Goal: Transaction & Acquisition: Purchase product/service

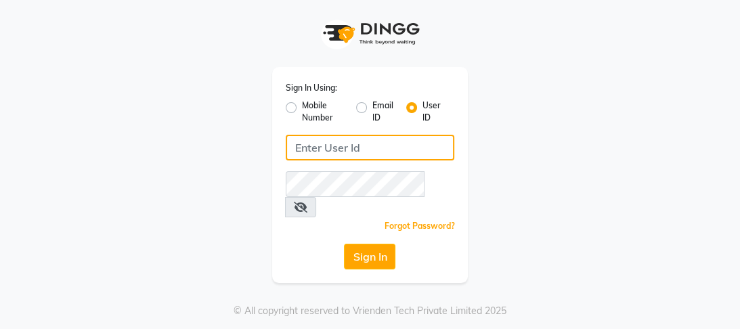
type input "9868279123"
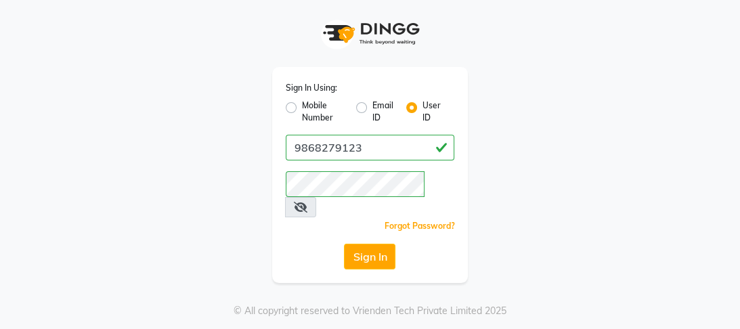
click at [302, 108] on label "Mobile Number" at bounding box center [323, 112] width 43 height 24
click at [302, 108] on input "Mobile Number" at bounding box center [306, 104] width 9 height 9
radio input "true"
radio input "false"
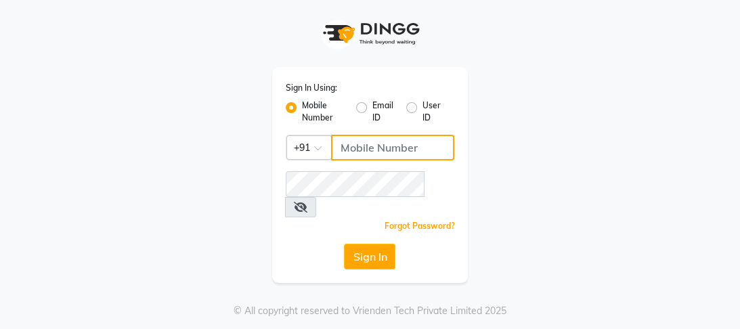
click at [389, 150] on input "Username" at bounding box center [393, 148] width 124 height 26
type input "8532836314"
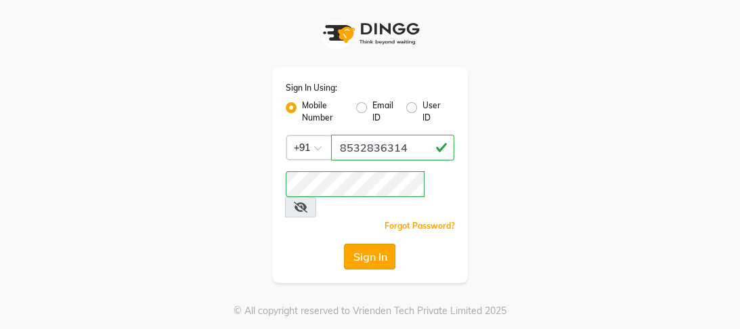
click at [346, 244] on button "Sign In" at bounding box center [369, 257] width 51 height 26
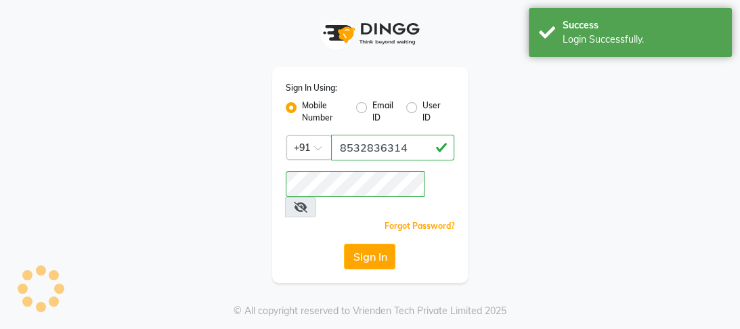
select select "service"
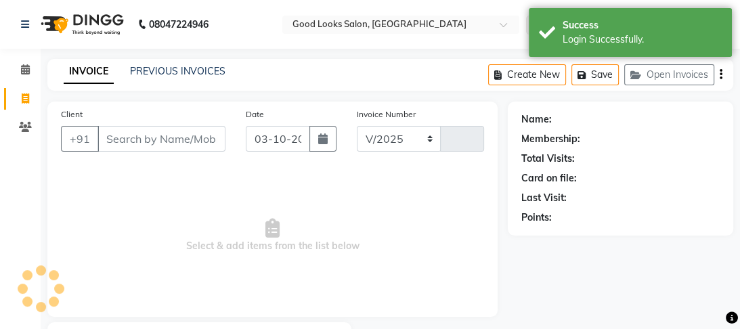
select select "4230"
type input "4540"
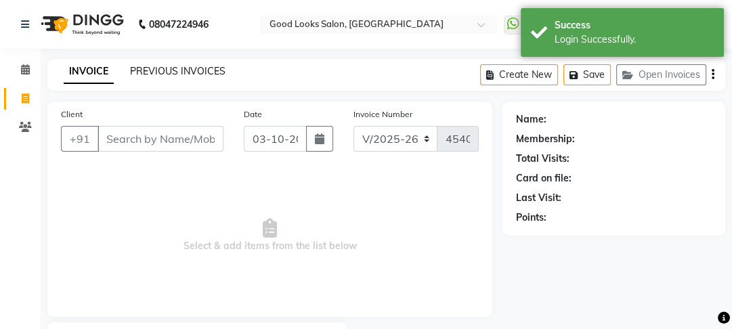
click at [155, 72] on link "PREVIOUS INVOICES" at bounding box center [177, 71] width 95 height 12
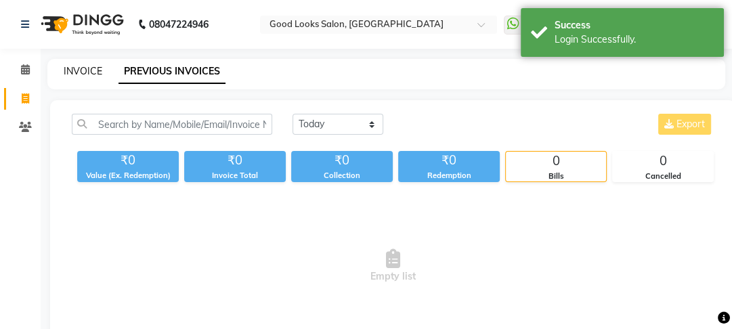
click at [84, 73] on link "INVOICE" at bounding box center [83, 71] width 39 height 12
select select "4230"
select select "service"
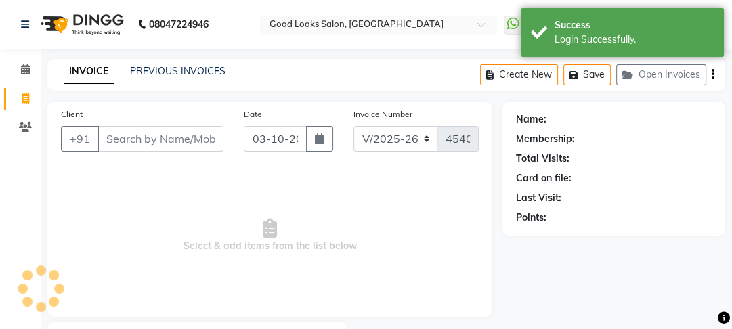
scroll to position [79, 0]
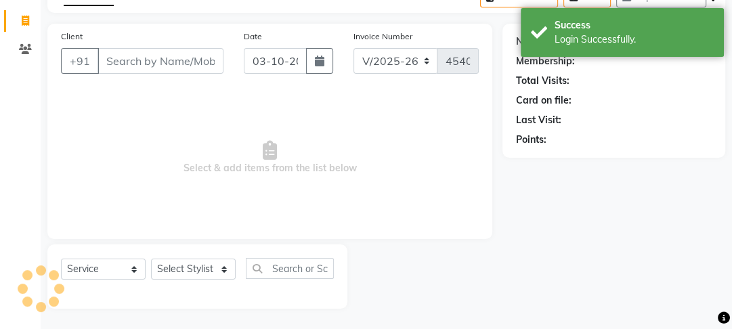
click at [158, 65] on input "Client" at bounding box center [161, 61] width 126 height 26
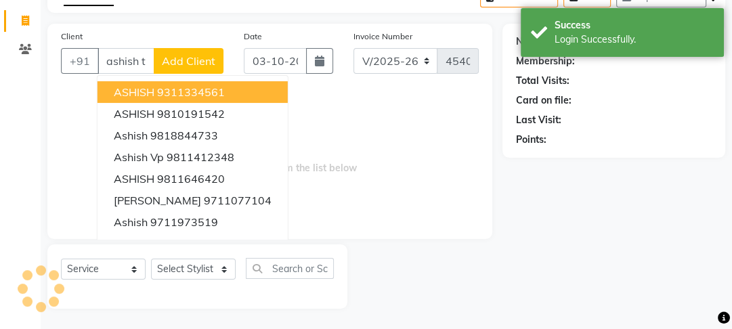
scroll to position [0, 3]
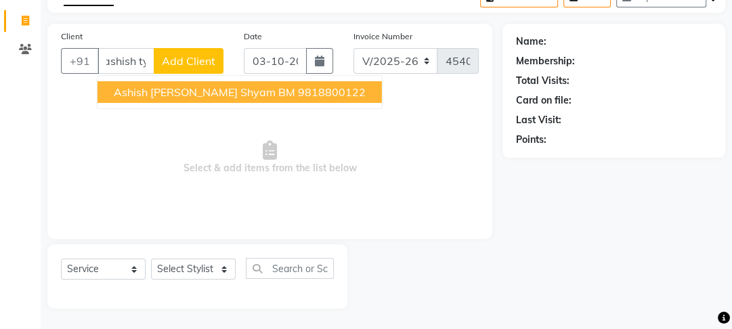
click at [171, 89] on span "ashish tyagi radhey shyam BM" at bounding box center [204, 92] width 181 height 14
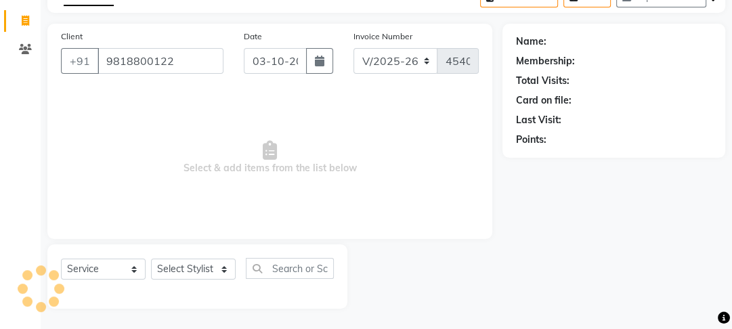
scroll to position [0, 0]
type input "9818800122"
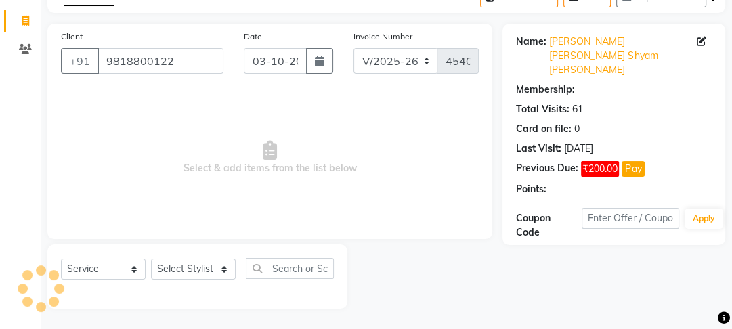
select select "1: Object"
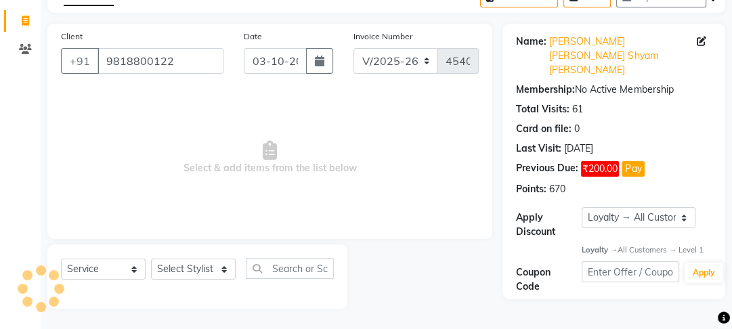
click at [600, 32] on div "Name: Ashish Tyagi Radhey Shyam Bm Membership: No Active Membership Total Visit…" at bounding box center [614, 112] width 196 height 167
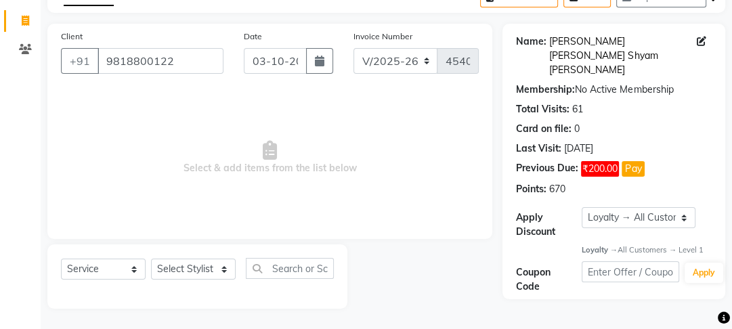
click at [599, 43] on link "Ashish Tyagi Radhey Shyam Bm" at bounding box center [623, 56] width 148 height 43
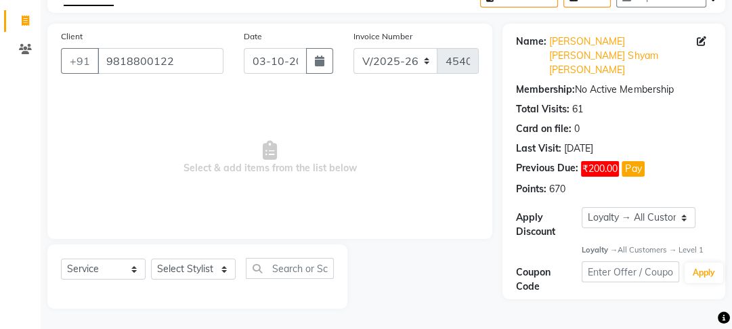
drag, startPoint x: 358, startPoint y: 194, endPoint x: 279, endPoint y: 194, distance: 79.2
click at [358, 194] on span "Select & add items from the list below" at bounding box center [270, 157] width 418 height 135
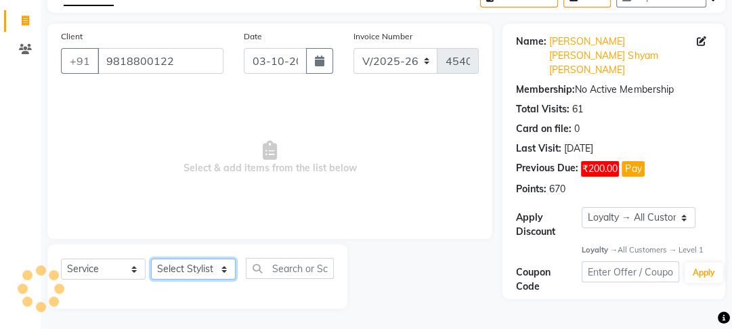
click at [188, 263] on select "Select Stylist [PERSON_NAME] Manager [PERSON_NAME] Pooja [PERSON_NAME] Raman 2 …" at bounding box center [193, 269] width 85 height 21
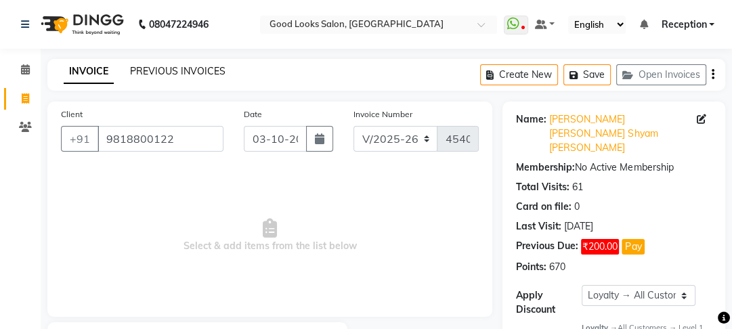
click at [192, 70] on link "PREVIOUS INVOICES" at bounding box center [177, 71] width 95 height 12
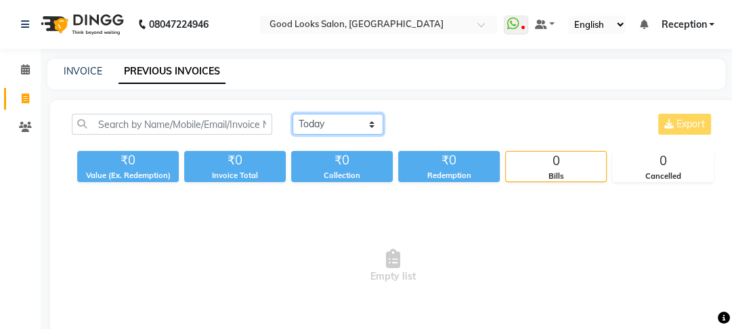
click at [360, 121] on select "Today Yesterday Custom Range" at bounding box center [338, 124] width 91 height 21
select select "yesterday"
click at [293, 114] on select "Today Yesterday Custom Range" at bounding box center [338, 124] width 91 height 21
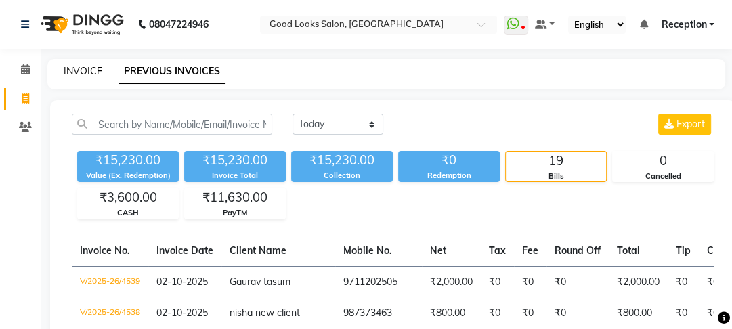
click at [90, 73] on link "INVOICE" at bounding box center [83, 71] width 39 height 12
select select "4230"
select select "service"
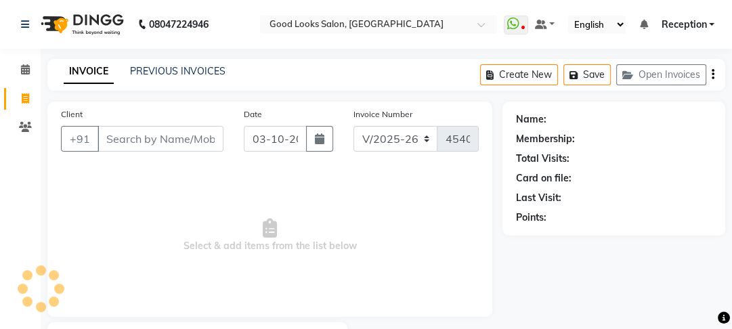
scroll to position [79, 0]
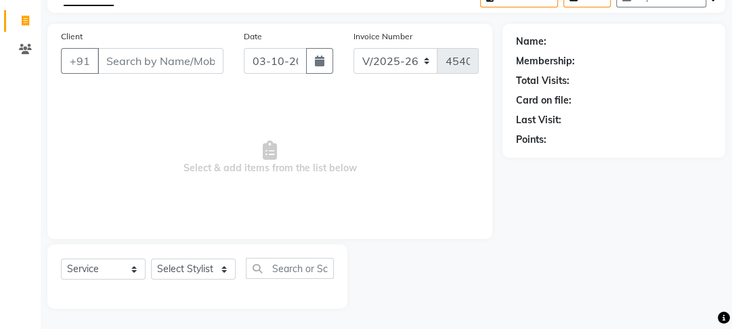
click at [137, 61] on input "Client" at bounding box center [161, 61] width 126 height 26
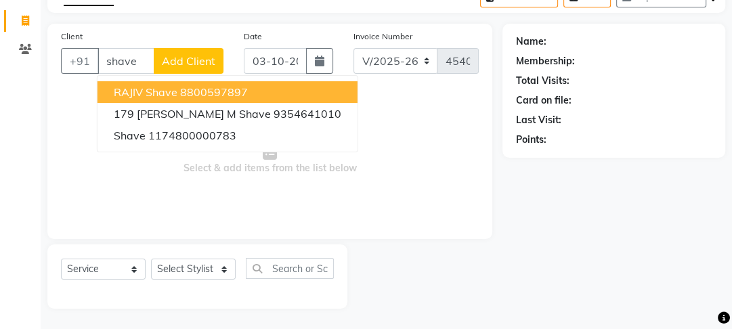
click at [207, 98] on ngb-highlight "8800597897" at bounding box center [214, 92] width 68 height 14
type input "8800597897"
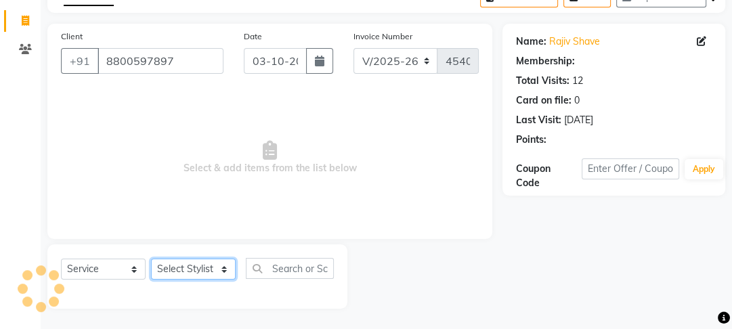
select select "1: Object"
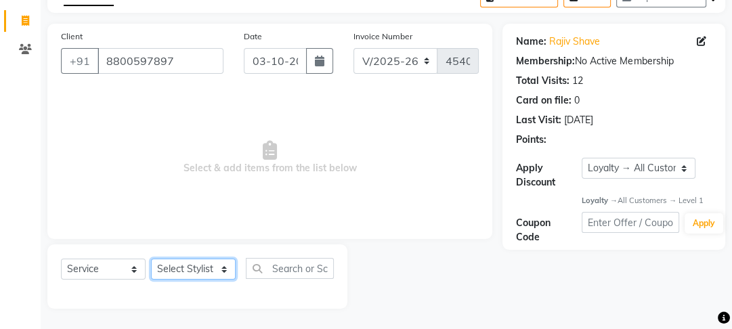
click at [186, 279] on select "Select Stylist [PERSON_NAME] Manager [PERSON_NAME] Pooja [PERSON_NAME] Raman 2 …" at bounding box center [193, 269] width 85 height 21
select select "79136"
click at [151, 259] on select "Select Stylist Farahan Jyoti Manager Nihal Pooja Prachi Raman Raman 2 Reception…" at bounding box center [193, 269] width 85 height 21
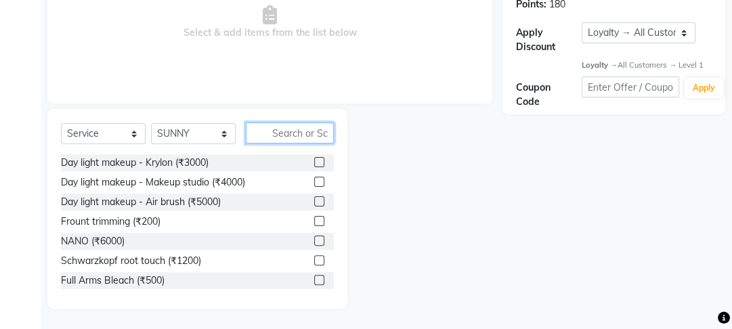
click at [301, 136] on input "text" at bounding box center [290, 133] width 88 height 21
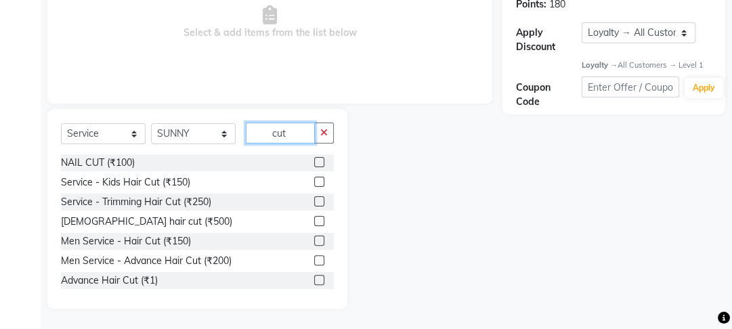
type input "cut"
click at [314, 261] on label at bounding box center [319, 260] width 10 height 10
click at [314, 261] on input "checkbox" at bounding box center [318, 261] width 9 height 9
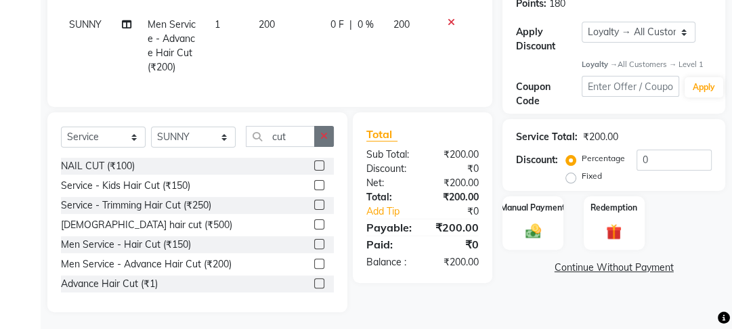
checkbox input "false"
click at [330, 147] on button "button" at bounding box center [324, 136] width 20 height 21
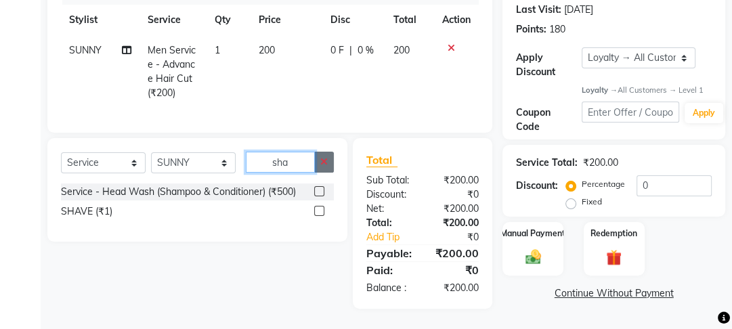
scroll to position [197, 0]
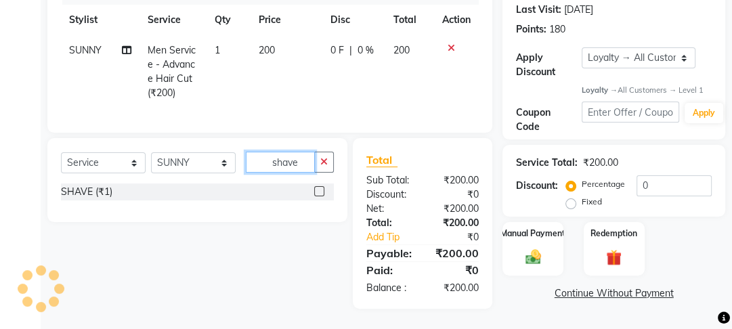
type input "shave"
click at [319, 190] on label at bounding box center [319, 191] width 10 height 10
click at [319, 190] on input "checkbox" at bounding box center [318, 192] width 9 height 9
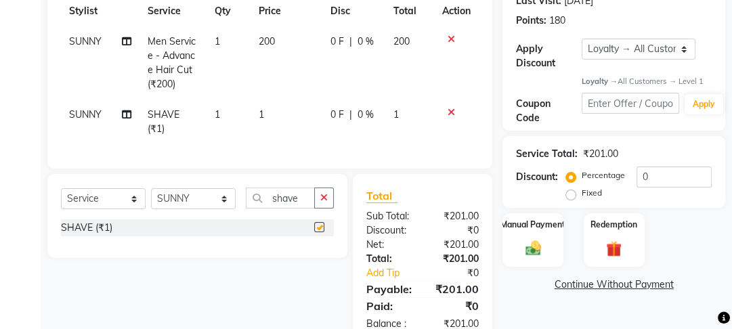
click at [338, 112] on span "0 F" at bounding box center [337, 115] width 14 height 14
checkbox input "false"
select select "79136"
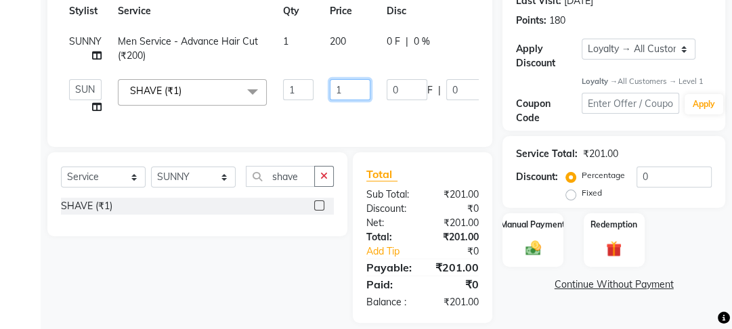
click at [355, 100] on input "1" at bounding box center [350, 89] width 41 height 21
type input "100"
click at [340, 122] on tr "Farahan Jyoti Manager Nihal Pooja Prachi Raman Raman 2 Reception Sameer SUNNY y…" at bounding box center [324, 96] width 526 height 51
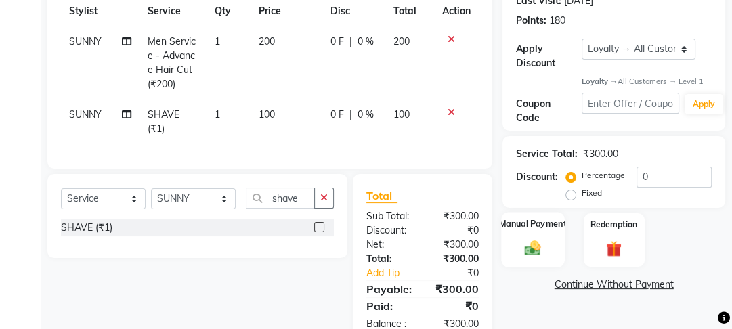
click at [499, 253] on div "Manual Payment Redemption" at bounding box center [613, 239] width 243 height 53
click at [526, 239] on img at bounding box center [533, 248] width 26 height 18
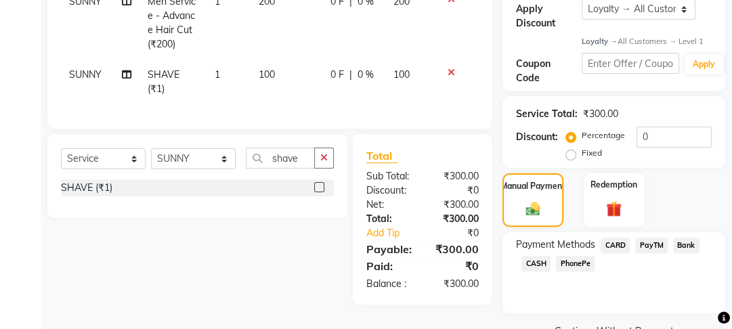
scroll to position [269, 0]
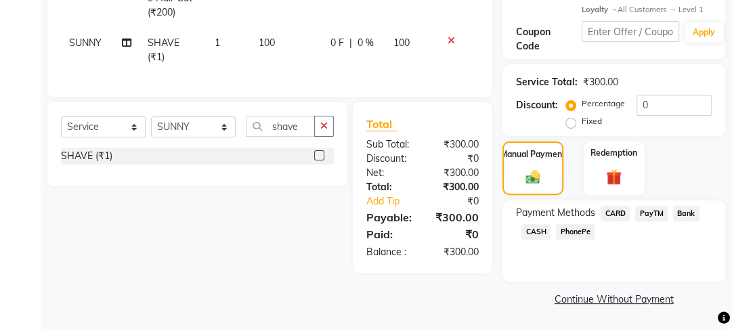
click at [142, 211] on div "Select Service Product Membership Package Voucher Prepaid Gift Card Select Styl…" at bounding box center [192, 187] width 310 height 171
click at [542, 236] on span "CASH" at bounding box center [535, 232] width 29 height 16
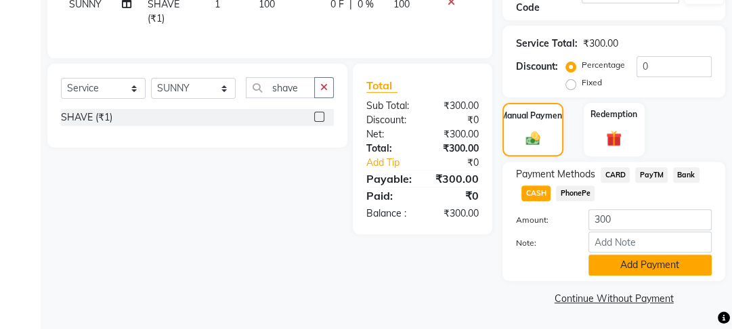
click at [608, 265] on button "Add Payment" at bounding box center [649, 265] width 123 height 21
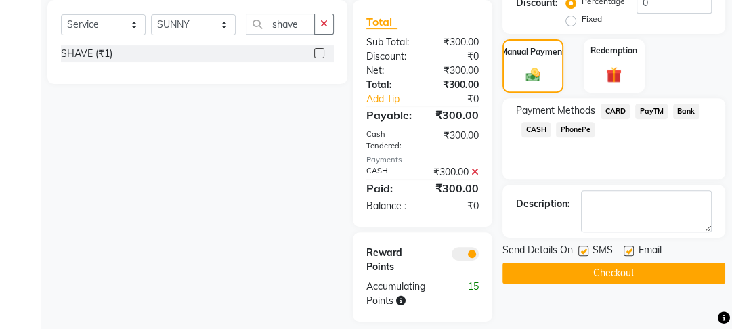
scroll to position [407, 0]
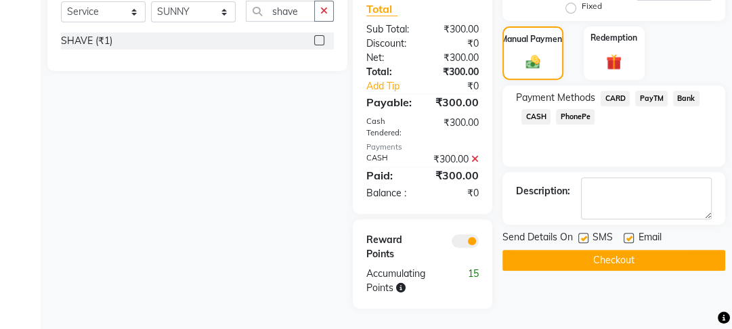
click at [631, 233] on label at bounding box center [629, 238] width 10 height 10
click at [631, 234] on input "checkbox" at bounding box center [628, 238] width 9 height 9
checkbox input "false"
click at [585, 233] on label at bounding box center [583, 238] width 10 height 10
click at [585, 234] on input "checkbox" at bounding box center [582, 238] width 9 height 9
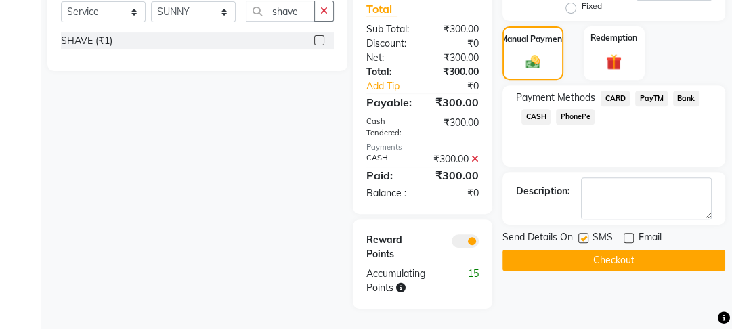
checkbox input "false"
click at [591, 250] on button "Checkout" at bounding box center [613, 260] width 223 height 21
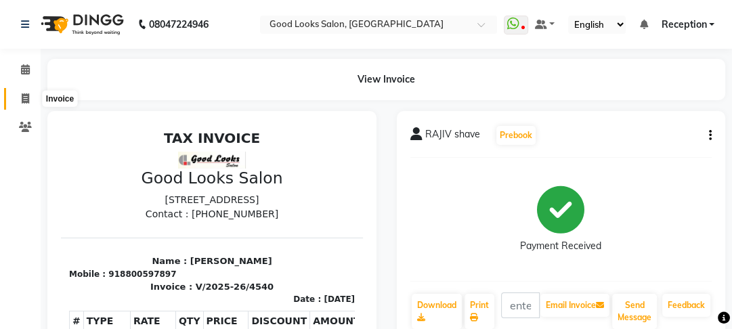
click at [23, 100] on icon at bounding box center [25, 98] width 7 height 10
select select "service"
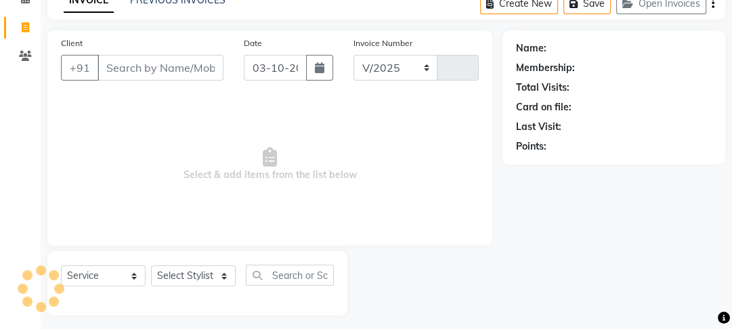
select select "4230"
type input "4541"
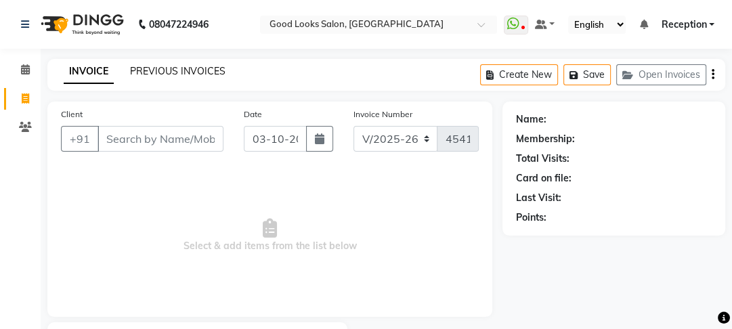
click at [165, 74] on link "PREVIOUS INVOICES" at bounding box center [177, 71] width 95 height 12
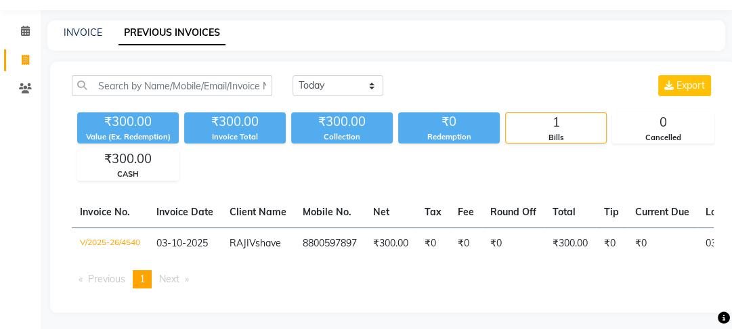
scroll to position [50, 0]
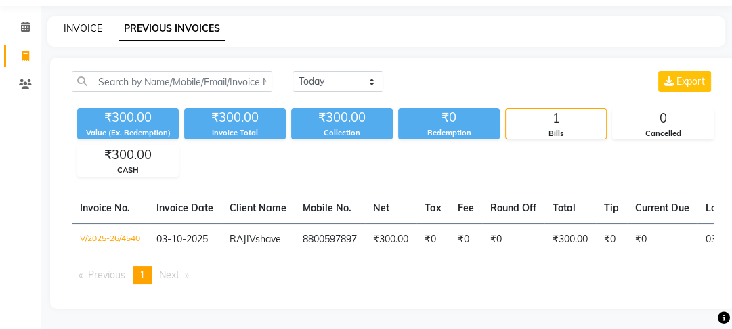
click at [89, 22] on link "INVOICE" at bounding box center [83, 28] width 39 height 12
select select "service"
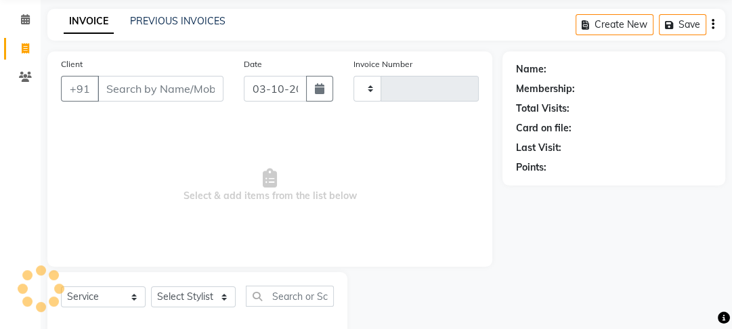
type input "4541"
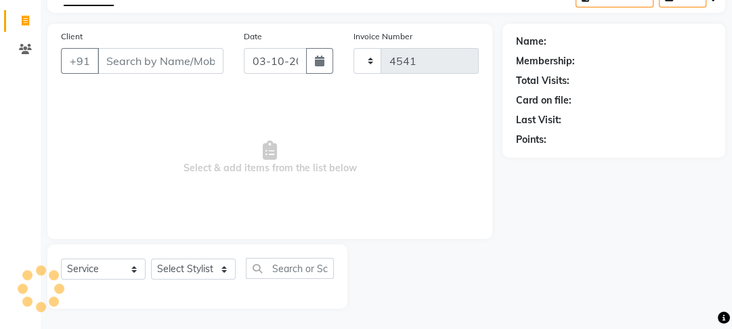
select select "4230"
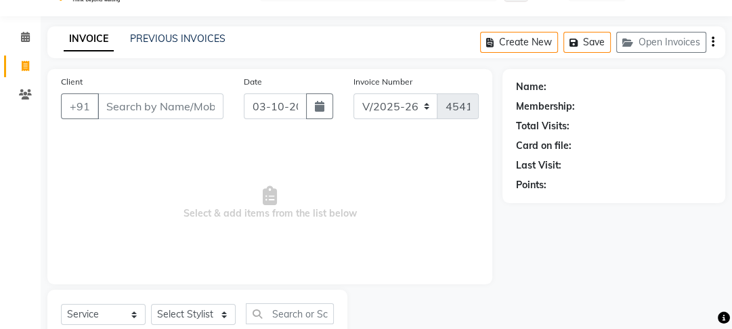
scroll to position [0, 0]
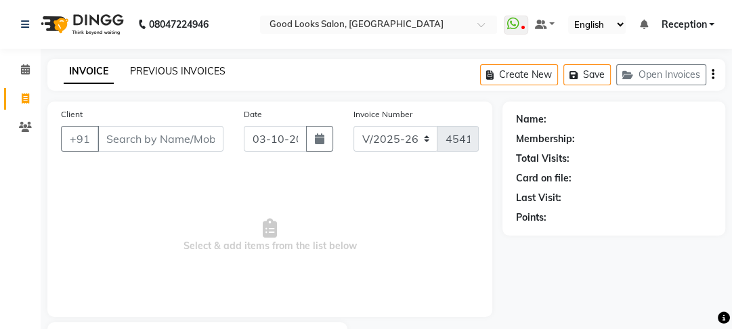
click at [198, 68] on link "PREVIOUS INVOICES" at bounding box center [177, 71] width 95 height 12
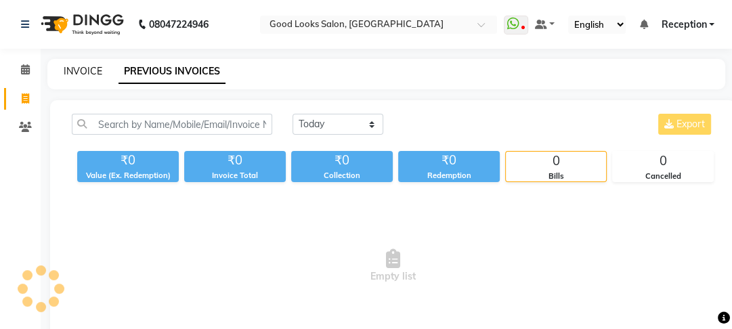
click at [83, 73] on link "INVOICE" at bounding box center [83, 71] width 39 height 12
select select "service"
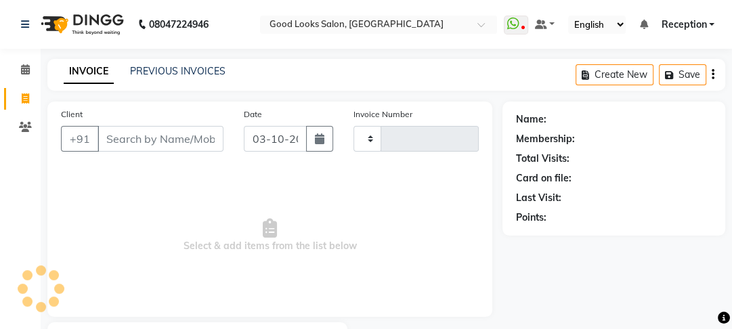
scroll to position [79, 0]
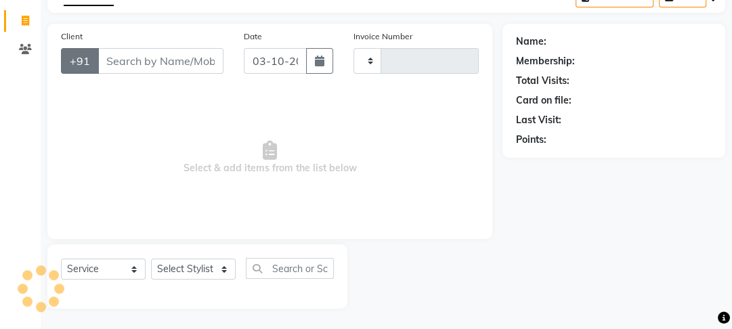
type input "4541"
select select "4230"
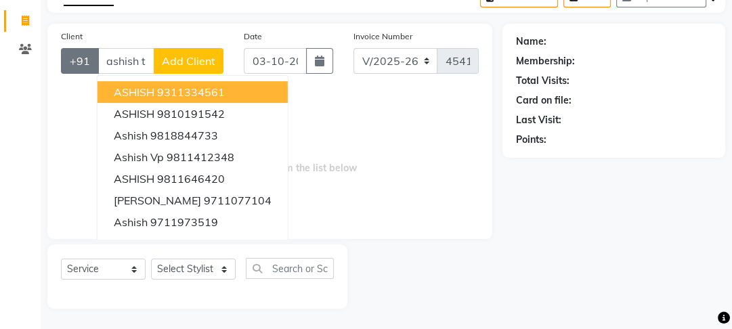
scroll to position [0, 3]
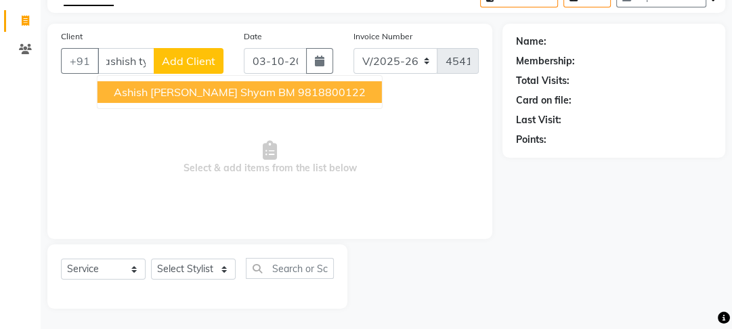
click at [197, 96] on span "ashish tyagi radhey shyam BM" at bounding box center [204, 92] width 181 height 14
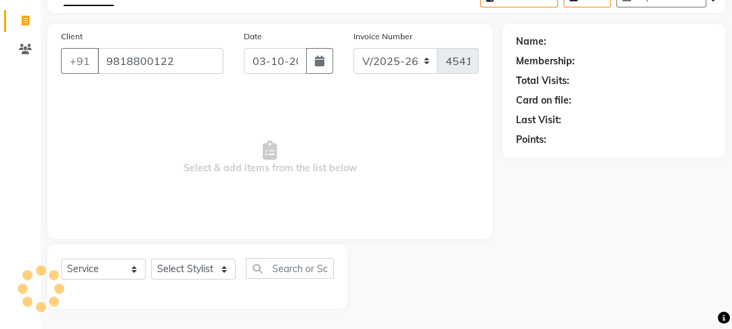
scroll to position [0, 0]
type input "9818800122"
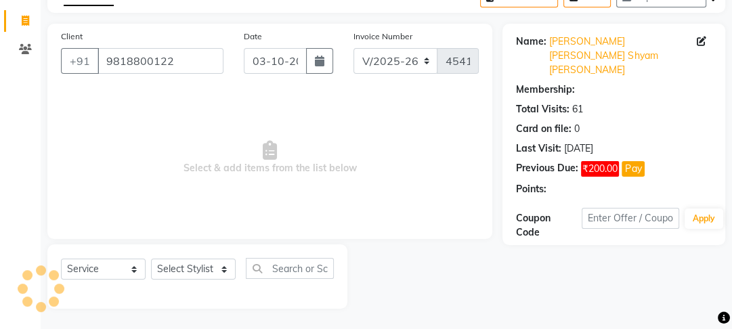
select select "1: Object"
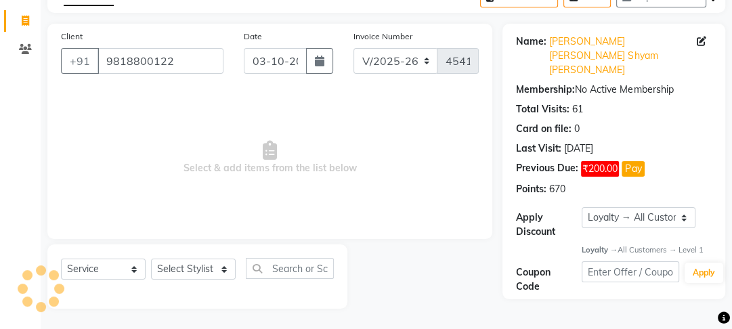
click at [591, 27] on div "Name: Ashish Tyagi Radhey Shyam Bm Membership: No Active Membership Total Visit…" at bounding box center [613, 162] width 223 height 276
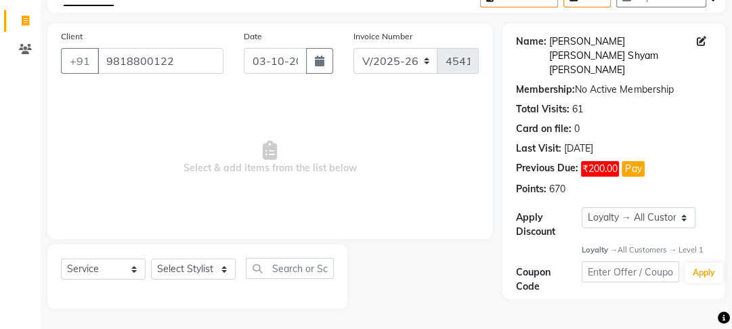
click at [591, 38] on link "Ashish Tyagi Radhey Shyam Bm" at bounding box center [623, 56] width 148 height 43
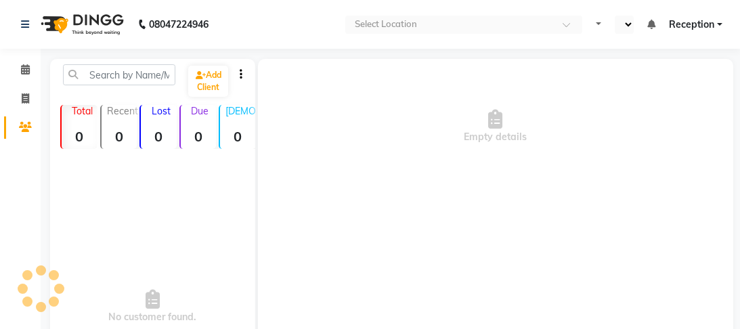
select select "en"
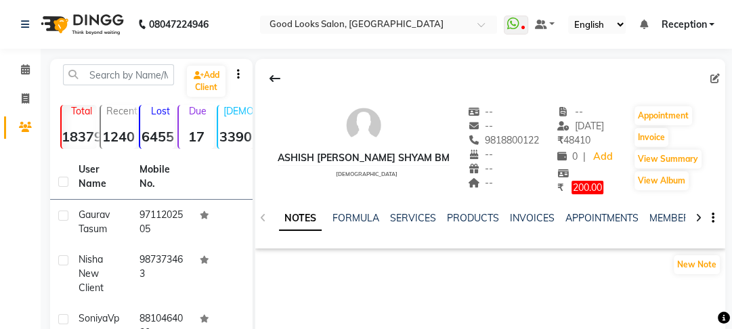
click at [421, 226] on div "NOTES FORMULA SERVICES PRODUCTS INVOICES APPOINTMENTS MEMBERSHIP PACKAGES VOUCH…" at bounding box center [474, 223] width 390 height 25
click at [421, 221] on link "SERVICES" at bounding box center [413, 218] width 46 height 12
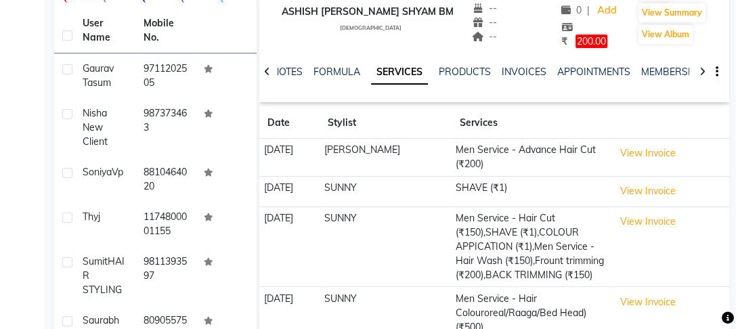
scroll to position [163, 0]
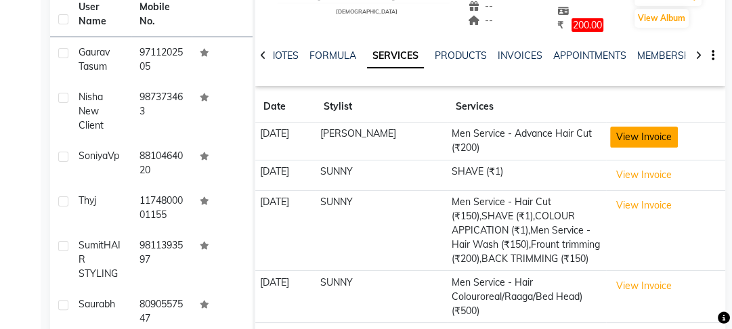
click at [634, 146] on button "View Invoice" at bounding box center [644, 137] width 68 height 21
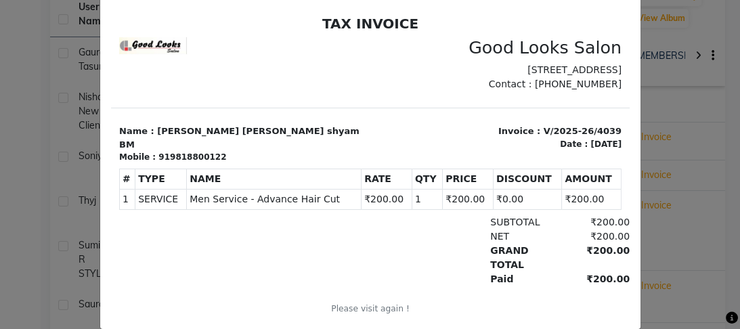
scroll to position [98, 0]
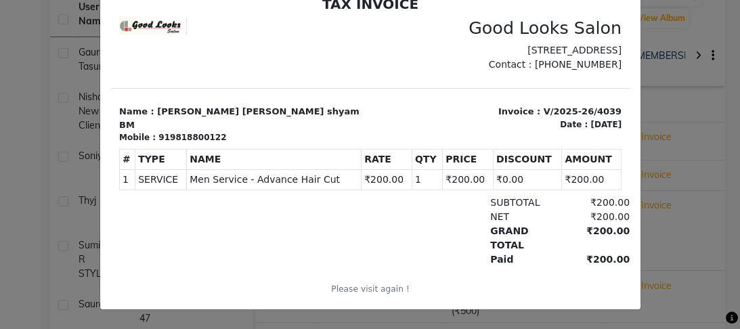
click at [668, 165] on ngb-modal-window "INVOICE View Invoice Close" at bounding box center [370, 164] width 740 height 329
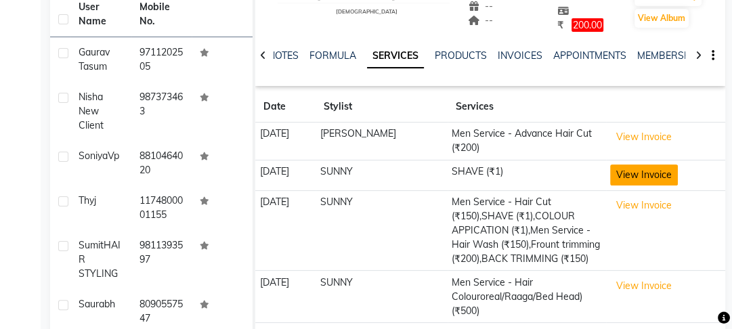
click at [639, 173] on button "View Invoice" at bounding box center [644, 175] width 68 height 21
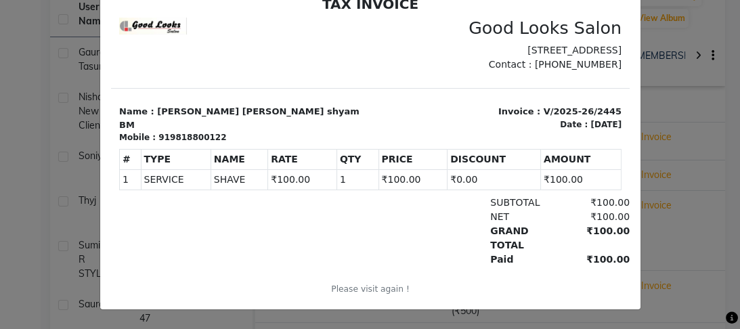
click at [666, 171] on ngb-modal-window "INVOICE View Invoice Close" at bounding box center [370, 164] width 740 height 329
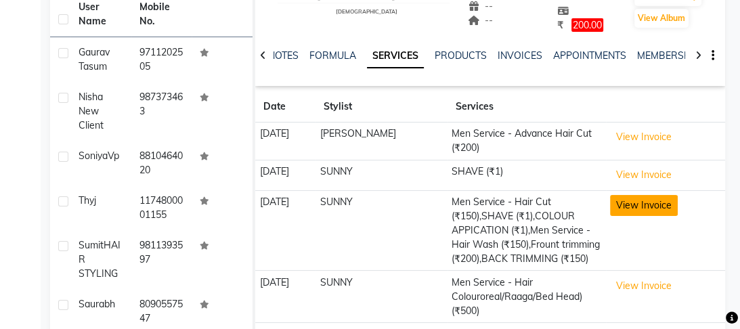
click at [645, 202] on button "View Invoice" at bounding box center [644, 205] width 68 height 21
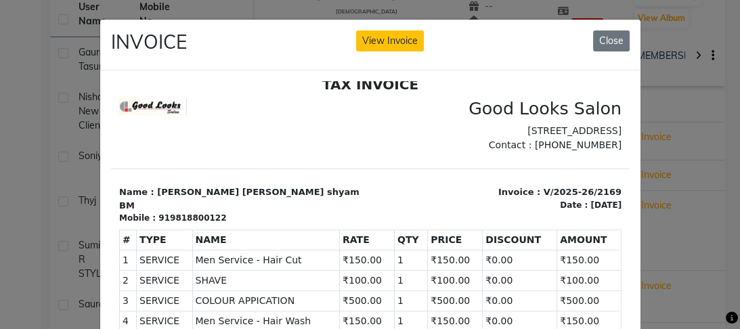
scroll to position [198, 0]
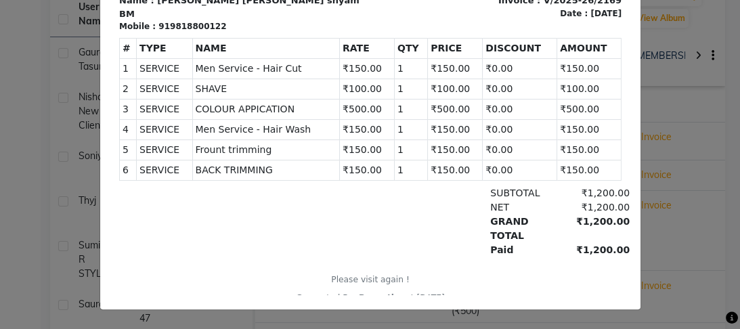
click at [676, 227] on ngb-modal-window "INVOICE View Invoice Close" at bounding box center [370, 164] width 740 height 329
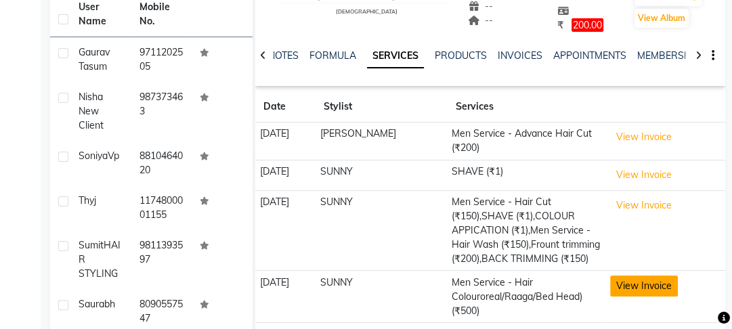
click at [653, 288] on button "View Invoice" at bounding box center [644, 286] width 68 height 21
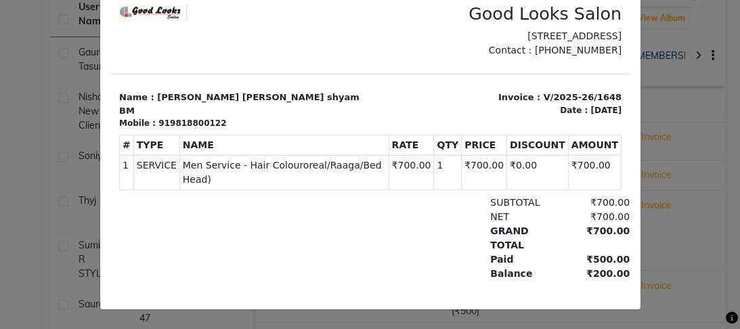
scroll to position [0, 0]
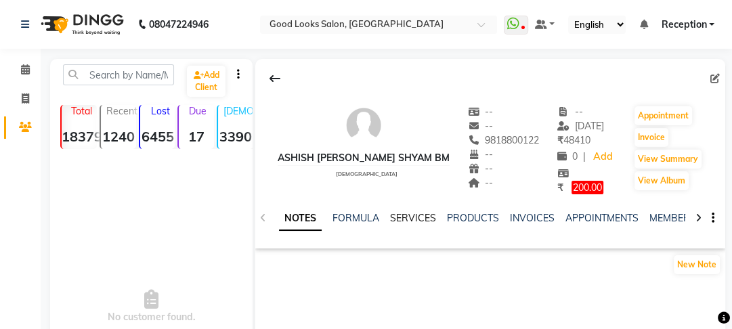
click at [406, 217] on link "SERVICES" at bounding box center [413, 218] width 46 height 12
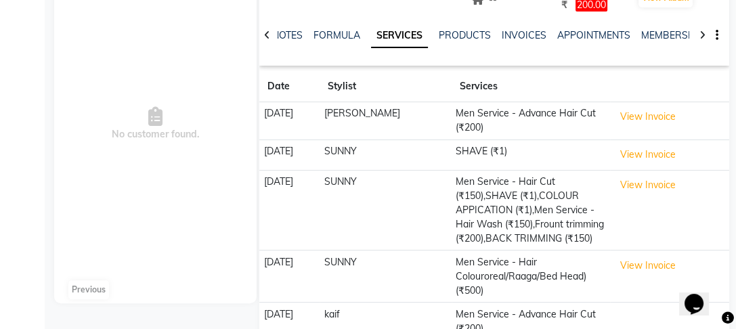
scroll to position [257, 0]
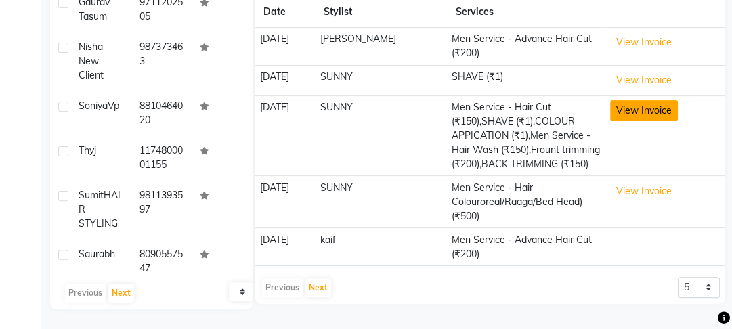
click at [651, 112] on button "View Invoice" at bounding box center [644, 110] width 68 height 21
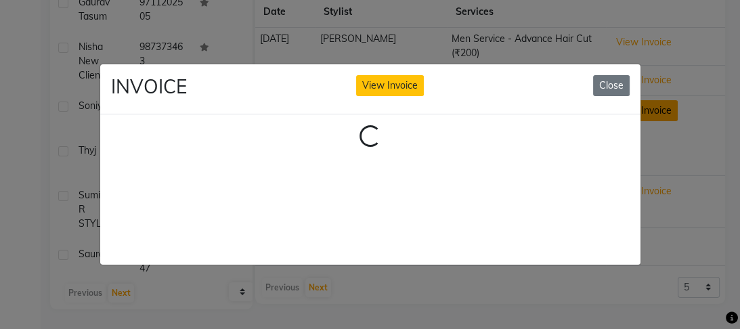
click at [656, 98] on ngb-modal-window "INVOICE View Invoice Close Loading..." at bounding box center [370, 164] width 740 height 329
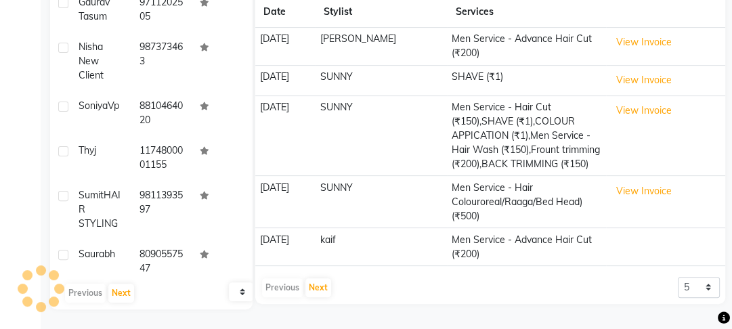
click at [649, 93] on td "View Invoice" at bounding box center [665, 80] width 119 height 30
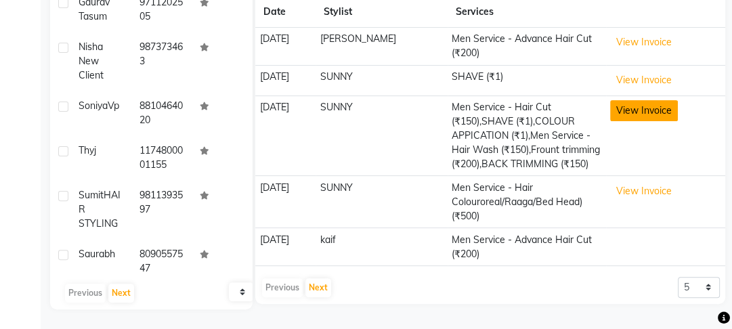
click at [649, 100] on button "View Invoice" at bounding box center [644, 110] width 68 height 21
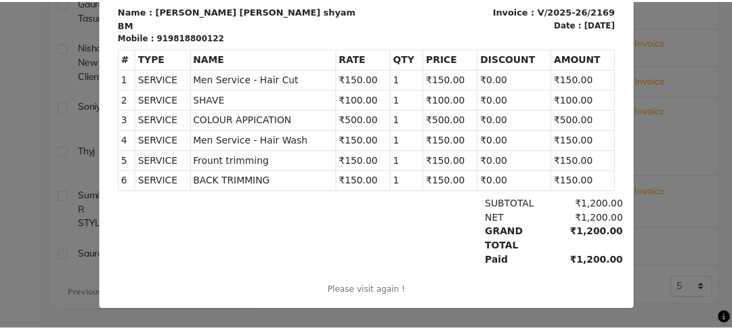
scroll to position [0, 0]
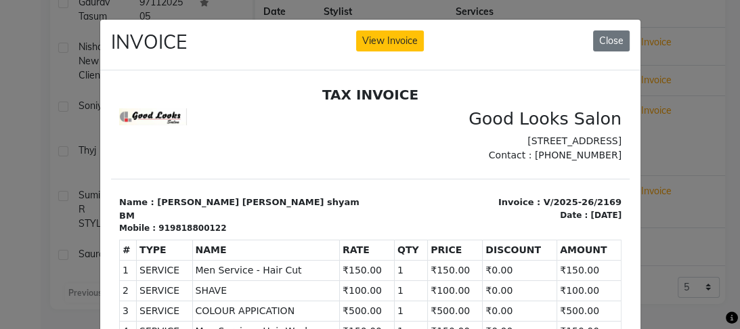
click at [64, 206] on ngb-modal-window "INVOICE View Invoice Close" at bounding box center [370, 164] width 740 height 329
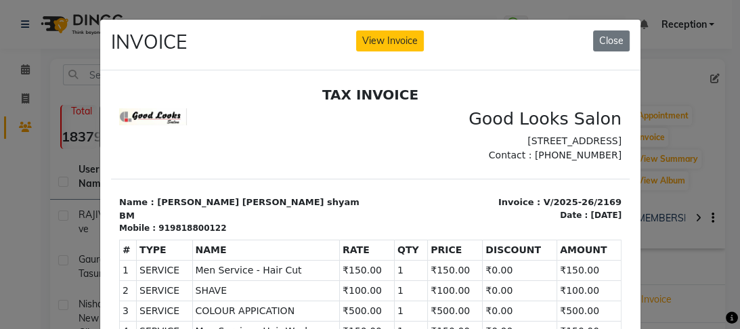
click at [356, 30] on button "View Invoice" at bounding box center [390, 40] width 68 height 21
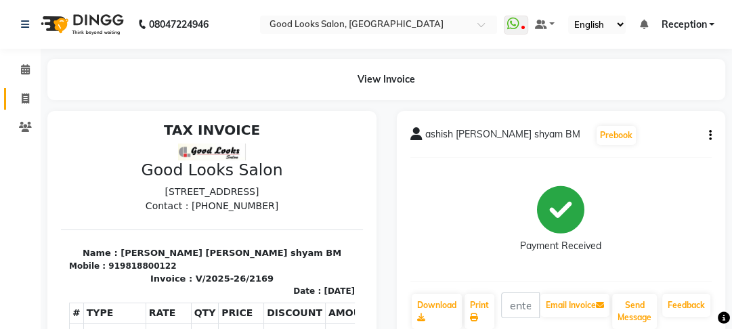
scroll to position [11, 0]
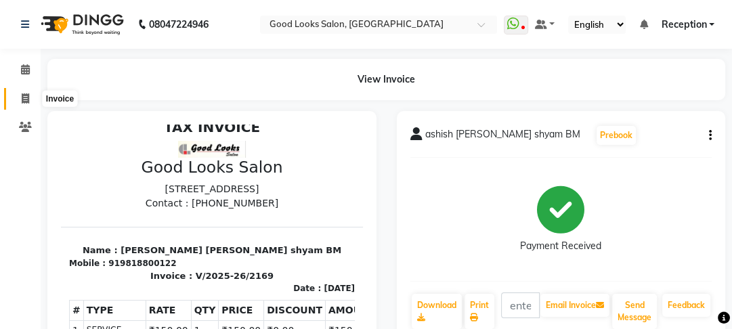
click at [30, 106] on span at bounding box center [26, 99] width 24 height 16
select select "service"
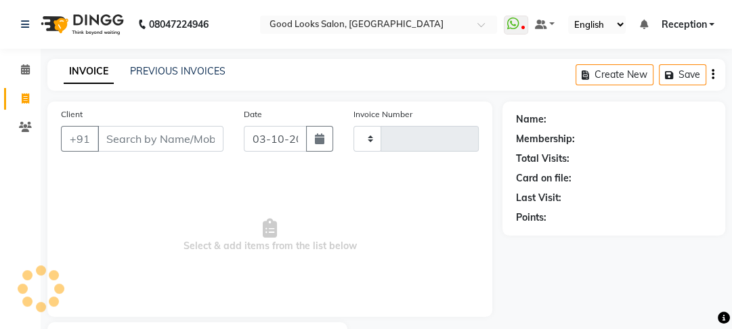
type input "4541"
select select "4230"
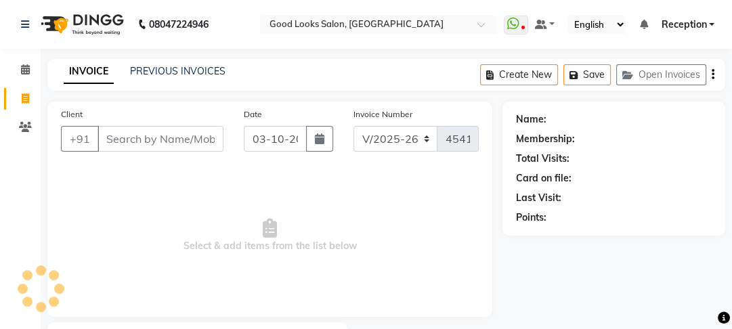
scroll to position [79, 0]
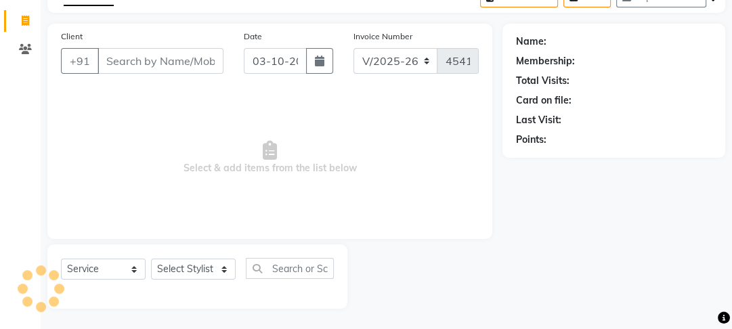
click at [195, 54] on input "Client" at bounding box center [161, 61] width 126 height 26
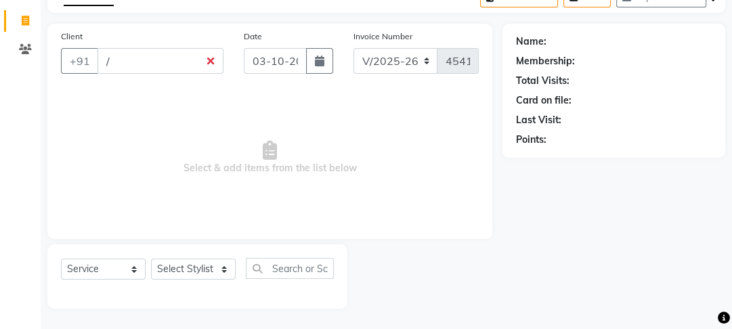
type input "/m"
drag, startPoint x: 152, startPoint y: 70, endPoint x: 0, endPoint y: 70, distance: 151.7
click at [0, 70] on app-home "08047224946 Select Location × Good Looks Salon, Vikaspuri WhatsApp Status ✕ Sta…" at bounding box center [366, 125] width 732 height 407
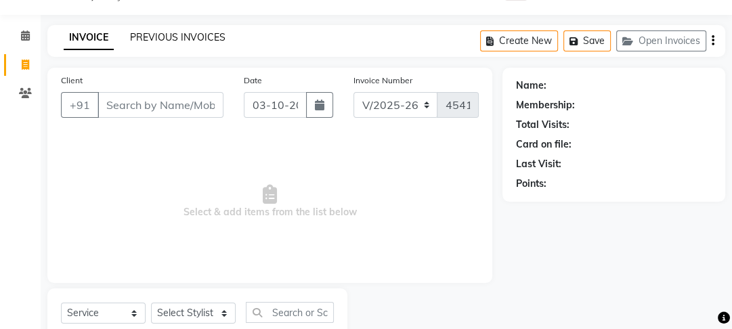
scroll to position [0, 0]
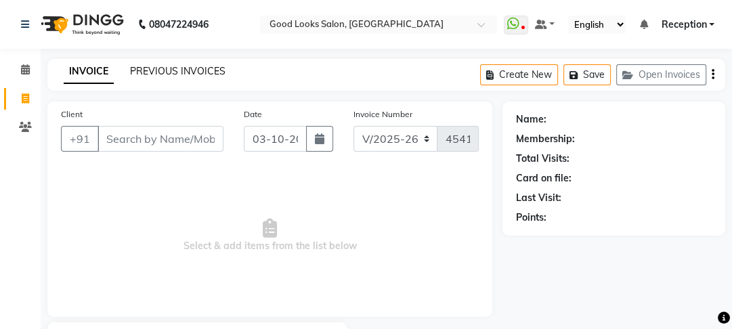
click at [137, 70] on link "PREVIOUS INVOICES" at bounding box center [177, 71] width 95 height 12
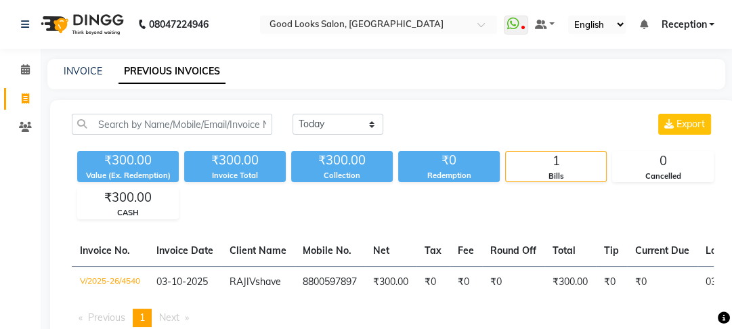
click at [87, 78] on div "INVOICE" at bounding box center [83, 71] width 39 height 14
click at [83, 72] on link "INVOICE" at bounding box center [83, 71] width 39 height 12
select select "service"
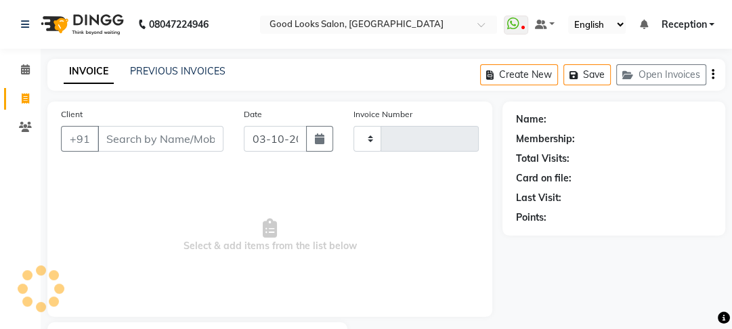
type input "4541"
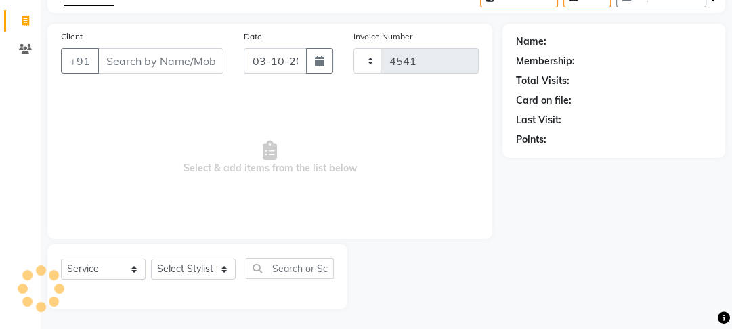
select select "4230"
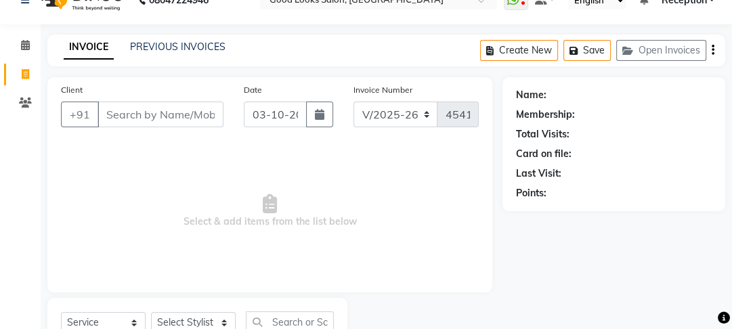
scroll to position [0, 0]
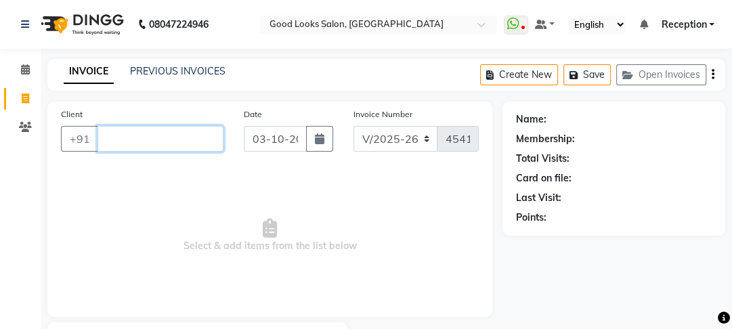
click at [149, 130] on input "Client" at bounding box center [161, 139] width 126 height 26
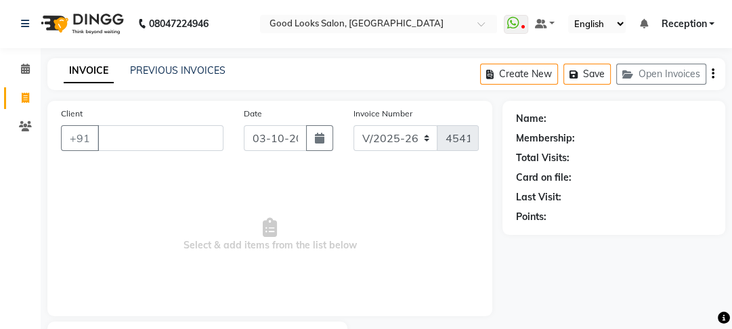
scroll to position [79, 0]
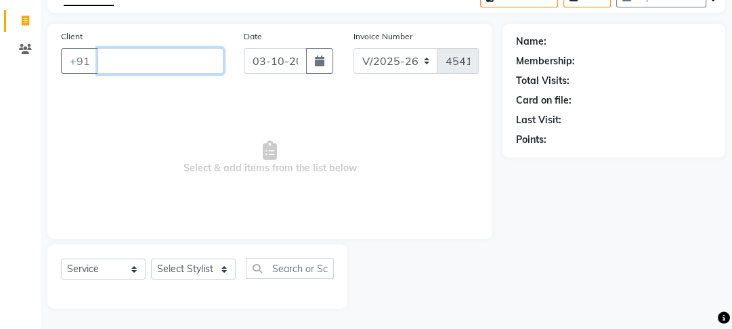
drag, startPoint x: 143, startPoint y: 65, endPoint x: 57, endPoint y: 69, distance: 86.1
click at [57, 69] on div "Client +91" at bounding box center [142, 57] width 183 height 56
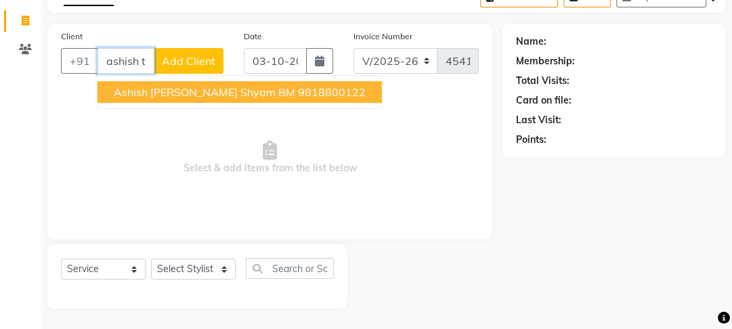
scroll to position [0, 3]
click at [171, 89] on span "ashish tyagi radhey shyam BM" at bounding box center [204, 92] width 181 height 14
type input "9818800122"
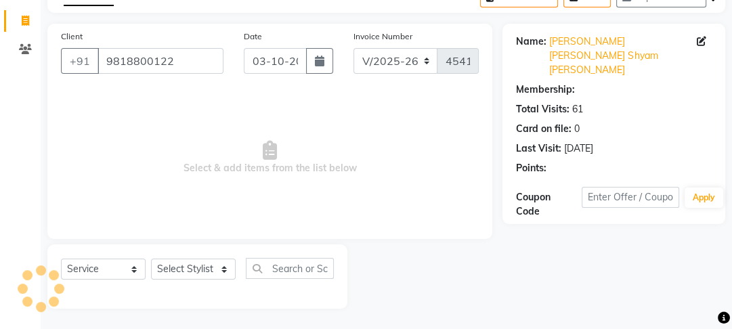
select select "1: Object"
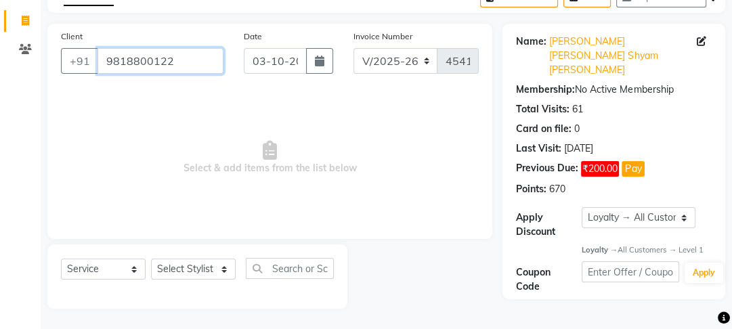
click at [138, 62] on input "9818800122" at bounding box center [161, 61] width 126 height 26
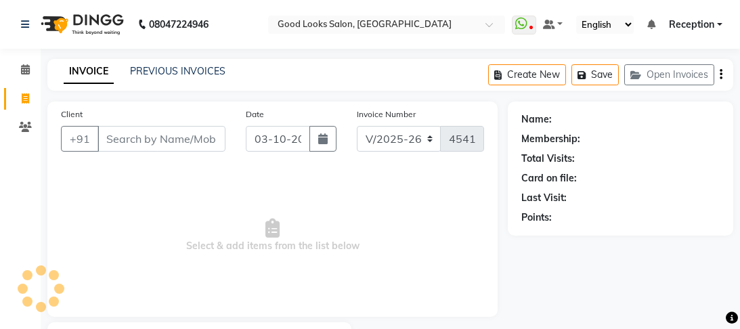
select select "4230"
select select "service"
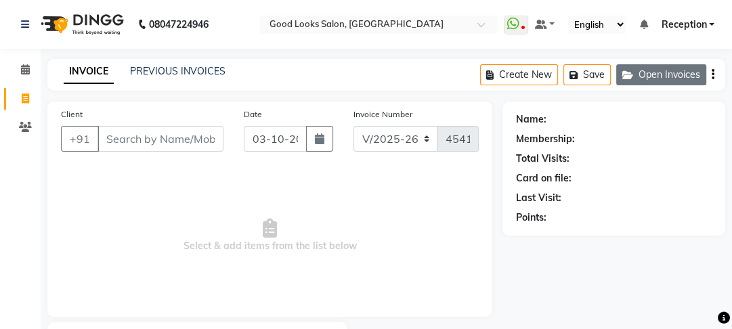
click at [657, 74] on button "Open Invoices" at bounding box center [661, 74] width 90 height 21
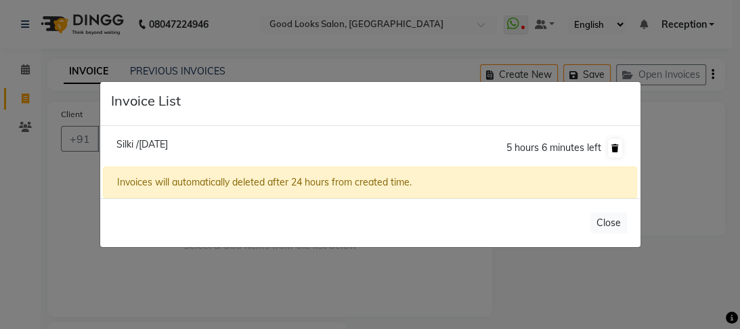
click at [614, 152] on icon at bounding box center [614, 148] width 7 height 8
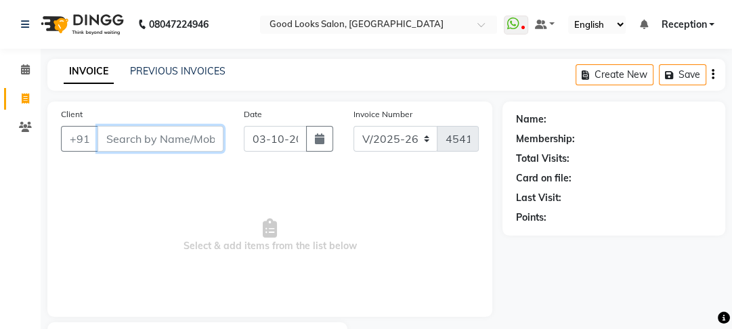
click at [116, 141] on input "Client" at bounding box center [161, 139] width 126 height 26
click at [116, 138] on input "Client" at bounding box center [161, 139] width 126 height 26
click at [119, 133] on input "Client" at bounding box center [161, 139] width 126 height 26
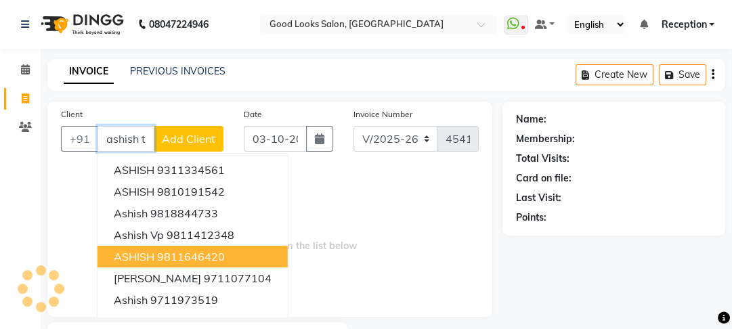
scroll to position [0, 3]
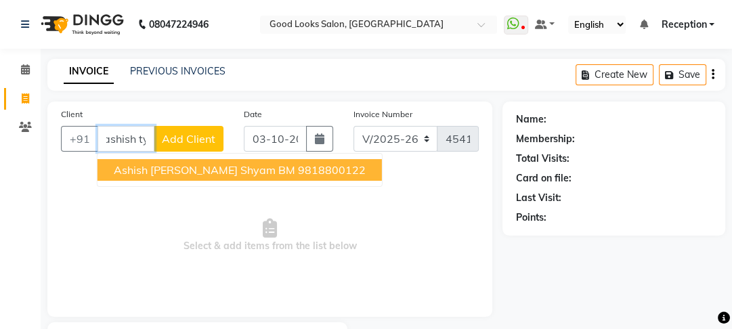
click at [193, 166] on span "ashish [PERSON_NAME] shyam BM" at bounding box center [204, 170] width 181 height 14
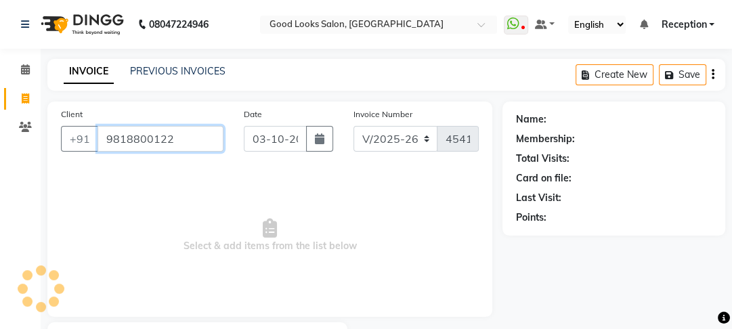
scroll to position [0, 0]
type input "9818800122"
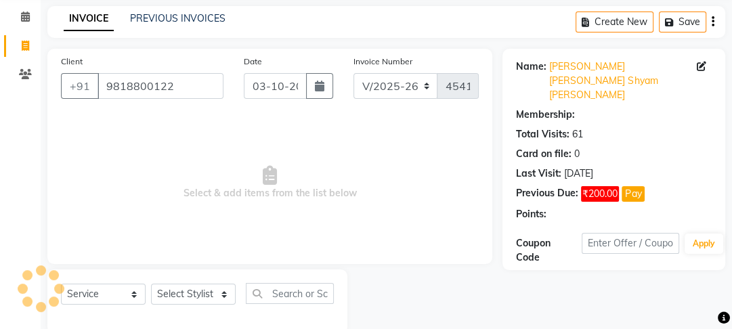
select select "1: Object"
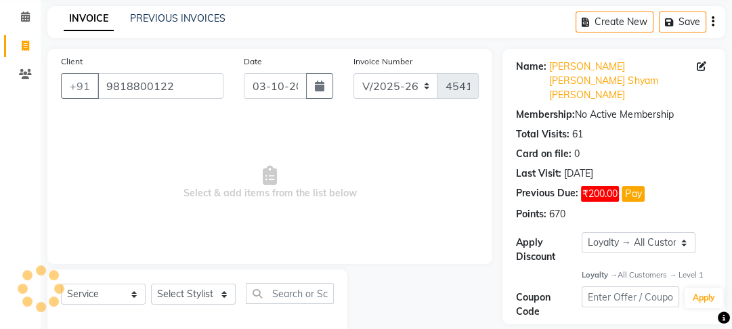
scroll to position [79, 0]
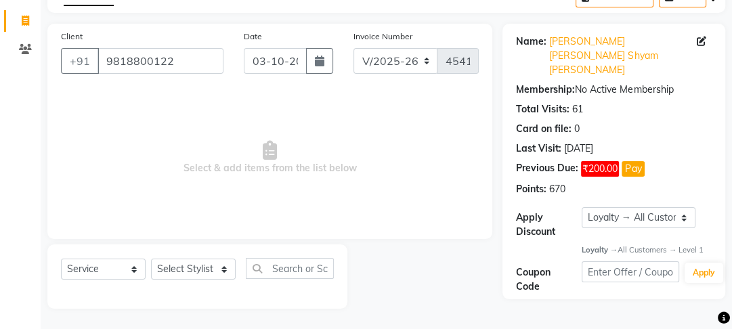
drag, startPoint x: 203, startPoint y: 251, endPoint x: 200, endPoint y: 270, distance: 18.5
click at [205, 255] on div "Select Service Product Membership Package Voucher Prepaid Gift Card Select Styl…" at bounding box center [197, 276] width 300 height 64
click at [200, 270] on select "Select Stylist [PERSON_NAME] Manager [PERSON_NAME] Pooja [PERSON_NAME] Raman 2 …" at bounding box center [193, 269] width 85 height 21
select select "22726"
click at [151, 259] on select "Select Stylist [PERSON_NAME] Manager [PERSON_NAME] Pooja [PERSON_NAME] Raman 2 …" at bounding box center [193, 269] width 85 height 21
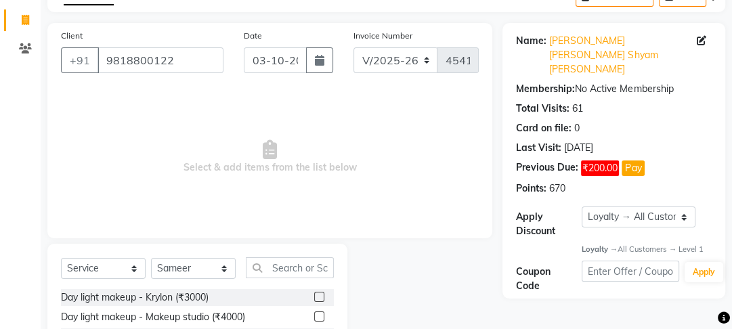
drag, startPoint x: 277, startPoint y: 253, endPoint x: 293, endPoint y: 276, distance: 28.2
click at [293, 274] on input "text" at bounding box center [290, 267] width 88 height 21
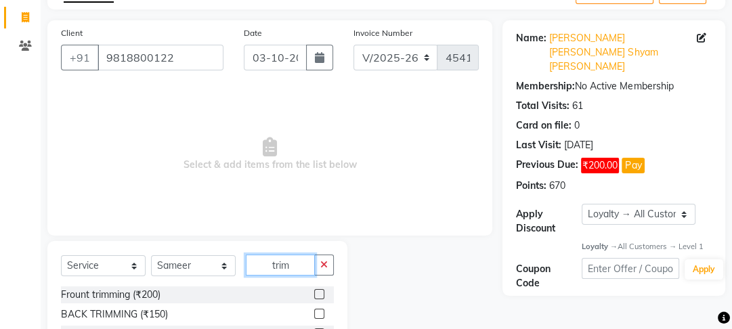
scroll to position [214, 0]
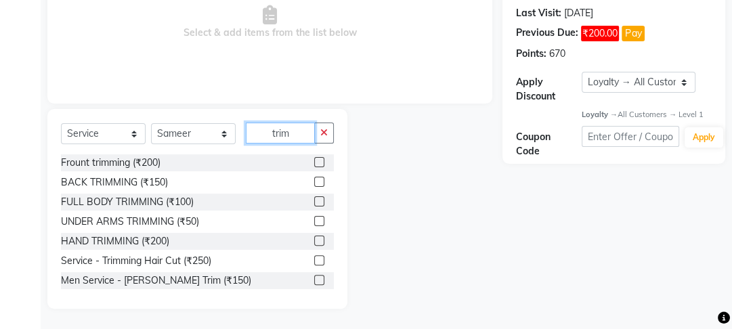
type input "trim"
click at [305, 158] on div "Frount trimming (₹200)" at bounding box center [197, 162] width 273 height 17
click at [314, 182] on label at bounding box center [319, 182] width 10 height 10
click at [314, 182] on input "checkbox" at bounding box center [318, 182] width 9 height 9
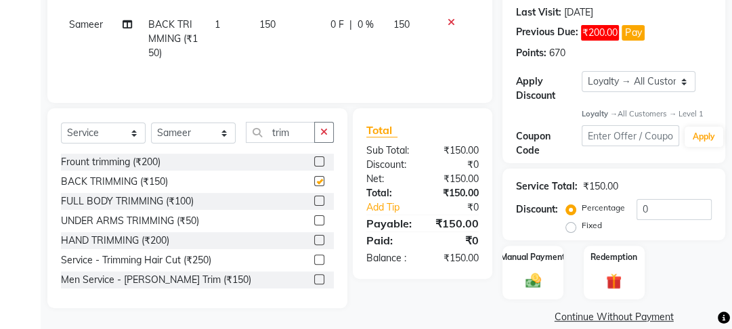
checkbox input "false"
click at [314, 163] on label at bounding box center [319, 161] width 10 height 10
click at [314, 163] on input "checkbox" at bounding box center [318, 162] width 9 height 9
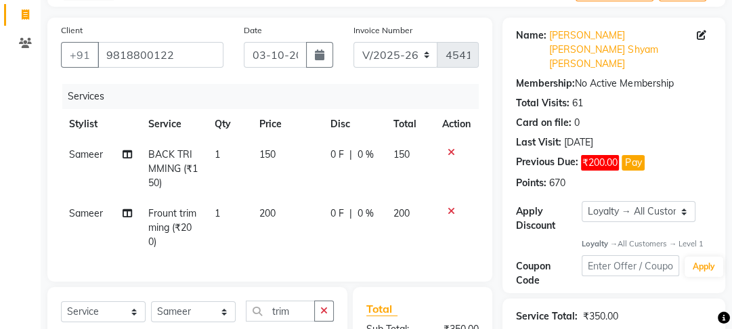
scroll to position [51, 0]
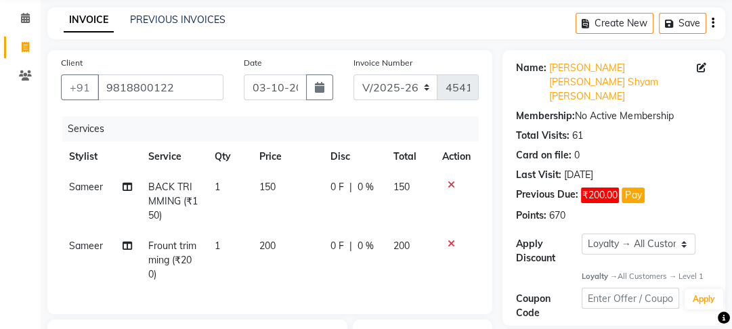
checkbox input "false"
click at [326, 211] on td "0 F | 0 %" at bounding box center [353, 201] width 63 height 59
select select "22726"
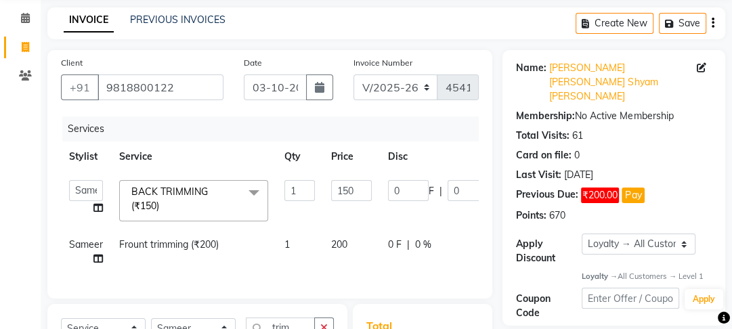
click at [351, 246] on td "200" at bounding box center [351, 252] width 57 height 45
select select "22726"
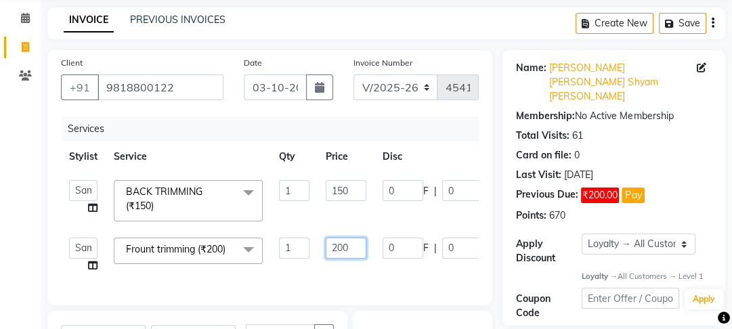
drag, startPoint x: 351, startPoint y: 249, endPoint x: 303, endPoint y: 240, distance: 48.1
click at [303, 240] on tr "Farahan Jyoti Manager Nihal Pooja Prachi Raman Raman 2 Reception Sameer SUNNY y…" at bounding box center [322, 255] width 522 height 51
type input "150"
drag, startPoint x: 302, startPoint y: 247, endPoint x: 333, endPoint y: 265, distance: 35.8
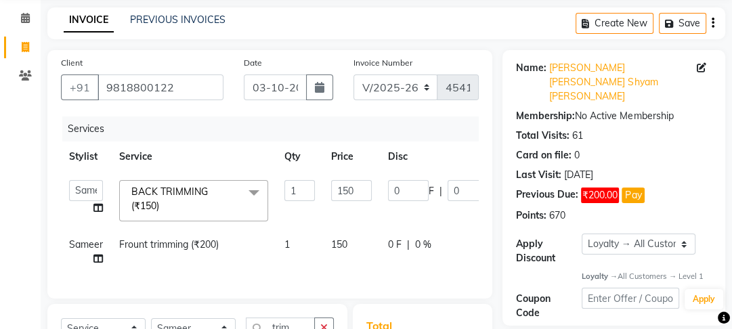
scroll to position [255, 0]
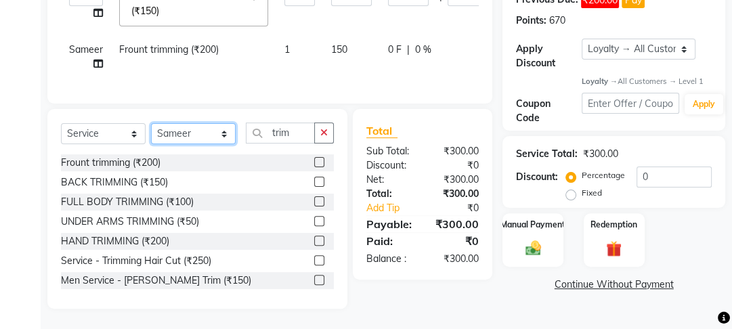
click at [203, 135] on select "Select Stylist Farahan Jyoti Manager Nihal Pooja Prachi Raman Raman 2 Reception…" at bounding box center [193, 133] width 85 height 21
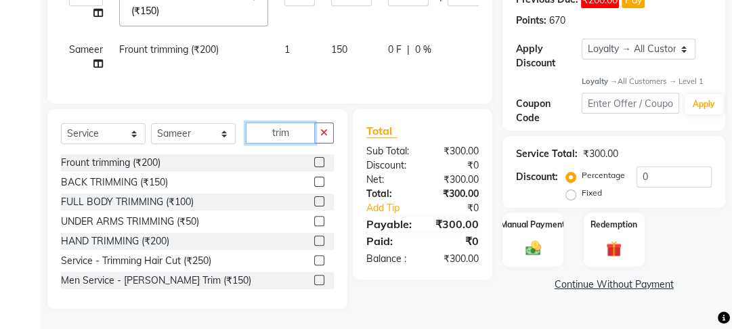
drag, startPoint x: 295, startPoint y: 135, endPoint x: 228, endPoint y: 127, distance: 68.2
click at [228, 127] on div "Select Service Product Membership Package Voucher Prepaid Gift Card Select Styl…" at bounding box center [197, 139] width 273 height 32
type input "r"
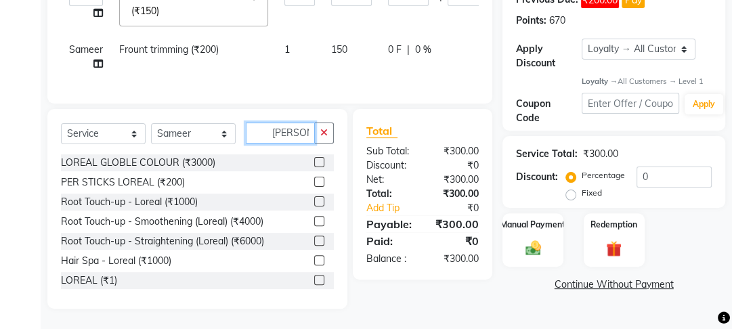
type input "lorea"
click at [314, 278] on label at bounding box center [319, 280] width 10 height 10
click at [314, 278] on input "checkbox" at bounding box center [318, 280] width 9 height 9
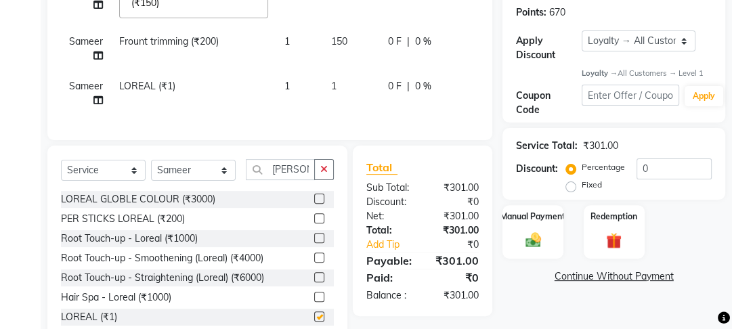
checkbox input "false"
drag, startPoint x: 326, startPoint y: 112, endPoint x: 343, endPoint y: 102, distance: 20.1
click at [330, 110] on td "1" at bounding box center [351, 93] width 57 height 45
select select "22726"
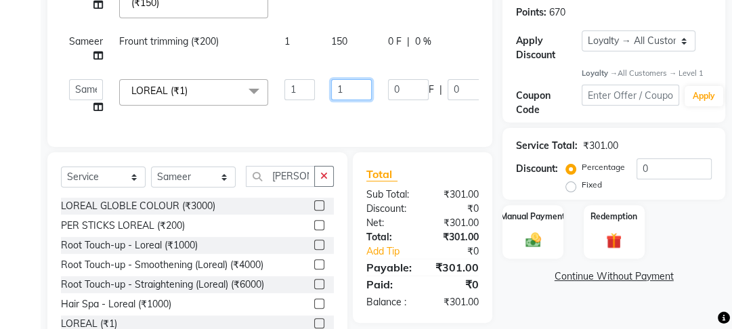
click at [364, 88] on input "1" at bounding box center [351, 89] width 41 height 21
drag, startPoint x: 364, startPoint y: 88, endPoint x: 322, endPoint y: 76, distance: 43.7
click at [323, 76] on td "1" at bounding box center [351, 96] width 57 height 51
type input "500"
click at [330, 112] on td "500" at bounding box center [351, 96] width 57 height 51
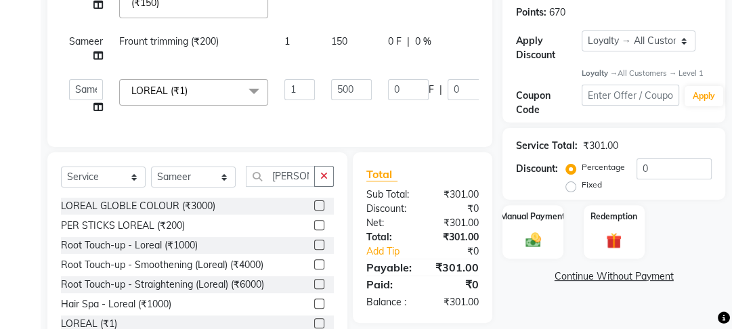
select select "22726"
drag, startPoint x: 333, startPoint y: 172, endPoint x: 330, endPoint y: 179, distance: 7.3
click at [335, 176] on div "Select Service Product Membership Package Voucher Prepaid Gift Card Select Styl…" at bounding box center [197, 252] width 300 height 200
click at [330, 179] on button "button" at bounding box center [324, 176] width 20 height 21
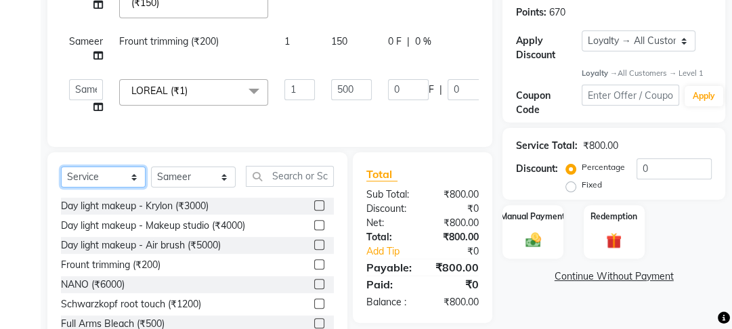
click at [144, 188] on select "Select Service Product Membership Package Voucher Prepaid Gift Card" at bounding box center [103, 177] width 85 height 21
click at [216, 181] on select "Select Stylist [PERSON_NAME] Manager [PERSON_NAME] Pooja [PERSON_NAME] Raman 2 …" at bounding box center [193, 177] width 85 height 21
select select "79136"
click at [151, 175] on select "Select Stylist [PERSON_NAME] Manager [PERSON_NAME] Pooja [PERSON_NAME] Raman 2 …" at bounding box center [193, 177] width 85 height 21
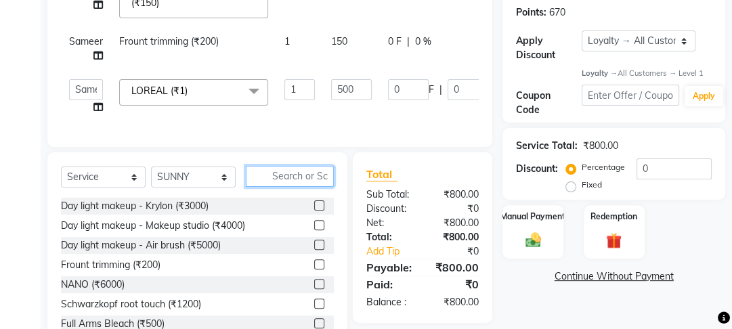
click at [269, 187] on input "text" at bounding box center [290, 176] width 88 height 21
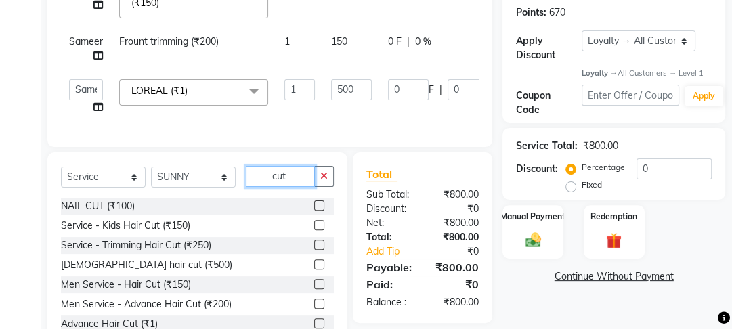
type input "cut"
drag, startPoint x: 318, startPoint y: 291, endPoint x: 308, endPoint y: 291, distance: 10.2
click at [314, 291] on div at bounding box center [324, 284] width 20 height 17
click at [314, 289] on label at bounding box center [319, 284] width 10 height 10
click at [314, 289] on input "checkbox" at bounding box center [318, 284] width 9 height 9
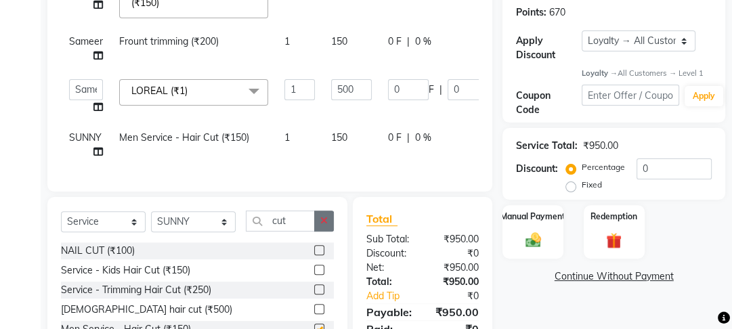
checkbox input "false"
click at [321, 226] on icon "button" at bounding box center [323, 220] width 7 height 9
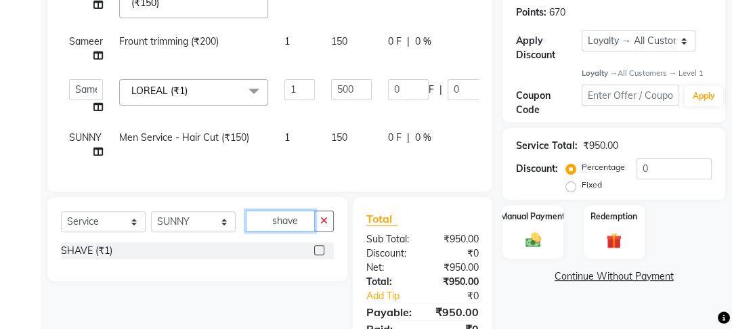
type input "shave"
click at [317, 255] on label at bounding box center [319, 250] width 10 height 10
click at [317, 255] on input "checkbox" at bounding box center [318, 250] width 9 height 9
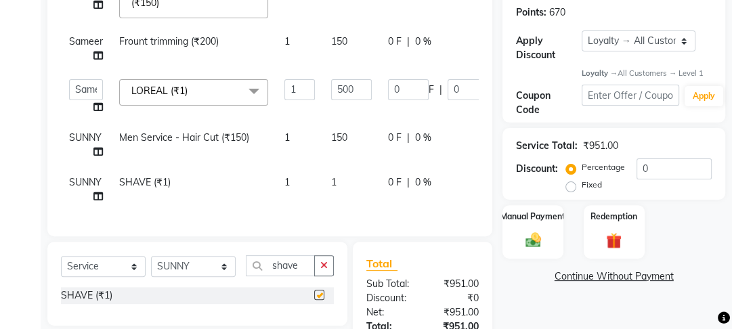
checkbox input "false"
click at [330, 177] on td "1" at bounding box center [351, 189] width 57 height 45
select select "79136"
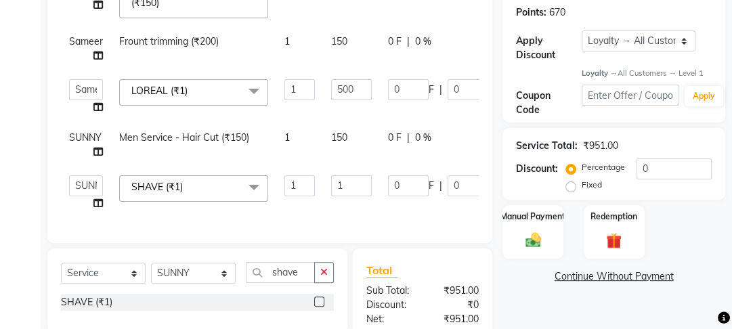
click at [380, 185] on td "0 F | 0 %" at bounding box center [442, 192] width 125 height 51
click at [350, 187] on input "1" at bounding box center [351, 185] width 41 height 21
type input "100"
click at [356, 215] on div "Services Stylist Service Qty Price Disc Total Action Farahan Jyoti Manager Niha…" at bounding box center [270, 71] width 418 height 316
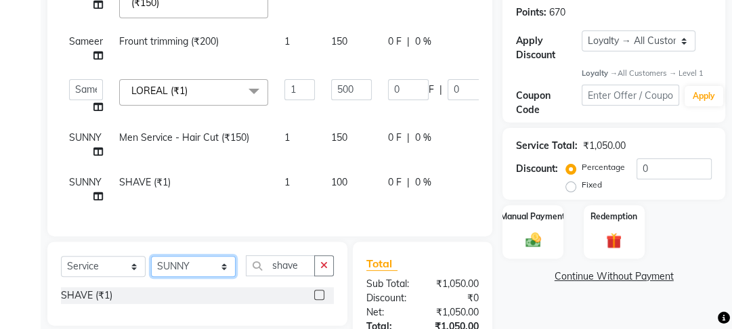
click at [211, 274] on select "Select Stylist [PERSON_NAME] Manager [PERSON_NAME] Pooja [PERSON_NAME] Raman 2 …" at bounding box center [193, 266] width 85 height 21
select select "22726"
click at [151, 264] on select "Select Stylist [PERSON_NAME] Manager [PERSON_NAME] Pooja [PERSON_NAME] Raman 2 …" at bounding box center [193, 266] width 85 height 21
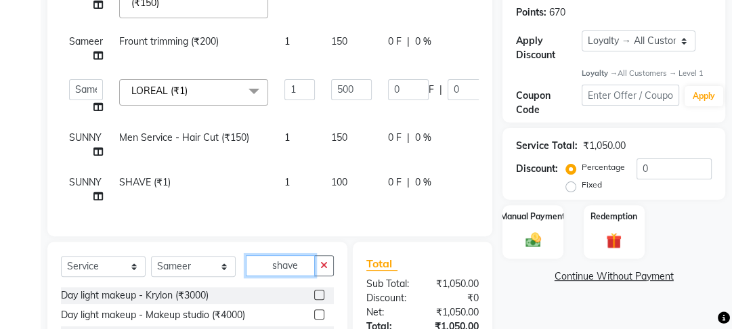
drag, startPoint x: 301, startPoint y: 268, endPoint x: 249, endPoint y: 274, distance: 51.8
click at [249, 274] on input "shave" at bounding box center [280, 265] width 69 height 21
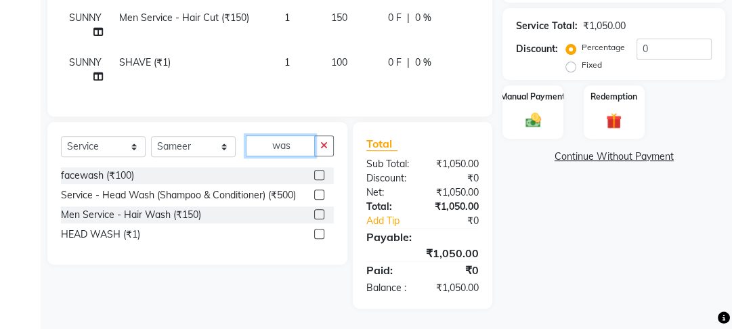
scroll to position [383, 0]
type input "was"
click at [322, 230] on label at bounding box center [319, 234] width 10 height 10
click at [322, 230] on input "checkbox" at bounding box center [318, 234] width 9 height 9
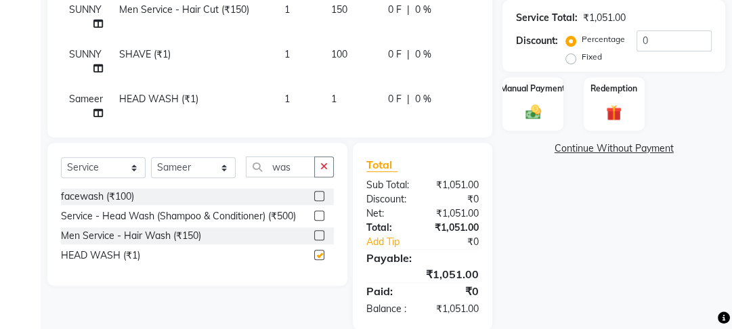
checkbox input "false"
click at [349, 96] on td "1" at bounding box center [351, 106] width 57 height 45
select select "22726"
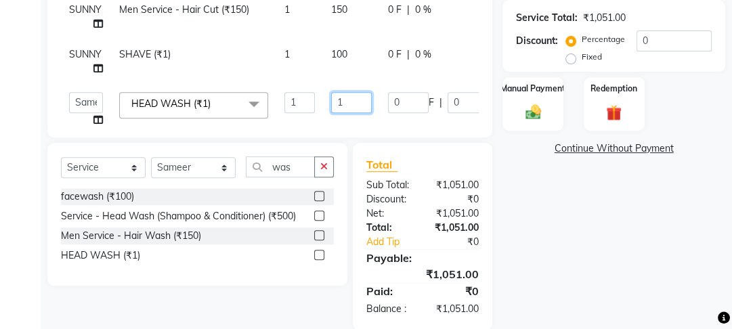
click at [360, 101] on input "1" at bounding box center [351, 102] width 41 height 21
type input "100"
click at [337, 73] on td "100" at bounding box center [351, 61] width 57 height 45
select select "79136"
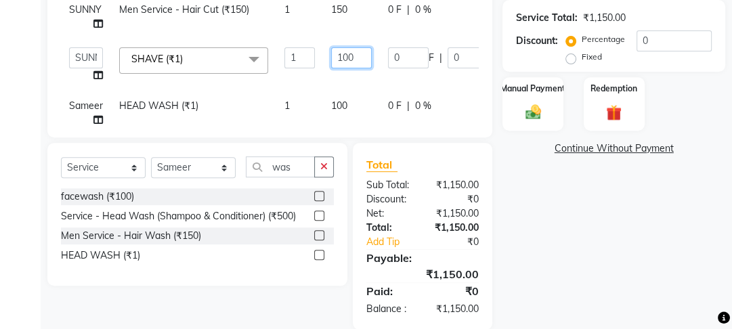
click at [356, 64] on input "100" at bounding box center [351, 57] width 41 height 21
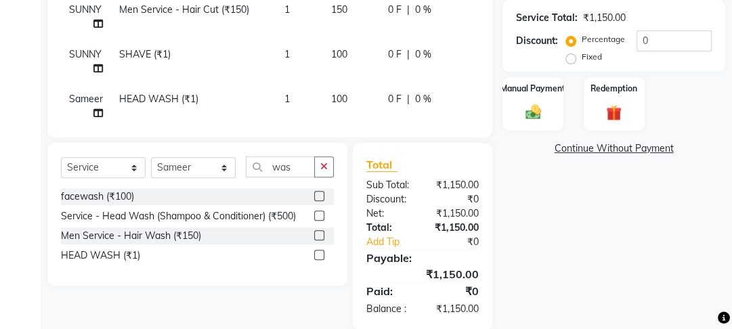
click at [339, 12] on span "150" at bounding box center [339, 9] width 16 height 12
select select "79136"
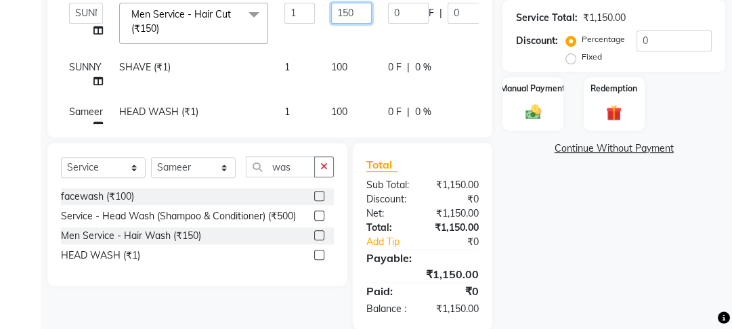
drag, startPoint x: 354, startPoint y: 21, endPoint x: 328, endPoint y: 14, distance: 27.4
click at [328, 14] on td "150" at bounding box center [351, 24] width 57 height 58
type input "200"
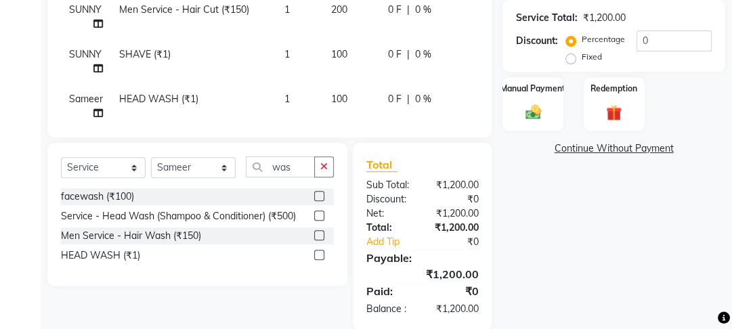
click at [339, 33] on td "200" at bounding box center [351, 17] width 57 height 45
select select "79136"
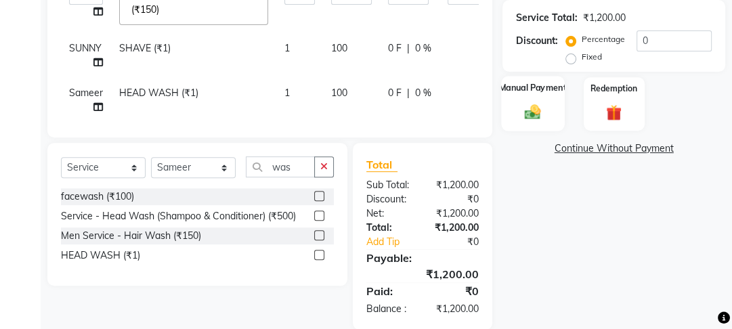
scroll to position [35, 0]
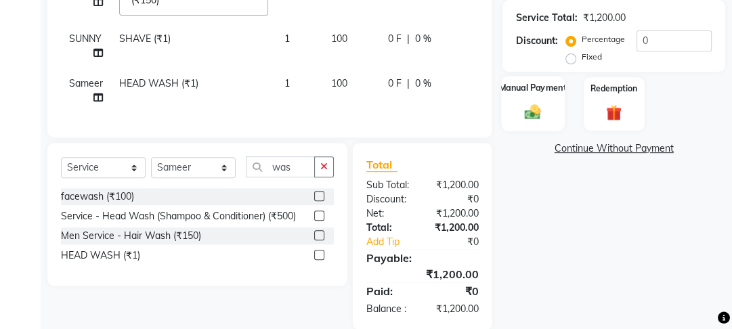
click at [509, 77] on div "Manual Payment" at bounding box center [533, 105] width 63 height 56
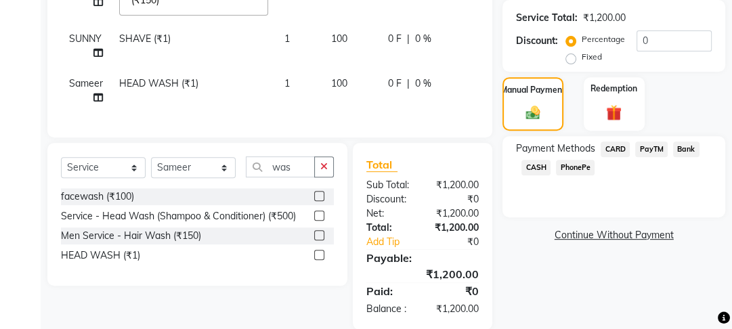
click at [642, 142] on span "PayTM" at bounding box center [651, 150] width 33 height 16
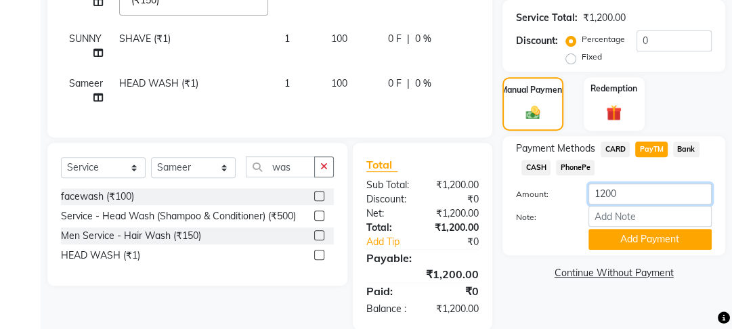
drag, startPoint x: 604, startPoint y: 165, endPoint x: 578, endPoint y: 162, distance: 26.6
click at [578, 184] on div "1200" at bounding box center [650, 194] width 144 height 21
type input "800"
click at [637, 229] on button "Add Payment" at bounding box center [649, 239] width 123 height 21
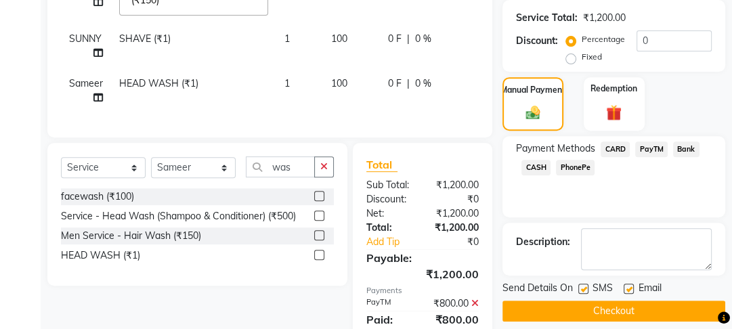
click at [533, 160] on span "CASH" at bounding box center [535, 168] width 29 height 16
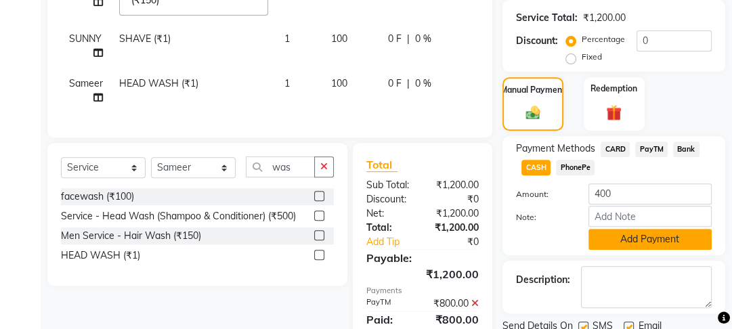
click at [631, 229] on button "Add Payment" at bounding box center [649, 239] width 123 height 21
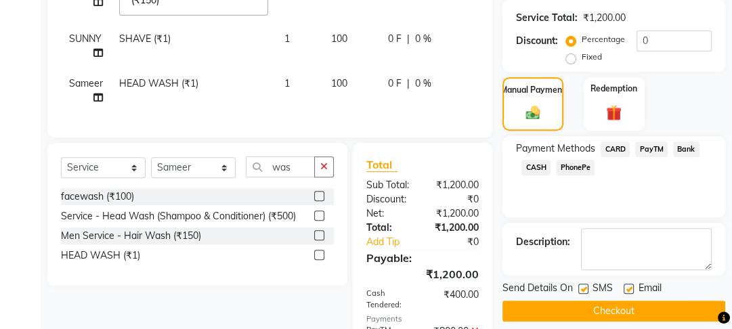
click at [628, 284] on label at bounding box center [629, 289] width 10 height 10
click at [628, 285] on input "checkbox" at bounding box center [628, 289] width 9 height 9
checkbox input "false"
click at [588, 281] on div "SMS" at bounding box center [600, 289] width 45 height 17
click at [588, 284] on label at bounding box center [583, 289] width 10 height 10
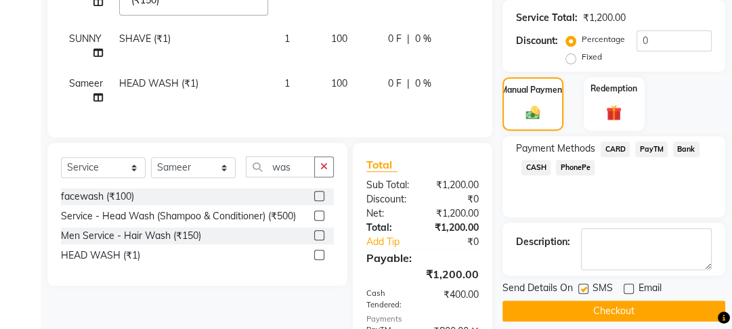
click at [587, 285] on input "checkbox" at bounding box center [582, 289] width 9 height 9
checkbox input "false"
click at [588, 281] on div "Send Details On SMS Email Checkout" at bounding box center [613, 301] width 223 height 41
click at [585, 301] on button "Checkout" at bounding box center [613, 311] width 223 height 21
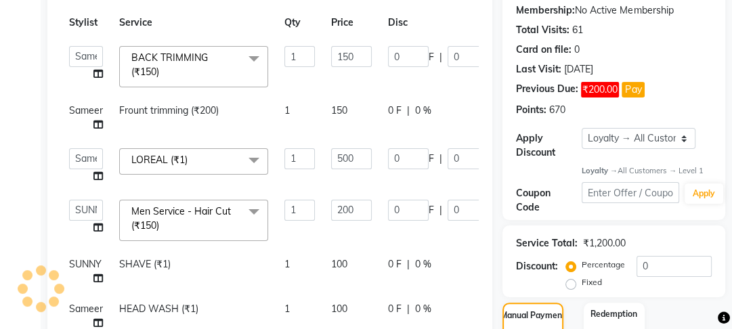
scroll to position [58, 0]
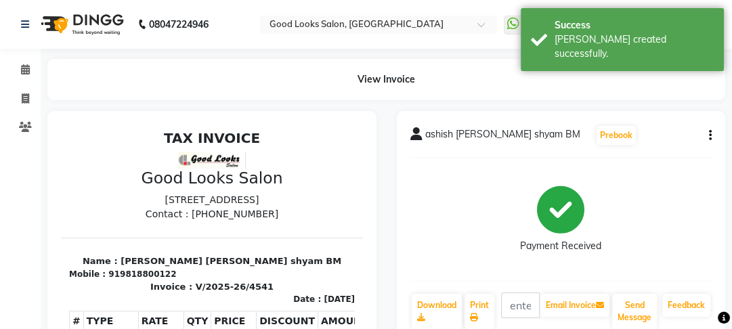
click at [707, 134] on button "button" at bounding box center [708, 136] width 8 height 14
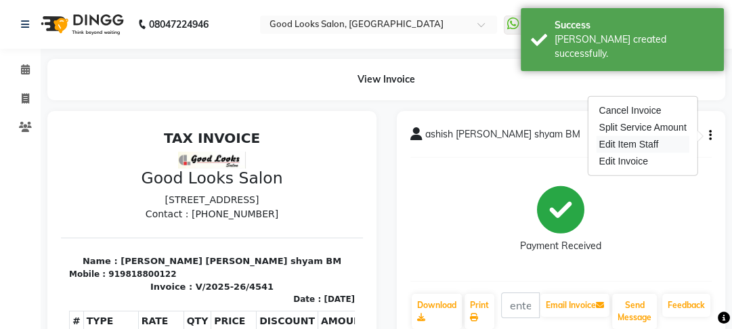
click at [622, 149] on div "Edit Item Staff" at bounding box center [642, 144] width 93 height 17
select select
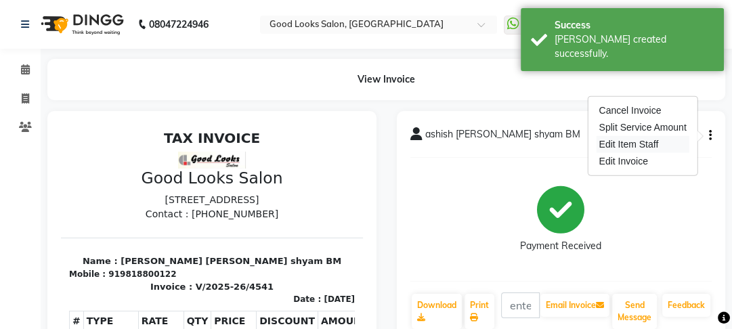
select select
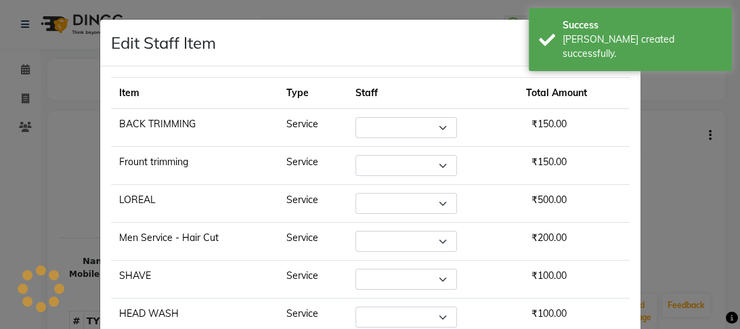
select select "22726"
select select "79136"
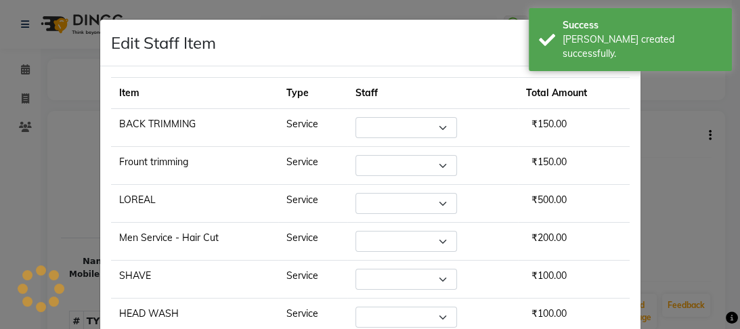
select select "22726"
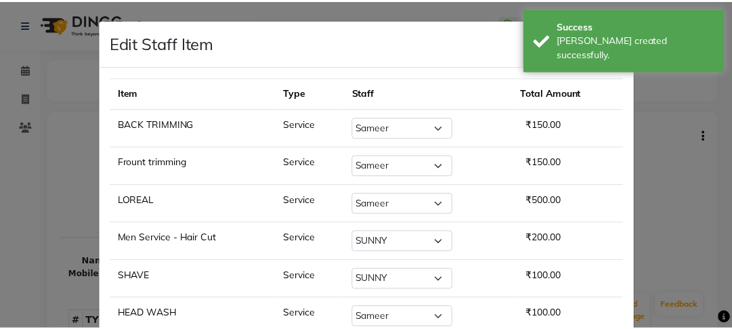
scroll to position [98, 0]
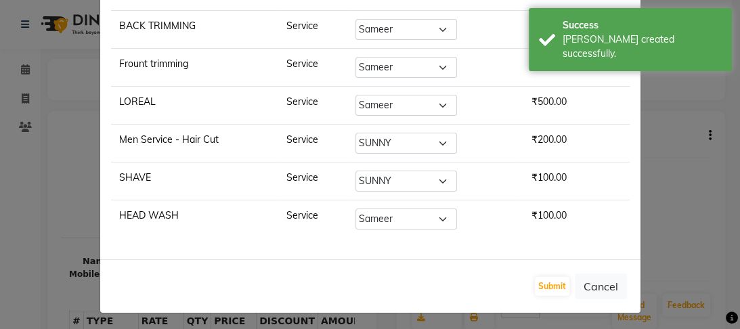
click at [681, 191] on ngb-modal-window "Edit Staff Item × Item Type Staff Total Amount BACK TRIMMING Service Select Far…" at bounding box center [370, 164] width 740 height 329
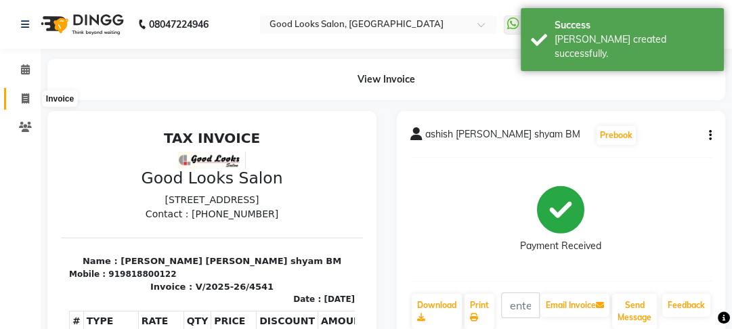
click at [20, 98] on span at bounding box center [26, 99] width 24 height 16
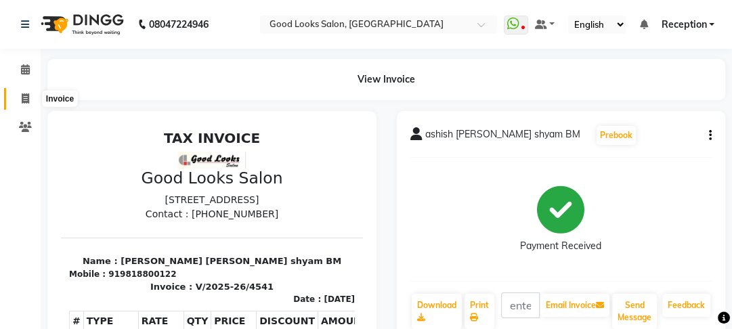
select select "4230"
select select "service"
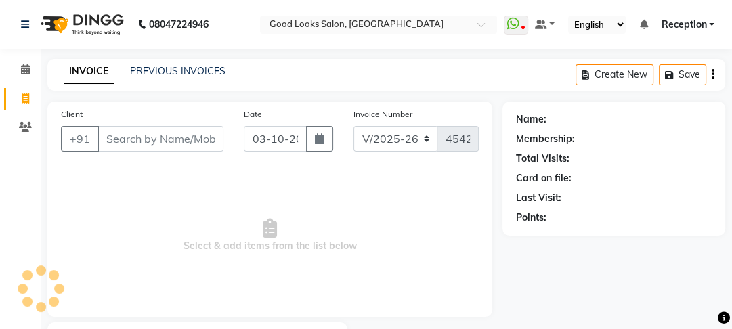
scroll to position [79, 0]
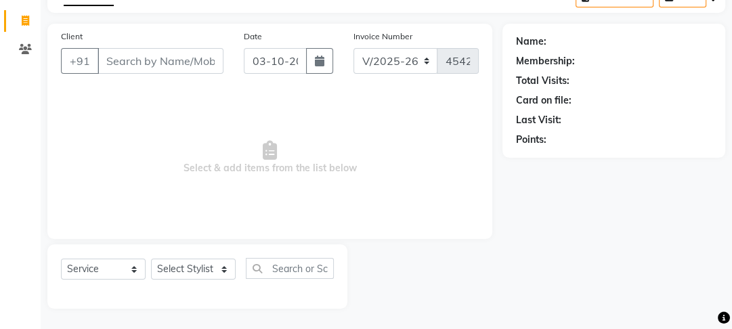
click at [144, 64] on input "Client" at bounding box center [161, 61] width 126 height 26
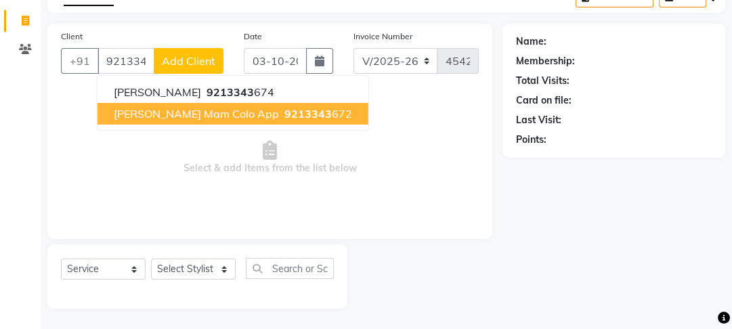
click at [238, 121] on button "Vimlesh mam colo app 9213343 672" at bounding box center [233, 114] width 271 height 22
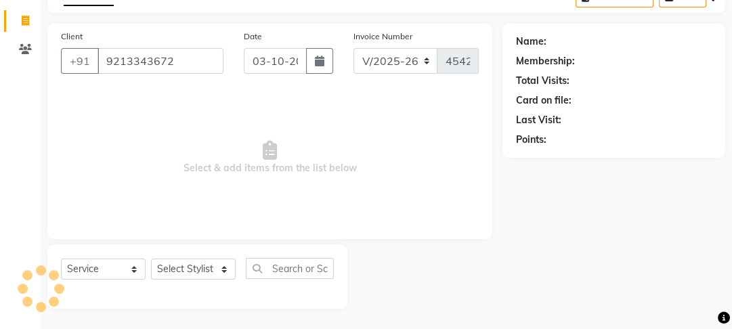
type input "9213343672"
select select "1: Object"
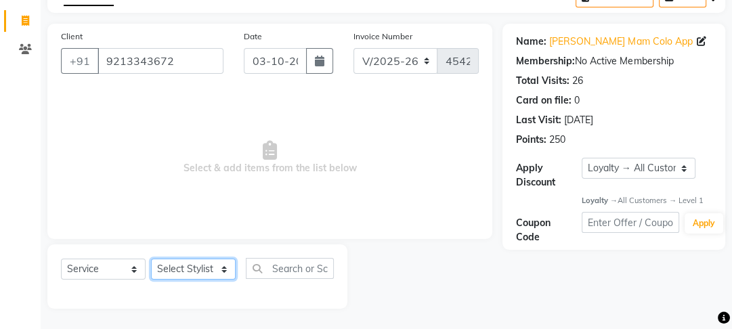
click at [188, 277] on select "Select Stylist [PERSON_NAME] Manager [PERSON_NAME] Pooja [PERSON_NAME] Raman 2 …" at bounding box center [193, 269] width 85 height 21
drag, startPoint x: 196, startPoint y: 244, endPoint x: 199, endPoint y: 252, distance: 8.6
click at [197, 245] on div "Client +91 9213343672 Date 03-10-2025 Invoice Number V/2025 V/2025-26 4542 Sele…" at bounding box center [269, 166] width 465 height 285
drag, startPoint x: 199, startPoint y: 252, endPoint x: 202, endPoint y: 268, distance: 16.5
click at [200, 252] on div "Select Service Product Membership Package Voucher Prepaid Gift Card Select Styl…" at bounding box center [197, 276] width 300 height 64
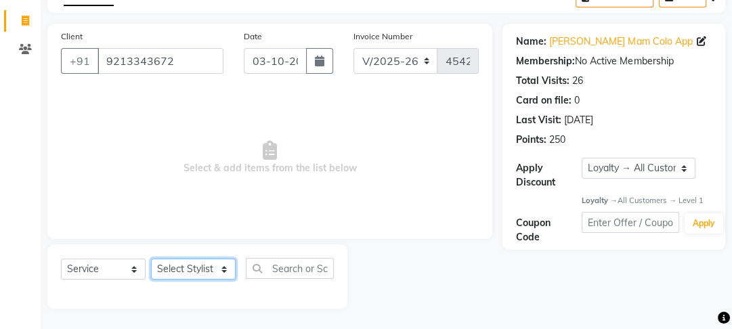
click at [202, 268] on select "Select Stylist [PERSON_NAME] Manager [PERSON_NAME] Pooja [PERSON_NAME] Raman 2 …" at bounding box center [193, 269] width 85 height 21
select select "22726"
click at [151, 259] on select "Select Stylist [PERSON_NAME] Manager [PERSON_NAME] Pooja [PERSON_NAME] Raman 2 …" at bounding box center [193, 269] width 85 height 21
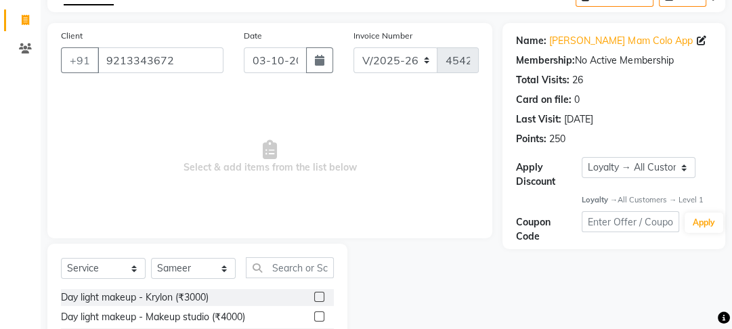
click at [278, 264] on input "text" at bounding box center [290, 267] width 88 height 21
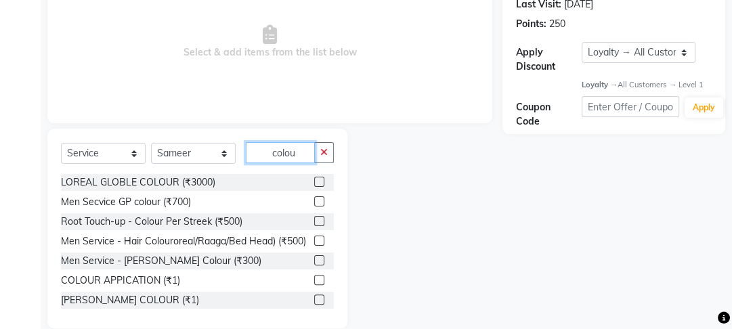
scroll to position [214, 0]
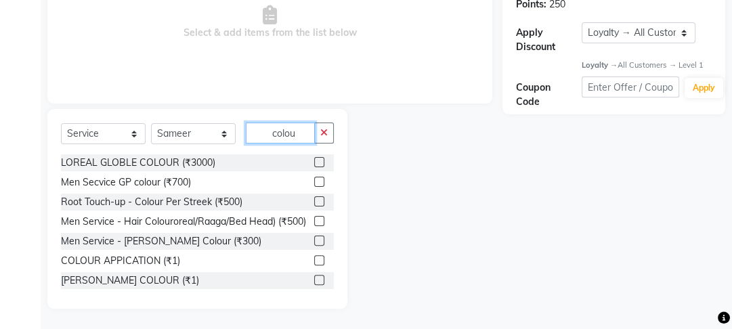
type input "colou"
click at [314, 265] on label at bounding box center [319, 260] width 10 height 10
click at [314, 265] on input "checkbox" at bounding box center [318, 261] width 9 height 9
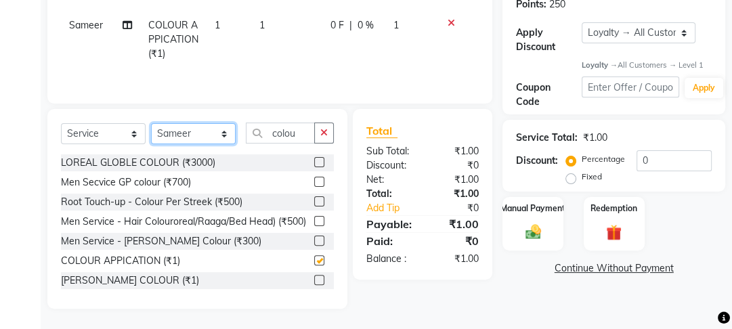
checkbox input "false"
click at [206, 127] on select "Select Stylist [PERSON_NAME] Manager [PERSON_NAME] Pooja [PERSON_NAME] Raman 2 …" at bounding box center [193, 133] width 85 height 21
select select "70835"
click at [151, 123] on select "Select Stylist [PERSON_NAME] Manager [PERSON_NAME] Pooja [PERSON_NAME] Raman 2 …" at bounding box center [193, 133] width 85 height 21
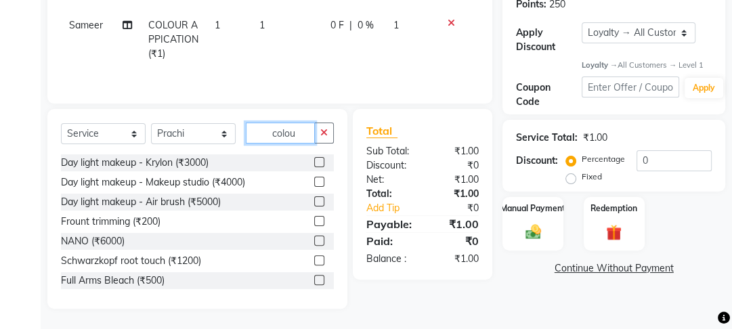
drag, startPoint x: 304, startPoint y: 141, endPoint x: 249, endPoint y: 127, distance: 56.7
click at [249, 127] on input "colou" at bounding box center [280, 133] width 69 height 21
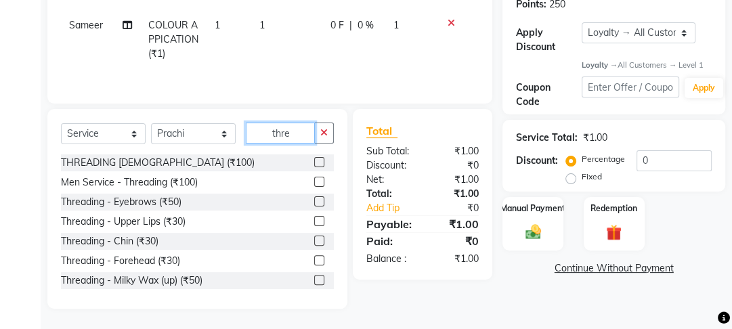
type input "thre"
click at [314, 200] on label at bounding box center [319, 201] width 10 height 10
click at [314, 200] on input "checkbox" at bounding box center [318, 202] width 9 height 9
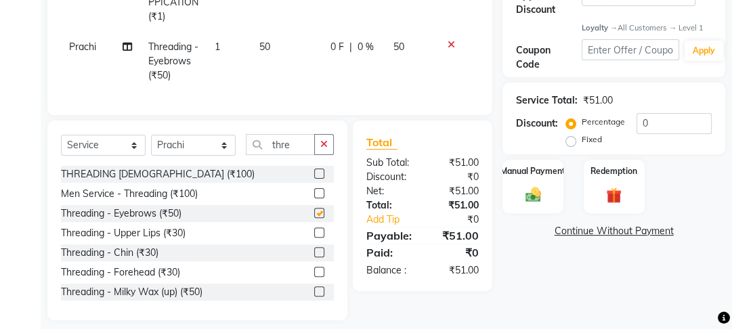
checkbox input "false"
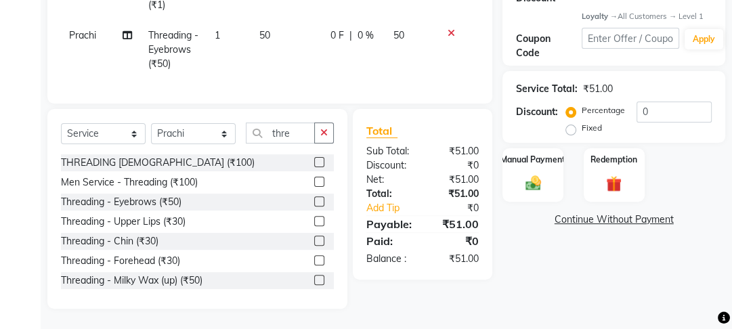
click at [314, 288] on div at bounding box center [318, 282] width 9 height 14
click at [314, 284] on div at bounding box center [318, 282] width 9 height 14
click at [314, 283] on label at bounding box center [319, 280] width 10 height 10
click at [314, 283] on input "checkbox" at bounding box center [318, 280] width 9 height 9
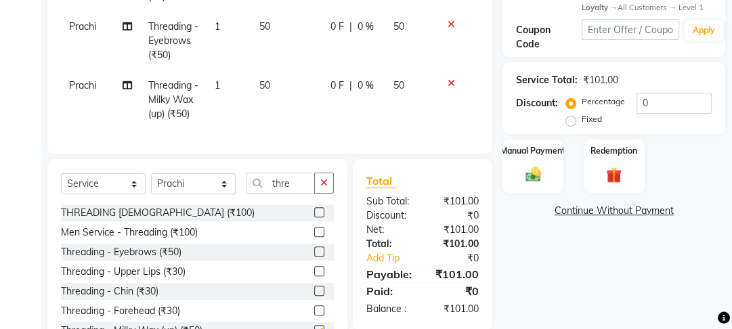
checkbox input "false"
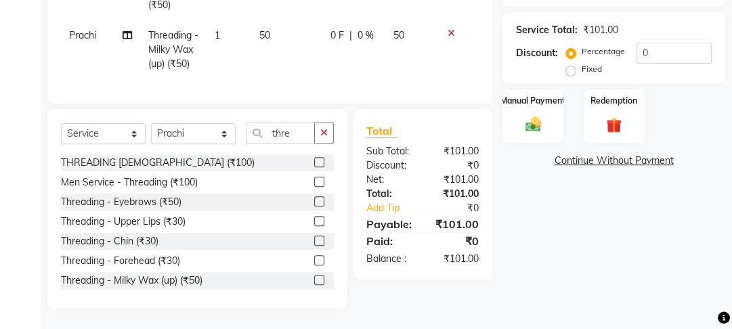
scroll to position [330, 0]
click at [314, 262] on label at bounding box center [319, 260] width 10 height 10
click at [314, 262] on input "checkbox" at bounding box center [318, 261] width 9 height 9
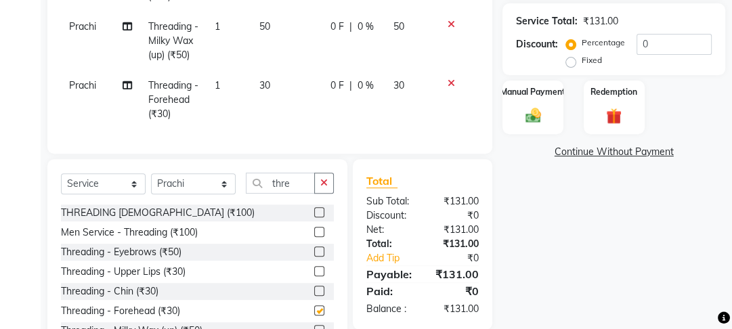
checkbox input "false"
click at [318, 194] on button "button" at bounding box center [324, 183] width 20 height 21
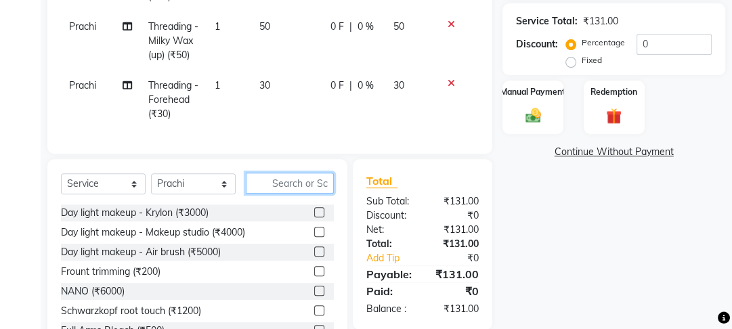
type input "d"
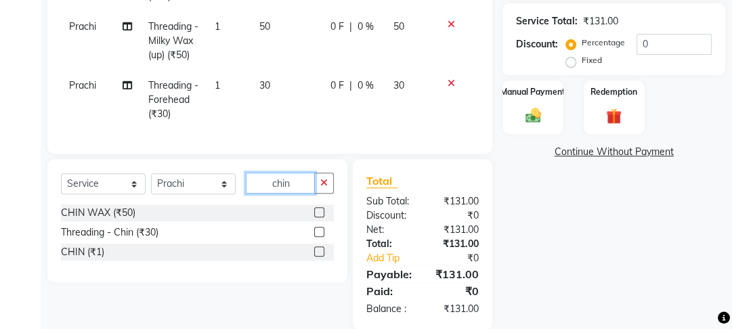
type input "chin"
click at [319, 217] on label at bounding box center [319, 212] width 10 height 10
click at [319, 217] on input "checkbox" at bounding box center [318, 213] width 9 height 9
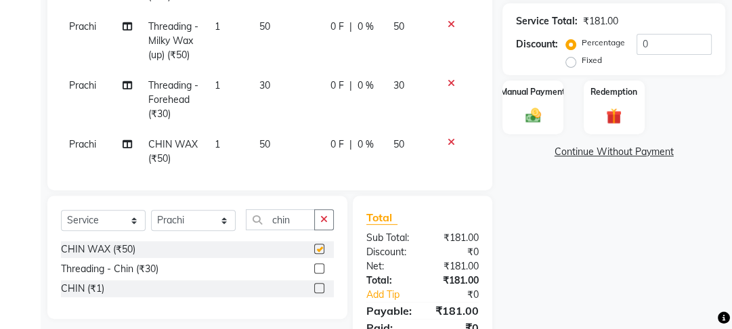
checkbox input "false"
click at [322, 113] on td "0 F | 0 %" at bounding box center [353, 99] width 63 height 59
select select "70835"
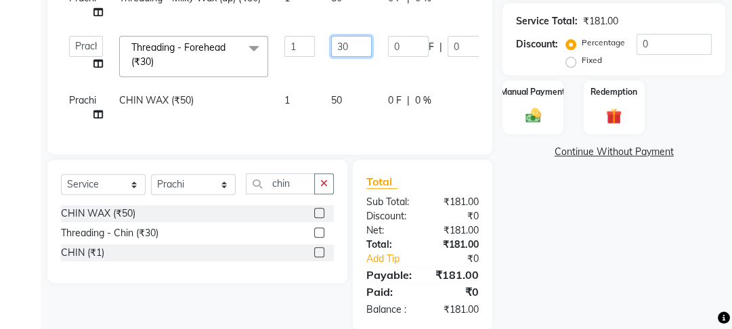
drag, startPoint x: 341, startPoint y: 45, endPoint x: 309, endPoint y: 39, distance: 32.3
click at [309, 39] on tr "Farahan Jyoti Manager Nihal Pooja Prachi Raman Raman 2 Reception Sameer SUNNY y…" at bounding box center [325, 57] width 528 height 58
type input "50"
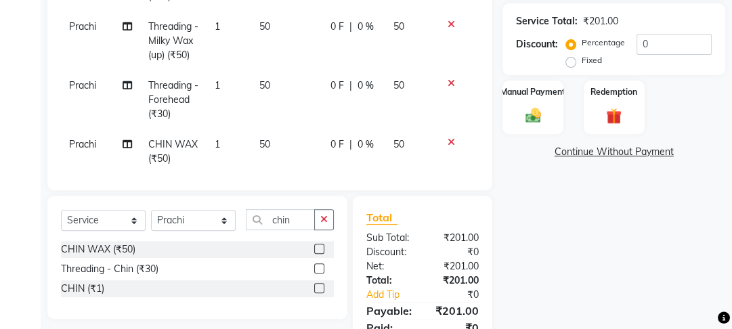
click at [332, 62] on tbody "Sameer COLOUR APPICATION (₹1) 1 1 0 F | 0 % 1 Prachi Threading - Eyebrows (₹50)…" at bounding box center [270, 34] width 418 height 280
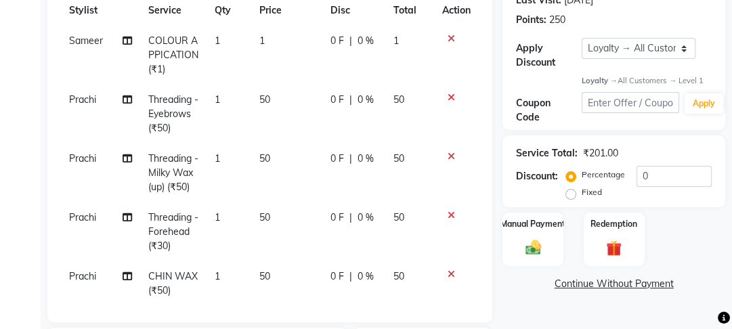
scroll to position [167, 0]
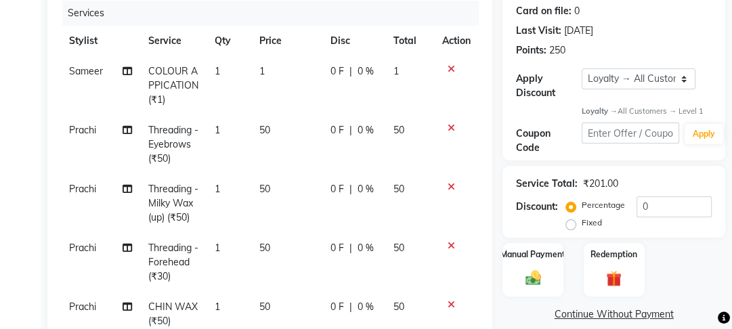
click at [337, 110] on td "0 F | 0 %" at bounding box center [353, 85] width 63 height 59
select select "22726"
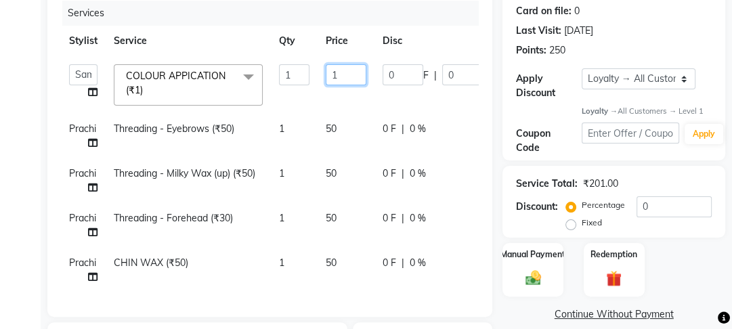
click at [326, 83] on input "1" at bounding box center [346, 74] width 41 height 21
drag, startPoint x: 342, startPoint y: 79, endPoint x: 298, endPoint y: 72, distance: 44.6
click at [298, 72] on tr "Farahan Jyoti Manager Nihal Pooja Prachi Raman Raman 2 Reception Sameer SUNNY y…" at bounding box center [322, 85] width 522 height 58
type input "2"
type input "300"
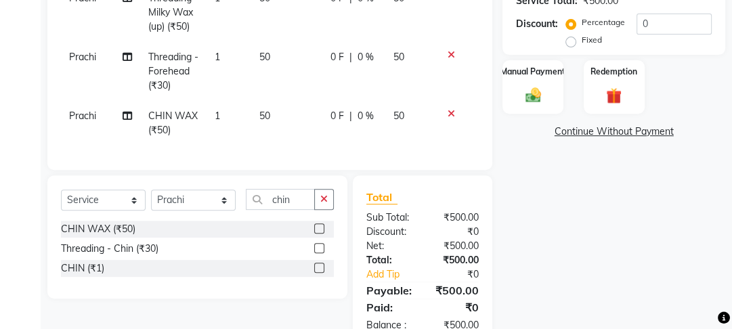
scroll to position [387, 0]
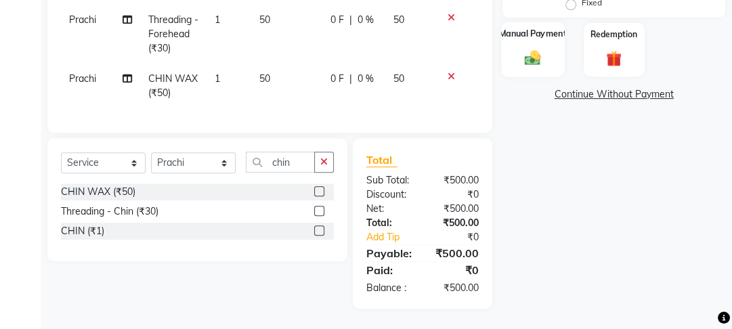
click at [531, 54] on img at bounding box center [533, 58] width 26 height 18
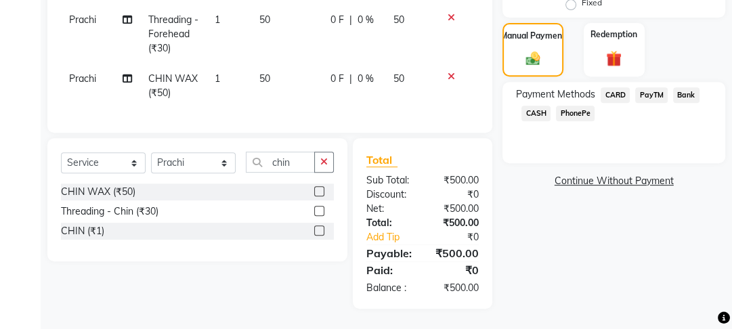
click at [538, 115] on span "CASH" at bounding box center [535, 114] width 29 height 16
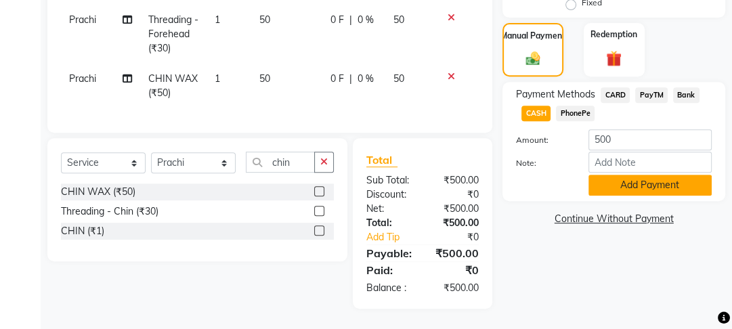
click at [637, 181] on button "Add Payment" at bounding box center [649, 185] width 123 height 21
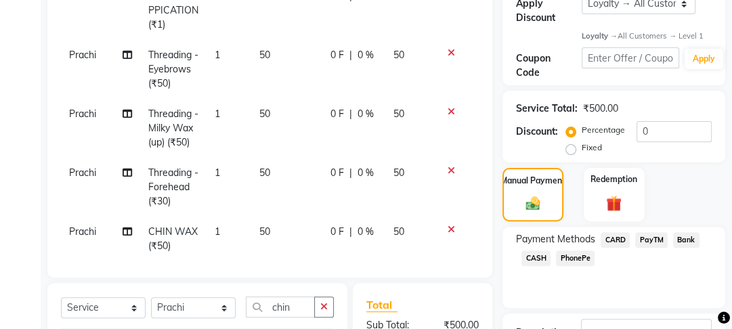
scroll to position [488, 0]
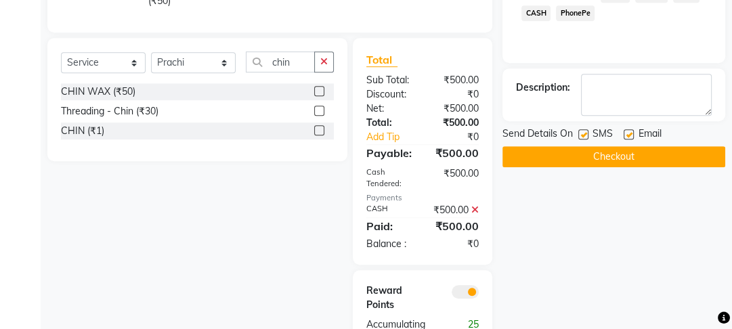
click at [627, 133] on label at bounding box center [629, 134] width 10 height 10
click at [627, 133] on input "checkbox" at bounding box center [628, 135] width 9 height 9
checkbox input "false"
click at [580, 133] on label at bounding box center [583, 134] width 10 height 10
click at [580, 133] on input "checkbox" at bounding box center [582, 135] width 9 height 9
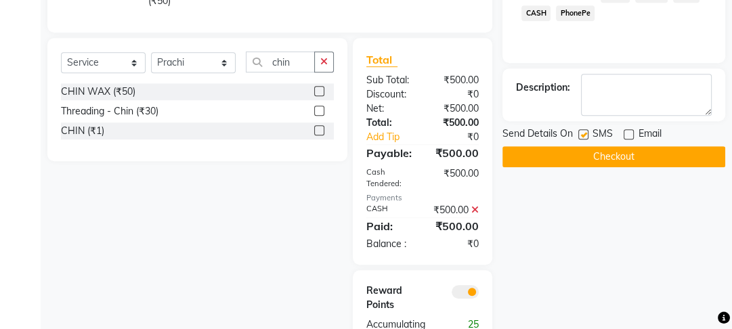
checkbox input "false"
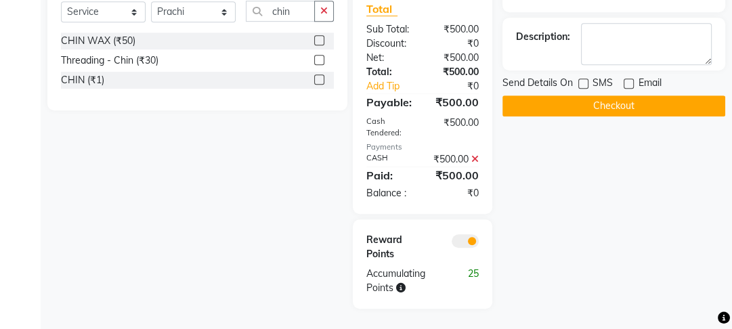
scroll to position [553, 0]
click at [593, 95] on button "Checkout" at bounding box center [613, 105] width 223 height 21
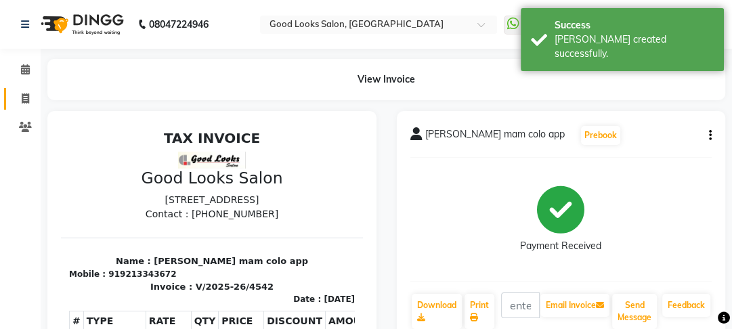
drag, startPoint x: 24, startPoint y: 109, endPoint x: 18, endPoint y: 106, distance: 7.0
click at [24, 108] on link "Invoice" at bounding box center [20, 99] width 33 height 22
select select "service"
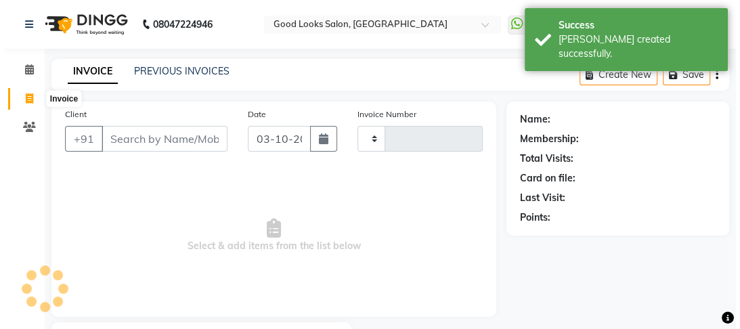
scroll to position [79, 0]
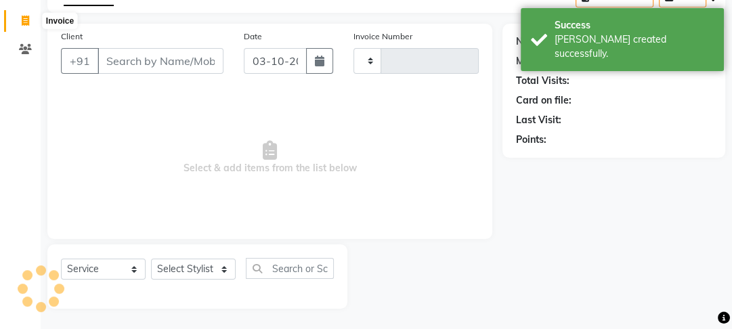
type input "4543"
select select "4230"
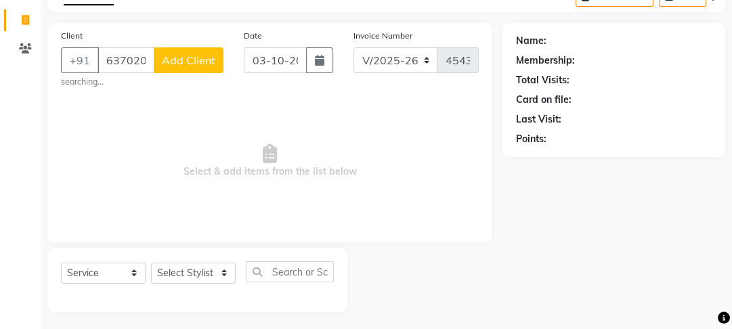
type input "6370207478"
click at [206, 58] on span "Add Client" at bounding box center [188, 60] width 53 height 14
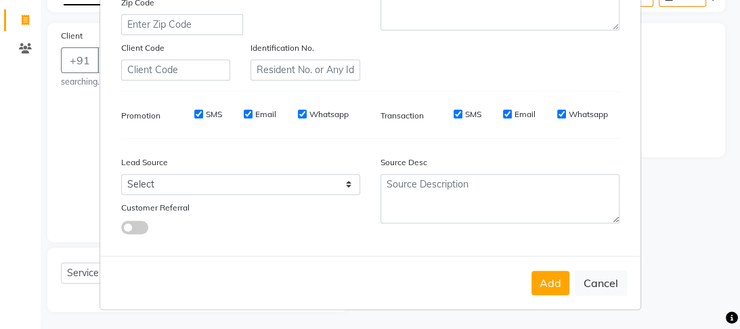
scroll to position [0, 0]
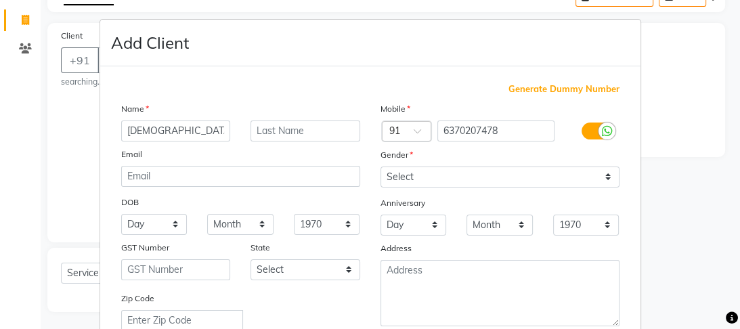
type input "shivanshu"
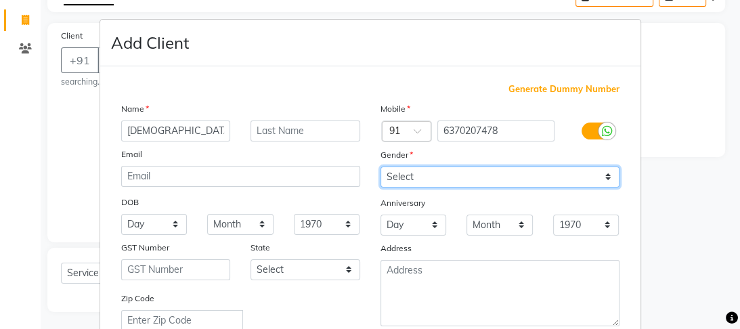
click at [488, 174] on select "Select Male Female Other Prefer Not To Say" at bounding box center [500, 177] width 239 height 21
select select "male"
click at [381, 167] on select "Select Male Female Other Prefer Not To Say" at bounding box center [500, 177] width 239 height 21
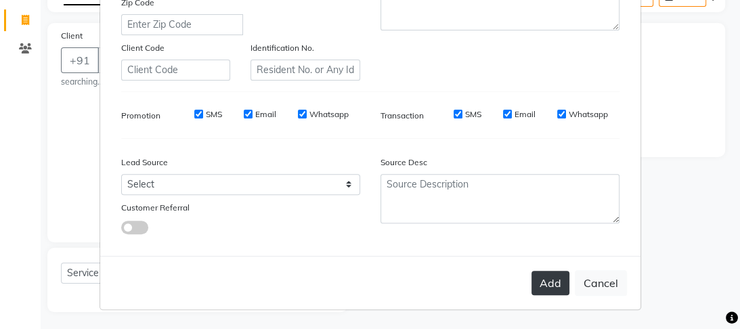
click at [546, 274] on button "Add" at bounding box center [551, 283] width 38 height 24
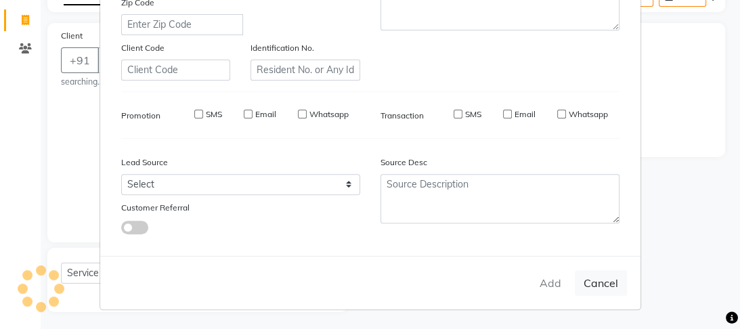
select select
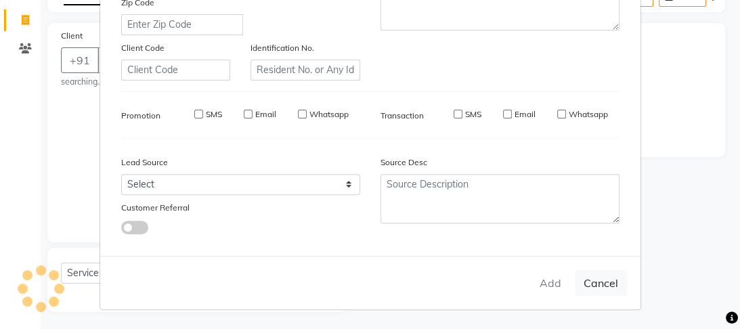
select select
checkbox input "false"
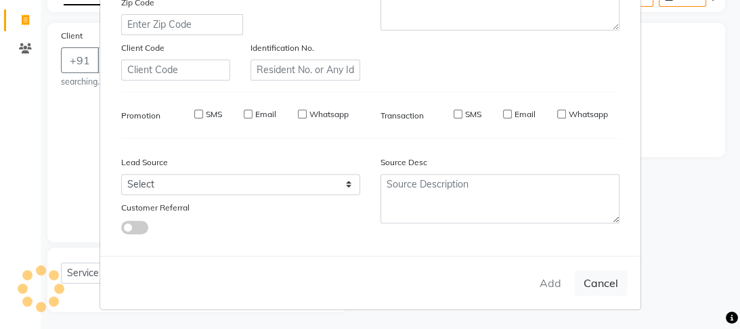
checkbox input "false"
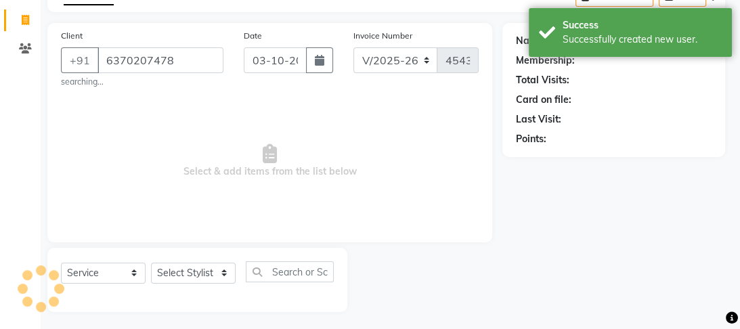
select select "1: Object"
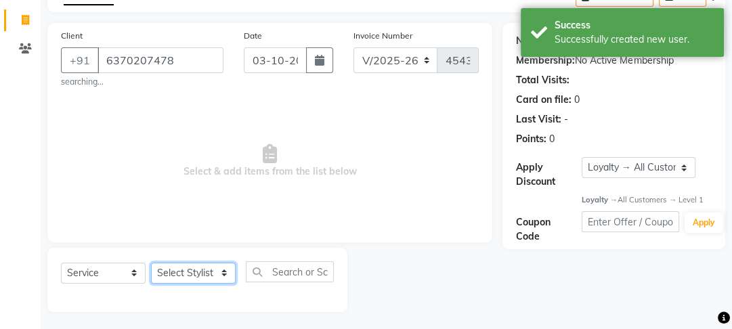
click at [164, 284] on select "Select Stylist Farahan Jyoti Manager Nihal Pooja Prachi Raman Raman 2 Reception…" at bounding box center [193, 273] width 85 height 21
click at [173, 278] on select "Select Stylist Farahan Jyoti Manager Nihal Pooja Prachi Raman Raman 2 Reception…" at bounding box center [193, 273] width 85 height 21
select select "89434"
click at [151, 263] on select "Select Stylist Farahan Jyoti Manager Nihal Pooja Prachi Raman Raman 2 Reception…" at bounding box center [193, 273] width 85 height 21
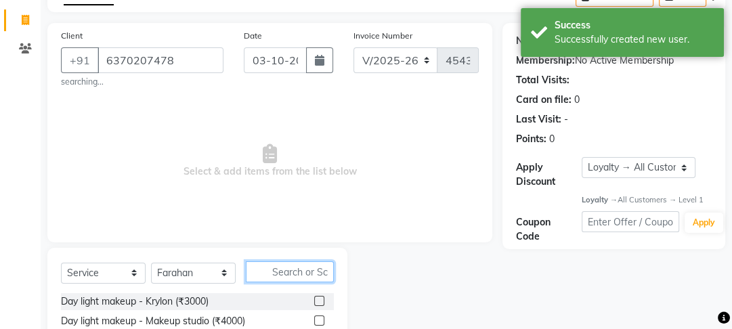
click at [290, 276] on input "text" at bounding box center [290, 271] width 88 height 21
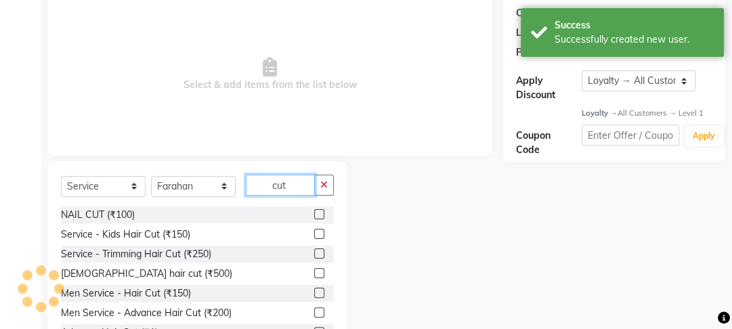
scroll to position [218, 0]
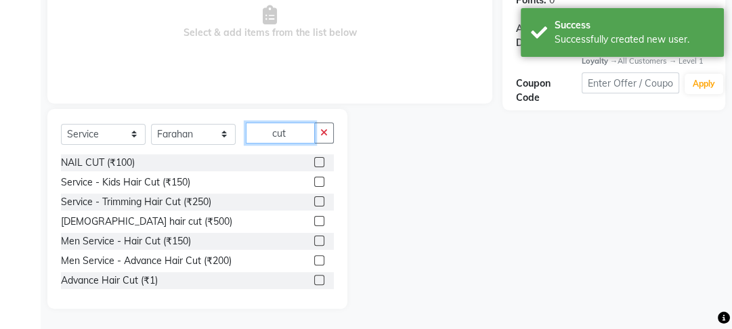
type input "cut"
click at [316, 263] on label at bounding box center [319, 260] width 10 height 10
click at [316, 263] on input "checkbox" at bounding box center [318, 261] width 9 height 9
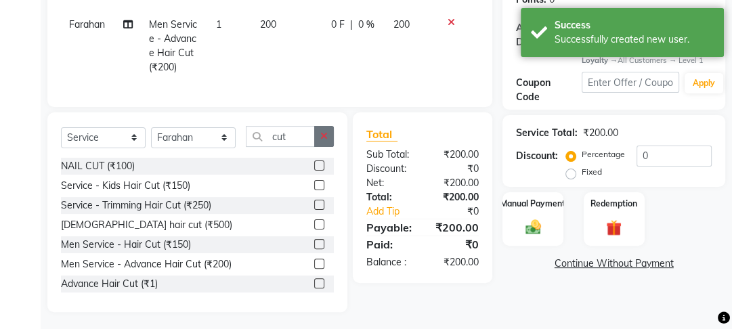
checkbox input "false"
click at [319, 147] on button "button" at bounding box center [324, 136] width 20 height 21
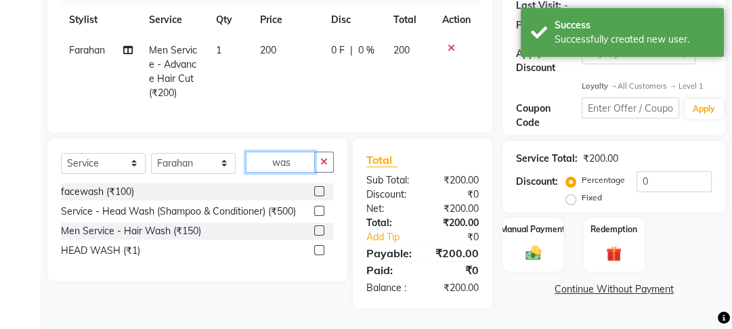
scroll to position [200, 0]
type input "was"
click at [319, 252] on label at bounding box center [319, 250] width 10 height 10
click at [319, 252] on input "checkbox" at bounding box center [318, 250] width 9 height 9
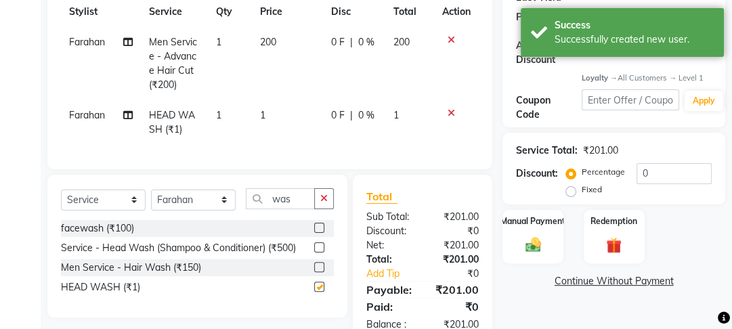
click at [322, 112] on td "1" at bounding box center [287, 122] width 71 height 45
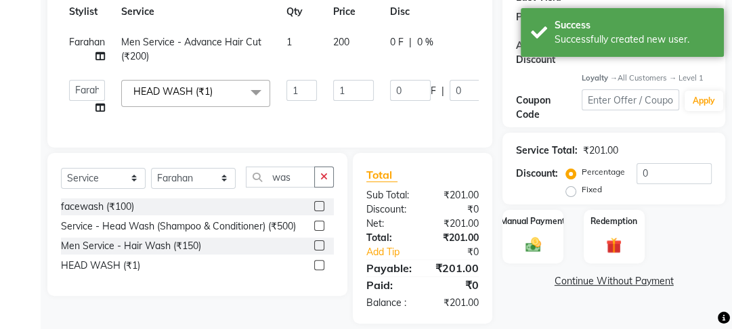
checkbox input "false"
click at [360, 87] on input "1" at bounding box center [353, 90] width 41 height 21
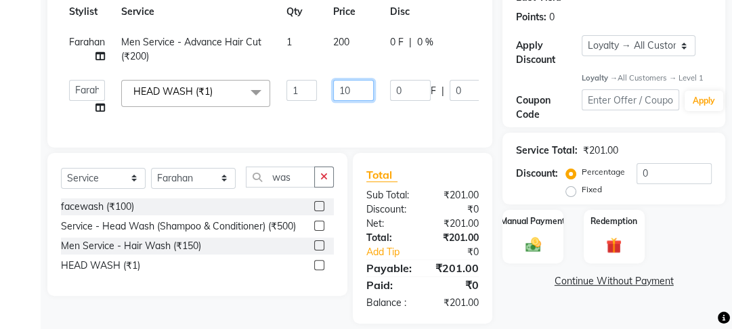
type input "100"
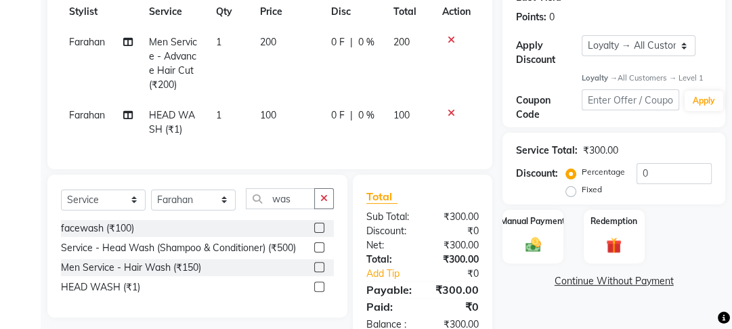
click at [366, 116] on tr "Farahan HEAD WASH (₹1) 1 100 0 F | 0 % 100" at bounding box center [270, 122] width 418 height 45
click at [515, 203] on div "Name: Shivanshu Membership: No Active Membership Total Visits: Card on file: 0 …" at bounding box center [618, 123] width 233 height 444
click at [525, 228] on div "Manual Payment" at bounding box center [533, 237] width 63 height 56
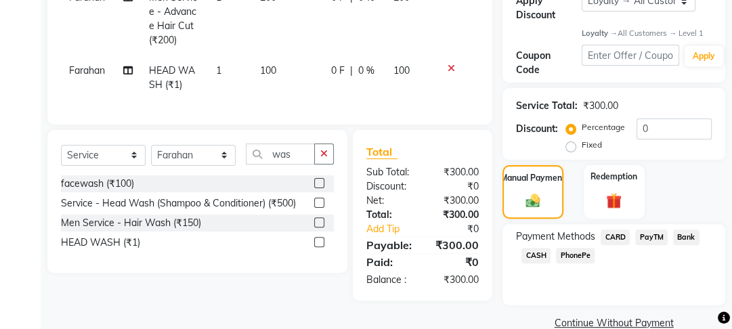
scroll to position [269, 0]
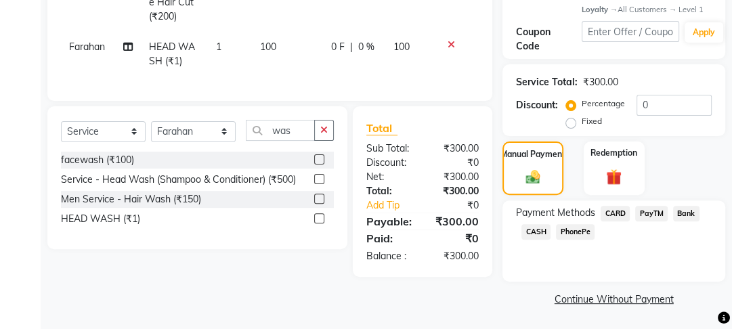
click at [653, 216] on span "PayTM" at bounding box center [651, 214] width 33 height 16
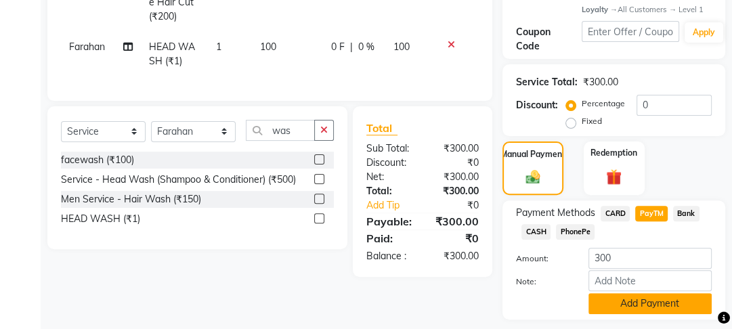
click at [645, 303] on button "Add Payment" at bounding box center [649, 303] width 123 height 21
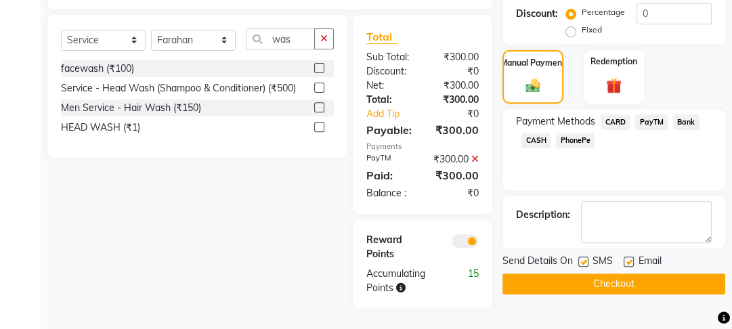
scroll to position [383, 0]
click at [630, 257] on label at bounding box center [629, 262] width 10 height 10
click at [630, 258] on input "checkbox" at bounding box center [628, 262] width 9 height 9
checkbox input "false"
click at [586, 257] on label at bounding box center [583, 262] width 10 height 10
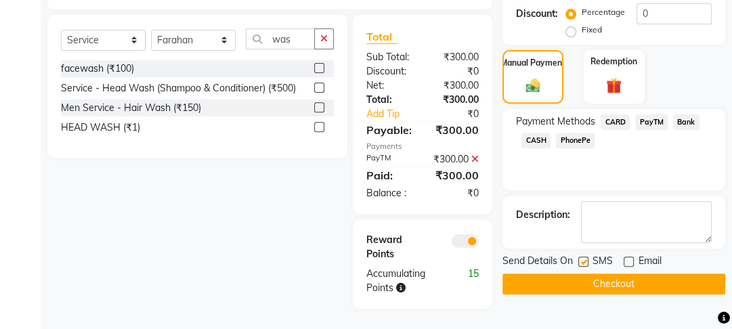
click at [586, 258] on input "checkbox" at bounding box center [582, 262] width 9 height 9
checkbox input "false"
click at [586, 274] on button "Checkout" at bounding box center [613, 284] width 223 height 21
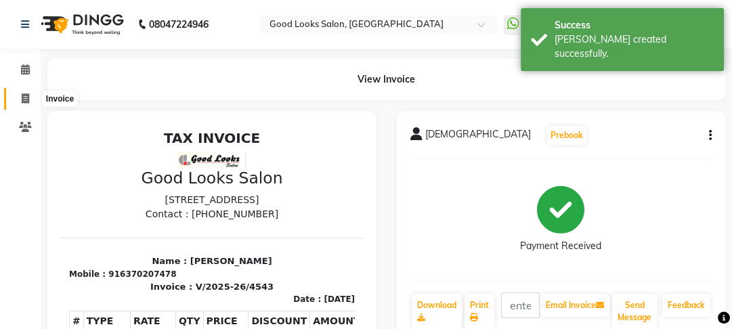
click at [27, 96] on icon at bounding box center [25, 98] width 7 height 10
select select "service"
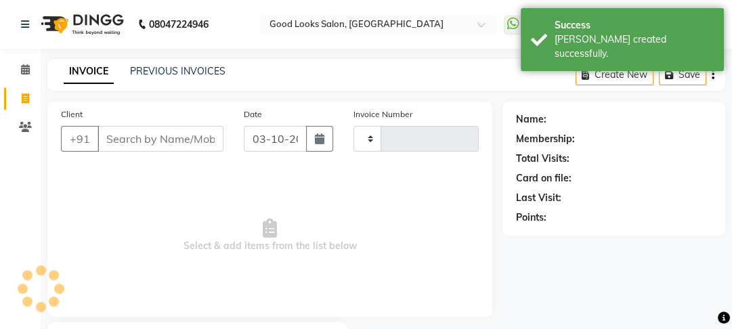
type input "4544"
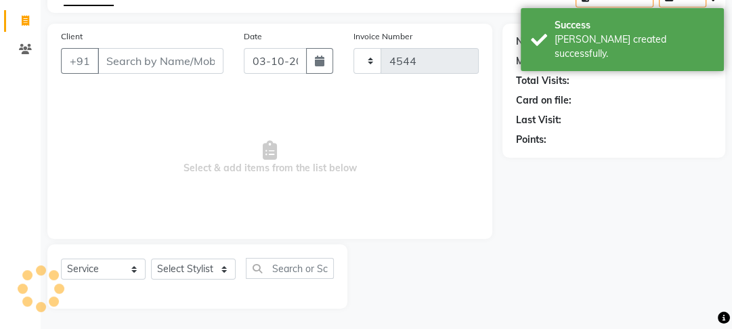
select select "4230"
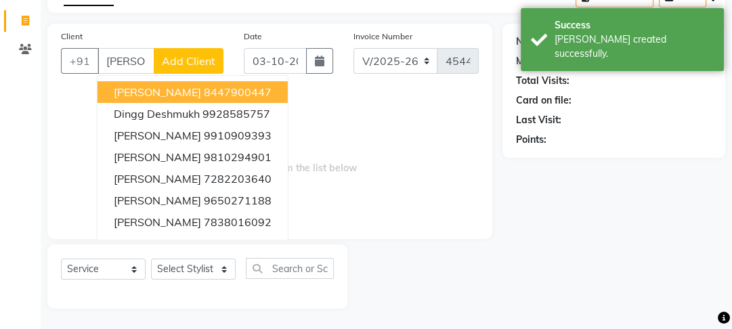
click at [184, 75] on ngb-typeahead-window "namita 8447900447 Dingg Deshmukh 9928585757 Samita Jkp 9910909393 AMIT 98102949…" at bounding box center [193, 189] width 192 height 229
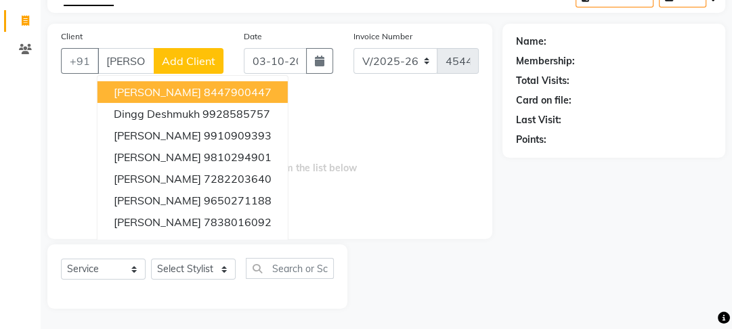
type input "amit"
click at [187, 62] on span "Add Client" at bounding box center [188, 61] width 53 height 14
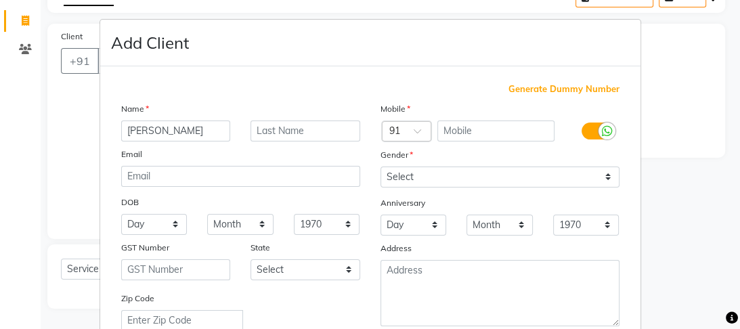
click at [544, 88] on span "Generate Dummy Number" at bounding box center [564, 90] width 111 height 14
type input "1174800001156"
checkbox input "false"
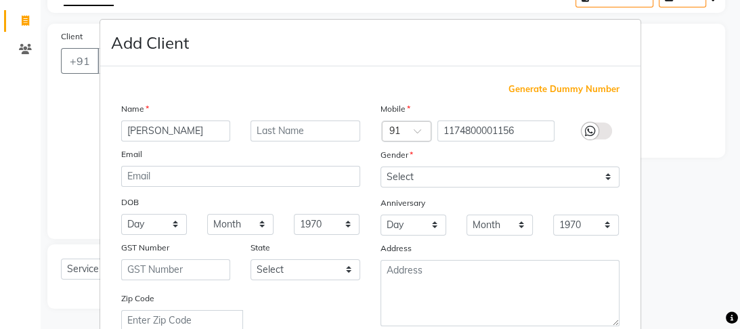
checkbox input "false"
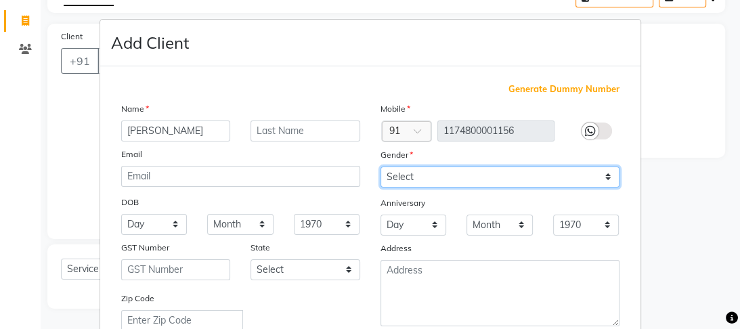
drag, startPoint x: 479, startPoint y: 173, endPoint x: 474, endPoint y: 181, distance: 9.2
click at [478, 175] on select "Select Male Female Other Prefer Not To Say" at bounding box center [500, 177] width 239 height 21
select select "male"
click at [381, 167] on select "Select Male Female Other Prefer Not To Say" at bounding box center [500, 177] width 239 height 21
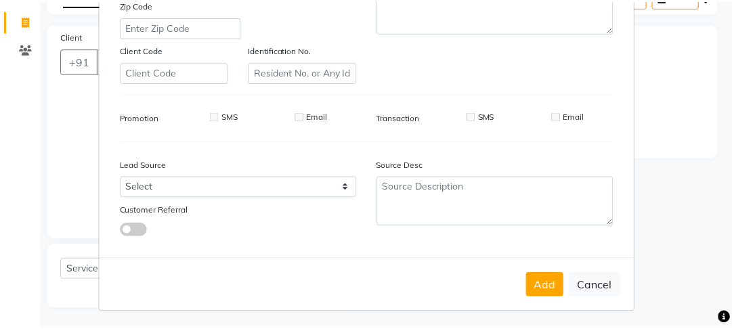
scroll to position [303, 0]
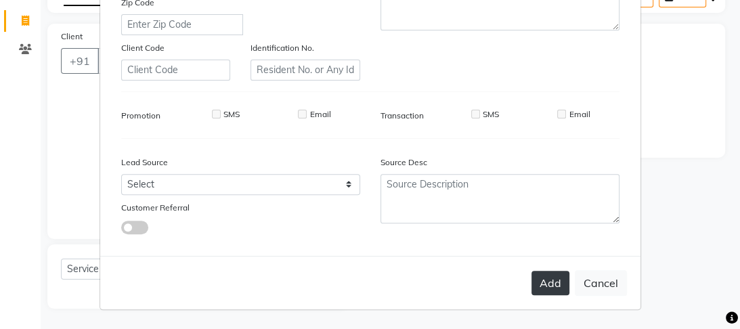
drag, startPoint x: 522, startPoint y: 262, endPoint x: 532, endPoint y: 288, distance: 27.7
click at [531, 286] on div "Add Cancel" at bounding box center [370, 282] width 540 height 53
click at [532, 288] on button "Add" at bounding box center [551, 283] width 38 height 24
type input "1174800001156"
select select
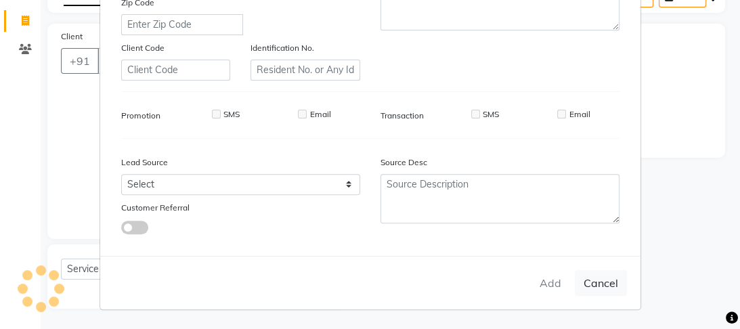
select select
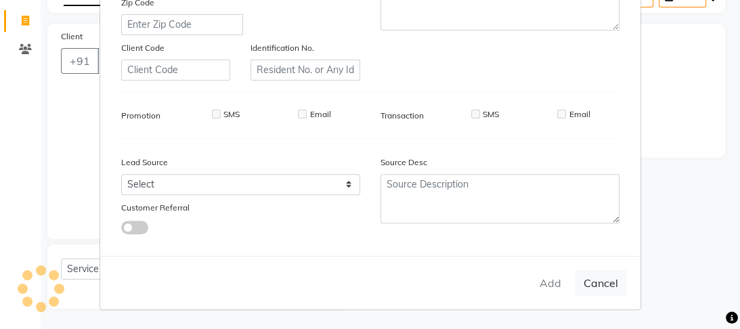
select select
checkbox input "false"
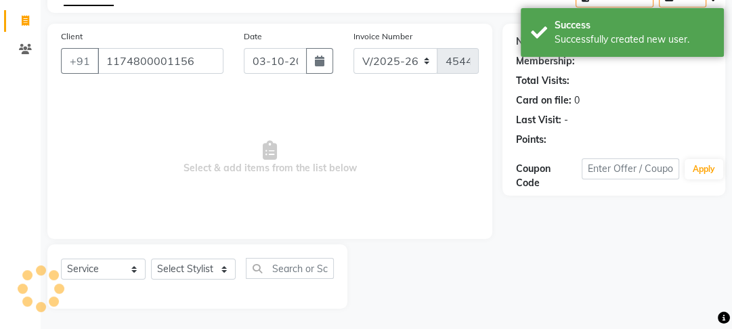
select select "1: Object"
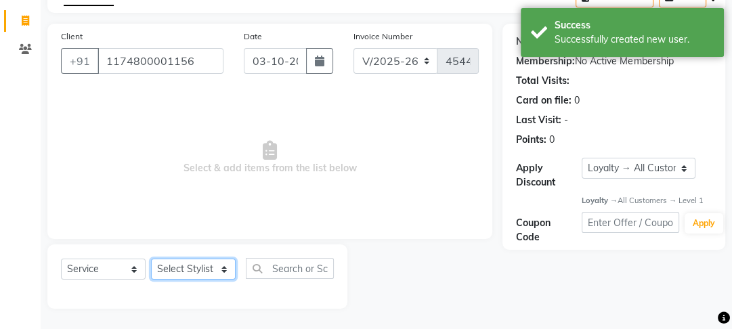
click at [201, 270] on select "Select Stylist Farahan Jyoti Manager Nihal Pooja Prachi Raman Raman 2 Reception…" at bounding box center [193, 269] width 85 height 21
select select "79136"
click at [151, 259] on select "Select Stylist Farahan Jyoti Manager Nihal Pooja Prachi Raman Raman 2 Reception…" at bounding box center [193, 269] width 85 height 21
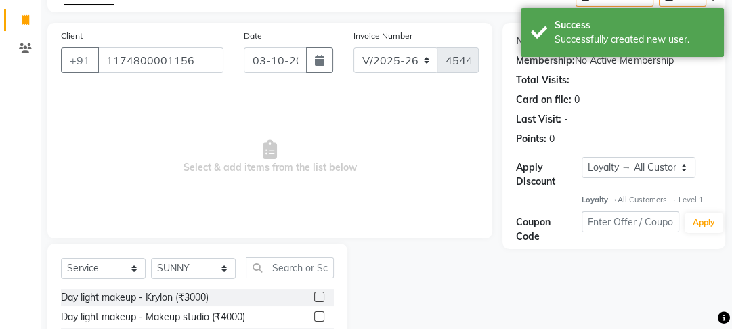
click at [317, 280] on div "Select Service Product Membership Package Voucher Prepaid Gift Card Select Styl…" at bounding box center [197, 273] width 273 height 32
click at [306, 266] on input "text" at bounding box center [290, 267] width 88 height 21
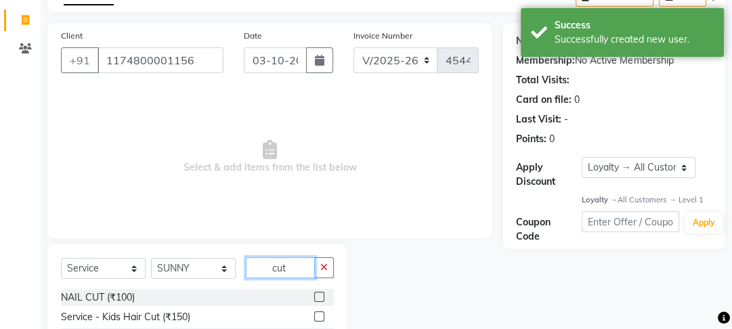
scroll to position [214, 0]
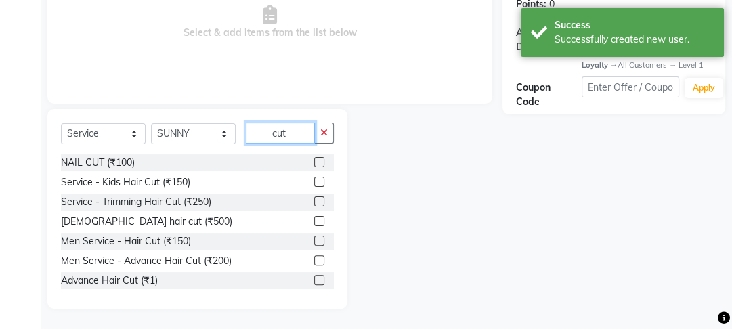
type input "cut"
click at [314, 241] on label at bounding box center [319, 241] width 10 height 10
click at [314, 241] on input "checkbox" at bounding box center [318, 241] width 9 height 9
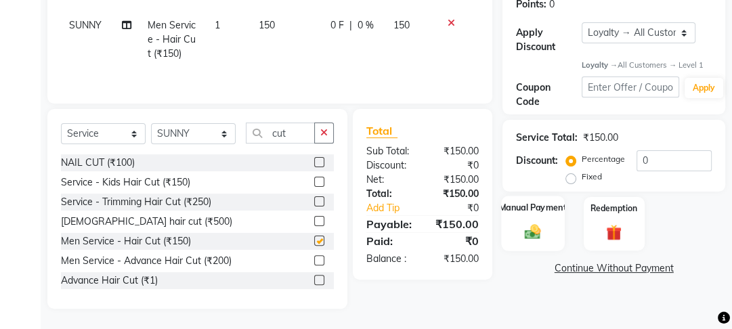
checkbox input "false"
click at [523, 228] on img at bounding box center [533, 232] width 26 height 18
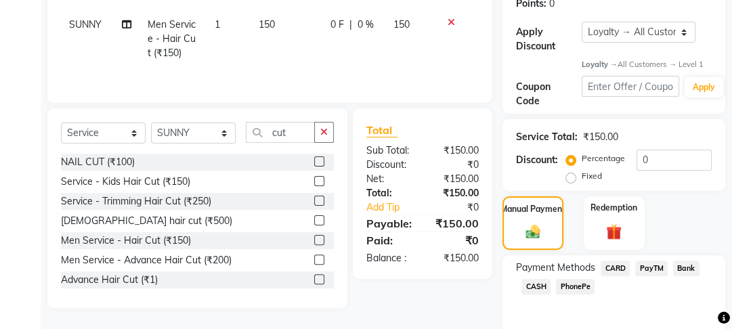
click at [539, 286] on span "CASH" at bounding box center [535, 287] width 29 height 16
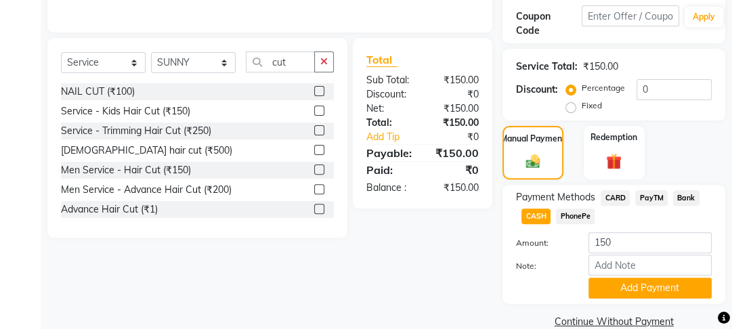
scroll to position [309, 0]
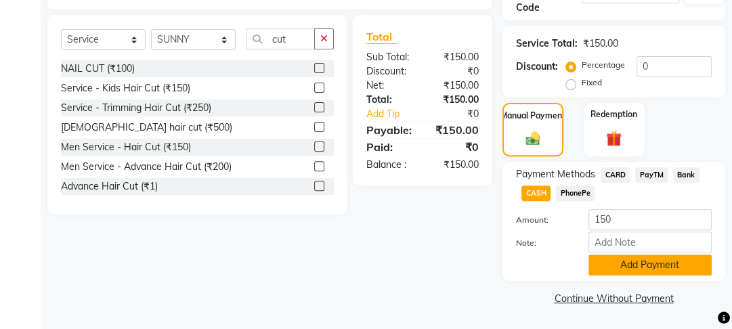
click at [616, 267] on button "Add Payment" at bounding box center [649, 265] width 123 height 21
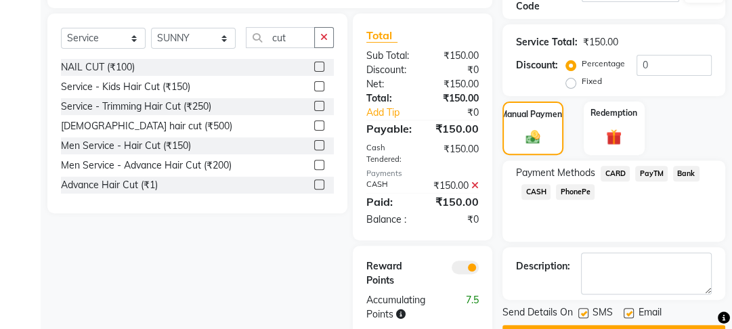
scroll to position [364, 0]
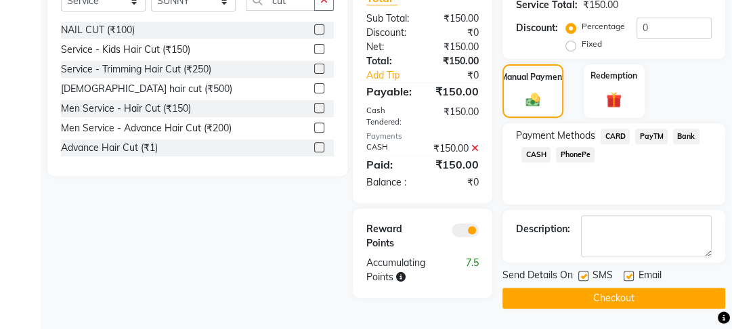
click at [622, 288] on button "Checkout" at bounding box center [613, 298] width 223 height 21
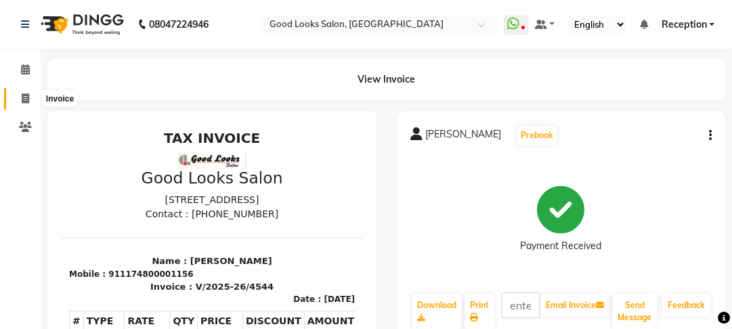
click at [20, 95] on span at bounding box center [26, 99] width 24 height 16
select select "service"
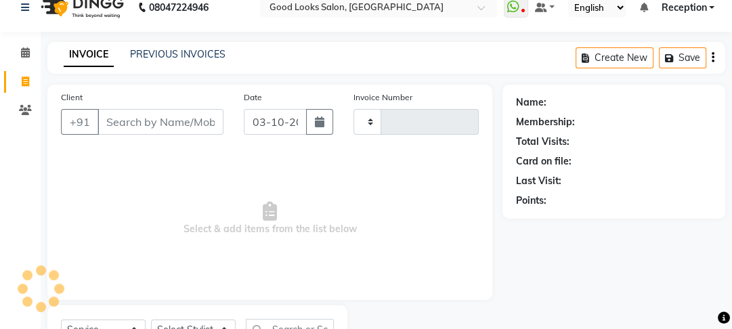
type input "4545"
select select "4230"
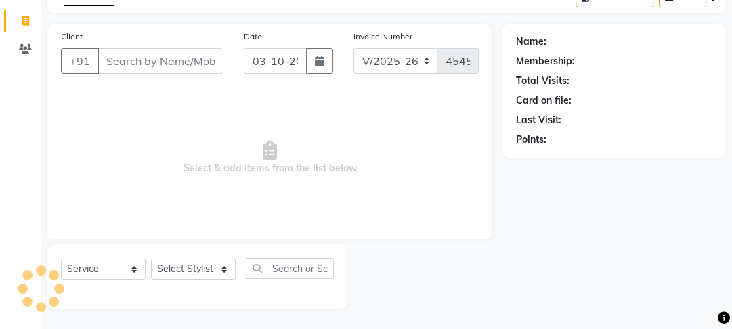
click at [168, 65] on input "Client" at bounding box center [161, 61] width 126 height 26
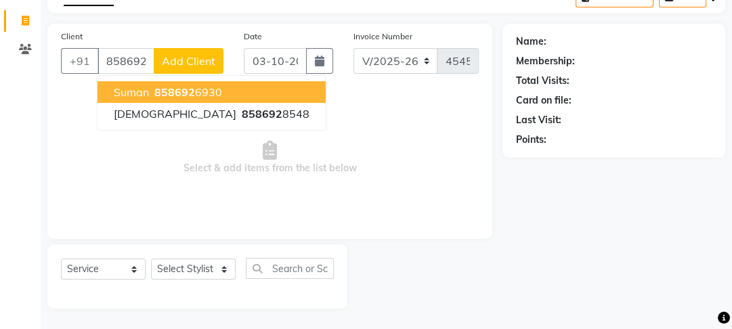
click at [175, 95] on span "858692" at bounding box center [174, 92] width 41 height 14
type input "8586926930"
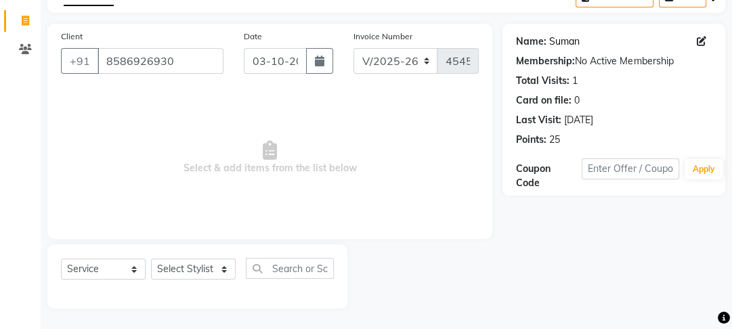
click at [573, 41] on link "Suman" at bounding box center [564, 42] width 30 height 14
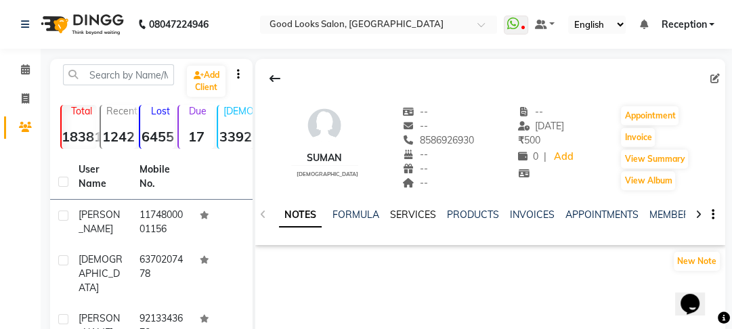
click at [401, 209] on link "SERVICES" at bounding box center [413, 215] width 46 height 12
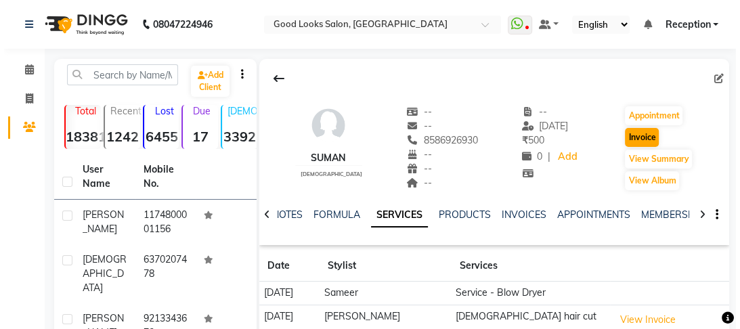
scroll to position [163, 0]
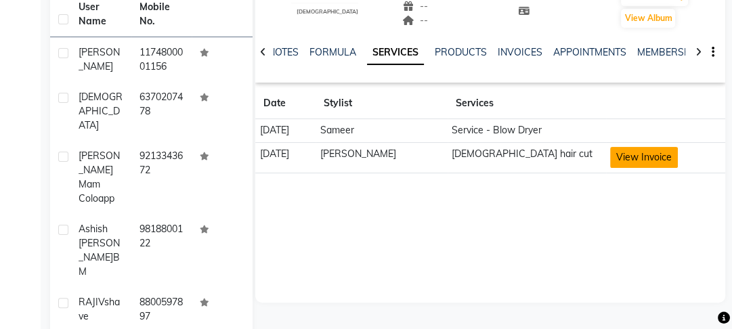
click at [632, 152] on button "View Invoice" at bounding box center [644, 157] width 68 height 21
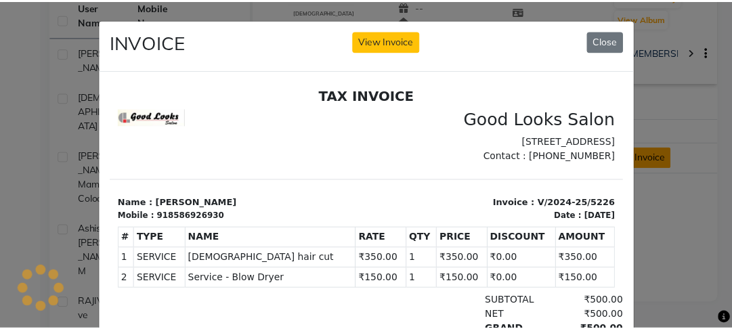
scroll to position [0, 0]
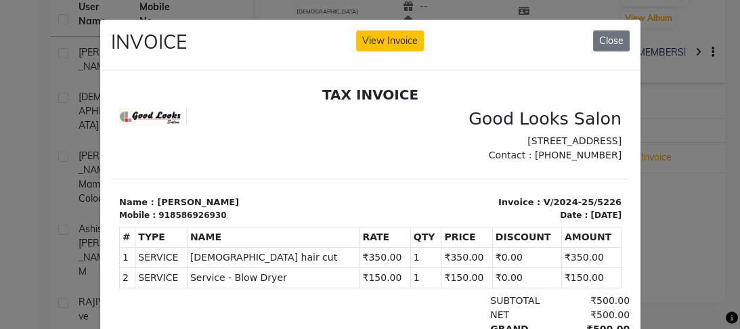
click at [696, 221] on ngb-modal-window "INVOICE View Invoice Close" at bounding box center [370, 164] width 740 height 329
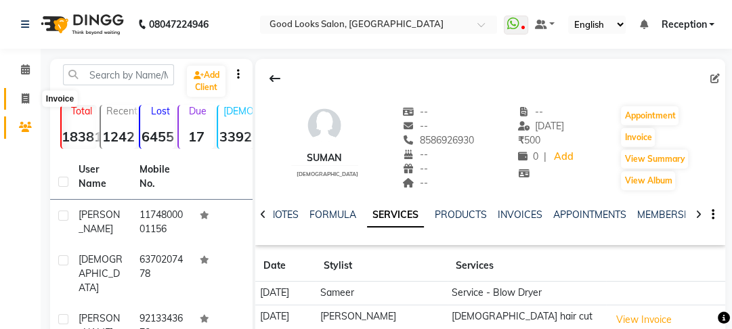
click at [24, 103] on icon at bounding box center [25, 98] width 7 height 10
select select "service"
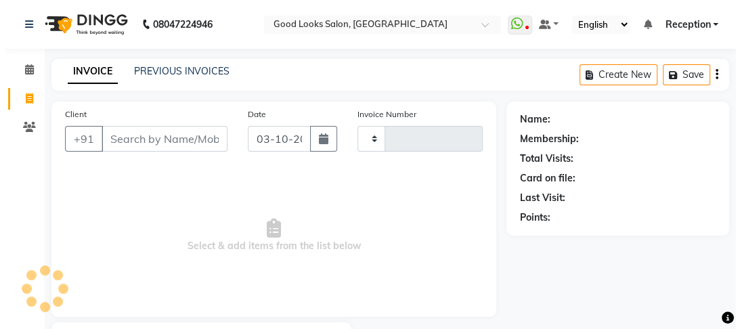
scroll to position [79, 0]
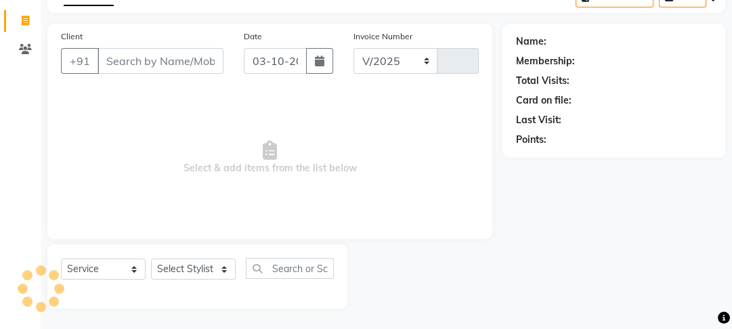
select select "4230"
type input "4545"
click at [123, 67] on input "Client" at bounding box center [161, 61] width 126 height 26
click at [135, 62] on input "Client" at bounding box center [161, 61] width 126 height 26
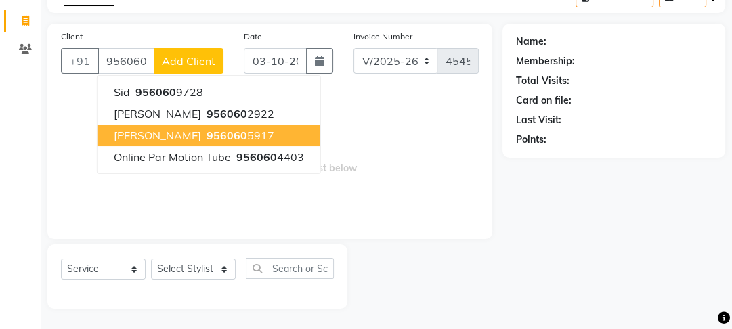
click at [207, 133] on span "956060" at bounding box center [227, 136] width 41 height 14
type input "9560605917"
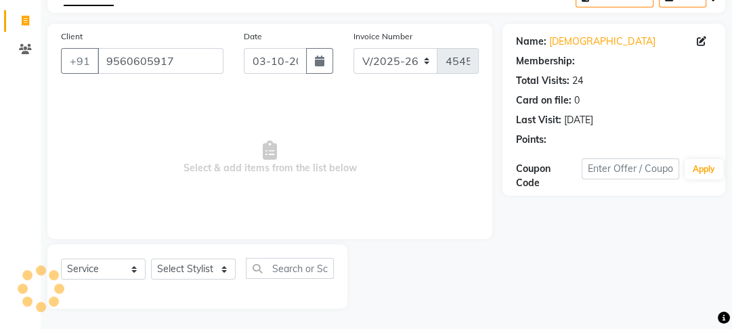
select select "1: Object"
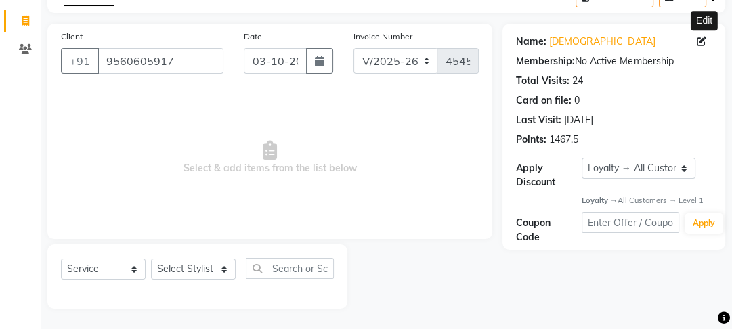
click at [702, 41] on icon at bounding box center [701, 41] width 9 height 9
select select "[DEMOGRAPHIC_DATA]"
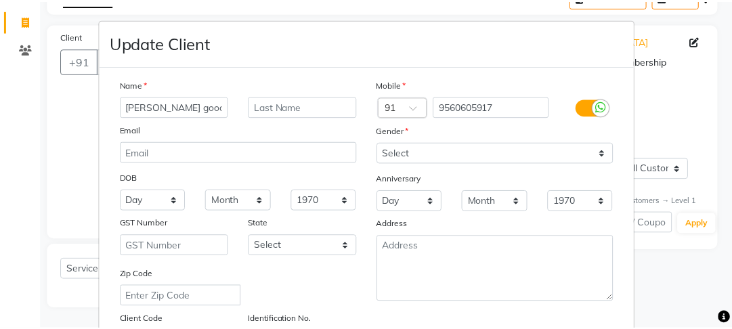
scroll to position [279, 0]
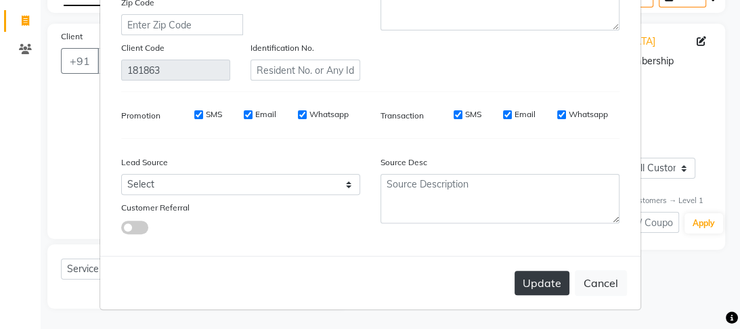
type input "[PERSON_NAME] good client"
click at [525, 282] on button "Update" at bounding box center [542, 283] width 55 height 24
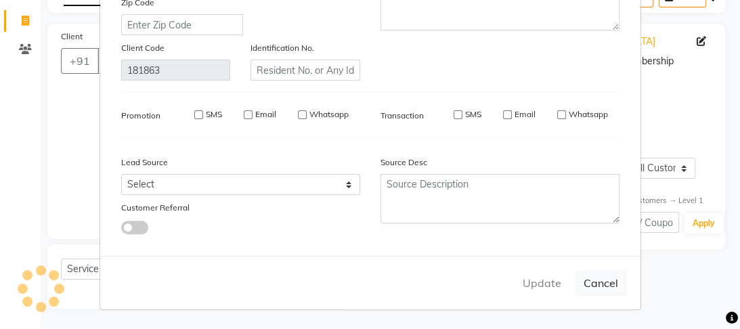
select select
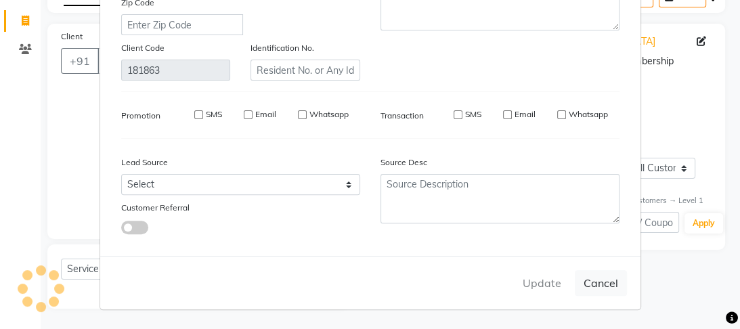
select select
checkbox input "false"
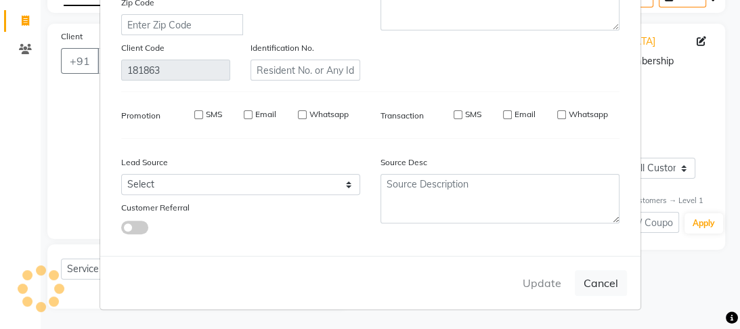
checkbox input "false"
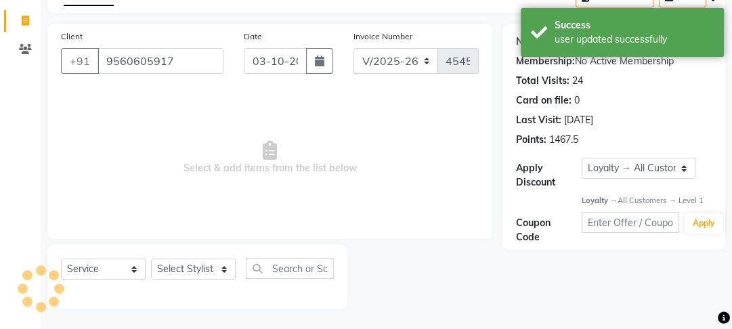
select select "1: Object"
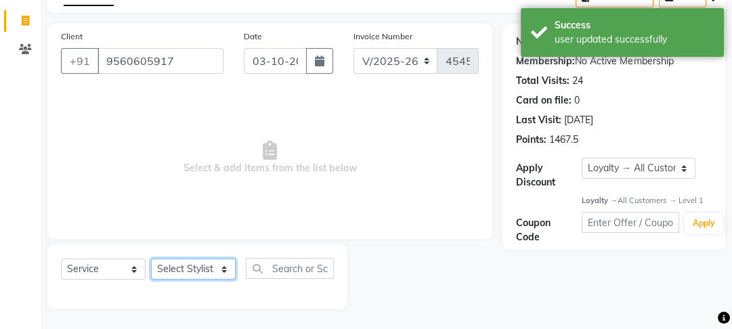
click at [187, 260] on select "Select Stylist Farahan Jyoti Manager Nihal Pooja Prachi Raman Raman 2 Reception…" at bounding box center [193, 269] width 85 height 21
click at [151, 259] on select "Select Stylist Farahan Jyoti Manager Nihal Pooja Prachi Raman Raman 2 Reception…" at bounding box center [193, 269] width 85 height 21
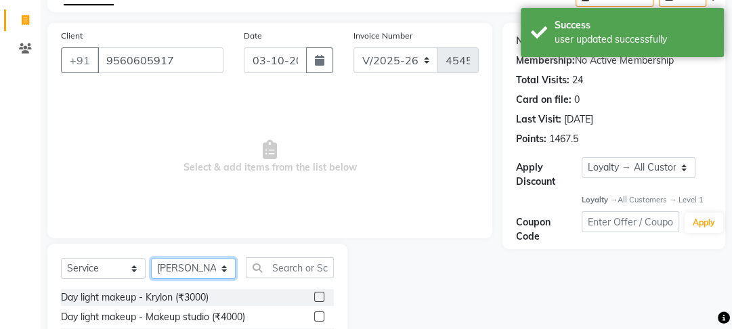
click at [217, 272] on select "Select Stylist Farahan Jyoti Manager Nihal Pooja Prachi Raman Raman 2 Reception…" at bounding box center [193, 268] width 85 height 21
select select "43944"
click at [151, 259] on select "Select Stylist Farahan Jyoti Manager Nihal Pooja Prachi Raman Raman 2 Reception…" at bounding box center [193, 268] width 85 height 21
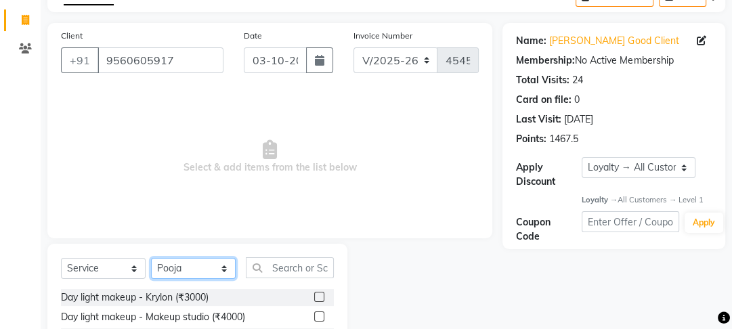
scroll to position [214, 0]
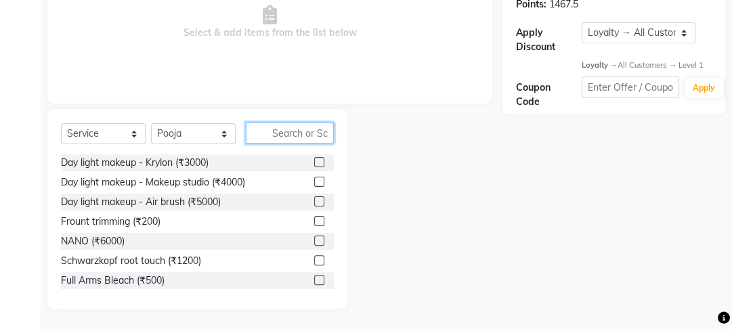
click at [272, 135] on input "text" at bounding box center [290, 133] width 88 height 21
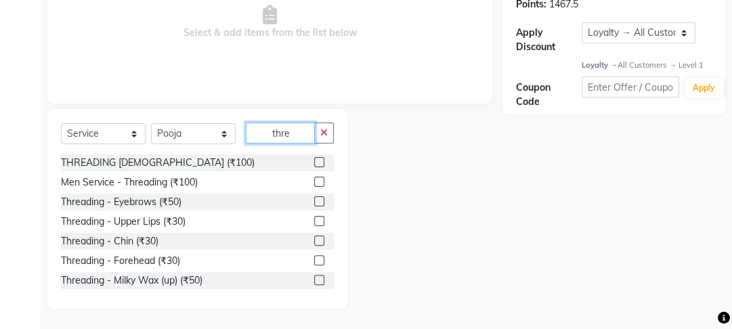
type input "thre"
click at [314, 202] on label at bounding box center [319, 201] width 10 height 10
click at [314, 202] on input "checkbox" at bounding box center [318, 202] width 9 height 9
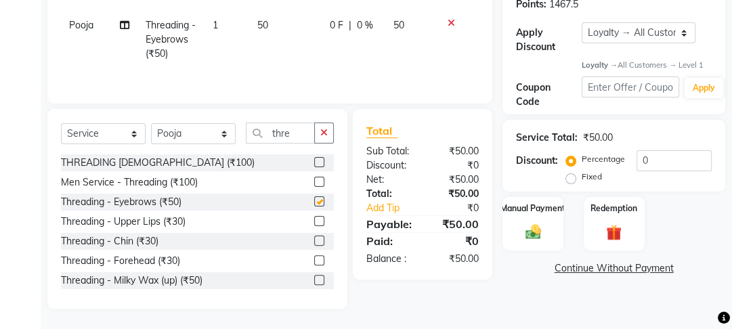
checkbox input "false"
click at [314, 262] on label at bounding box center [319, 260] width 10 height 10
click at [314, 262] on input "checkbox" at bounding box center [318, 261] width 9 height 9
checkbox input "true"
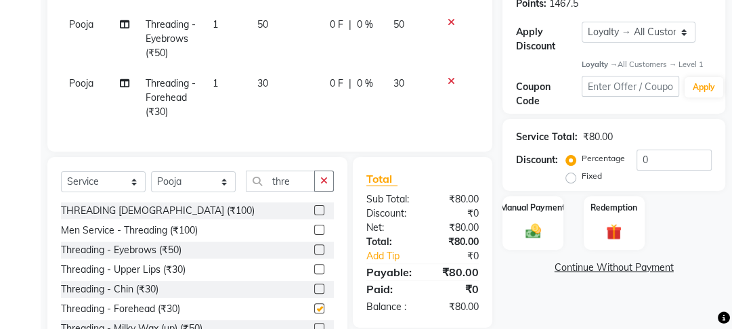
drag, startPoint x: 315, startPoint y: 125, endPoint x: 324, endPoint y: 106, distance: 20.6
click at [316, 125] on td "30" at bounding box center [285, 97] width 72 height 59
select select "43944"
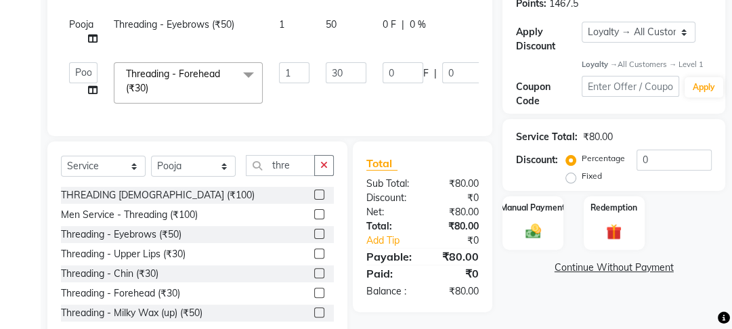
checkbox input "false"
click at [341, 82] on input "30" at bounding box center [346, 72] width 41 height 21
drag, startPoint x: 341, startPoint y: 82, endPoint x: 322, endPoint y: 77, distance: 19.5
click at [322, 77] on td "30" at bounding box center [346, 83] width 57 height 58
type input "50"
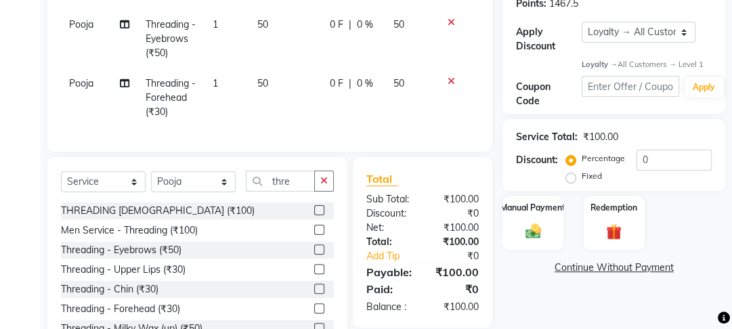
click at [322, 106] on tr "Pooja Threading - Forehead (₹30) 1 50 0 F | 0 % 50" at bounding box center [270, 97] width 418 height 59
click at [320, 192] on button "button" at bounding box center [324, 181] width 20 height 21
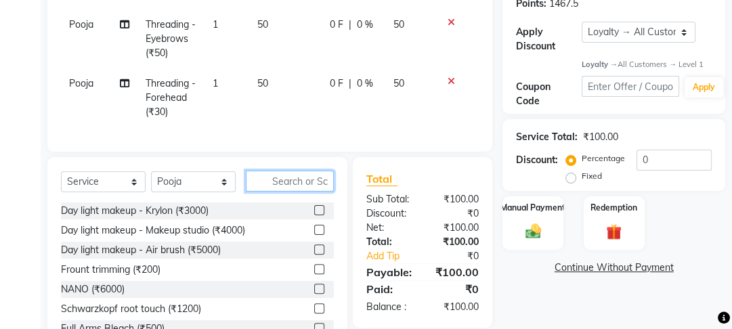
click at [320, 192] on input "text" at bounding box center [290, 181] width 88 height 21
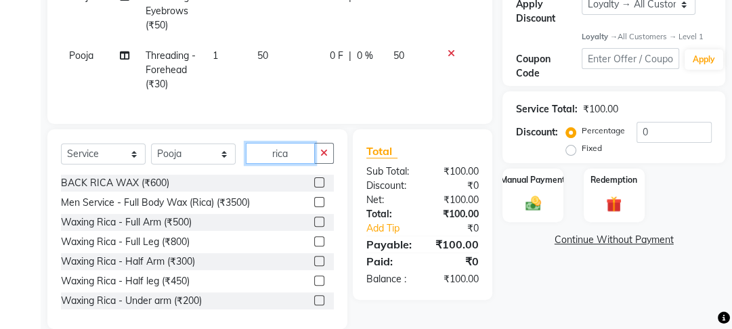
scroll to position [271, 0]
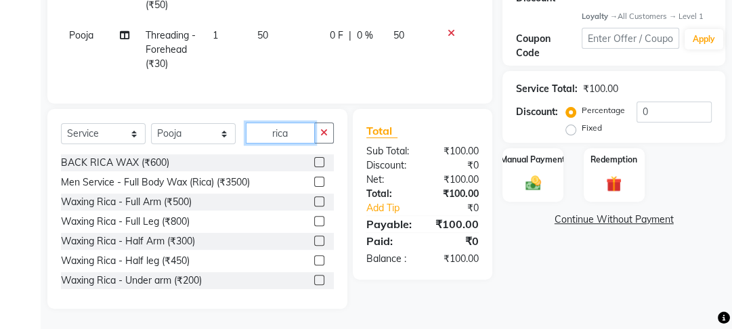
type input "rica"
click at [314, 198] on label at bounding box center [319, 201] width 10 height 10
click at [314, 198] on input "checkbox" at bounding box center [318, 202] width 9 height 9
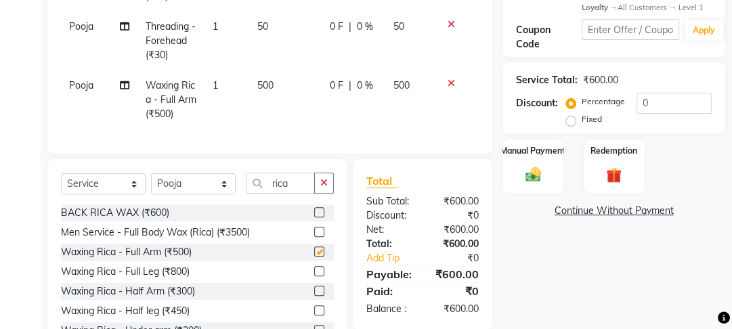
checkbox input "false"
click at [314, 277] on div at bounding box center [324, 271] width 20 height 17
click at [314, 276] on label at bounding box center [319, 271] width 10 height 10
click at [314, 276] on input "checkbox" at bounding box center [318, 271] width 9 height 9
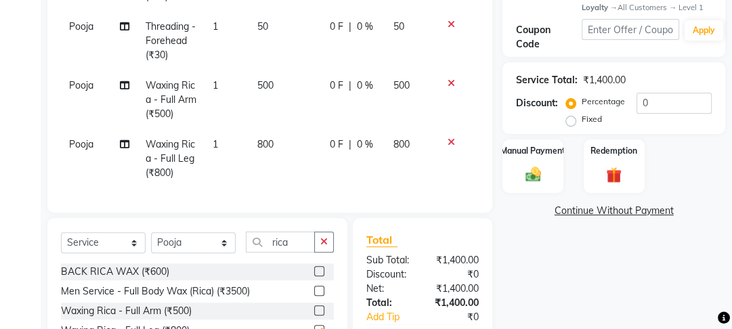
click at [314, 163] on td "800" at bounding box center [285, 158] width 72 height 59
checkbox input "false"
select select "43944"
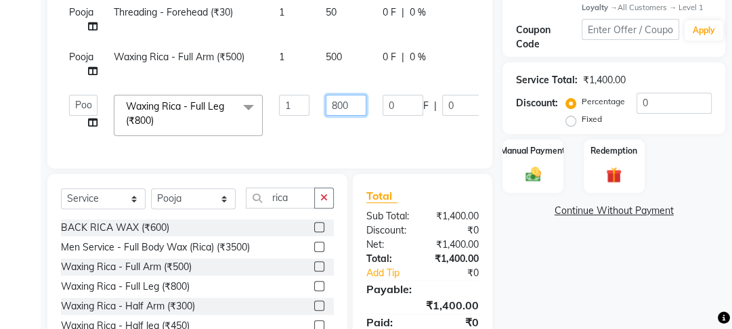
drag, startPoint x: 339, startPoint y: 104, endPoint x: 299, endPoint y: 98, distance: 39.7
click at [301, 98] on tr "Farahan Jyoti Manager Nihal Pooja Prachi Raman Raman 2 Reception Sameer SUNNY y…" at bounding box center [322, 116] width 522 height 58
type input "500"
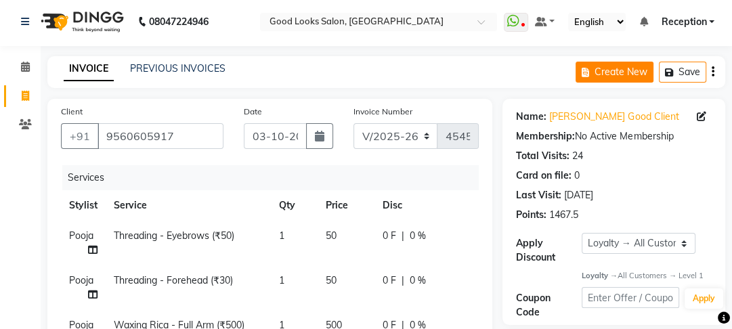
scroll to position [0, 0]
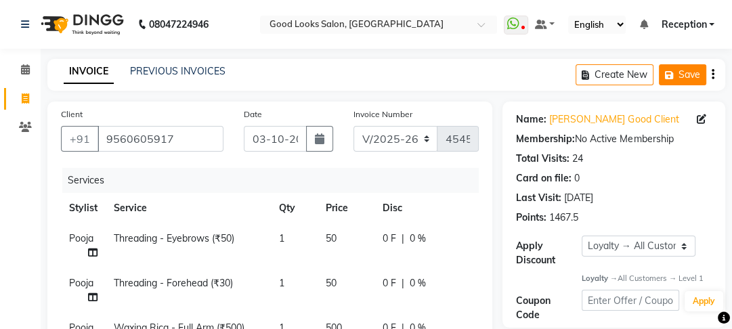
click at [677, 64] on button "Save" at bounding box center [682, 74] width 47 height 21
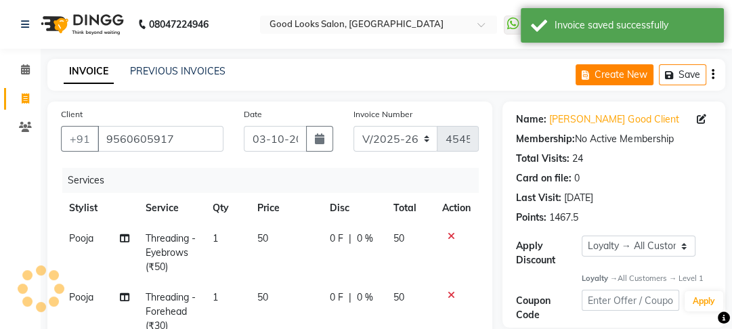
click at [603, 75] on button "Create New" at bounding box center [615, 74] width 78 height 21
select select "service"
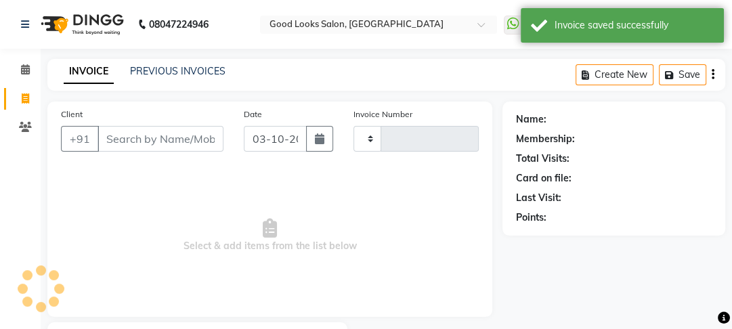
scroll to position [79, 0]
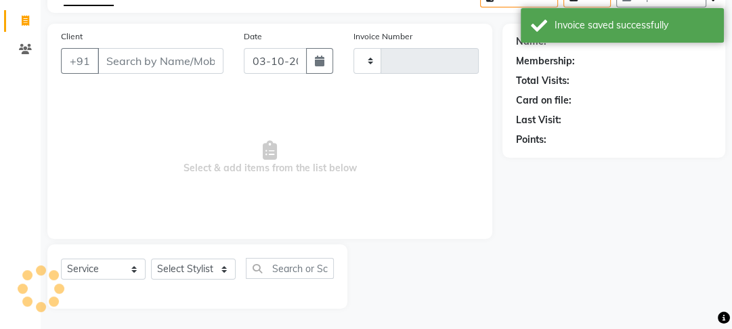
type input "4545"
select select "4230"
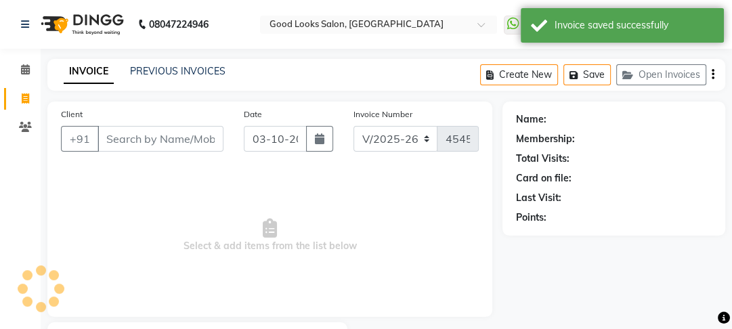
click at [161, 134] on input "Client" at bounding box center [161, 139] width 126 height 26
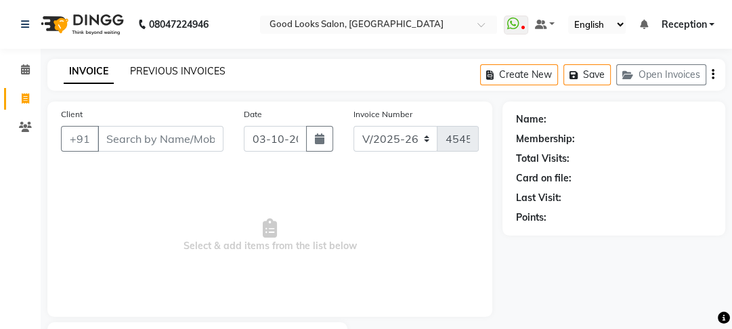
click at [191, 71] on link "PREVIOUS INVOICES" at bounding box center [177, 71] width 95 height 12
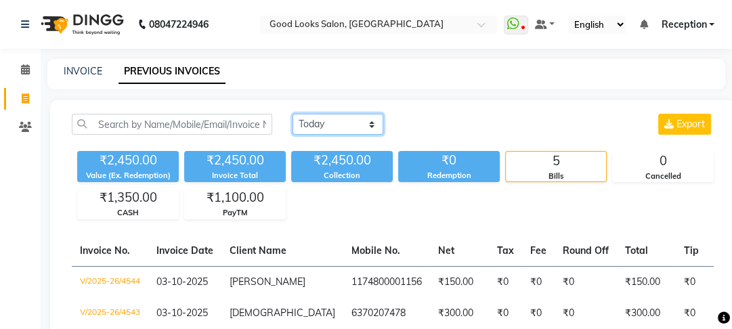
click at [339, 127] on select "Today Yesterday Custom Range" at bounding box center [338, 124] width 91 height 21
select select "range"
click at [293, 114] on select "Today Yesterday Custom Range" at bounding box center [338, 124] width 91 height 21
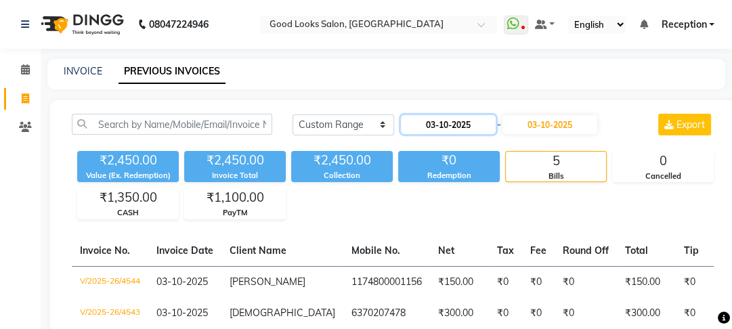
click at [444, 128] on input "03-10-2025" at bounding box center [448, 124] width 95 height 19
select select "10"
select select "2025"
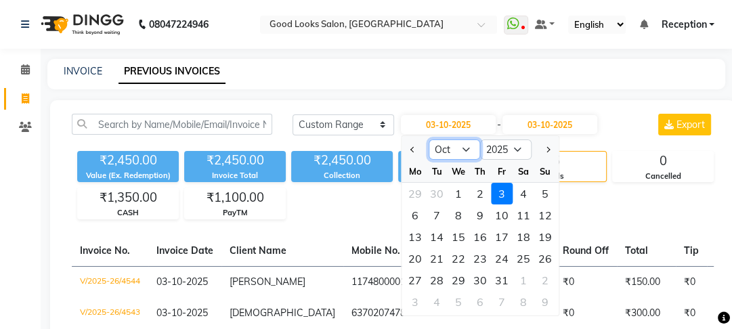
click at [450, 155] on select "Jan Feb Mar Apr May Jun Jul Aug Sep Oct Nov Dec" at bounding box center [454, 150] width 51 height 20
select select "9"
click at [429, 140] on select "Jan Feb Mar Apr May Jun Jul Aug Sep Oct Nov Dec" at bounding box center [454, 150] width 51 height 20
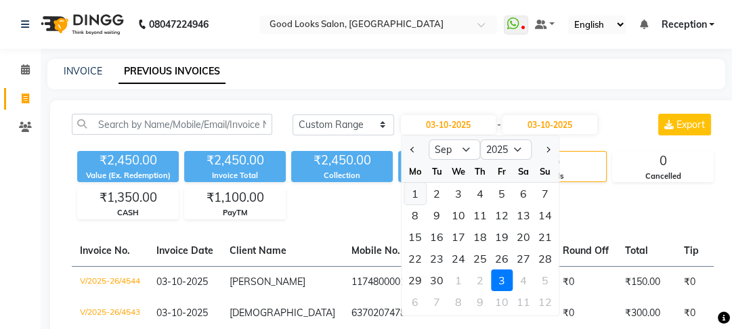
click at [423, 198] on div "1" at bounding box center [415, 194] width 22 height 22
type input "01-09-2025"
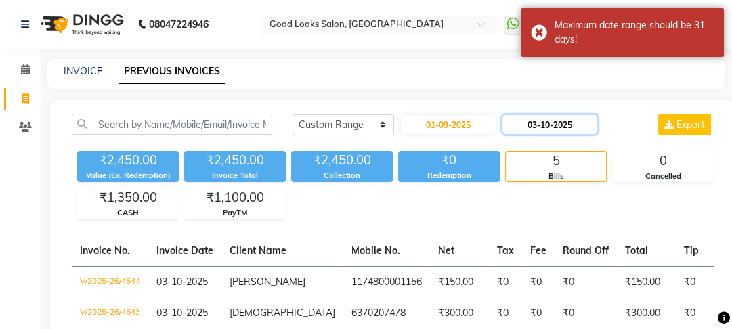
click at [550, 129] on input "03-10-2025" at bounding box center [549, 124] width 95 height 19
select select "10"
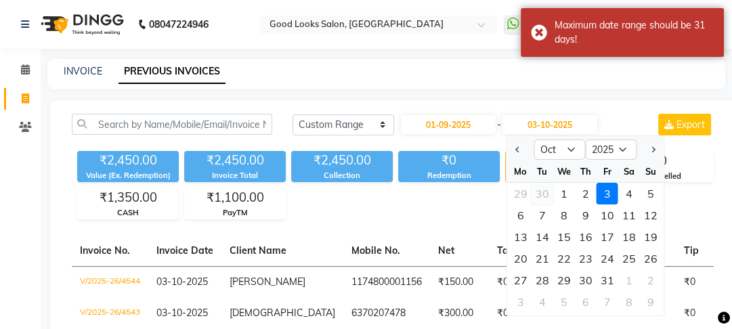
click at [541, 188] on div "30" at bounding box center [542, 194] width 22 height 22
type input "30-09-2025"
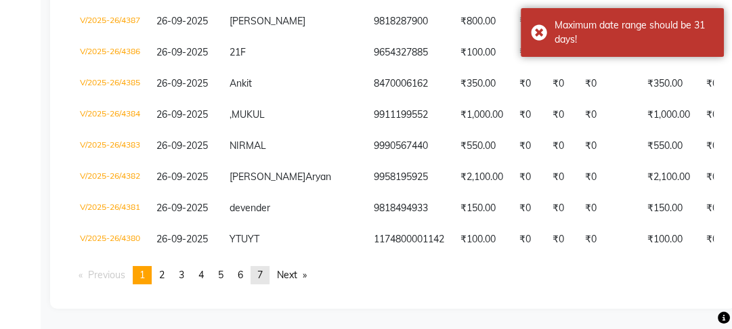
click at [261, 274] on link "page 7" at bounding box center [260, 275] width 19 height 18
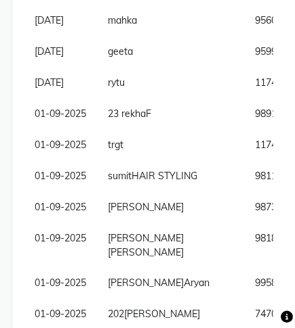
scroll to position [1844, 0]
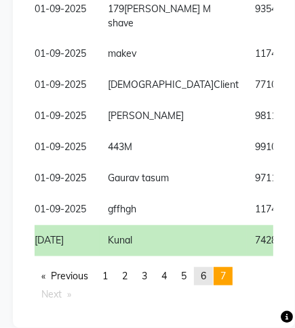
click at [206, 278] on span "6" at bounding box center [202, 276] width 5 height 12
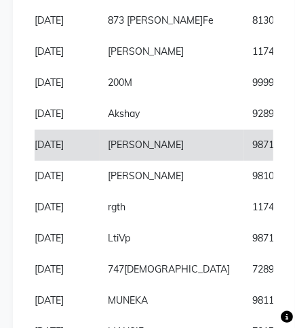
scroll to position [1641, 0]
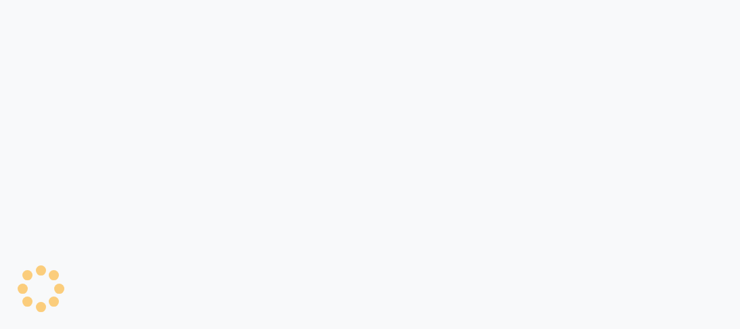
select select "4230"
select select "service"
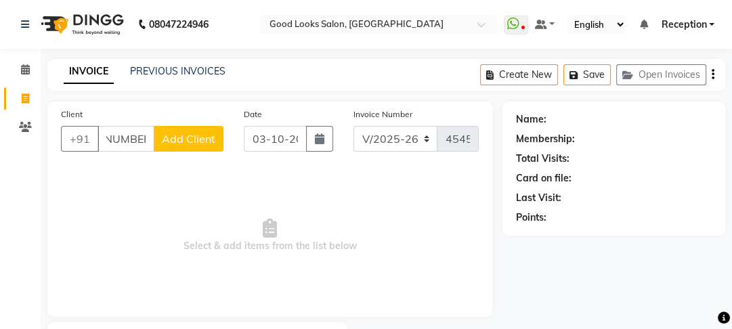
click at [114, 140] on input "[PHONE_NUMBER]" at bounding box center [126, 139] width 57 height 26
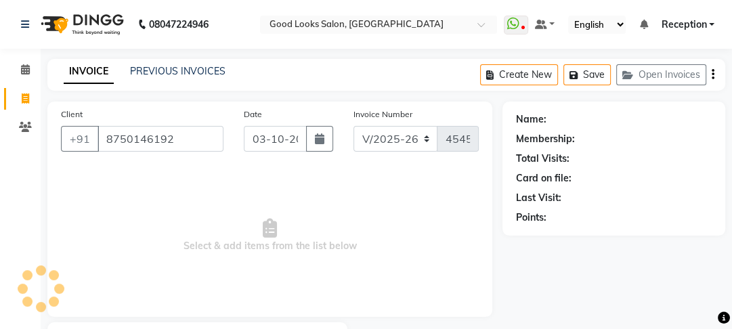
type input "8750146192"
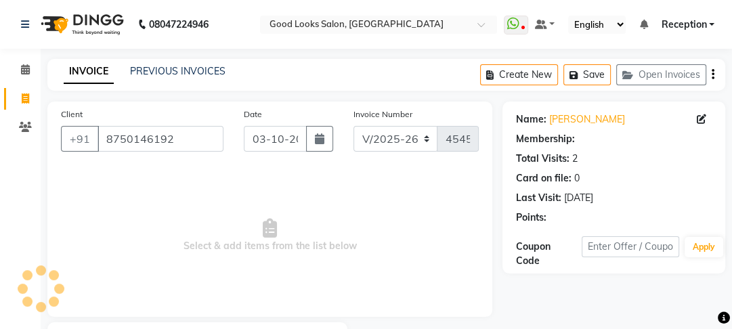
select select "1: Object"
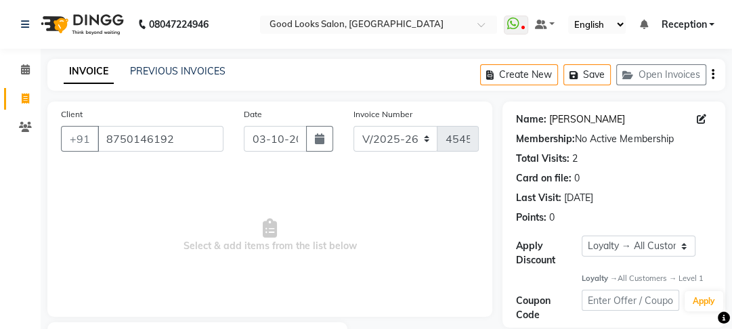
click at [558, 119] on link "[PERSON_NAME]" at bounding box center [587, 119] width 76 height 14
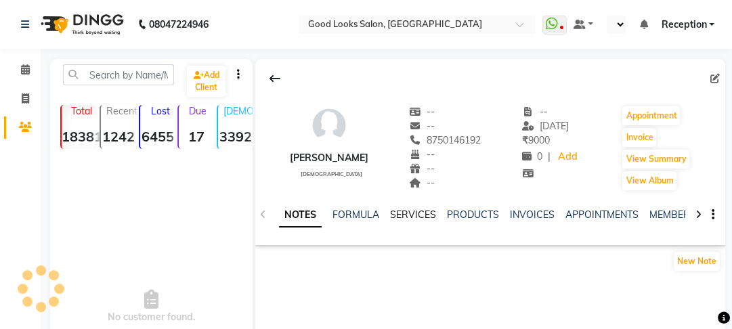
select select "en"
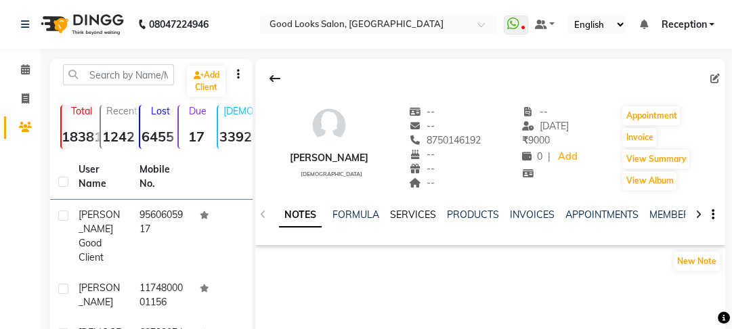
click at [403, 219] on link "SERVICES" at bounding box center [413, 215] width 46 height 12
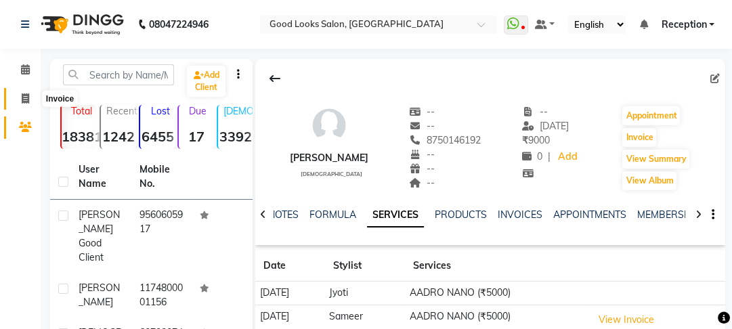
click at [20, 102] on span at bounding box center [26, 99] width 24 height 16
select select "service"
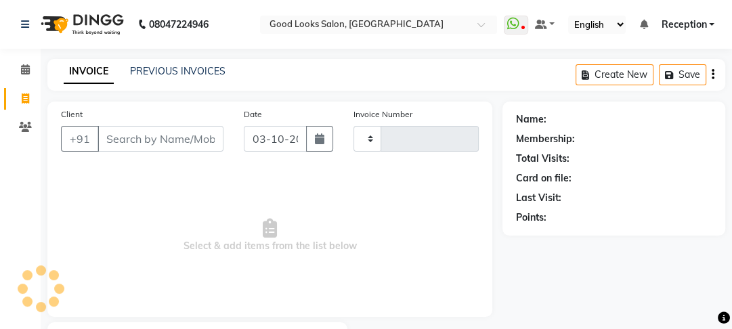
scroll to position [79, 0]
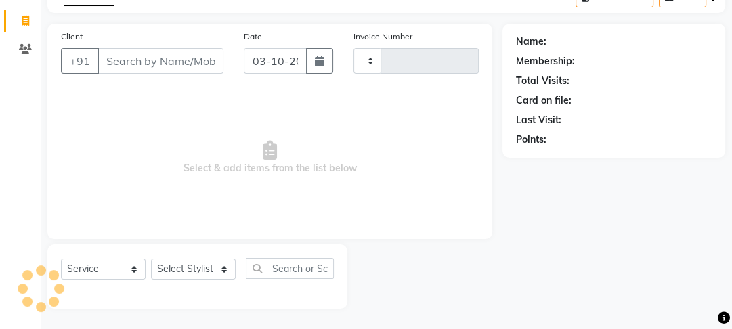
type input "4545"
select select "4230"
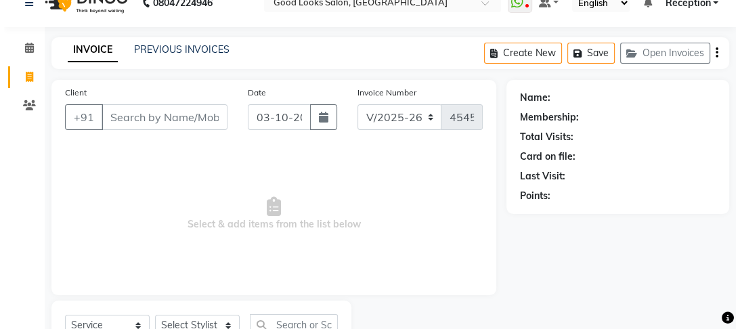
scroll to position [0, 0]
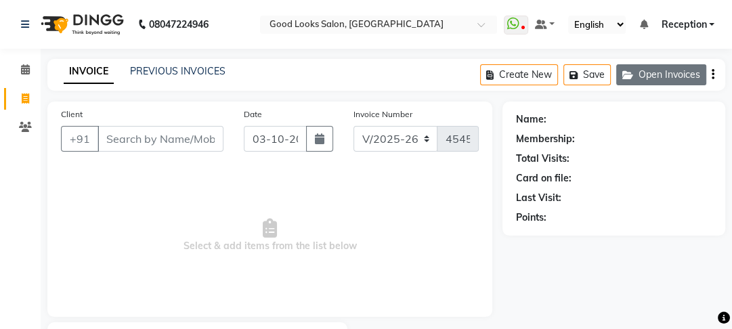
click at [650, 69] on button "Open Invoices" at bounding box center [661, 74] width 90 height 21
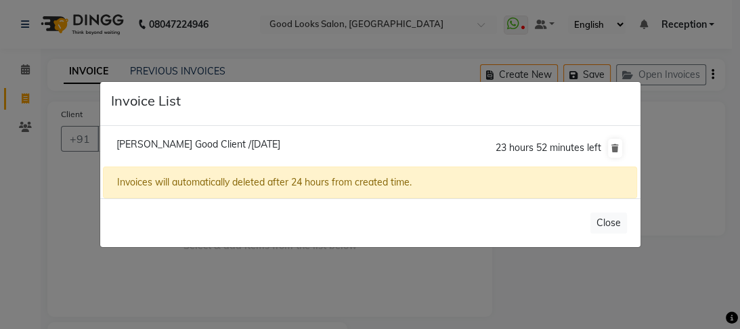
click at [167, 152] on li "Ashu Good Client /03 October 2025 23 hours 52 minutes left" at bounding box center [370, 148] width 534 height 38
click at [174, 146] on span "Ashu Good Client /03 October 2025" at bounding box center [198, 144] width 164 height 12
type input "9560605917"
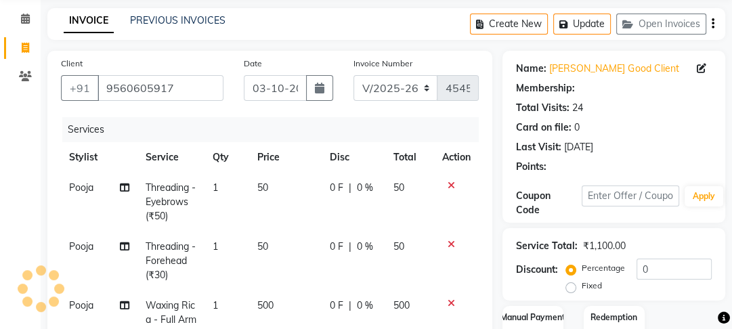
select select "1: Object"
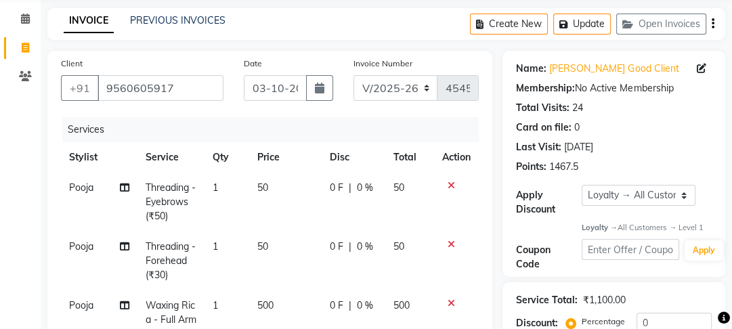
scroll to position [376, 0]
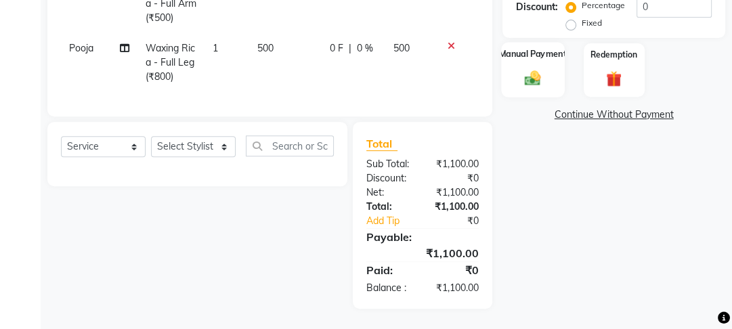
click at [523, 69] on img at bounding box center [533, 78] width 26 height 18
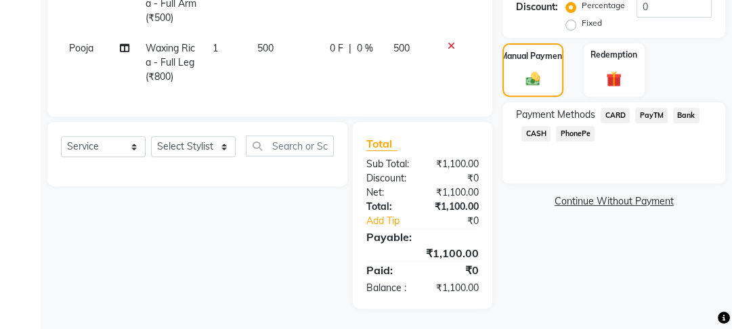
click at [664, 108] on span "PayTM" at bounding box center [651, 116] width 33 height 16
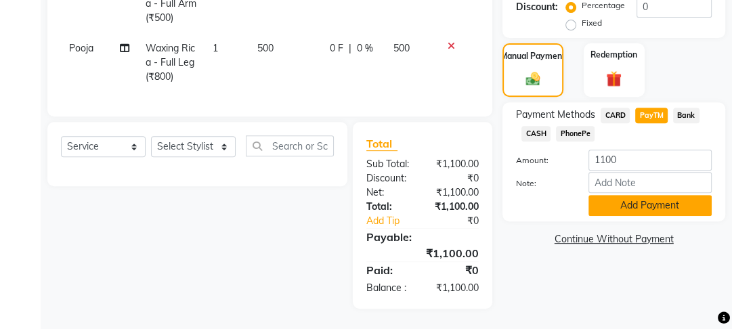
click at [634, 195] on button "Add Payment" at bounding box center [649, 205] width 123 height 21
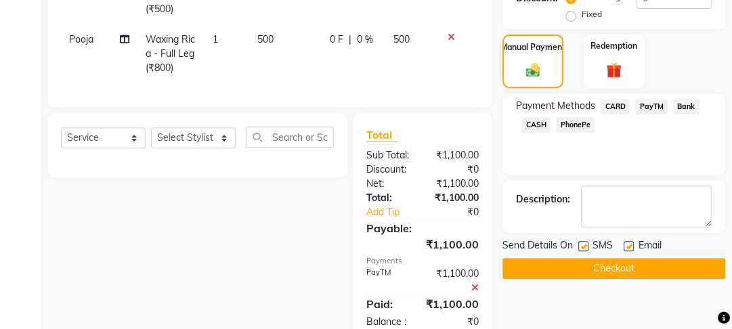
click at [626, 244] on label at bounding box center [629, 246] width 10 height 10
click at [626, 244] on input "checkbox" at bounding box center [628, 246] width 9 height 9
checkbox input "false"
click at [580, 246] on label at bounding box center [583, 246] width 10 height 10
click at [580, 246] on input "checkbox" at bounding box center [582, 246] width 9 height 9
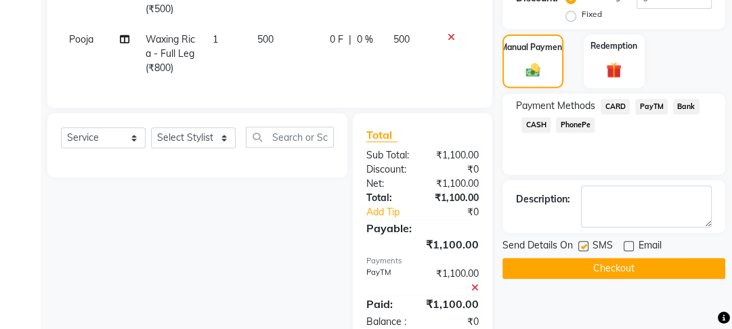
checkbox input "false"
click at [582, 263] on button "Checkout" at bounding box center [613, 268] width 223 height 21
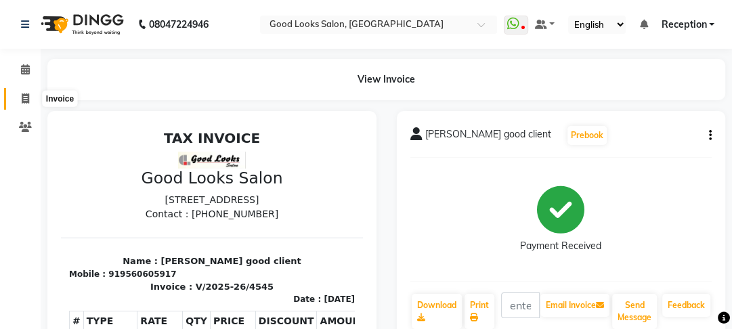
click at [22, 95] on icon at bounding box center [25, 98] width 7 height 10
select select "service"
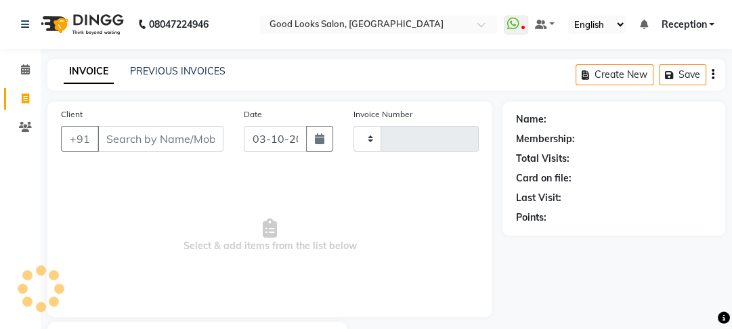
scroll to position [79, 0]
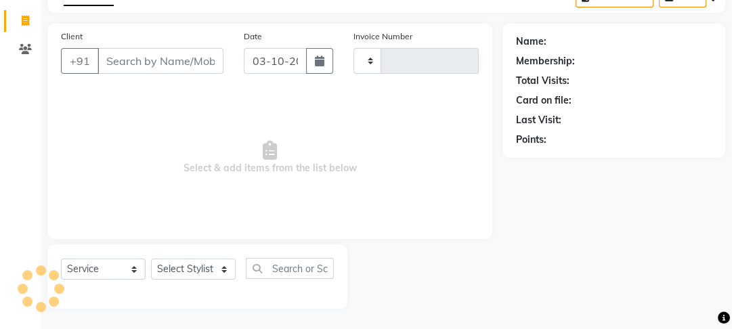
type input "4546"
select select "4230"
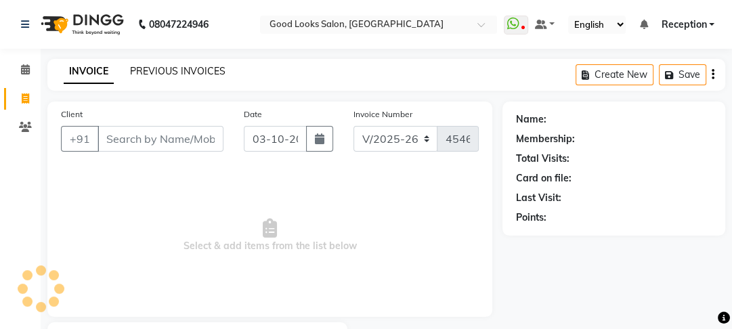
click at [178, 65] on link "PREVIOUS INVOICES" at bounding box center [177, 71] width 95 height 12
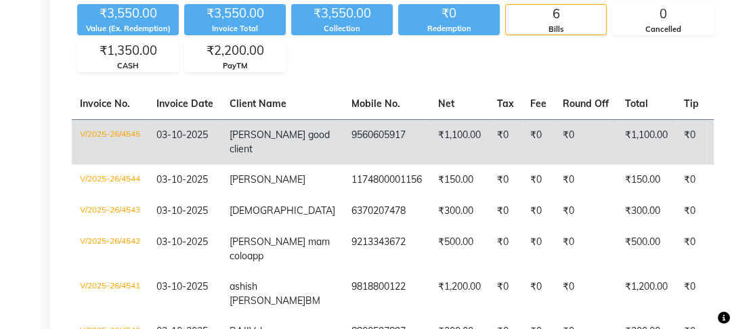
scroll to position [163, 0]
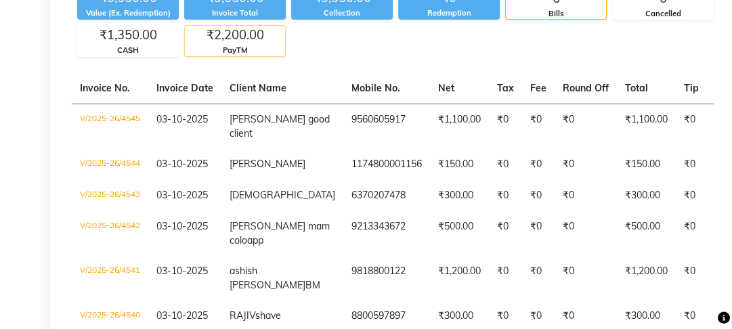
drag, startPoint x: 322, startPoint y: 62, endPoint x: 328, endPoint y: 53, distance: 10.3
click at [323, 61] on div "Today Yesterday Custom Range Export ₹3,550.00 Value (Ex. Redemption) ₹3,550.00 …" at bounding box center [392, 162] width 685 height 448
click at [285, 51] on div "PayTM" at bounding box center [235, 51] width 100 height 12
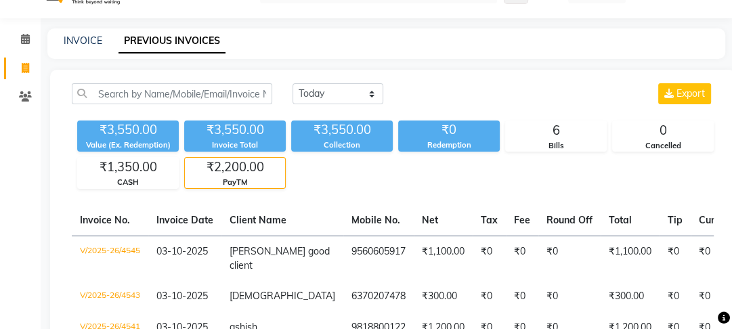
scroll to position [0, 0]
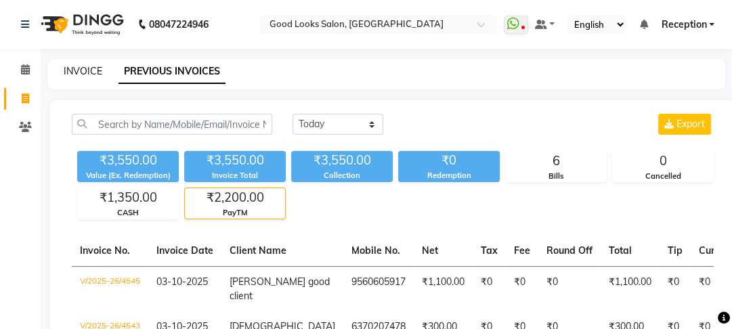
click at [83, 66] on link "INVOICE" at bounding box center [83, 71] width 39 height 12
select select "4230"
select select "service"
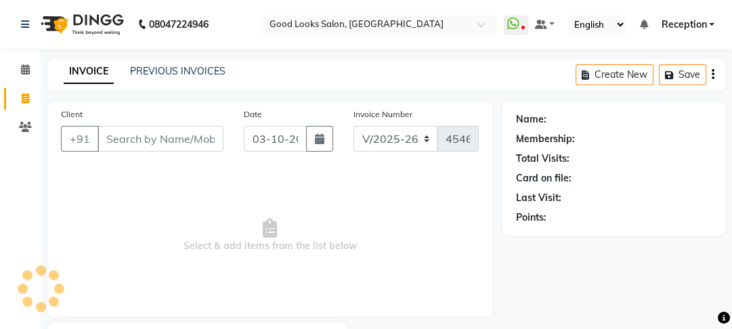
scroll to position [79, 0]
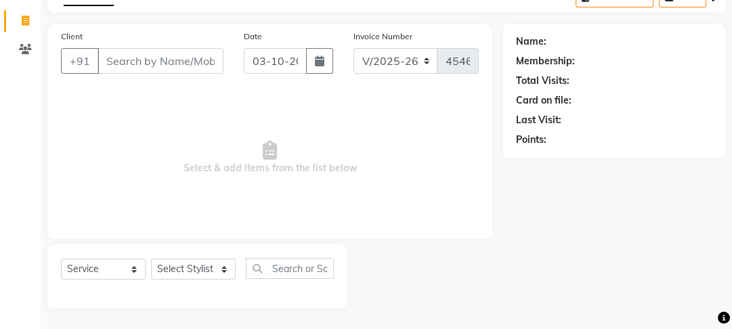
click at [179, 72] on input "Client" at bounding box center [161, 61] width 126 height 26
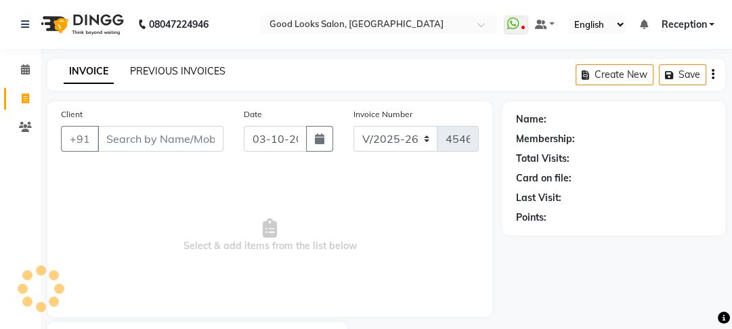
click at [169, 73] on link "PREVIOUS INVOICES" at bounding box center [177, 71] width 95 height 12
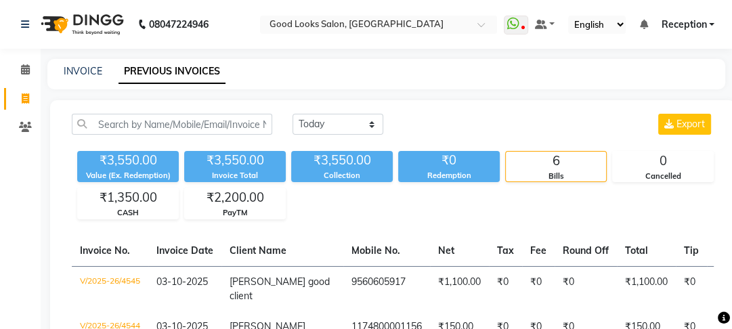
click at [91, 63] on div "INVOICE PREVIOUS INVOICES" at bounding box center [386, 74] width 678 height 30
click at [84, 77] on link "INVOICE" at bounding box center [83, 71] width 39 height 12
select select "4230"
select select "service"
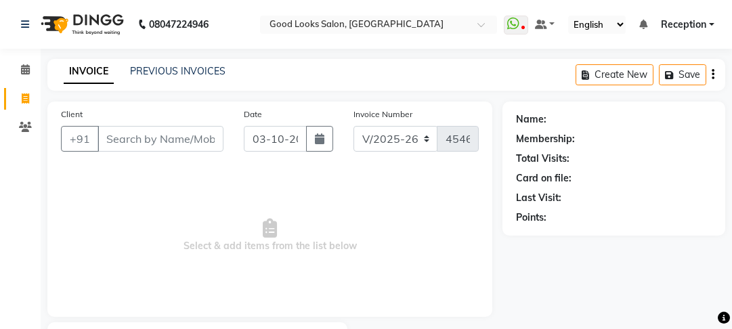
select select "4230"
select select "service"
click at [203, 145] on input "Client" at bounding box center [161, 139] width 126 height 26
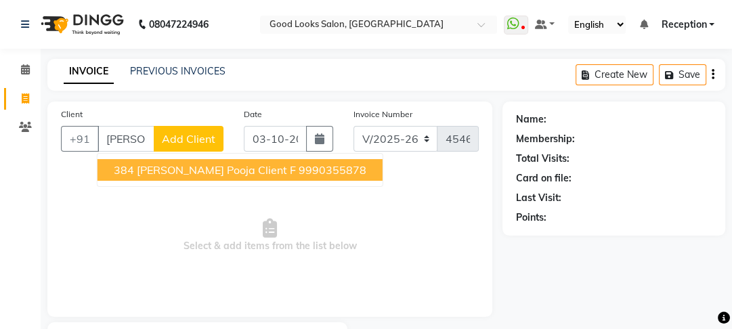
click at [207, 169] on span "384 [PERSON_NAME] pooja client F" at bounding box center [205, 170] width 182 height 14
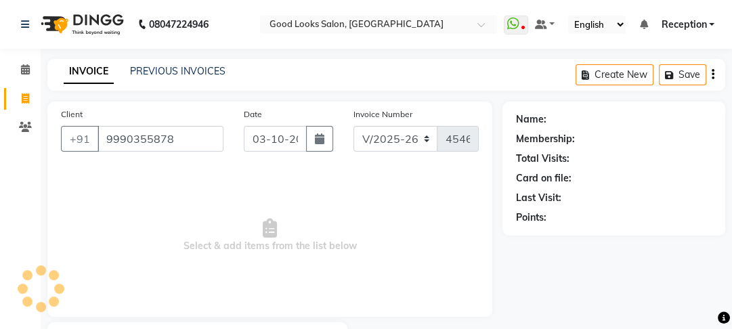
type input "9990355878"
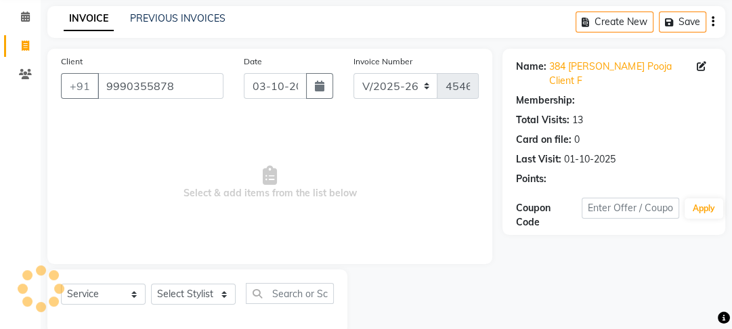
scroll to position [79, 0]
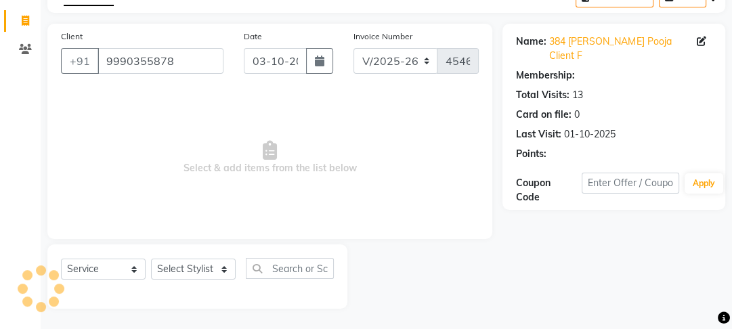
select select "1: Object"
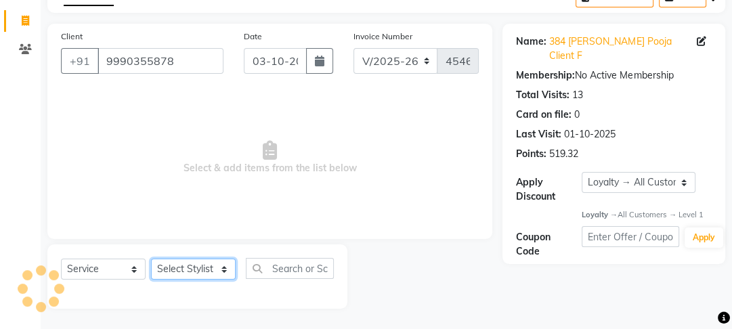
click at [193, 270] on select "Select Stylist [PERSON_NAME] Manager [PERSON_NAME] Pooja [PERSON_NAME] Raman 2 …" at bounding box center [193, 269] width 85 height 21
select select "43944"
click at [151, 259] on select "Select Stylist [PERSON_NAME] Manager [PERSON_NAME] Pooja [PERSON_NAME] Raman 2 …" at bounding box center [193, 269] width 85 height 21
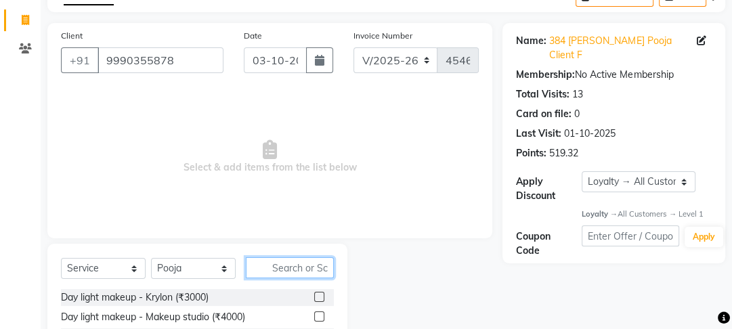
click at [257, 270] on input "text" at bounding box center [290, 267] width 88 height 21
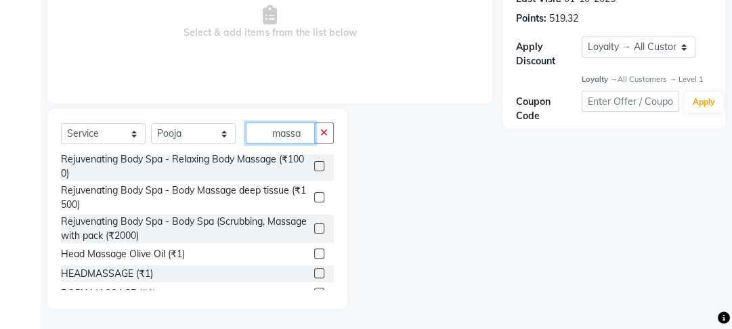
scroll to position [225, 0]
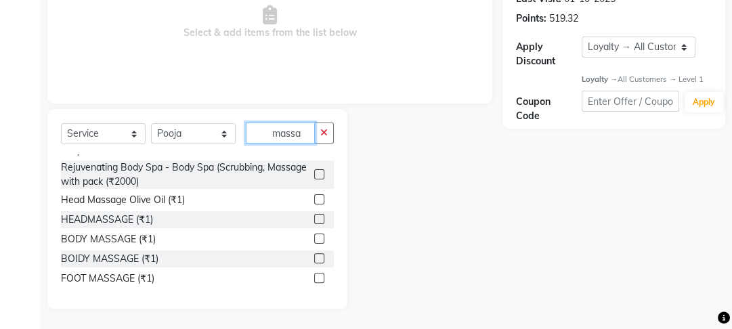
type input "massa"
click at [314, 238] on label at bounding box center [319, 239] width 10 height 10
click at [314, 238] on input "checkbox" at bounding box center [318, 239] width 9 height 9
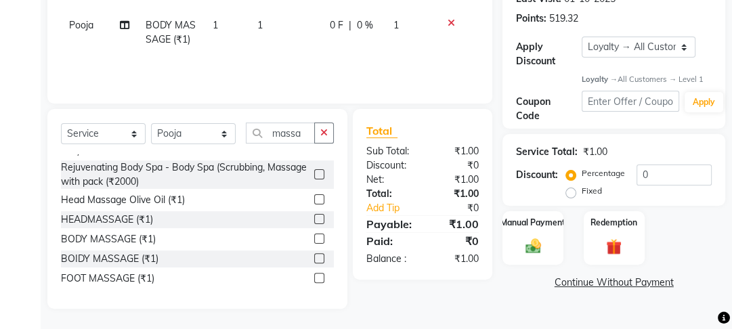
checkbox input "false"
click at [322, 21] on td "0 F | 0 %" at bounding box center [354, 32] width 64 height 45
select select "43944"
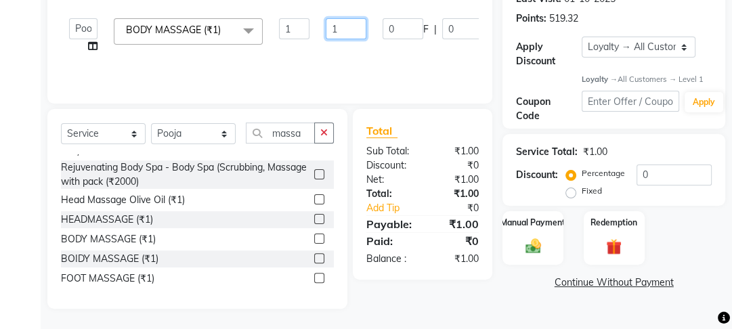
drag, startPoint x: 347, startPoint y: 38, endPoint x: 326, endPoint y: 39, distance: 20.3
click at [326, 39] on td "1" at bounding box center [346, 35] width 57 height 51
type input "1000"
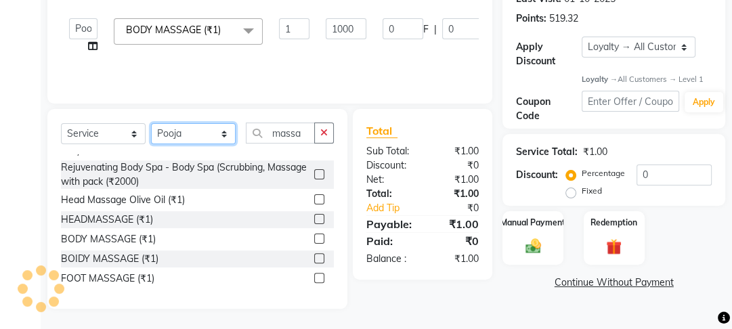
click at [175, 127] on select "Select Stylist [PERSON_NAME] Manager [PERSON_NAME] Pooja [PERSON_NAME] Raman 2 …" at bounding box center [193, 133] width 85 height 21
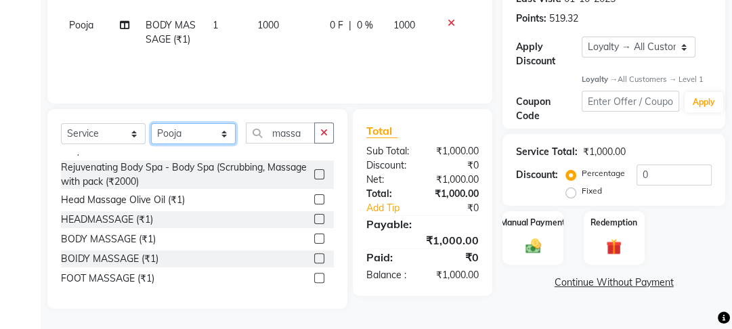
select select "22725"
click at [151, 123] on select "Select Stylist [PERSON_NAME] Manager [PERSON_NAME] Pooja [PERSON_NAME] Raman 2 …" at bounding box center [193, 133] width 85 height 21
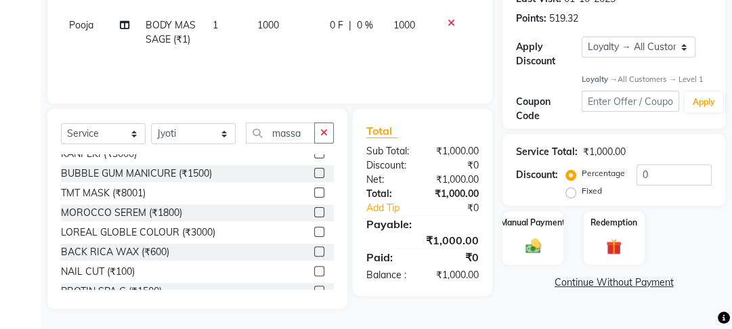
click at [339, 126] on div "Select Service Product Membership Package Voucher Prepaid Gift Card Select Styl…" at bounding box center [197, 209] width 300 height 200
click at [330, 131] on button "button" at bounding box center [324, 133] width 20 height 21
type input "x"
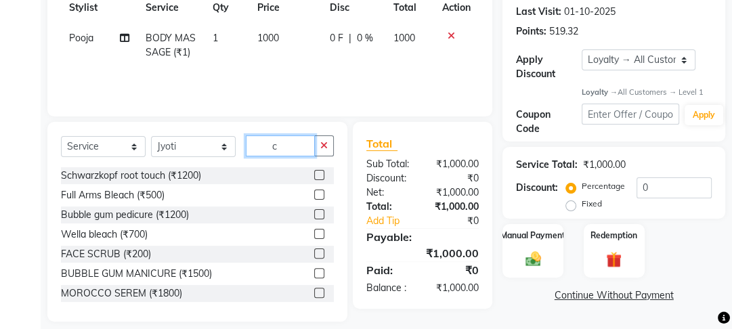
scroll to position [214, 0]
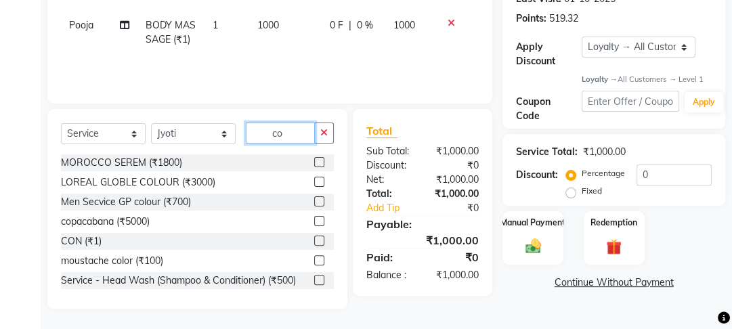
type input "co"
click at [314, 241] on label at bounding box center [319, 241] width 10 height 10
click at [314, 241] on input "checkbox" at bounding box center [318, 241] width 9 height 9
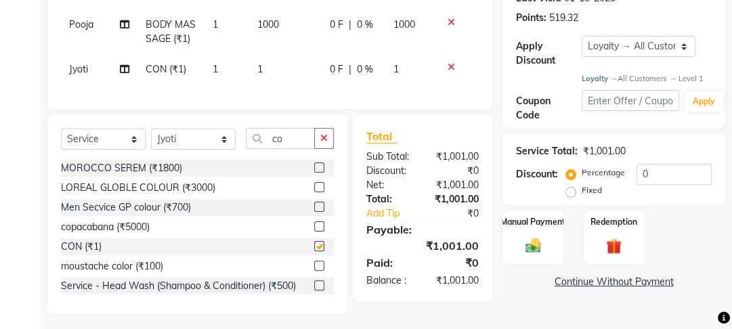
checkbox input "false"
click at [320, 84] on td "1" at bounding box center [285, 69] width 72 height 30
select select "22725"
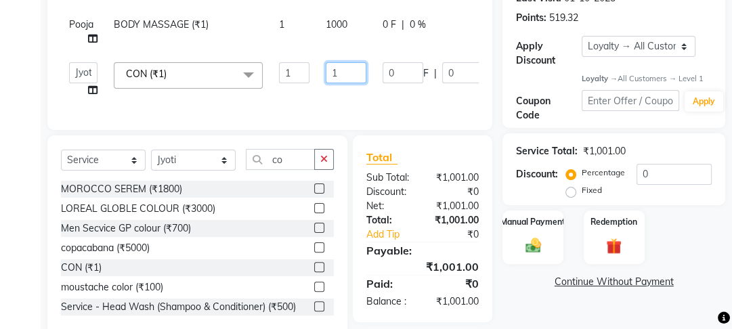
drag, startPoint x: 332, startPoint y: 70, endPoint x: 347, endPoint y: 72, distance: 15.0
click at [347, 72] on input "1" at bounding box center [346, 72] width 41 height 21
type input "400"
click at [534, 219] on div "Manual Payment" at bounding box center [533, 238] width 63 height 56
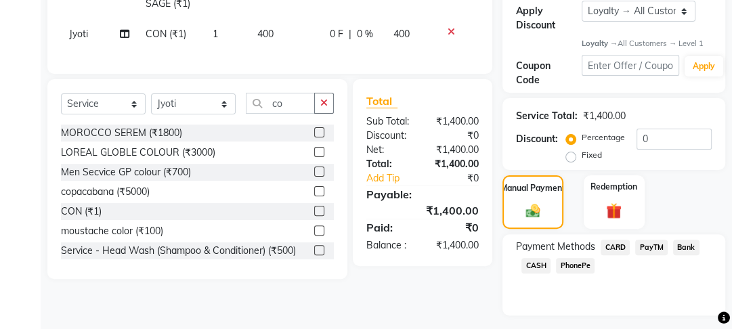
scroll to position [269, 0]
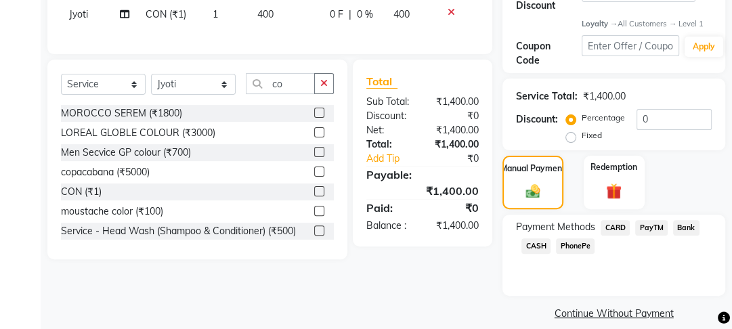
click at [537, 238] on span "CASH" at bounding box center [535, 246] width 29 height 16
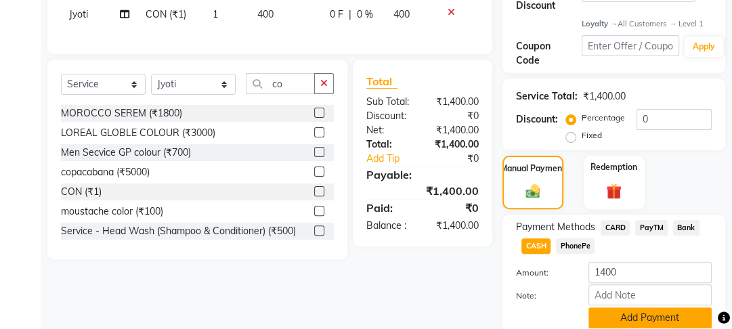
click at [635, 307] on button "Add Payment" at bounding box center [649, 317] width 123 height 21
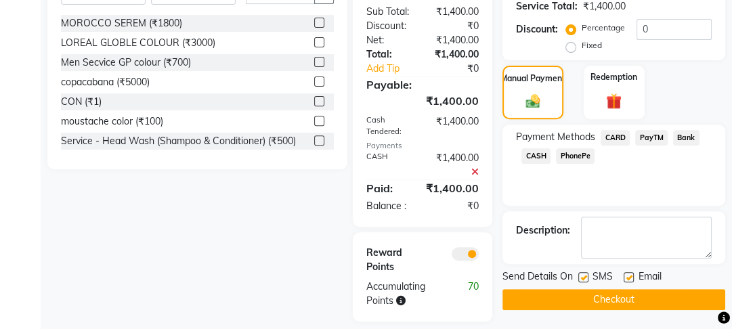
scroll to position [381, 0]
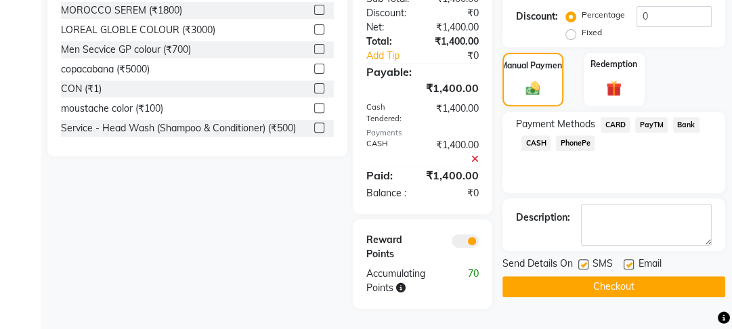
click at [625, 259] on label at bounding box center [629, 264] width 10 height 10
click at [625, 261] on input "checkbox" at bounding box center [628, 265] width 9 height 9
checkbox input "false"
drag, startPoint x: 580, startPoint y: 238, endPoint x: 582, endPoint y: 248, distance: 9.9
click at [580, 259] on label at bounding box center [583, 264] width 10 height 10
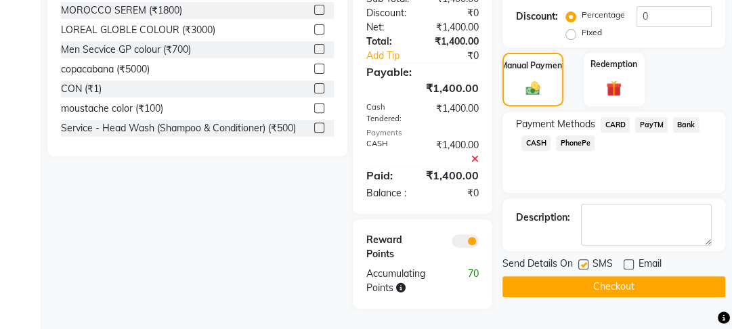
click at [580, 261] on input "checkbox" at bounding box center [582, 265] width 9 height 9
checkbox input "false"
click at [584, 276] on button "Checkout" at bounding box center [613, 286] width 223 height 21
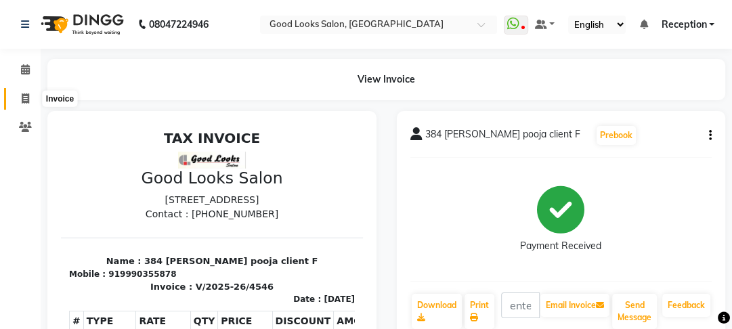
click at [14, 95] on span at bounding box center [26, 99] width 24 height 16
select select "4230"
select select "service"
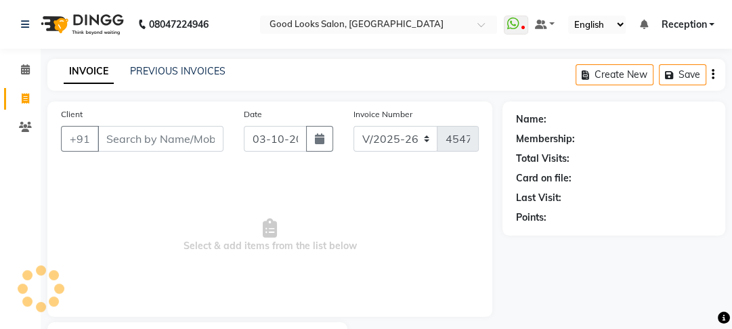
scroll to position [79, 0]
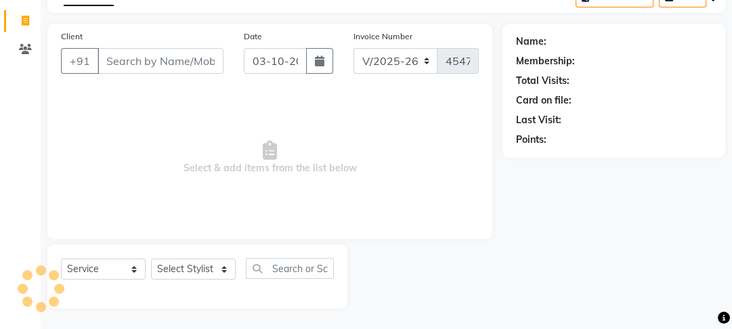
type input "8"
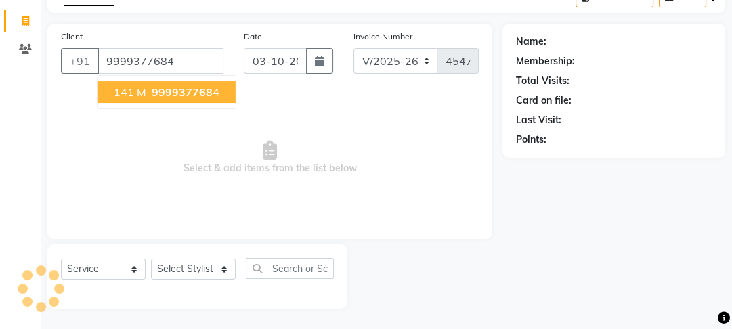
type input "9999377684"
select select "1: Object"
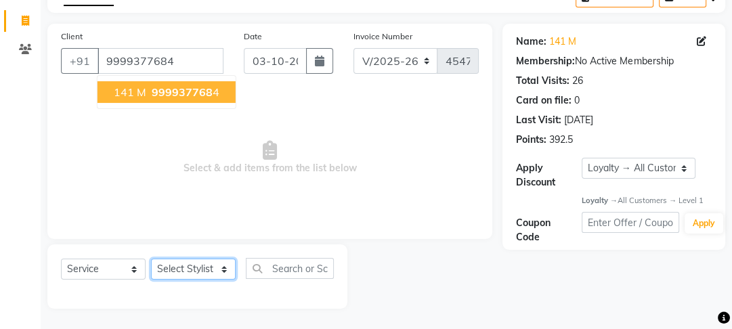
click at [190, 265] on select "Select Stylist [PERSON_NAME] Manager [PERSON_NAME] Pooja [PERSON_NAME] Raman 2 …" at bounding box center [193, 269] width 85 height 21
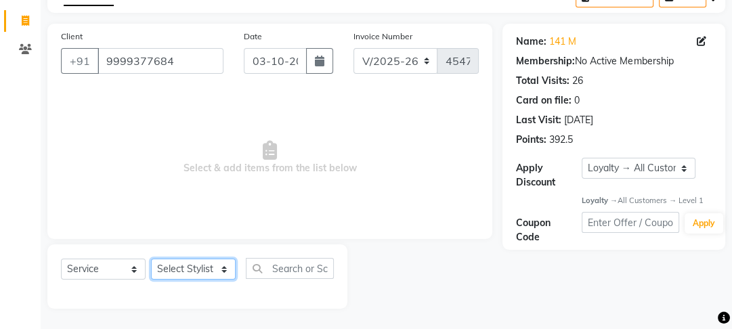
select select "89434"
click at [151, 259] on select "Select Stylist [PERSON_NAME] Manager [PERSON_NAME] Pooja [PERSON_NAME] Raman 2 …" at bounding box center [193, 269] width 85 height 21
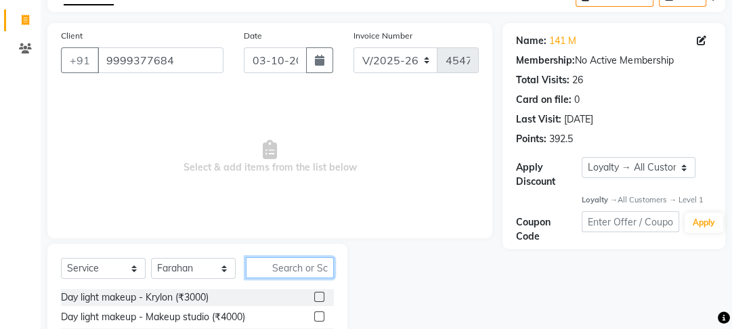
click at [288, 270] on input "text" at bounding box center [290, 267] width 88 height 21
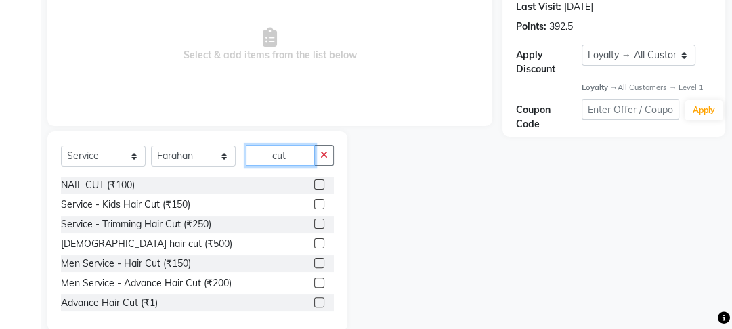
scroll to position [214, 0]
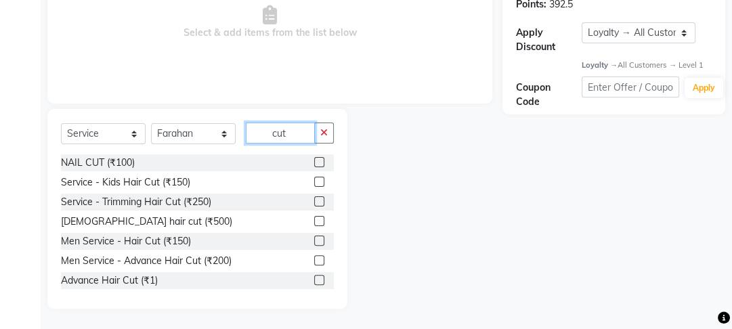
type input "cut"
click at [314, 259] on label at bounding box center [319, 260] width 10 height 10
click at [314, 259] on input "checkbox" at bounding box center [318, 261] width 9 height 9
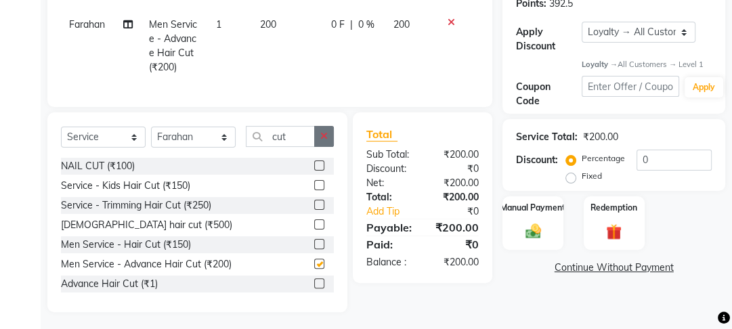
checkbox input "false"
click at [324, 141] on icon "button" at bounding box center [323, 135] width 7 height 9
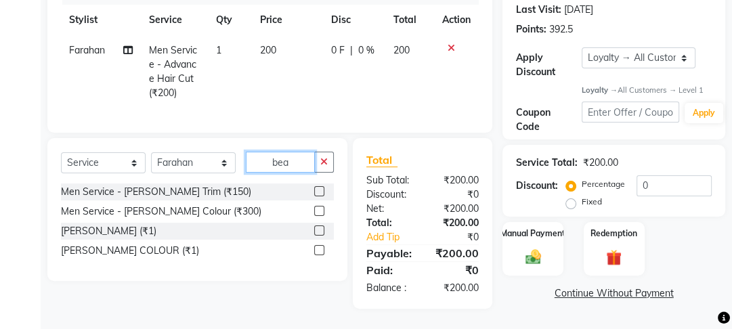
scroll to position [197, 0]
type input "bea"
click at [315, 188] on label at bounding box center [319, 191] width 10 height 10
click at [315, 188] on input "checkbox" at bounding box center [318, 192] width 9 height 9
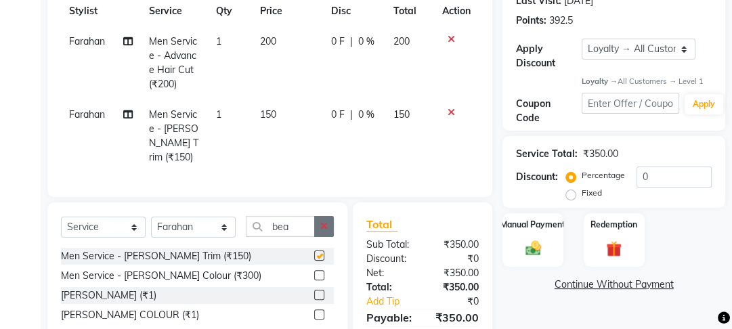
checkbox input "false"
click at [320, 219] on button "button" at bounding box center [324, 226] width 20 height 21
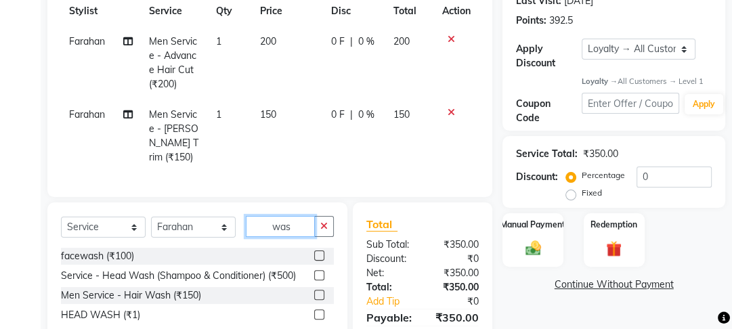
type input "was"
click at [320, 309] on label at bounding box center [319, 314] width 10 height 10
click at [320, 311] on input "checkbox" at bounding box center [318, 315] width 9 height 9
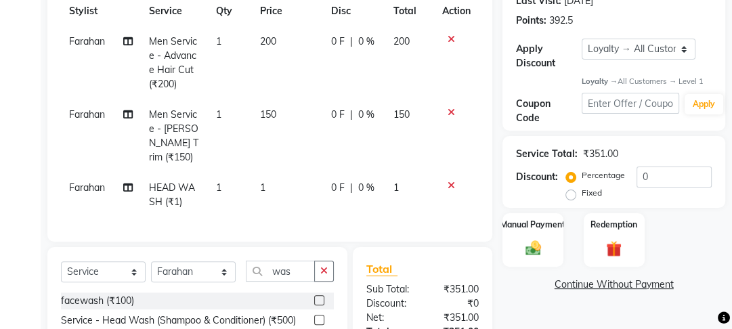
click at [329, 180] on td "0 F | 0 %" at bounding box center [354, 195] width 63 height 45
checkbox input "false"
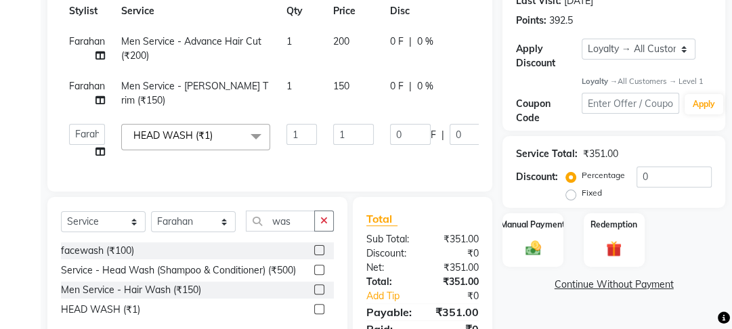
click at [331, 173] on div "Services Stylist Service Qty Price Disc Total Action Farahan Men Service - Adva…" at bounding box center [270, 74] width 418 height 207
click at [360, 146] on td "1" at bounding box center [353, 141] width 57 height 51
click at [363, 138] on input "1" at bounding box center [353, 134] width 41 height 21
type input "100"
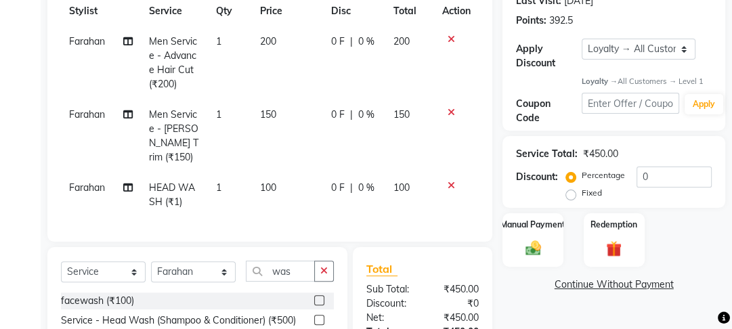
click at [360, 173] on tr "Farahan HEAD WASH (₹1) 1 100 0 F | 0 % 100" at bounding box center [270, 195] width 418 height 45
click at [320, 261] on button "button" at bounding box center [324, 271] width 20 height 21
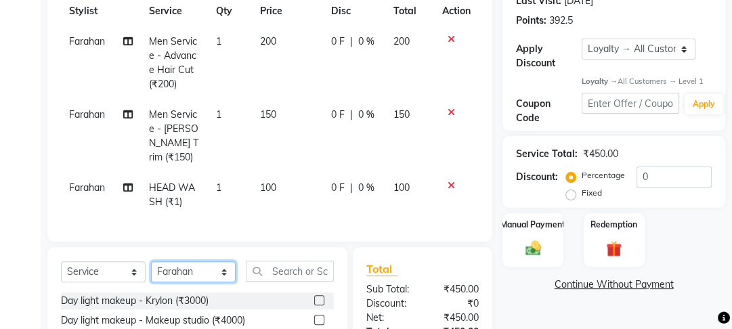
click at [196, 262] on select "Select Stylist [PERSON_NAME] Manager [PERSON_NAME] Pooja [PERSON_NAME] Raman 2 …" at bounding box center [193, 271] width 85 height 21
select select "70835"
click at [151, 261] on select "Select Stylist [PERSON_NAME] Manager [PERSON_NAME] Pooja [PERSON_NAME] Raman 2 …" at bounding box center [193, 271] width 85 height 21
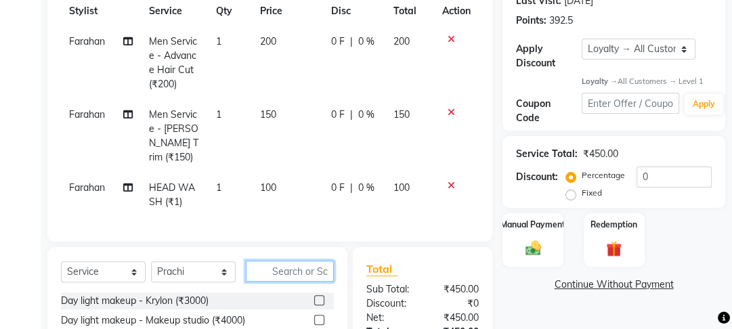
click at [293, 271] on input "text" at bounding box center [290, 271] width 88 height 21
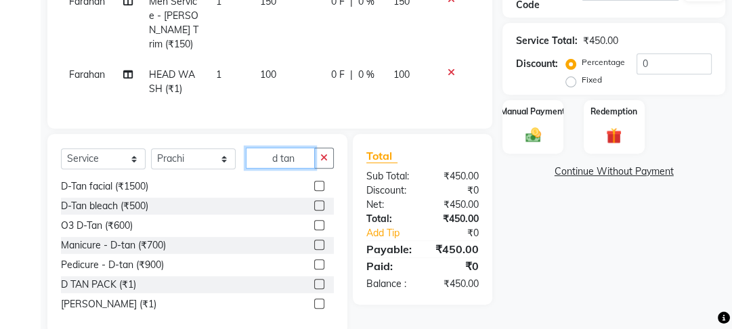
scroll to position [330, 0]
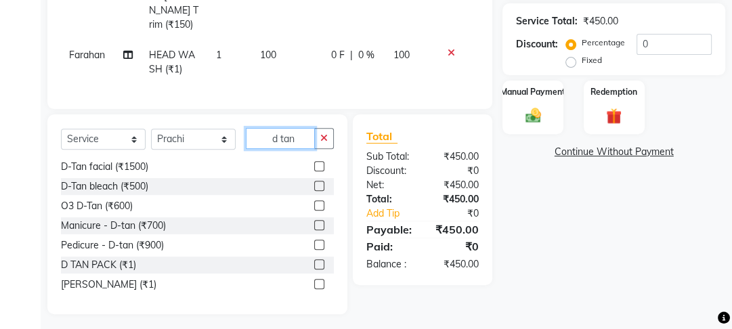
type input "d tan"
click at [314, 259] on label at bounding box center [319, 264] width 10 height 10
click at [314, 261] on input "checkbox" at bounding box center [318, 265] width 9 height 9
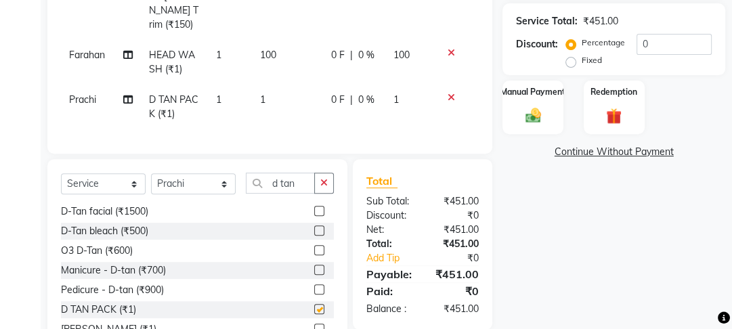
click at [299, 85] on td "1" at bounding box center [287, 107] width 71 height 45
checkbox input "false"
select select "70835"
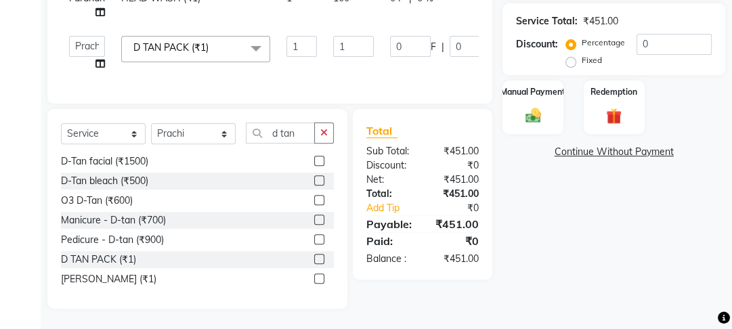
drag, startPoint x: 349, startPoint y: 59, endPoint x: 349, endPoint y: 51, distance: 8.1
click at [349, 57] on td "1" at bounding box center [353, 53] width 57 height 51
drag, startPoint x: 349, startPoint y: 49, endPoint x: 332, endPoint y: 41, distance: 19.1
click at [332, 41] on td "1" at bounding box center [353, 53] width 57 height 51
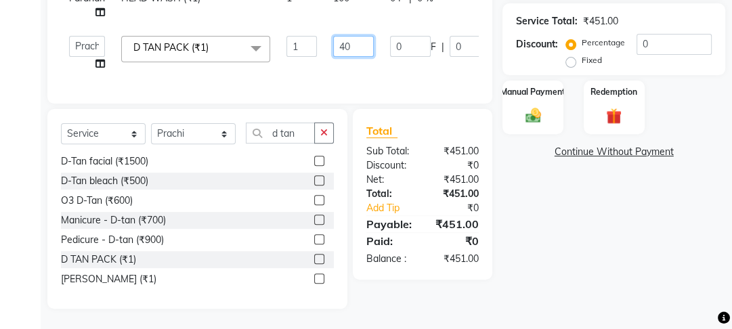
type input "400"
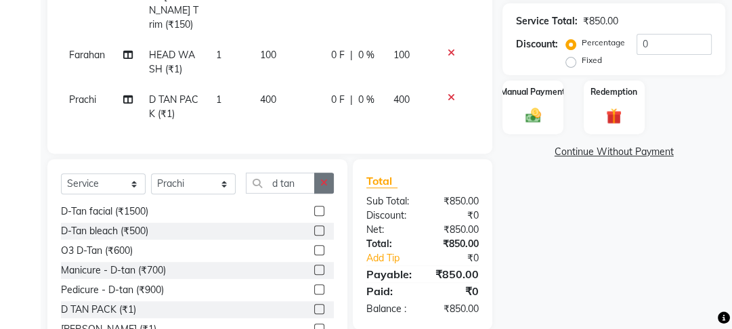
click at [328, 186] on button "button" at bounding box center [324, 183] width 20 height 21
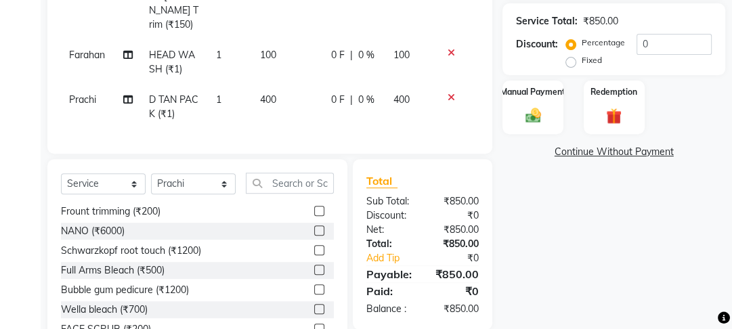
click at [242, 99] on td "1" at bounding box center [230, 107] width 44 height 45
select select "70835"
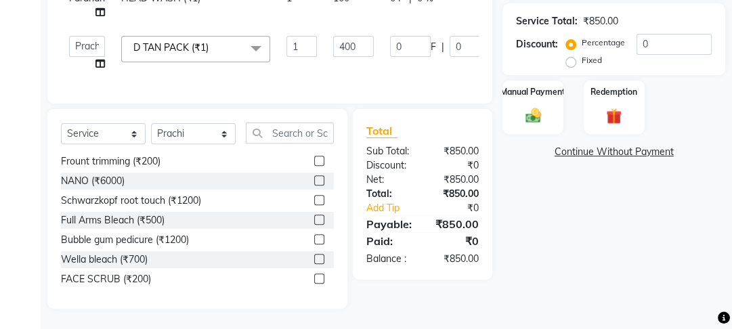
click at [200, 62] on td "D TAN PACK (₹1) x Day light makeup - Krylon (₹3000) Day light makeup - Makeup s…" at bounding box center [195, 53] width 165 height 51
click at [200, 61] on span "D TAN PACK (₹1) x" at bounding box center [195, 49] width 149 height 26
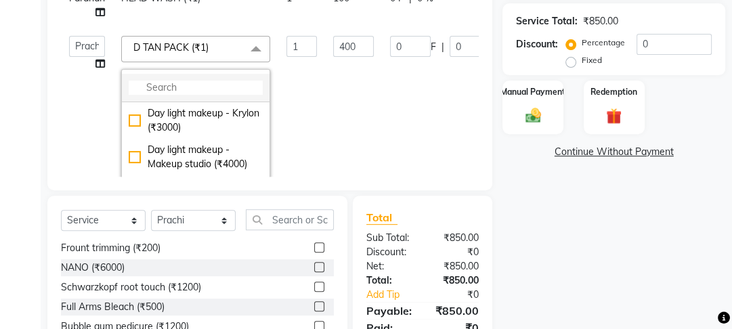
click at [199, 80] on li at bounding box center [196, 88] width 148 height 28
click at [180, 88] on input "multiselect-search" at bounding box center [196, 88] width 134 height 14
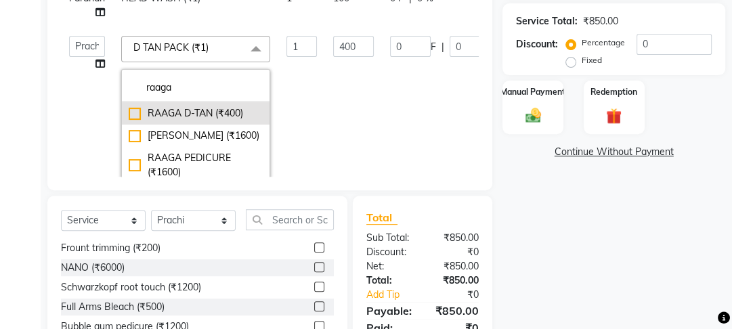
type input "raaga"
click at [178, 121] on li "RAAGA D-TAN (₹400)" at bounding box center [196, 113] width 148 height 22
checkbox input "true"
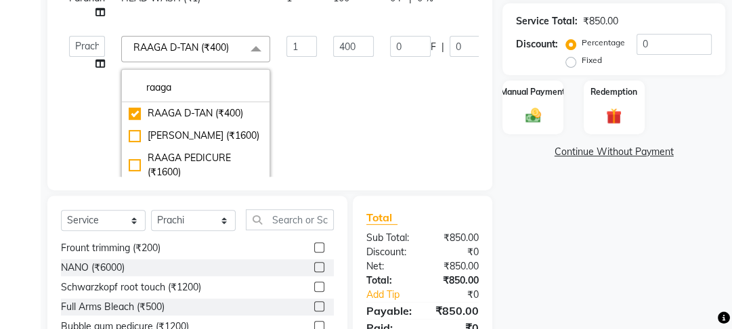
click at [346, 122] on td "400" at bounding box center [353, 136] width 57 height 217
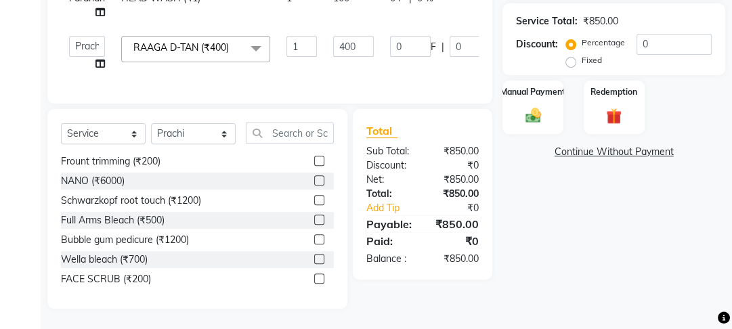
scroll to position [339, 0]
click at [259, 135] on input "text" at bounding box center [290, 133] width 88 height 21
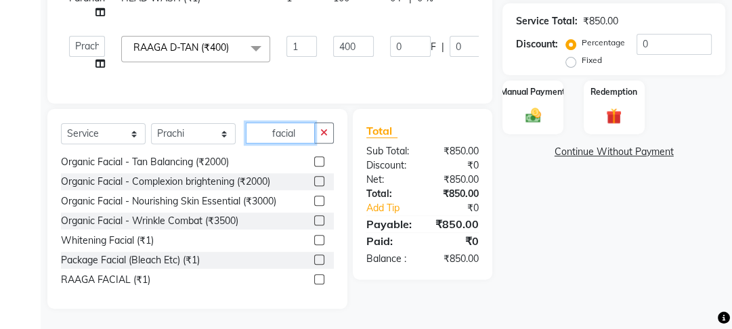
scroll to position [395, 0]
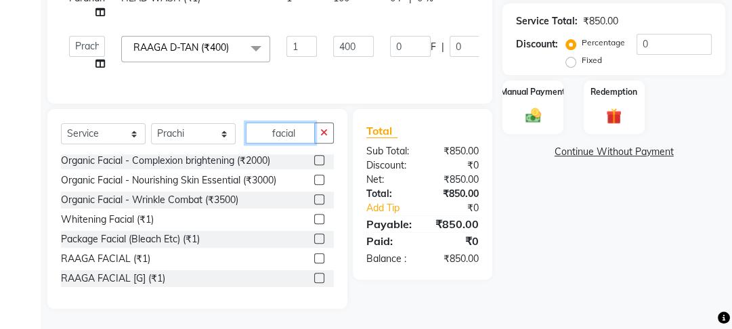
type input "facial"
click at [314, 212] on div at bounding box center [324, 219] width 20 height 17
click at [314, 218] on label at bounding box center [319, 219] width 10 height 10
click at [314, 218] on input "checkbox" at bounding box center [318, 219] width 9 height 9
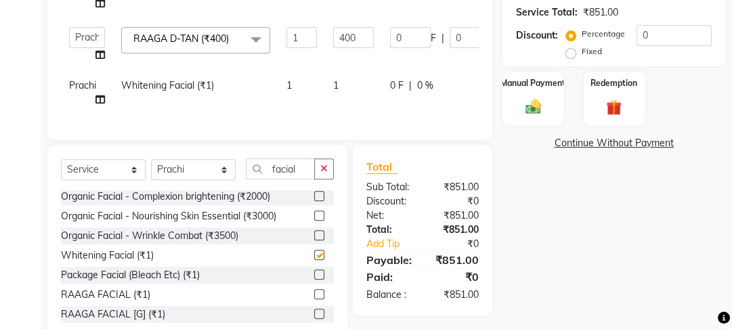
checkbox input "false"
click at [361, 83] on td "1" at bounding box center [353, 92] width 57 height 45
select select "70835"
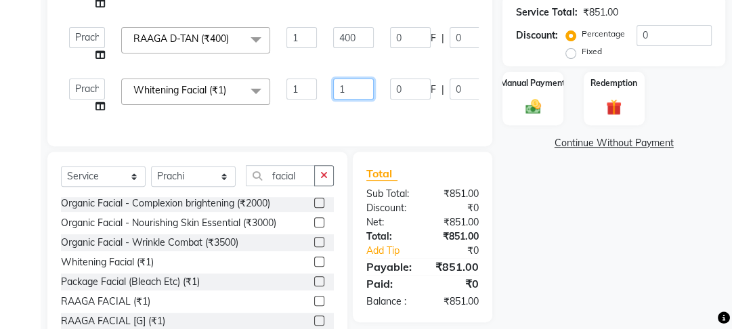
drag, startPoint x: 368, startPoint y: 81, endPoint x: 328, endPoint y: 92, distance: 41.4
click at [328, 92] on td "1" at bounding box center [353, 95] width 57 height 51
type input "1000"
click at [328, 92] on td "1000" at bounding box center [353, 95] width 57 height 51
select select "70835"
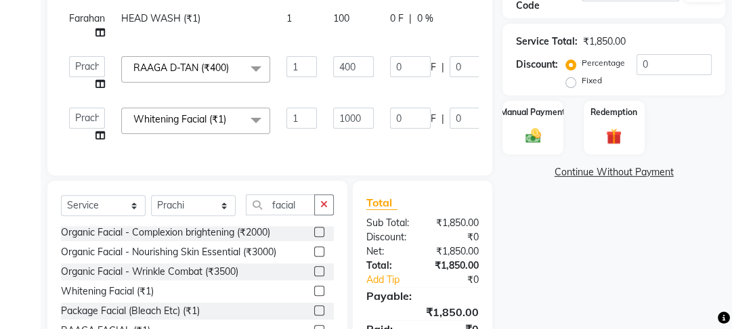
scroll to position [339, 0]
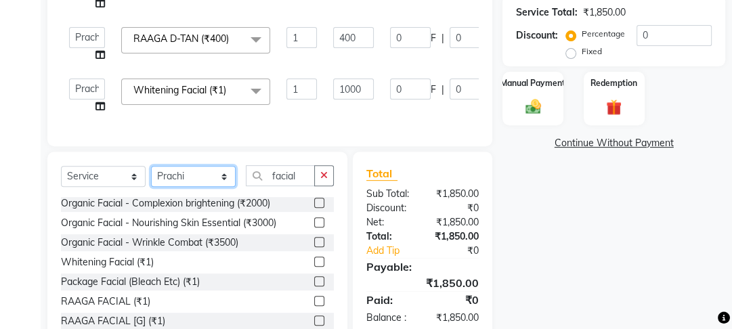
click at [212, 187] on select "Select Stylist [PERSON_NAME] Manager [PERSON_NAME] Pooja [PERSON_NAME] Raman 2 …" at bounding box center [193, 176] width 85 height 21
click at [151, 175] on select "Select Stylist [PERSON_NAME] Manager [PERSON_NAME] Pooja [PERSON_NAME] Raman 2 …" at bounding box center [193, 176] width 85 height 21
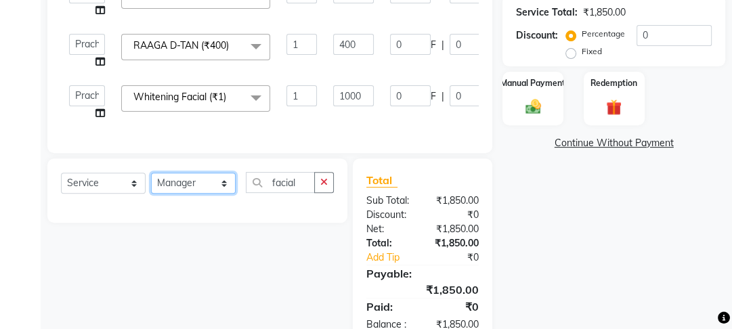
click at [217, 189] on select "Select Stylist [PERSON_NAME] Manager [PERSON_NAME] Pooja [PERSON_NAME] Raman 2 …" at bounding box center [193, 183] width 85 height 21
select select "22725"
click at [151, 181] on select "Select Stylist [PERSON_NAME] Manager [PERSON_NAME] Pooja [PERSON_NAME] Raman 2 …" at bounding box center [193, 183] width 85 height 21
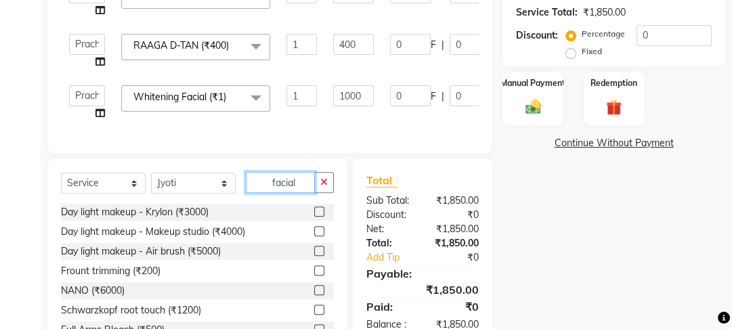
drag, startPoint x: 301, startPoint y: 190, endPoint x: 260, endPoint y: 184, distance: 41.0
click at [260, 184] on input "facial" at bounding box center [280, 182] width 69 height 21
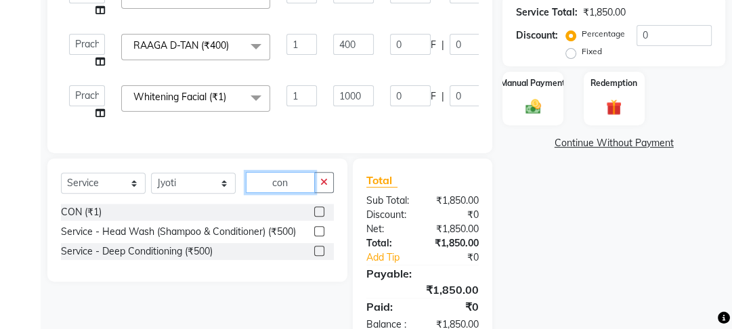
type input "con"
click at [316, 217] on label at bounding box center [319, 212] width 10 height 10
click at [316, 217] on input "checkbox" at bounding box center [318, 212] width 9 height 9
checkbox input "true"
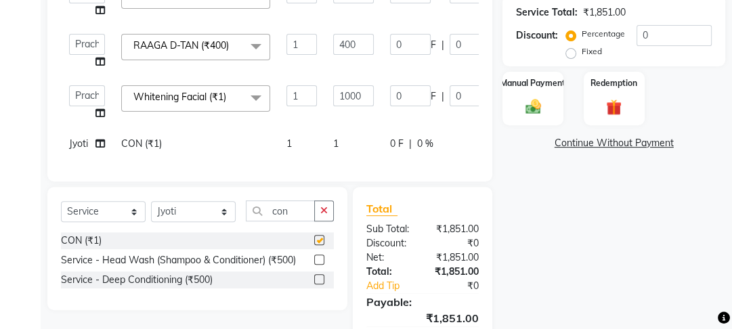
click at [353, 145] on td "1" at bounding box center [353, 144] width 57 height 30
select select "22725"
checkbox input "false"
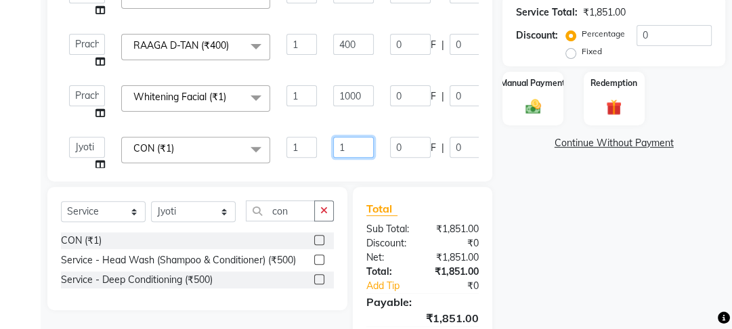
drag, startPoint x: 360, startPoint y: 142, endPoint x: 298, endPoint y: 146, distance: 62.4
click at [299, 146] on tr "[PERSON_NAME] Manager [PERSON_NAME] [PERSON_NAME] Raman 2 Reception Sameer SUNN…" at bounding box center [326, 154] width 530 height 51
type input "600"
click at [337, 87] on input "1000" at bounding box center [353, 95] width 41 height 21
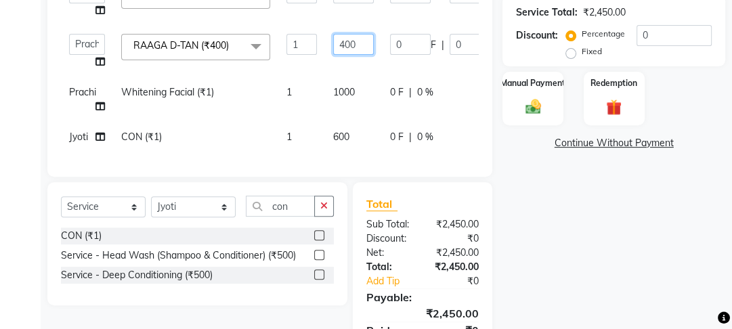
drag, startPoint x: 348, startPoint y: 41, endPoint x: 306, endPoint y: 43, distance: 42.0
click at [306, 41] on tr "Farahan Jyoti Manager Nihal Pooja Prachi Raman Raman 2 Reception Sameer SUNNY y…" at bounding box center [326, 51] width 530 height 51
type input "300"
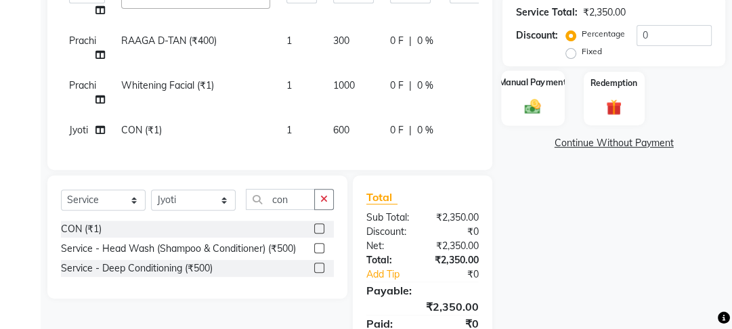
click at [521, 116] on div "Manual Payment" at bounding box center [533, 99] width 63 height 56
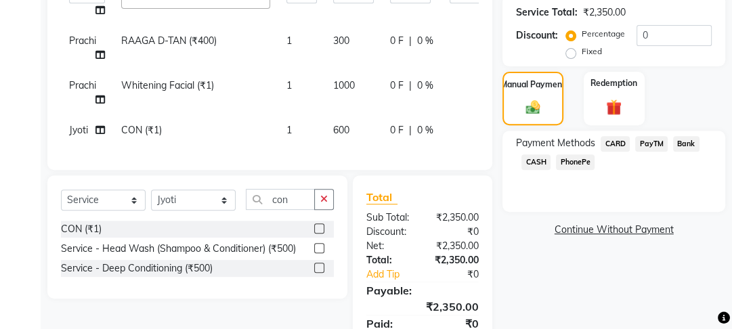
click at [666, 156] on div "Payment Methods CARD PayTM Bank CASH PhonePe" at bounding box center [614, 154] width 196 height 37
click at [641, 132] on div "Payment Methods CARD PayTM Bank CASH PhonePe" at bounding box center [613, 171] width 223 height 81
drag, startPoint x: 642, startPoint y: 127, endPoint x: 649, endPoint y: 150, distance: 23.4
click at [643, 134] on div "Name: 141 M Membership: No Active Membership Total Visits: 26 Card on file: 0 L…" at bounding box center [618, 62] width 233 height 599
click at [649, 150] on span "PayTM" at bounding box center [651, 144] width 33 height 16
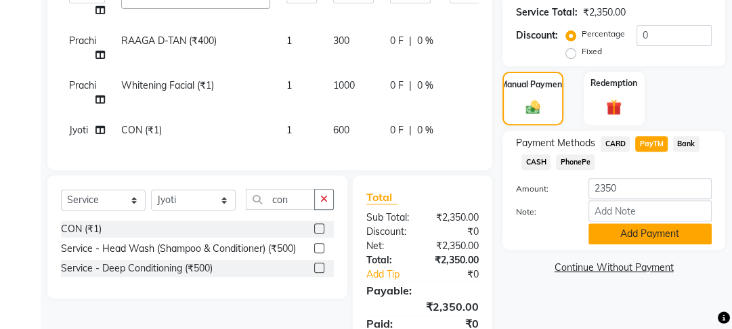
drag, startPoint x: 649, startPoint y: 149, endPoint x: 650, endPoint y: 232, distance: 83.3
click at [649, 162] on div "Payment Methods CARD PayTM Bank CASH PhonePe" at bounding box center [614, 154] width 196 height 37
click at [648, 247] on div "Payment Methods CARD PayTM Bank CASH PhonePe Amount: 2350 Note: Add Payment" at bounding box center [613, 190] width 223 height 119
click at [631, 230] on button "Add Payment" at bounding box center [649, 233] width 123 height 21
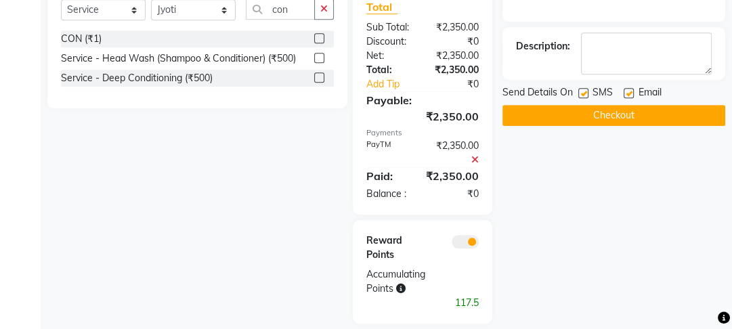
scroll to position [553, 0]
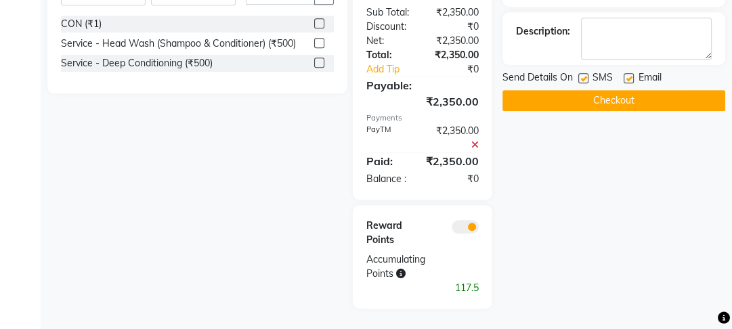
click at [627, 73] on label at bounding box center [629, 78] width 10 height 10
click at [627, 74] on input "checkbox" at bounding box center [628, 78] width 9 height 9
checkbox input "false"
click at [582, 73] on label at bounding box center [583, 78] width 10 height 10
click at [582, 74] on input "checkbox" at bounding box center [582, 78] width 9 height 9
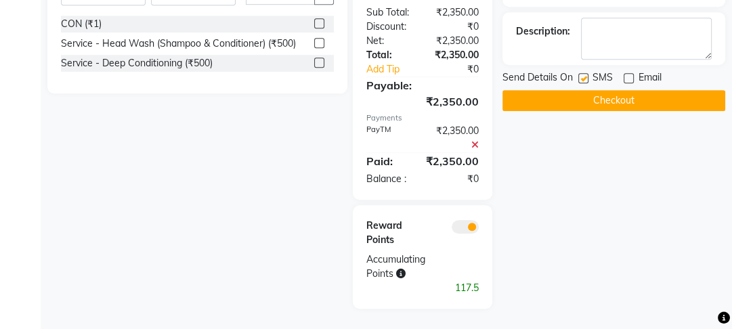
checkbox input "false"
click at [580, 96] on button "Checkout" at bounding box center [613, 100] width 223 height 21
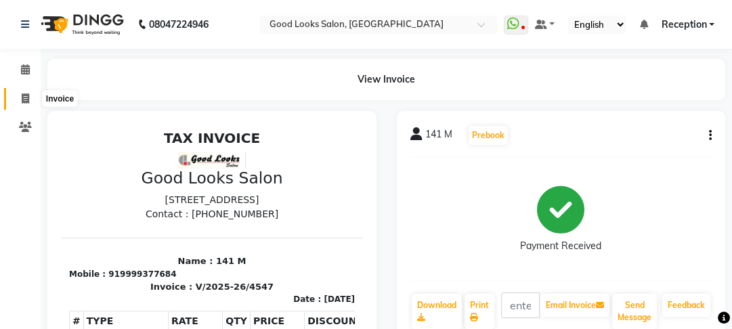
click at [34, 98] on span at bounding box center [26, 99] width 24 height 16
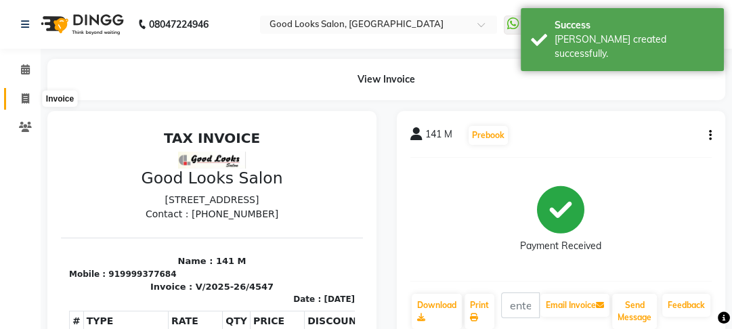
select select "service"
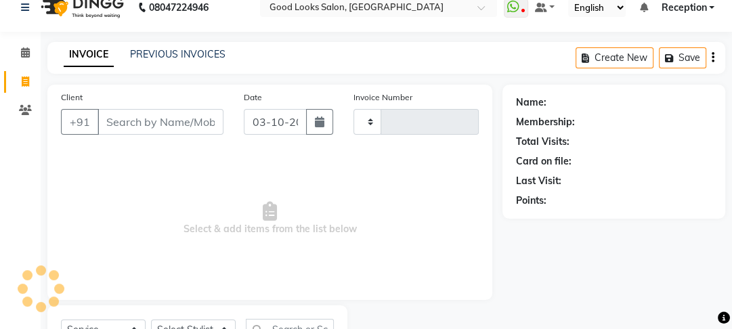
type input "4548"
select select "4230"
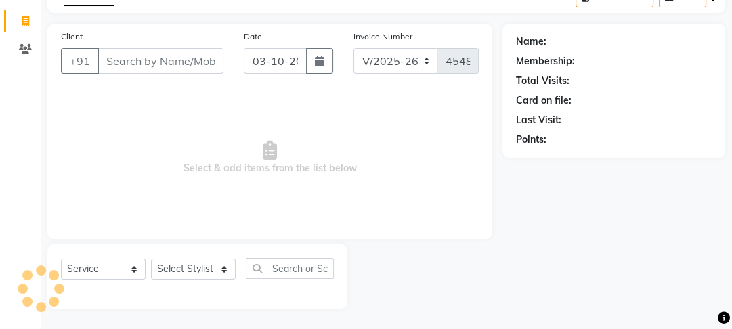
click at [142, 64] on input "Client" at bounding box center [161, 61] width 126 height 26
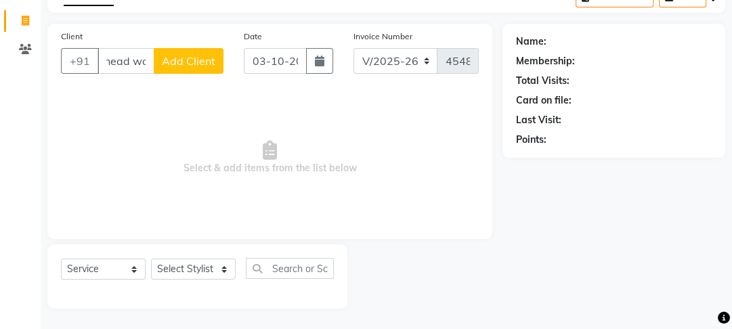
scroll to position [0, 7]
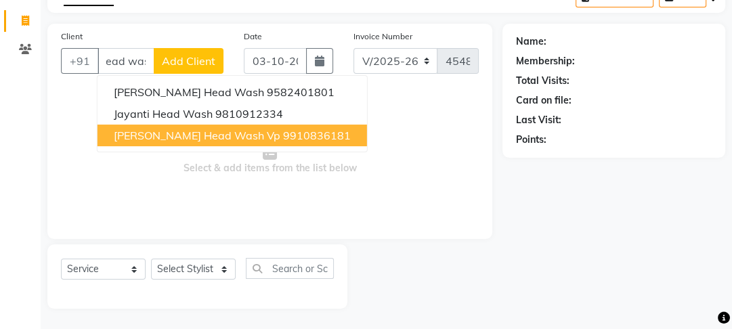
click at [219, 130] on span "Saransh head wash vp" at bounding box center [197, 136] width 167 height 14
type input "9910836181"
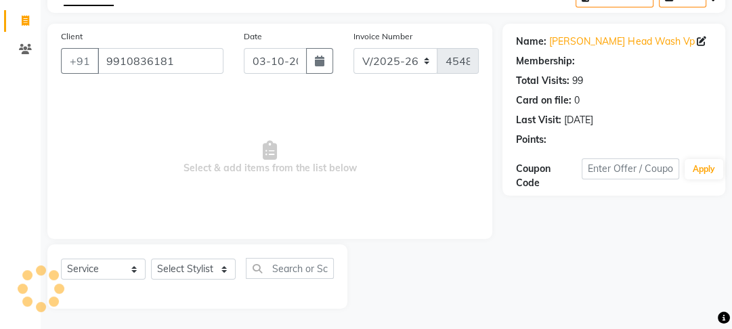
select select "1: Object"
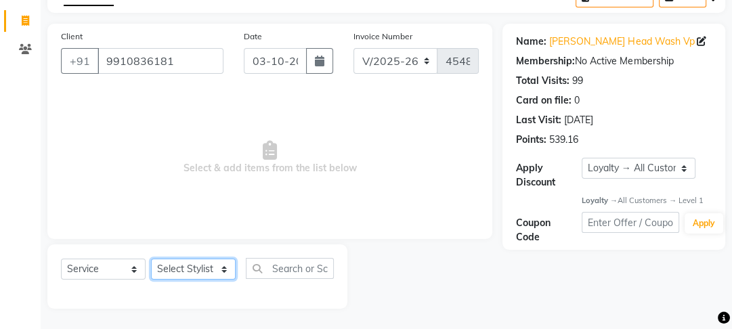
drag, startPoint x: 202, startPoint y: 271, endPoint x: 200, endPoint y: 259, distance: 11.6
click at [202, 271] on select "Select Stylist [PERSON_NAME] Manager [PERSON_NAME] Pooja [PERSON_NAME] Raman 2 …" at bounding box center [193, 269] width 85 height 21
select select "22726"
click at [151, 259] on select "Select Stylist [PERSON_NAME] Manager [PERSON_NAME] Pooja [PERSON_NAME] Raman 2 …" at bounding box center [193, 269] width 85 height 21
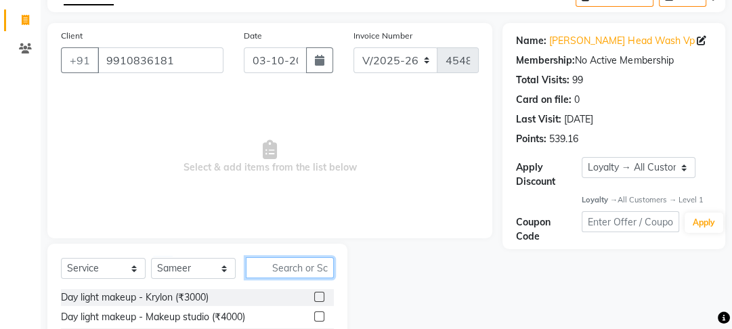
click at [299, 266] on input "text" at bounding box center [290, 267] width 88 height 21
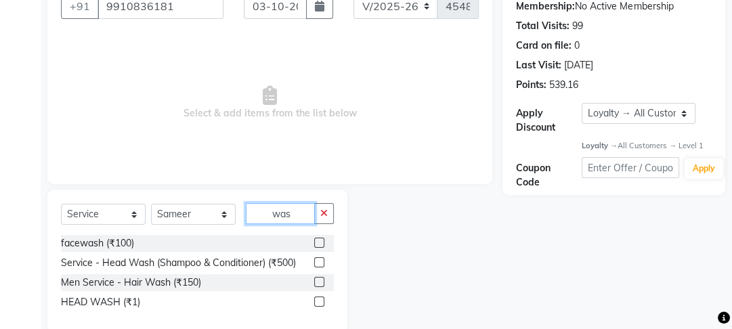
scroll to position [157, 0]
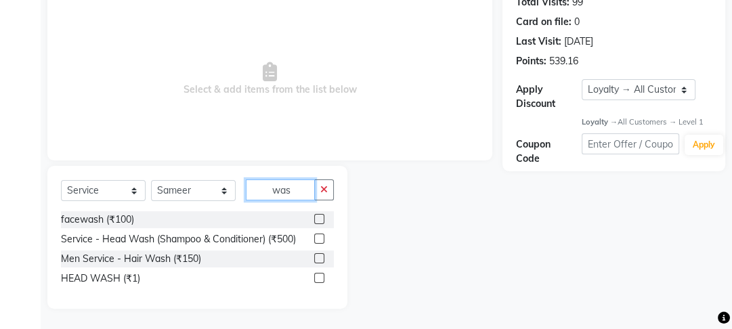
type input "was"
click at [315, 256] on label at bounding box center [319, 258] width 10 height 10
click at [315, 256] on input "checkbox" at bounding box center [318, 259] width 9 height 9
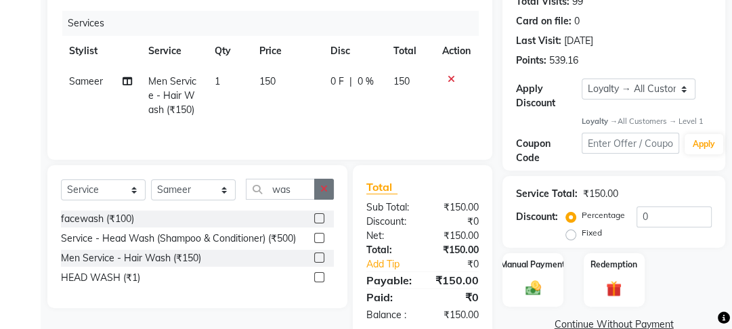
checkbox input "false"
click at [326, 193] on icon "button" at bounding box center [323, 188] width 7 height 9
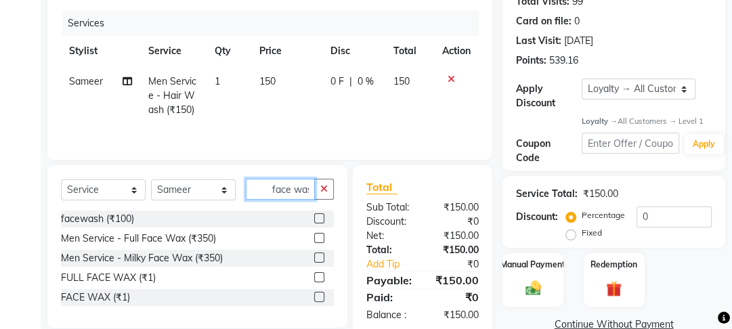
scroll to position [0, 2]
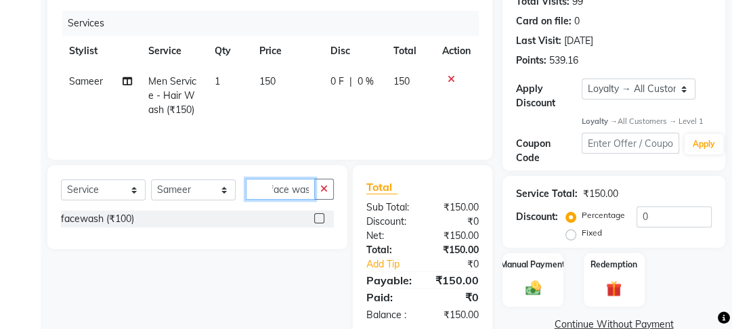
type input "face was"
click at [320, 219] on label at bounding box center [319, 218] width 10 height 10
click at [320, 219] on input "checkbox" at bounding box center [318, 219] width 9 height 9
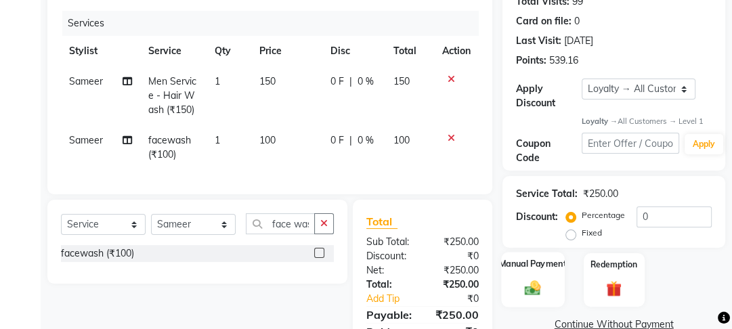
checkbox input "false"
click at [528, 276] on div "Manual Payment" at bounding box center [533, 281] width 63 height 56
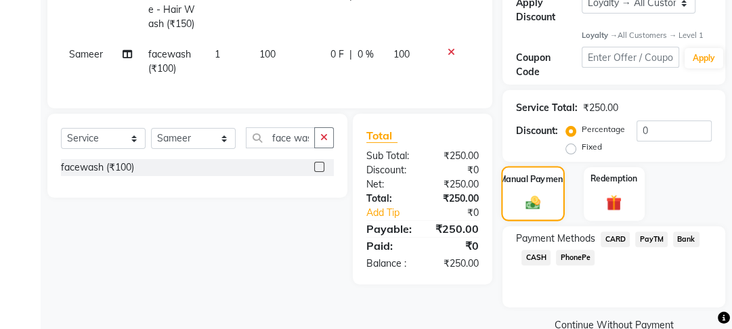
scroll to position [269, 0]
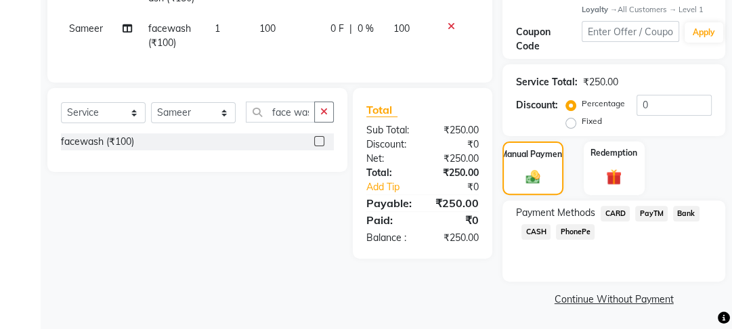
click at [544, 233] on span "CASH" at bounding box center [535, 232] width 29 height 16
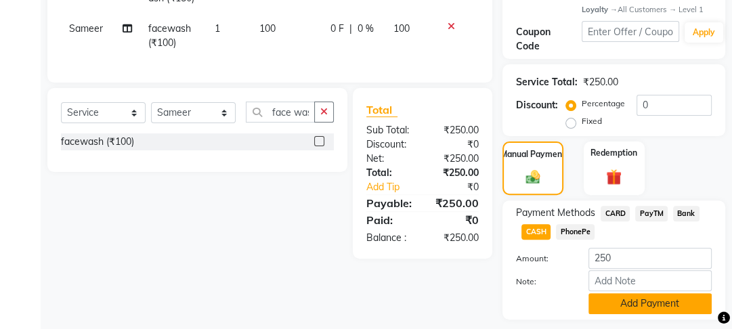
click at [627, 295] on button "Add Payment" at bounding box center [649, 303] width 123 height 21
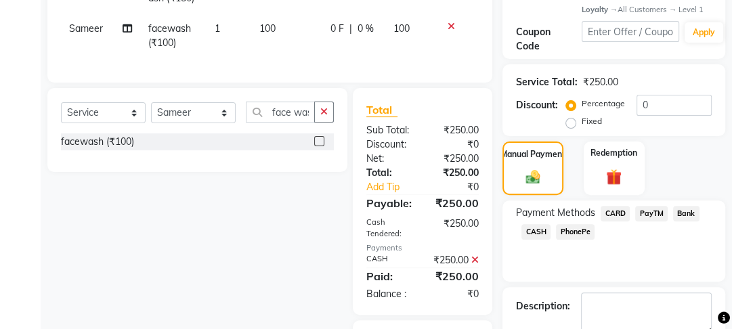
scroll to position [407, 0]
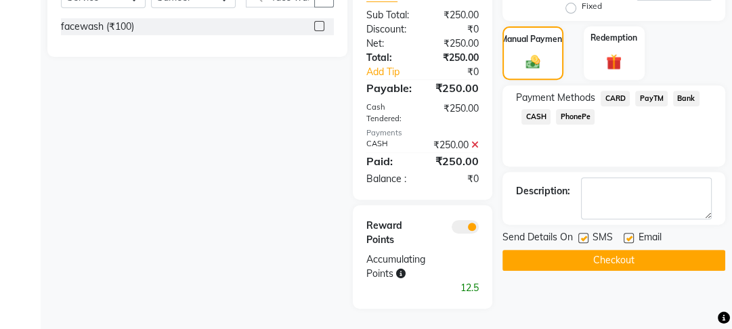
click at [631, 233] on label at bounding box center [629, 238] width 10 height 10
click at [631, 234] on input "checkbox" at bounding box center [628, 238] width 9 height 9
checkbox input "false"
click at [595, 230] on span "SMS" at bounding box center [603, 238] width 20 height 17
click at [585, 233] on label at bounding box center [583, 238] width 10 height 10
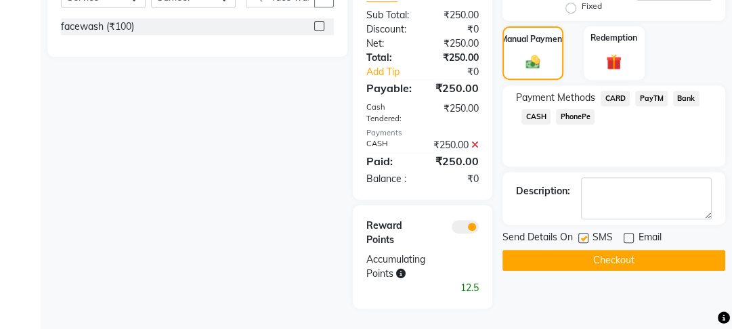
click at [585, 234] on input "checkbox" at bounding box center [582, 238] width 9 height 9
checkbox input "false"
drag, startPoint x: 586, startPoint y: 223, endPoint x: 588, endPoint y: 234, distance: 11.6
click at [588, 234] on div "Send Details On SMS Email Checkout" at bounding box center [613, 250] width 223 height 41
click at [588, 250] on button "Checkout" at bounding box center [613, 260] width 223 height 21
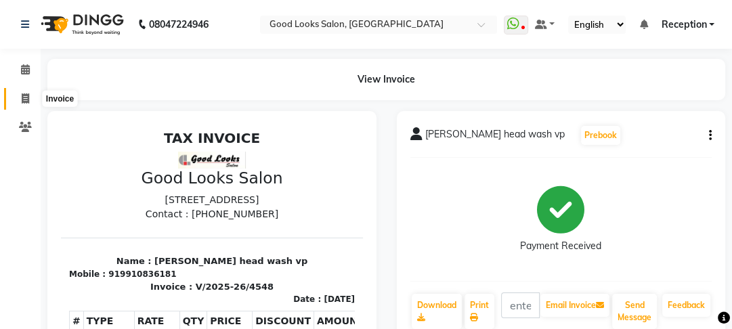
click at [26, 103] on icon at bounding box center [25, 98] width 7 height 10
select select "service"
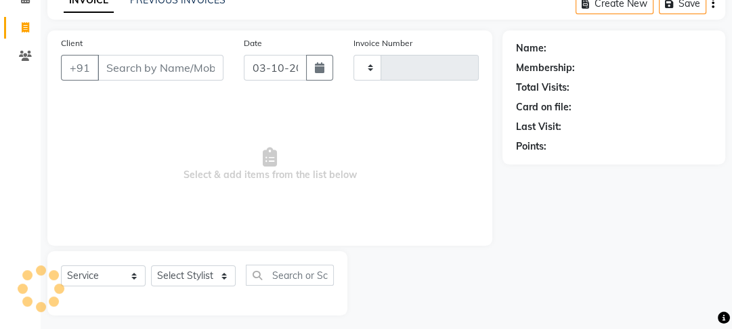
type input "4549"
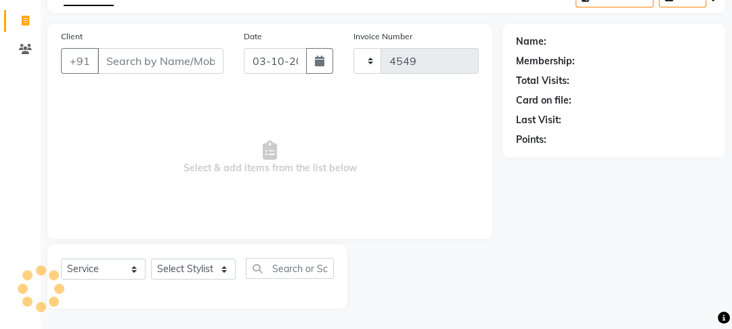
select select "4230"
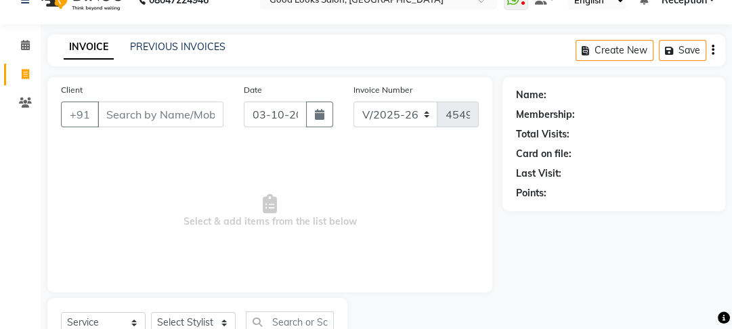
scroll to position [0, 0]
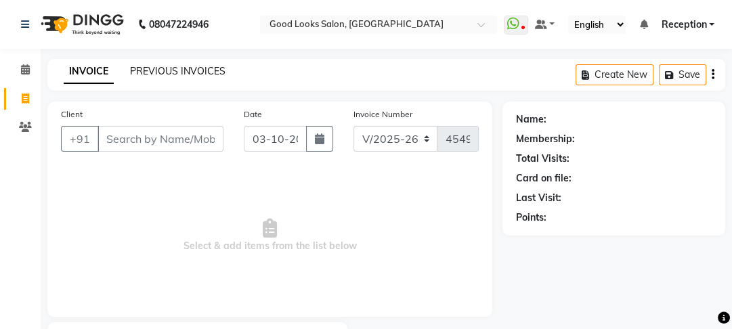
click at [152, 72] on link "PREVIOUS INVOICES" at bounding box center [177, 71] width 95 height 12
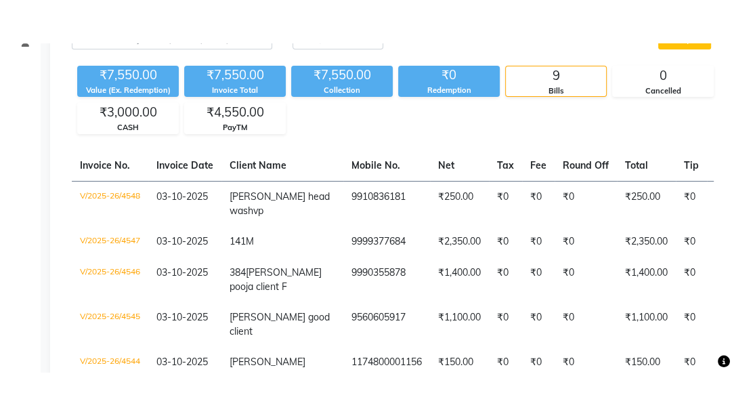
scroll to position [163, 0]
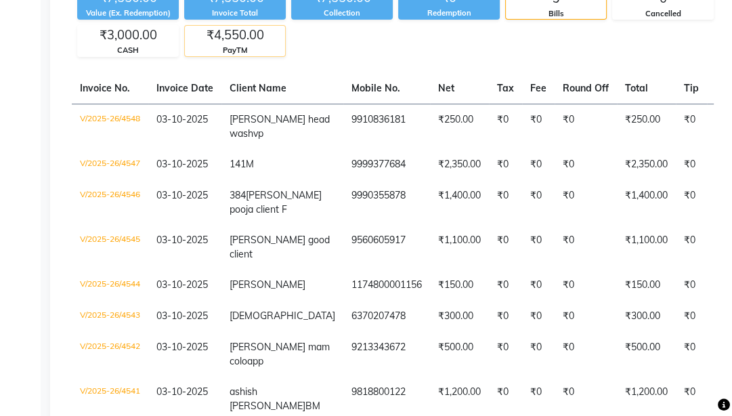
click at [285, 51] on div "PayTM" at bounding box center [235, 51] width 100 height 12
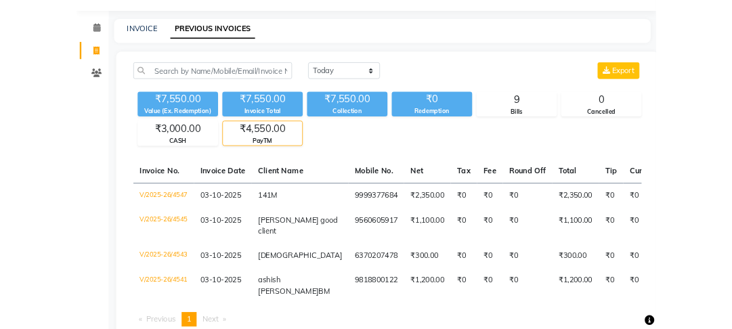
scroll to position [0, 0]
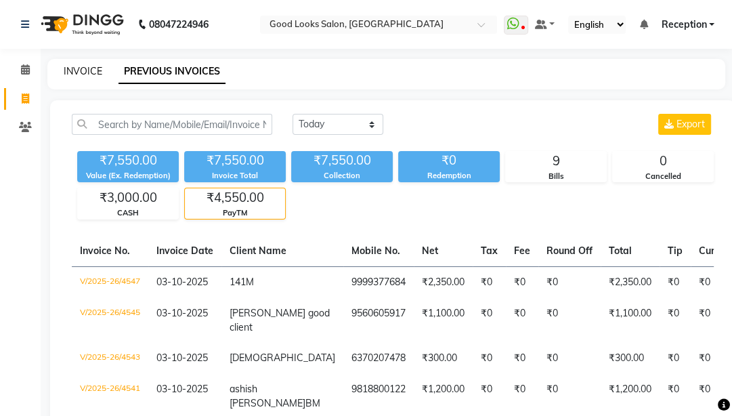
click at [91, 72] on link "INVOICE" at bounding box center [83, 71] width 39 height 12
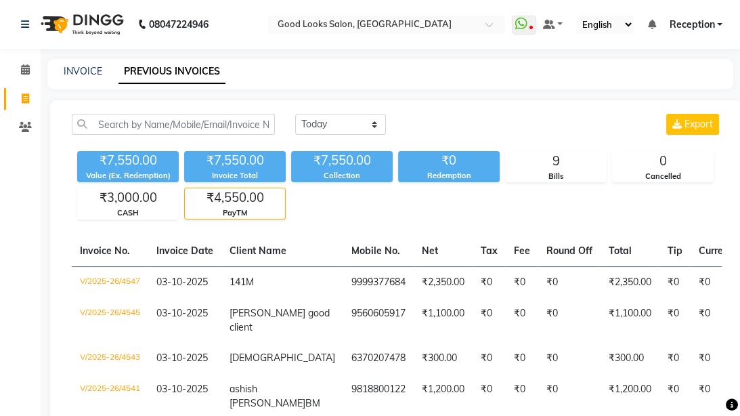
select select "4230"
select select "service"
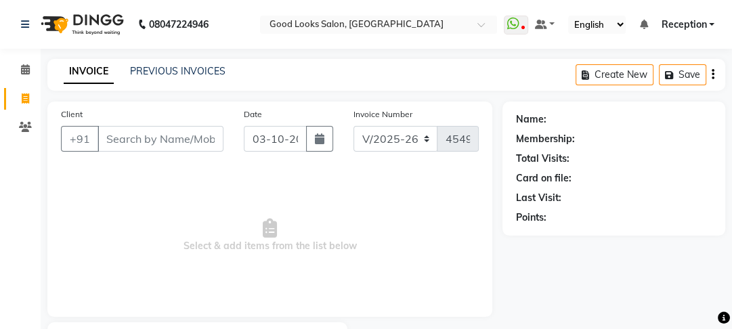
click at [190, 128] on input "Client" at bounding box center [161, 139] width 126 height 26
click at [187, 135] on input "Client" at bounding box center [161, 139] width 126 height 26
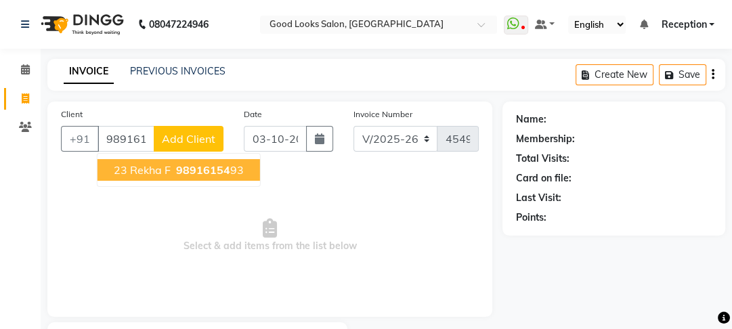
click at [243, 171] on button "23 rekha F 98916154 93" at bounding box center [179, 170] width 163 height 22
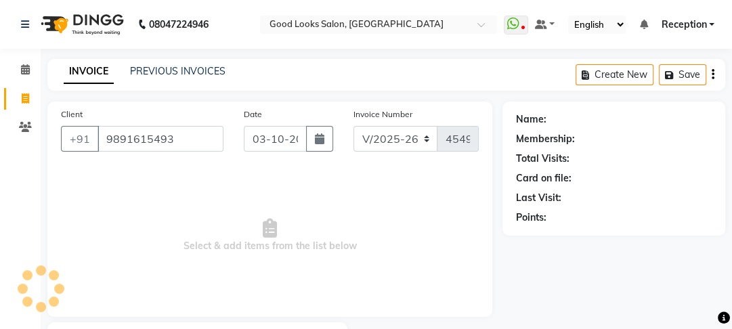
type input "9891615493"
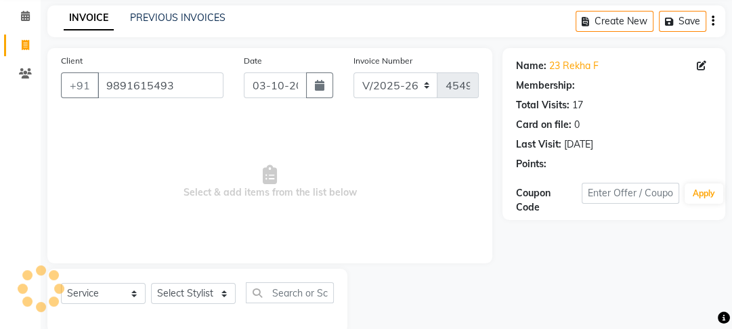
scroll to position [79, 0]
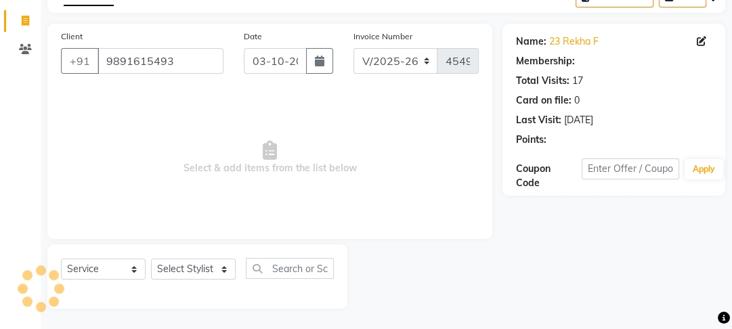
select select "1: Object"
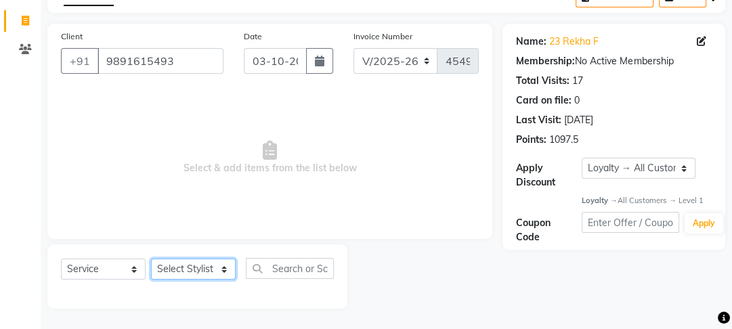
click at [197, 271] on select "Select Stylist [PERSON_NAME] Manager [PERSON_NAME] Pooja [PERSON_NAME] Raman 2 …" at bounding box center [193, 269] width 85 height 21
select select "22726"
click at [151, 259] on select "Select Stylist [PERSON_NAME] Manager [PERSON_NAME] Pooja [PERSON_NAME] Raman 2 …" at bounding box center [193, 269] width 85 height 21
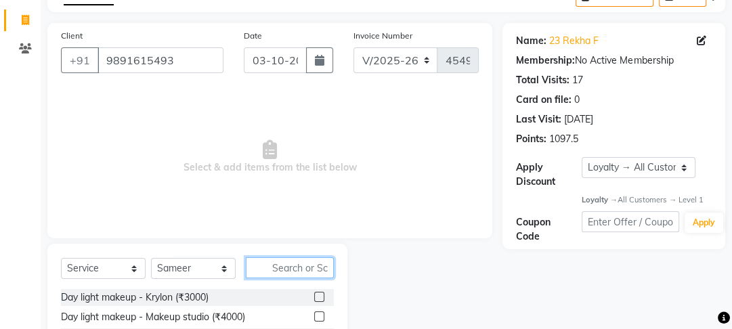
click at [287, 272] on input "text" at bounding box center [290, 267] width 88 height 21
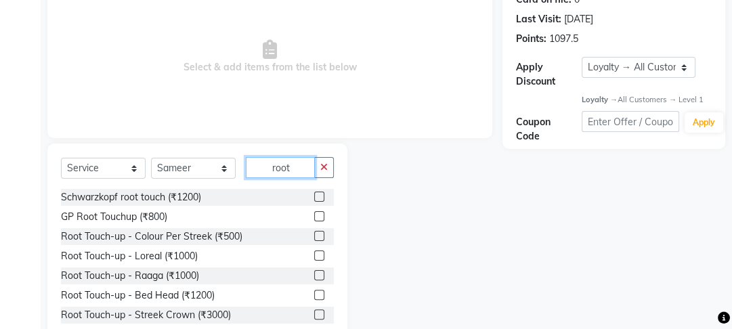
scroll to position [214, 0]
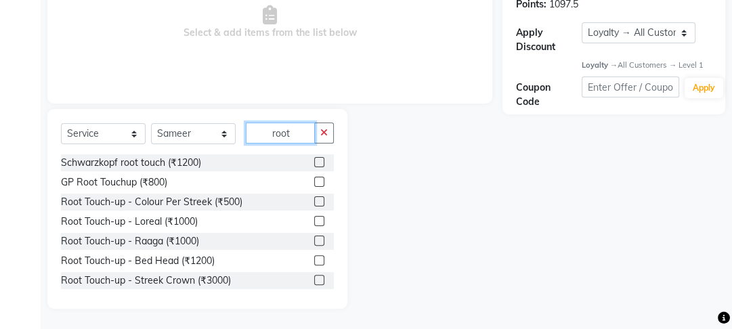
type input "root"
click at [314, 221] on label at bounding box center [319, 221] width 10 height 10
click at [314, 221] on input "checkbox" at bounding box center [318, 221] width 9 height 9
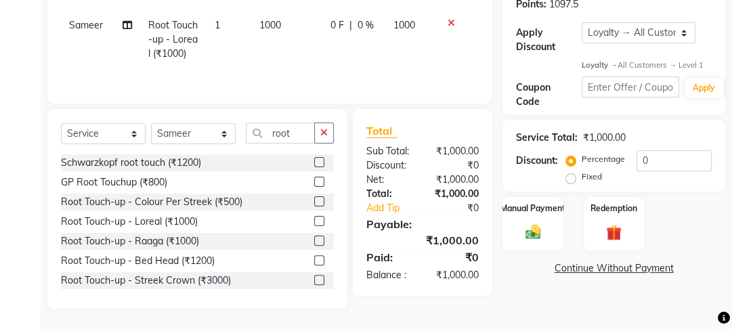
checkbox input "false"
click at [301, 56] on td "1000" at bounding box center [286, 39] width 71 height 59
select select "22726"
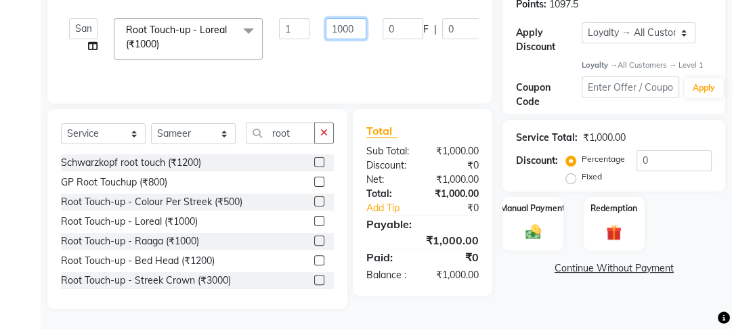
drag, startPoint x: 352, startPoint y: 32, endPoint x: 324, endPoint y: 31, distance: 28.4
click at [324, 31] on td "1000" at bounding box center [346, 39] width 57 height 58
type input "800"
click at [322, 60] on tr "Farahan Jyoti Manager Nihal Pooja Prachi Raman Raman 2 Reception Sameer SUNNY y…" at bounding box center [322, 39] width 522 height 58
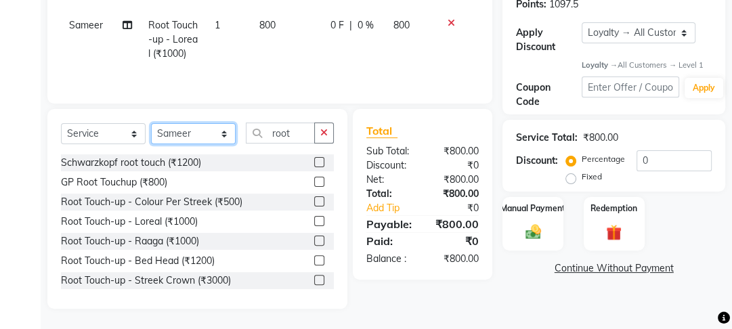
drag, startPoint x: 209, startPoint y: 144, endPoint x: 200, endPoint y: 126, distance: 19.4
click at [209, 144] on select "Select Stylist [PERSON_NAME] Manager [PERSON_NAME] Pooja [PERSON_NAME] Raman 2 …" at bounding box center [193, 133] width 85 height 21
select select "22725"
click at [151, 123] on select "Select Stylist [PERSON_NAME] Manager [PERSON_NAME] Pooja [PERSON_NAME] Raman 2 …" at bounding box center [193, 133] width 85 height 21
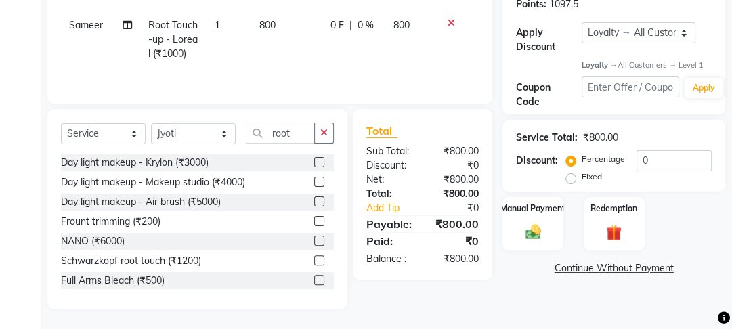
drag, startPoint x: 318, startPoint y: 132, endPoint x: 249, endPoint y: 131, distance: 69.8
click at [249, 131] on div "root" at bounding box center [289, 133] width 87 height 21
click at [286, 140] on input "root" at bounding box center [280, 133] width 69 height 21
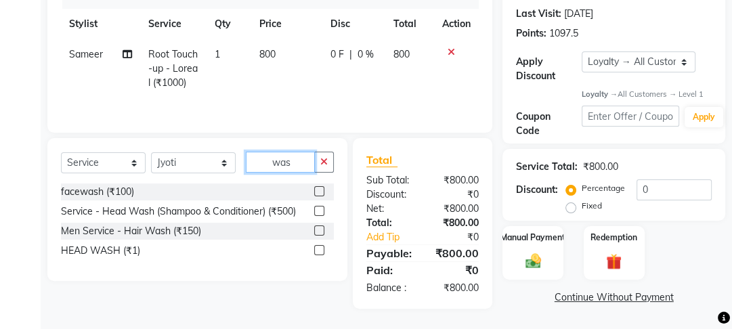
scroll to position [184, 0]
type input "wash"
click at [317, 253] on label at bounding box center [319, 250] width 10 height 10
click at [317, 253] on input "checkbox" at bounding box center [318, 250] width 9 height 9
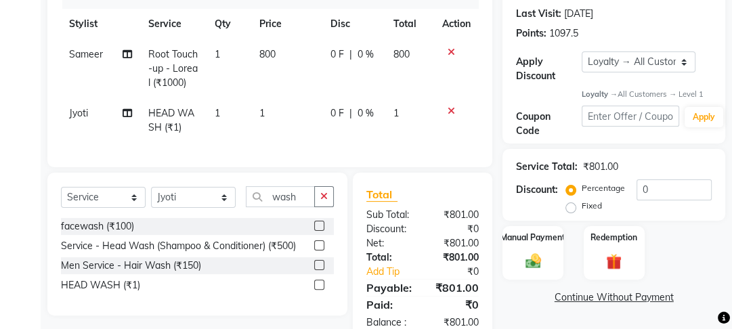
checkbox input "false"
click at [301, 112] on td "1" at bounding box center [286, 120] width 71 height 45
select select "22725"
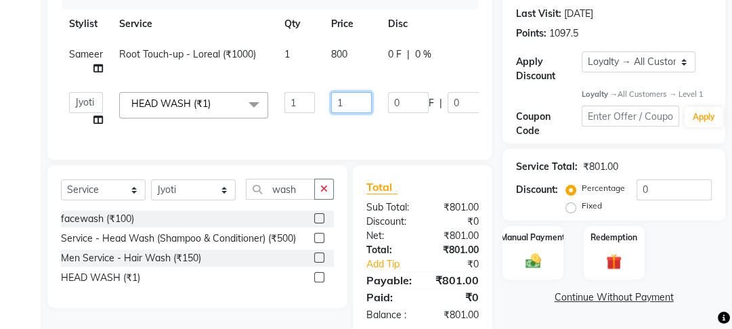
click at [362, 106] on input "1" at bounding box center [351, 102] width 41 height 21
type input "200"
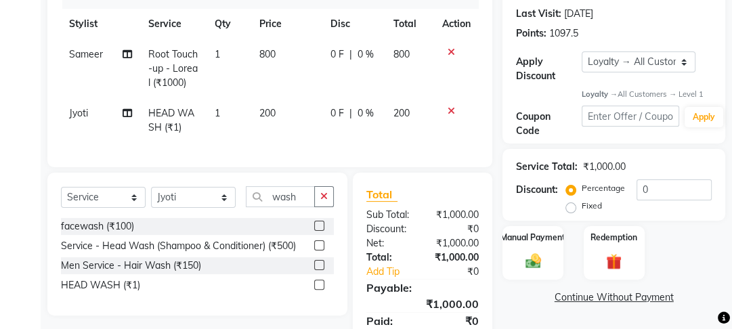
click at [362, 125] on tr "Jyoti HEAD WASH (₹1) 1 200 0 F | 0 % 200" at bounding box center [270, 120] width 418 height 45
click at [531, 257] on img at bounding box center [533, 261] width 26 height 18
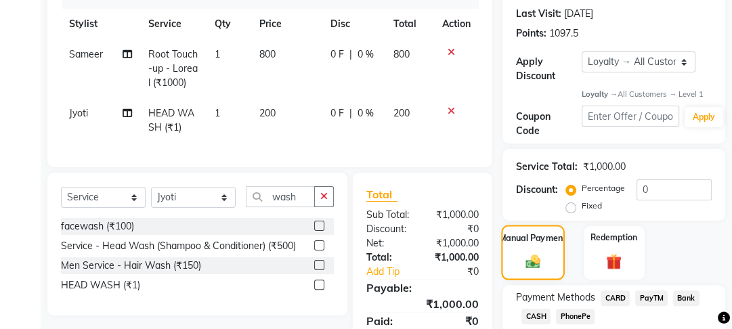
scroll to position [269, 0]
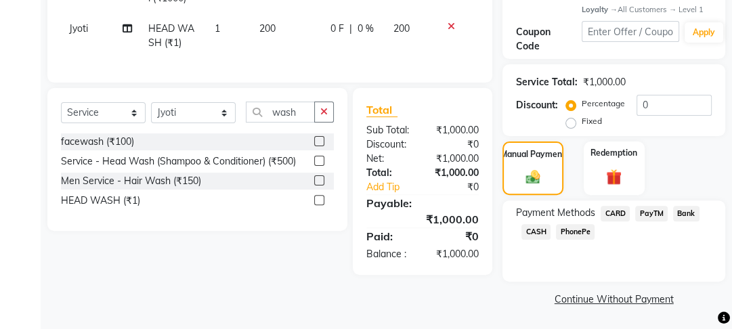
click at [652, 209] on span "PayTM" at bounding box center [651, 214] width 33 height 16
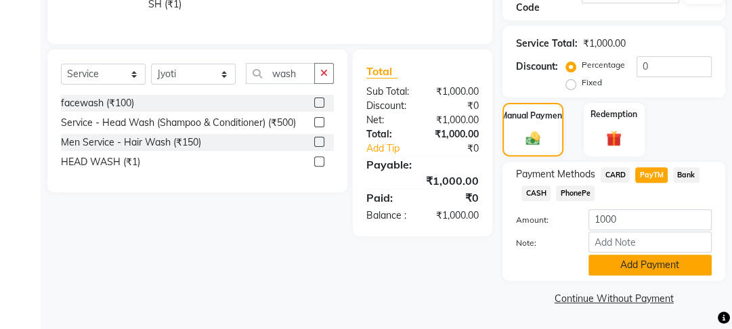
click at [649, 263] on button "Add Payment" at bounding box center [649, 265] width 123 height 21
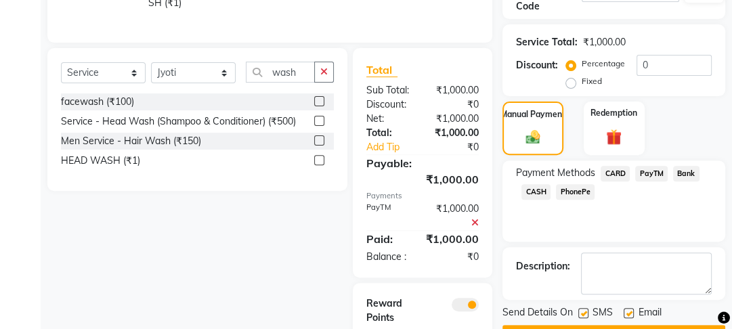
scroll to position [381, 0]
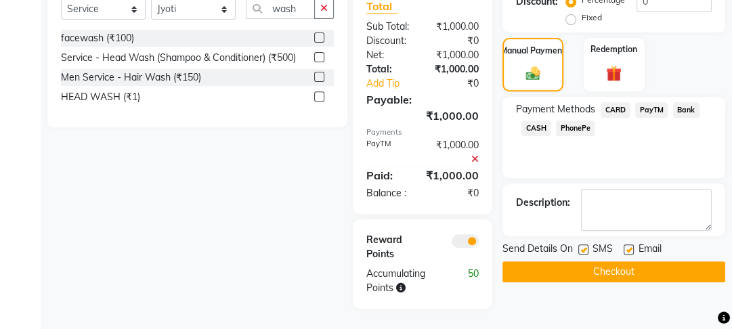
click at [627, 244] on label at bounding box center [629, 249] width 10 height 10
click at [627, 246] on input "checkbox" at bounding box center [628, 250] width 9 height 9
checkbox input "false"
click at [585, 244] on label at bounding box center [583, 249] width 10 height 10
click at [585, 246] on input "checkbox" at bounding box center [582, 250] width 9 height 9
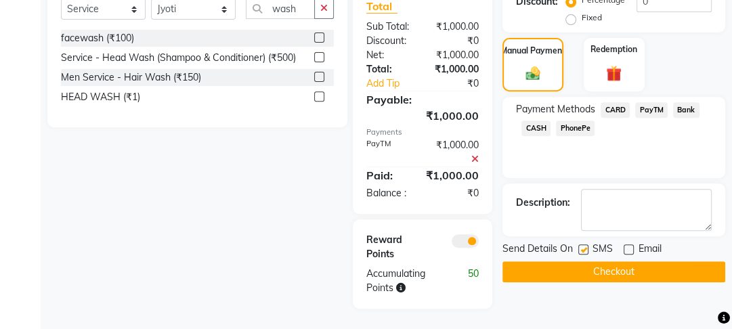
checkbox input "false"
click at [623, 265] on button "Checkout" at bounding box center [613, 271] width 223 height 21
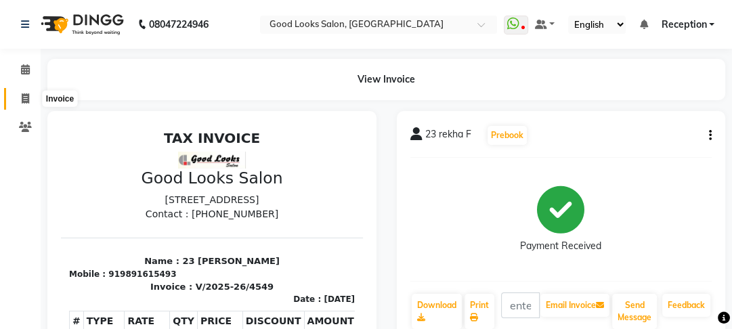
click at [24, 103] on icon at bounding box center [25, 98] width 7 height 10
select select "service"
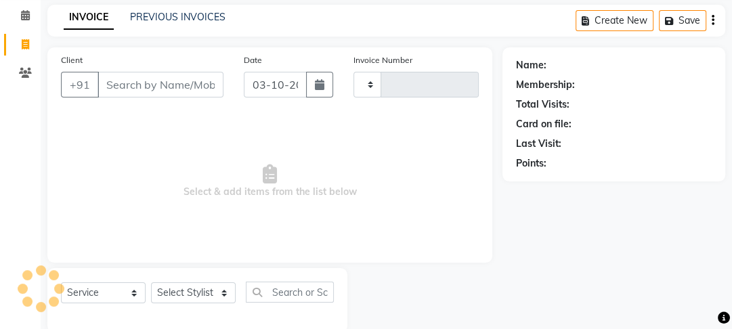
type input "4550"
select select "4230"
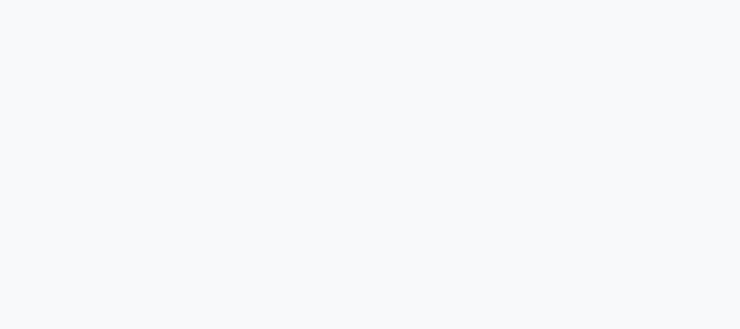
select select "4230"
select select "service"
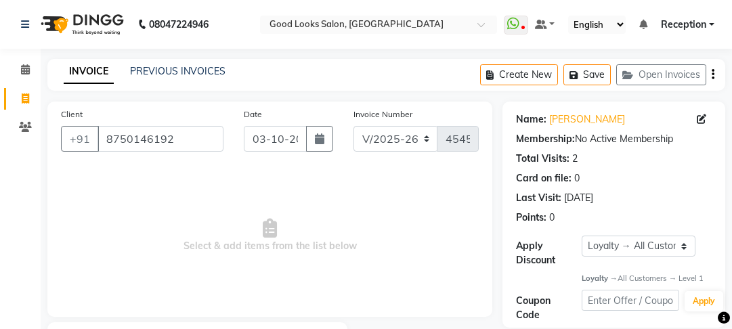
select select "4230"
select select "service"
select select "1: Object"
click at [207, 67] on link "PREVIOUS INVOICES" at bounding box center [177, 71] width 95 height 12
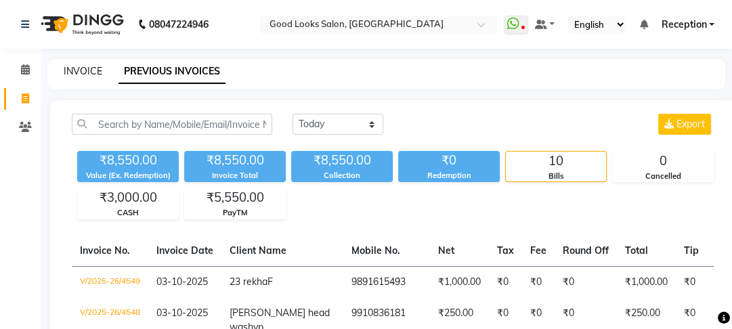
click at [87, 67] on link "INVOICE" at bounding box center [83, 71] width 39 height 12
select select "service"
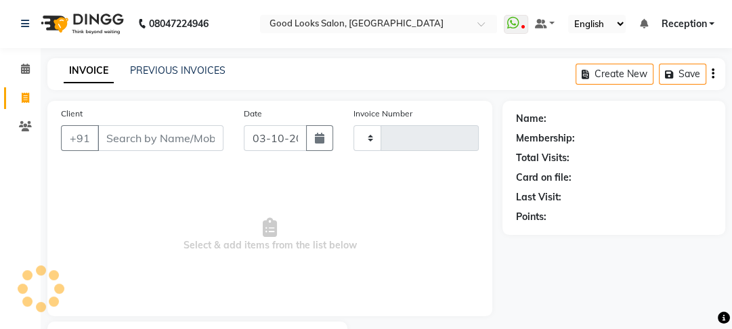
scroll to position [79, 0]
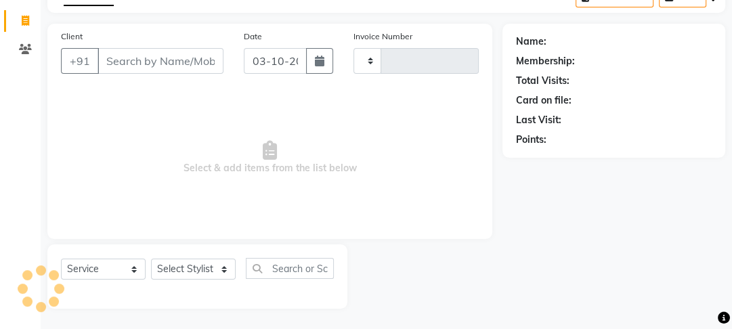
type input "4550"
select select "4230"
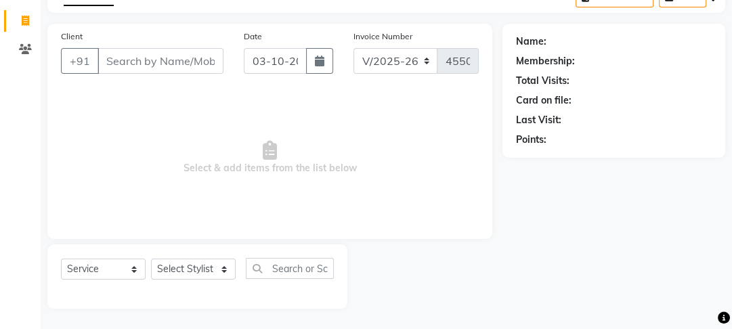
scroll to position [0, 0]
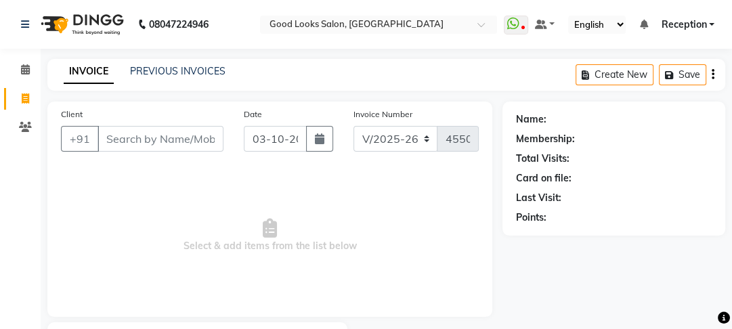
click at [150, 144] on input "Client" at bounding box center [161, 139] width 126 height 26
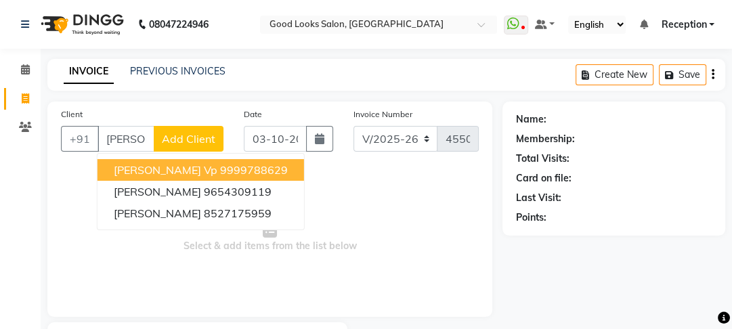
scroll to position [0, 1]
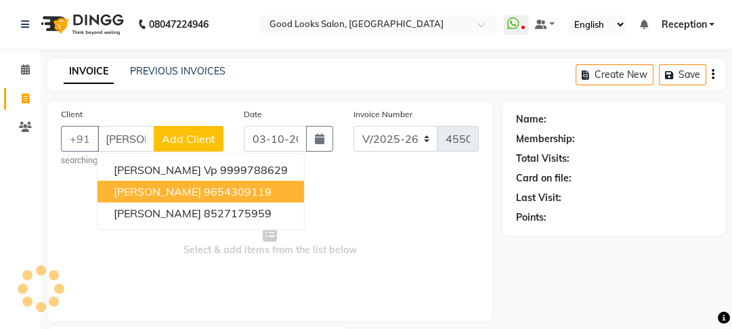
click at [204, 194] on ngb-highlight "9654309119" at bounding box center [238, 192] width 68 height 14
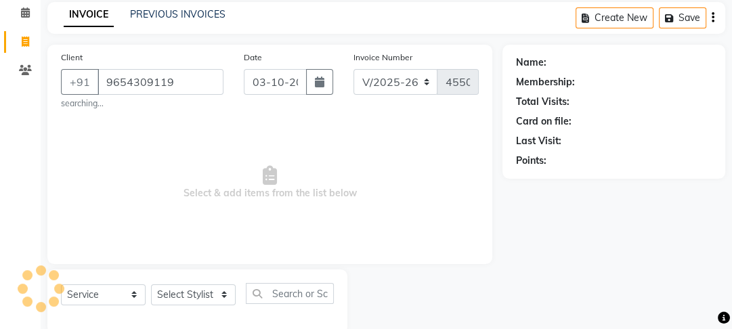
scroll to position [83, 0]
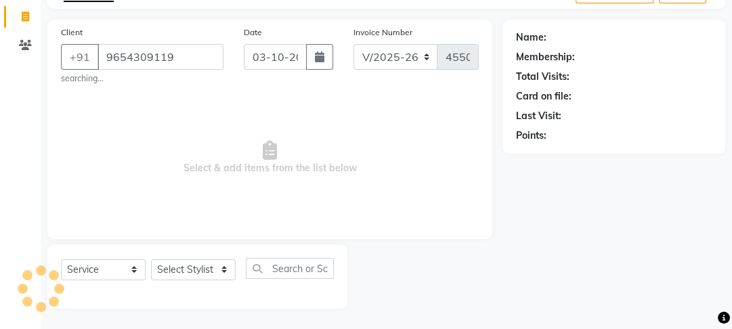
type input "9654309119"
click at [211, 268] on select "Select Stylist [PERSON_NAME] Manager [PERSON_NAME] Pooja [PERSON_NAME] Raman 2 …" at bounding box center [193, 269] width 85 height 21
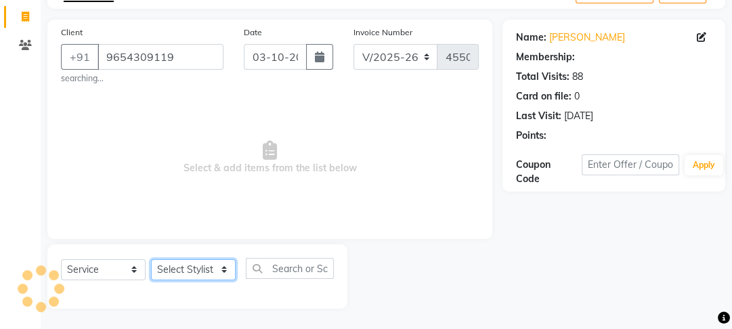
select select "1: Object"
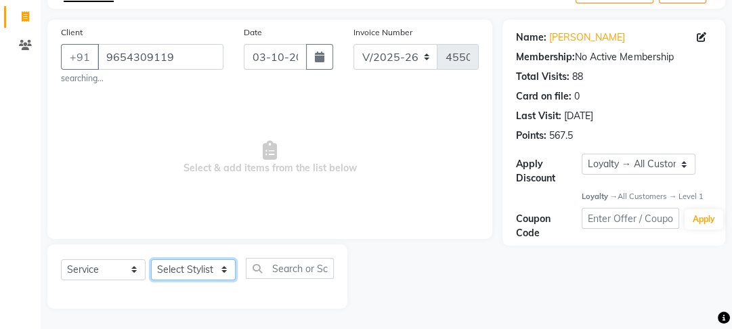
click at [193, 276] on select "Select Stylist [PERSON_NAME] Manager [PERSON_NAME] Pooja [PERSON_NAME] Raman 2 …" at bounding box center [193, 269] width 85 height 21
select select "89434"
click at [151, 259] on select "Select Stylist [PERSON_NAME] Manager [PERSON_NAME] Pooja [PERSON_NAME] Raman 2 …" at bounding box center [193, 269] width 85 height 21
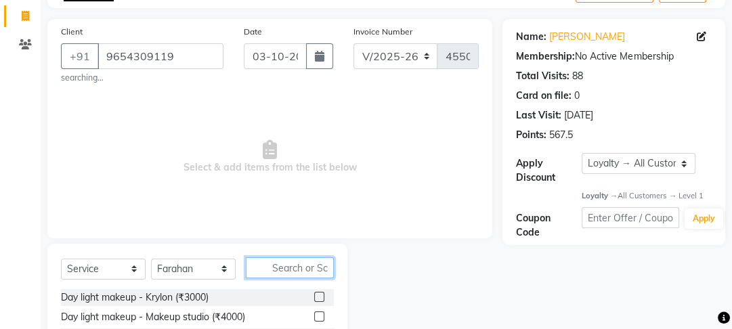
click at [297, 263] on input "text" at bounding box center [290, 267] width 88 height 21
type input "v"
type input "bear"
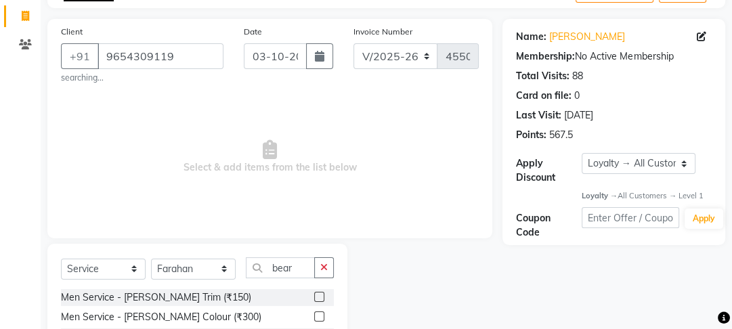
click at [324, 299] on label at bounding box center [319, 297] width 10 height 10
click at [323, 299] on input "checkbox" at bounding box center [318, 297] width 9 height 9
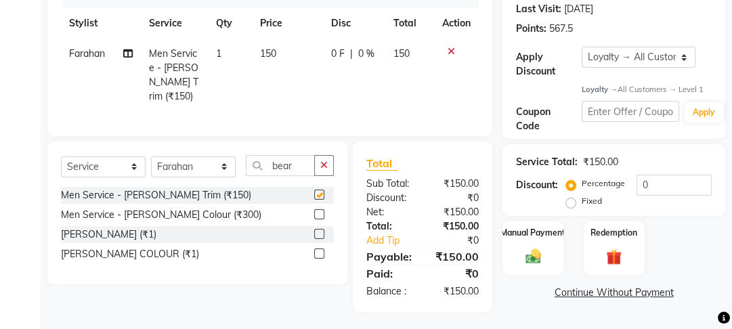
checkbox input "false"
click at [517, 230] on label "Manual Payment" at bounding box center [533, 232] width 68 height 13
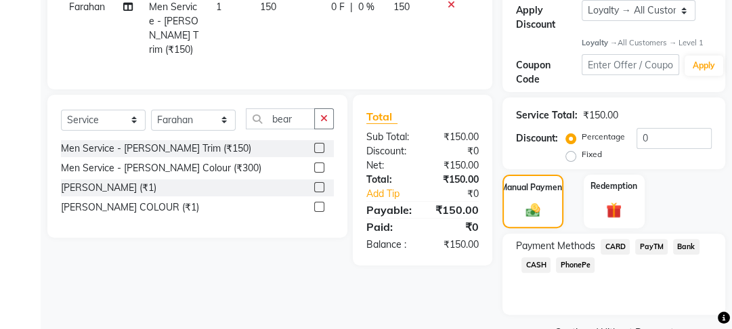
scroll to position [269, 0]
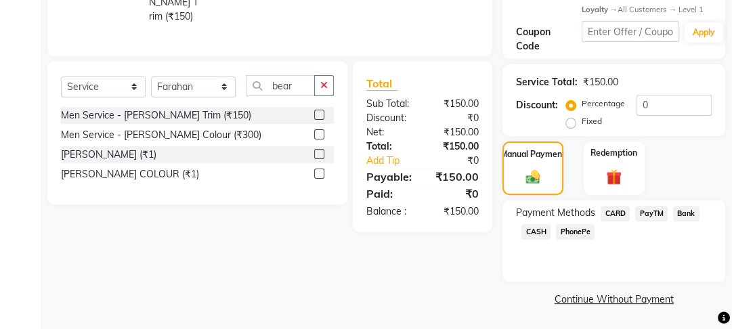
click at [646, 209] on span "PayTM" at bounding box center [651, 214] width 33 height 16
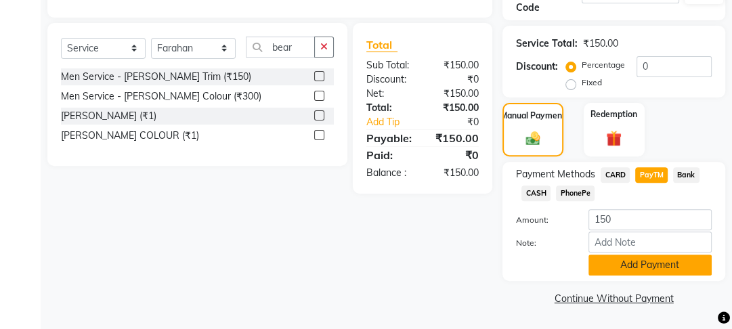
click at [639, 269] on button "Add Payment" at bounding box center [649, 265] width 123 height 21
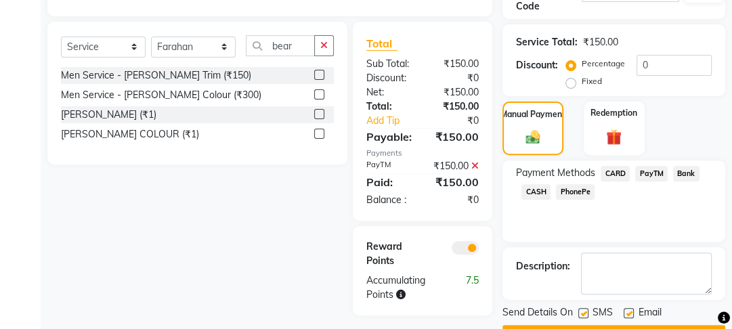
scroll to position [345, 0]
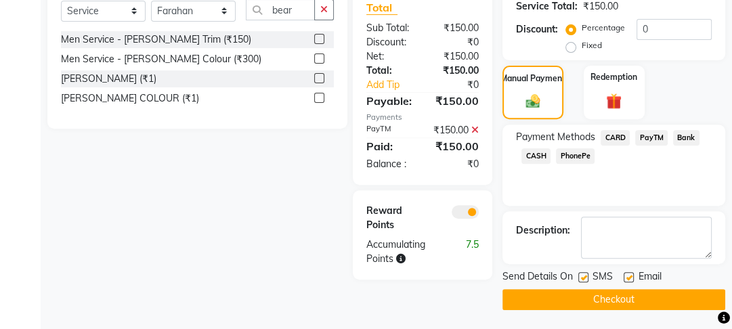
click at [631, 276] on label at bounding box center [629, 277] width 10 height 10
click at [631, 276] on input "checkbox" at bounding box center [628, 278] width 9 height 9
checkbox input "false"
click at [586, 276] on label at bounding box center [583, 277] width 10 height 10
click at [586, 276] on input "checkbox" at bounding box center [582, 278] width 9 height 9
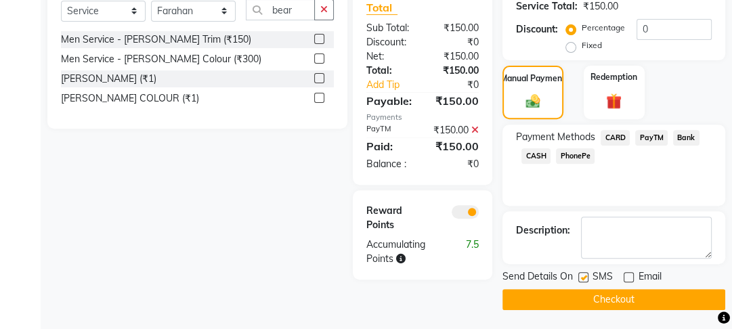
checkbox input "false"
click at [587, 293] on button "Checkout" at bounding box center [613, 299] width 223 height 21
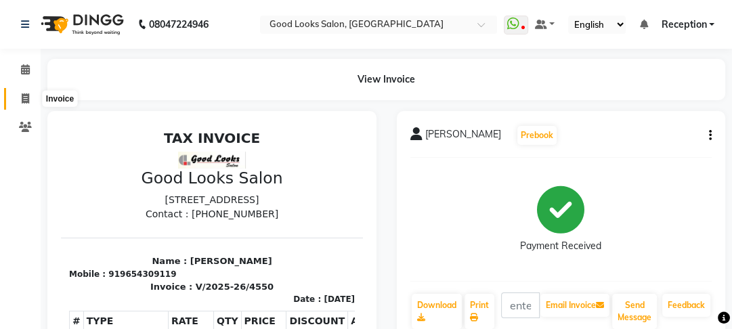
click at [14, 98] on span at bounding box center [26, 99] width 24 height 16
select select "service"
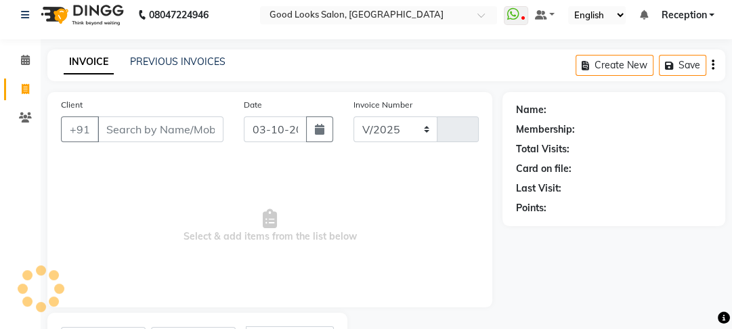
select select "4230"
type input "4551"
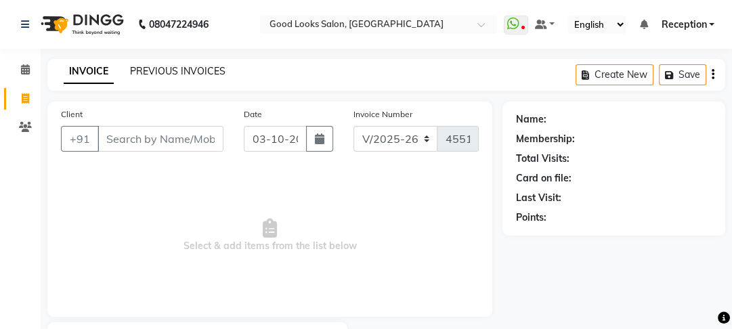
click at [164, 74] on link "PREVIOUS INVOICES" at bounding box center [177, 71] width 95 height 12
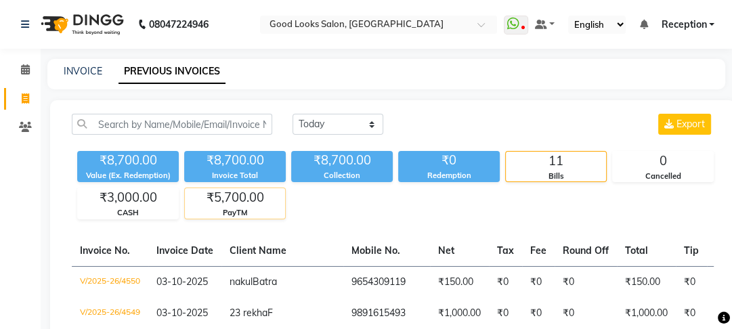
click at [285, 203] on div "₹5,700.00" at bounding box center [235, 197] width 100 height 19
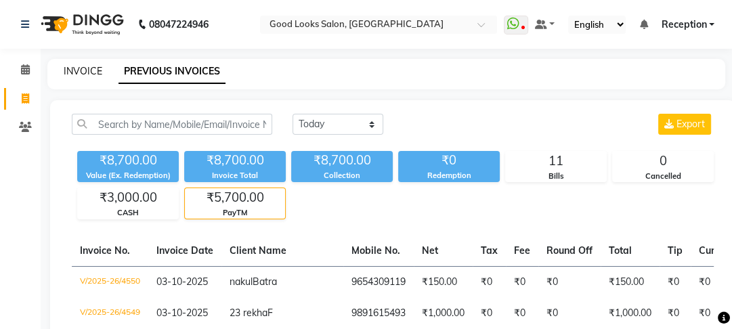
click at [73, 71] on link "INVOICE" at bounding box center [83, 71] width 39 height 12
select select "service"
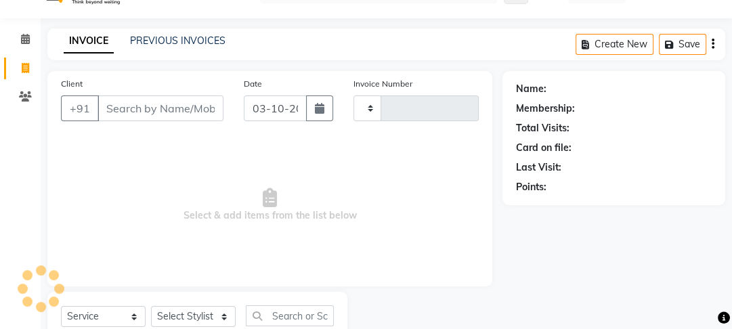
type input "4551"
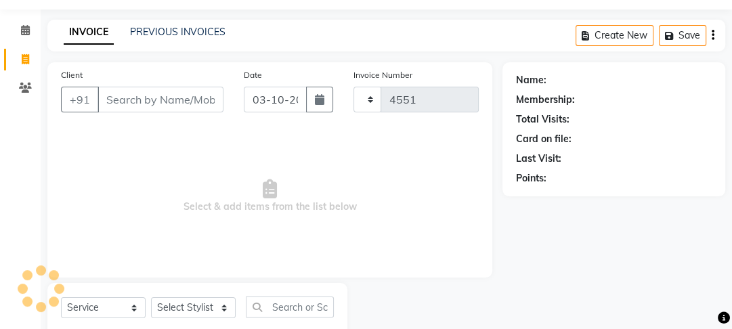
scroll to position [79, 0]
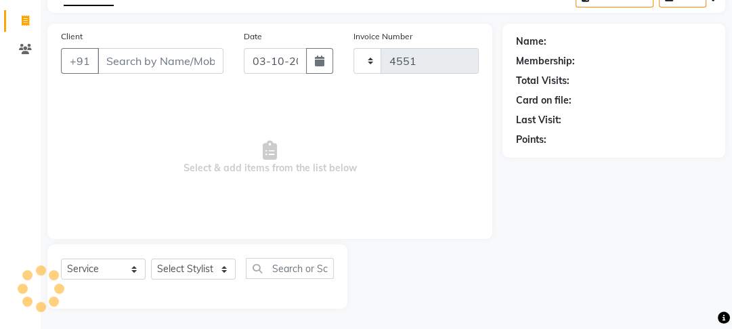
select select "4230"
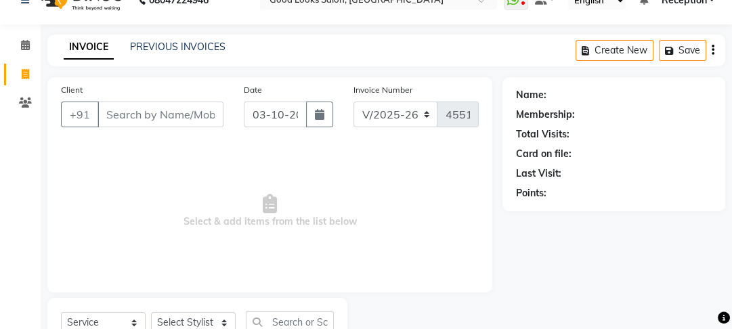
scroll to position [0, 0]
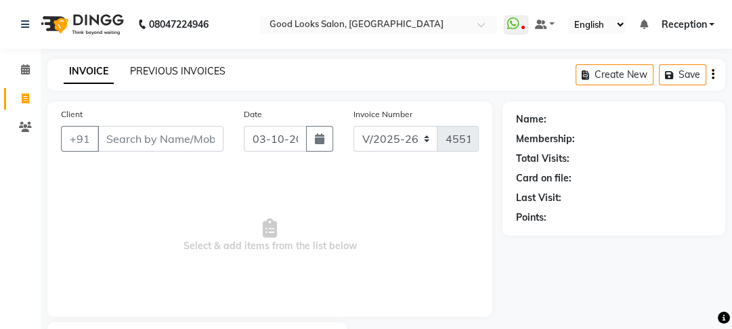
click at [179, 68] on link "PREVIOUS INVOICES" at bounding box center [177, 71] width 95 height 12
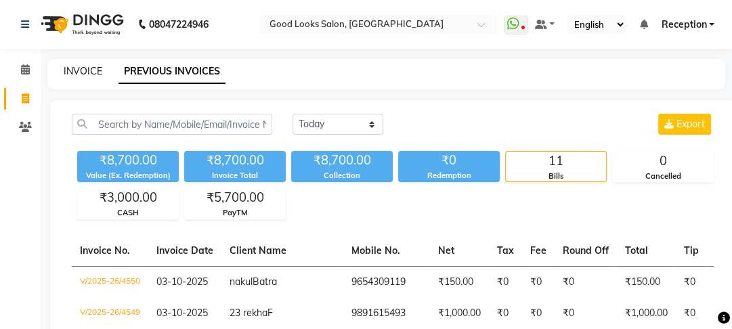
click at [84, 73] on link "INVOICE" at bounding box center [83, 71] width 39 height 12
select select "service"
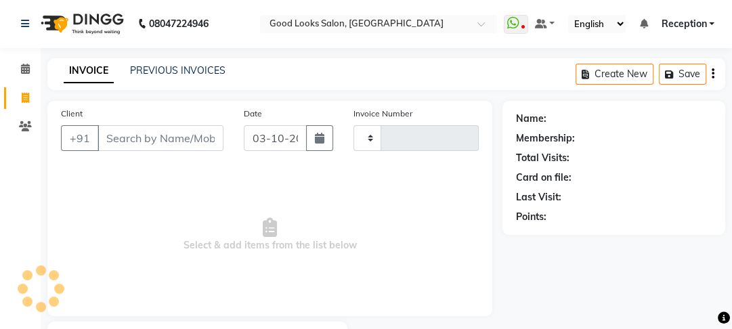
type input "4551"
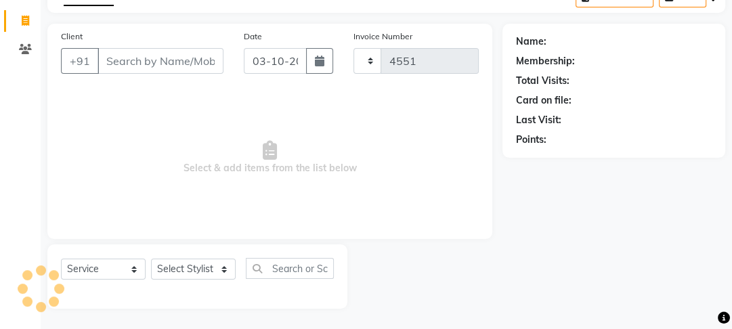
select select "4230"
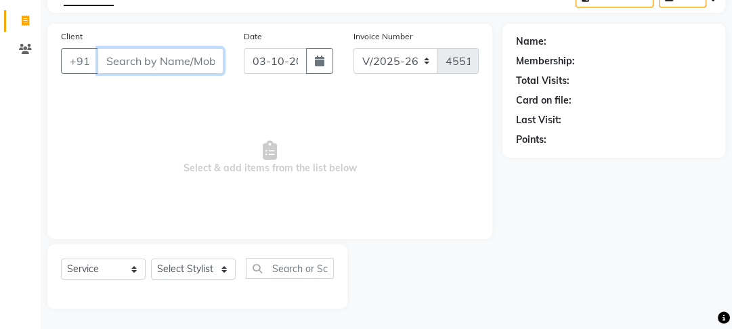
click at [187, 53] on input "Client" at bounding box center [161, 61] width 126 height 26
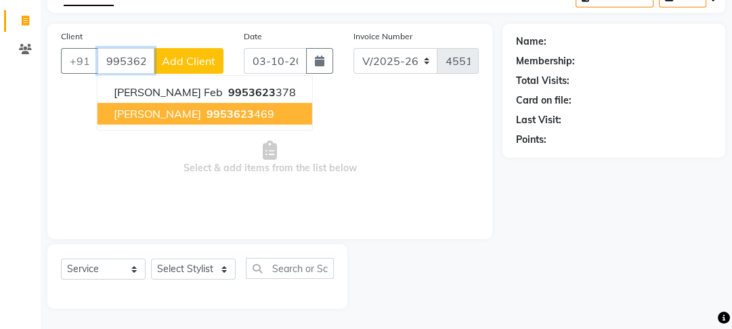
click at [206, 116] on ngb-highlight "9953623 469" at bounding box center [239, 114] width 70 height 14
type input "9953623469"
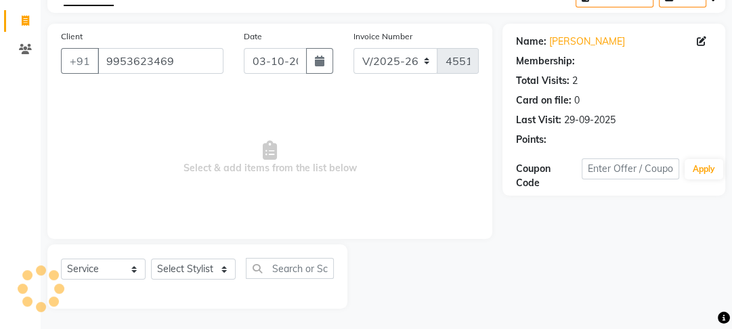
click at [223, 283] on div "Select Service Product Membership Package Voucher Prepaid Gift Card Select Styl…" at bounding box center [197, 274] width 273 height 32
select select "1: Object"
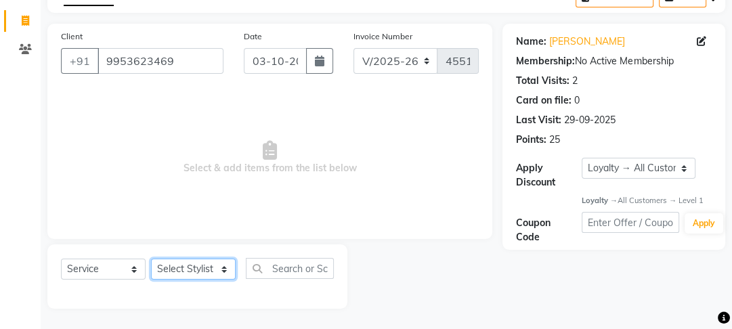
click at [215, 274] on select "Select Stylist [PERSON_NAME] Manager [PERSON_NAME] Pooja [PERSON_NAME] Raman 2 …" at bounding box center [193, 269] width 85 height 21
select select "43944"
click at [151, 259] on select "Select Stylist [PERSON_NAME] Manager [PERSON_NAME] Pooja [PERSON_NAME] Raman 2 …" at bounding box center [193, 269] width 85 height 21
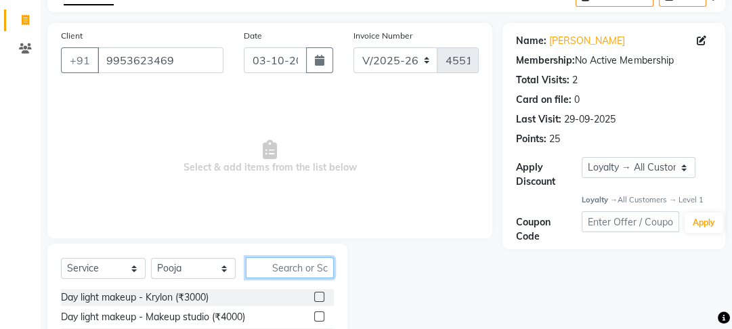
click at [297, 261] on input "text" at bounding box center [290, 267] width 88 height 21
type input "c"
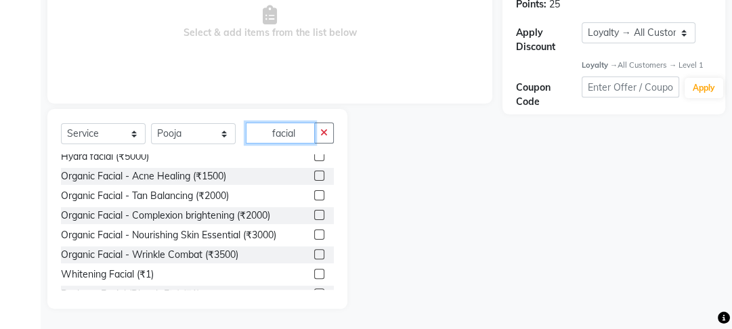
scroll to position [395, 0]
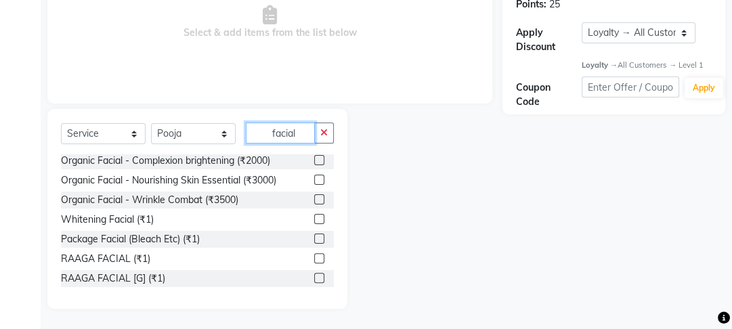
type input "facial"
click at [314, 219] on label at bounding box center [319, 219] width 10 height 10
click at [314, 219] on input "checkbox" at bounding box center [318, 219] width 9 height 9
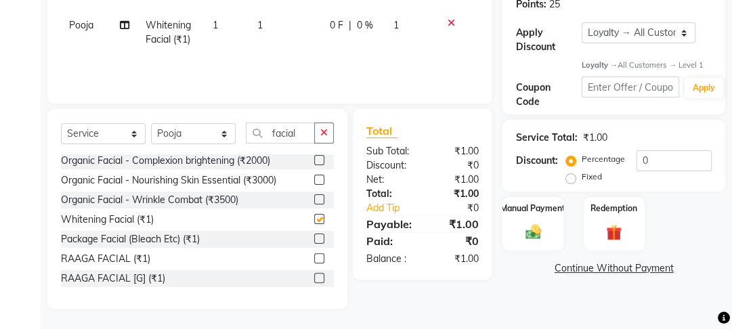
click at [328, 43] on td "0 F | 0 %" at bounding box center [354, 32] width 64 height 45
checkbox input "false"
select select "43944"
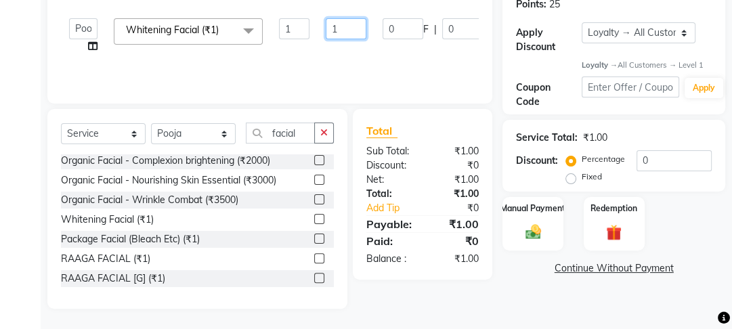
click at [343, 32] on input "1" at bounding box center [346, 28] width 41 height 21
type input "1000"
click at [360, 53] on tr "[PERSON_NAME] Manager [PERSON_NAME] [PERSON_NAME] Raman 2 Reception Sameer SUNN…" at bounding box center [322, 35] width 522 height 51
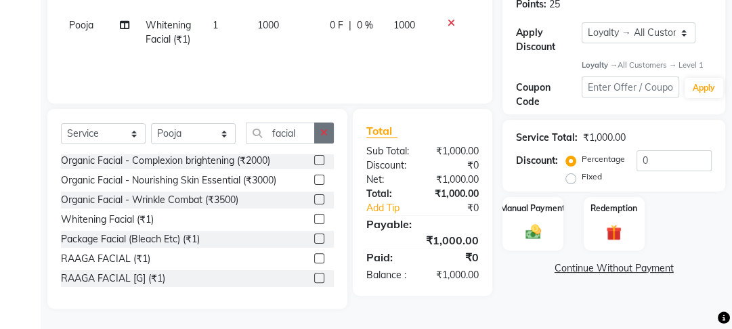
click at [330, 135] on button "button" at bounding box center [324, 133] width 20 height 21
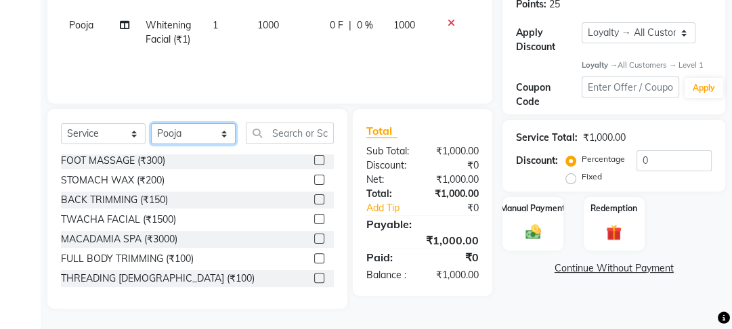
click at [221, 141] on select "Select Stylist [PERSON_NAME] Manager [PERSON_NAME] Pooja [PERSON_NAME] Raman 2 …" at bounding box center [193, 133] width 85 height 21
select select "22725"
click at [151, 123] on select "Select Stylist [PERSON_NAME] Manager [PERSON_NAME] Pooja [PERSON_NAME] Raman 2 …" at bounding box center [193, 133] width 85 height 21
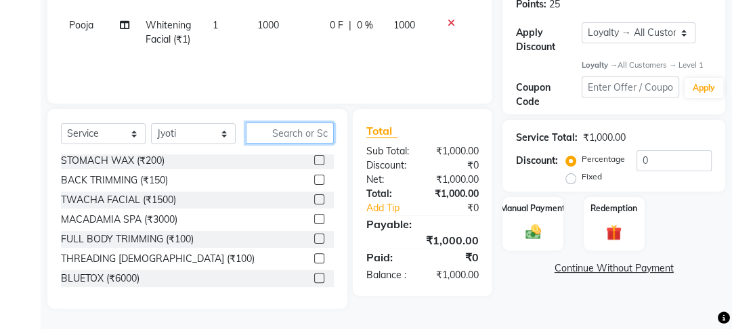
click at [267, 125] on input "text" at bounding box center [290, 133] width 88 height 21
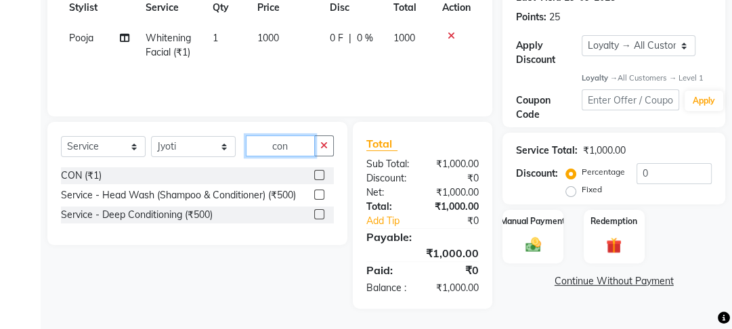
scroll to position [200, 0]
type input "con"
click at [322, 179] on div at bounding box center [324, 175] width 20 height 17
click at [320, 177] on label at bounding box center [319, 175] width 10 height 10
click at [320, 177] on input "checkbox" at bounding box center [318, 175] width 9 height 9
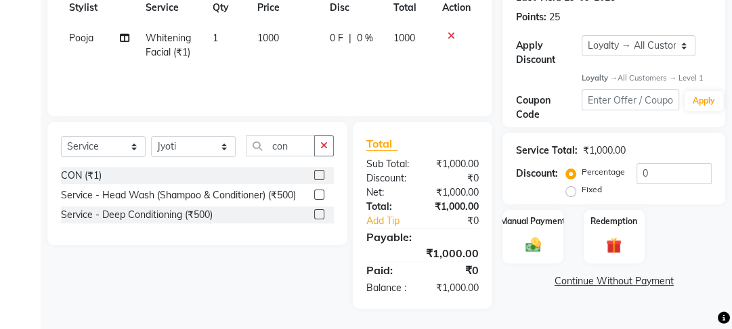
checkbox input "true"
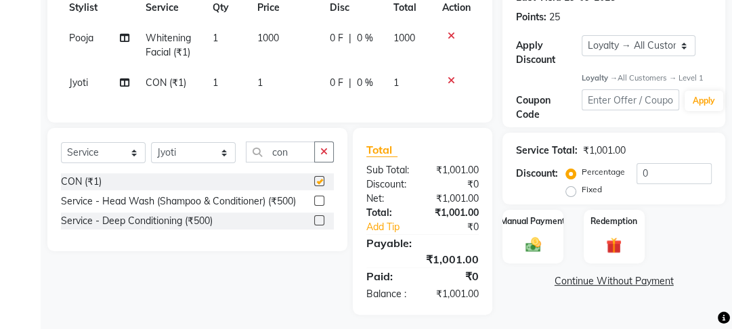
click at [304, 77] on td "1" at bounding box center [285, 83] width 72 height 30
select select "22725"
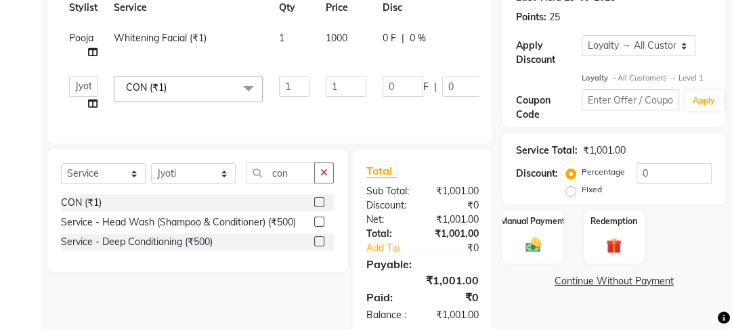
checkbox input "false"
drag, startPoint x: 352, startPoint y: 87, endPoint x: 275, endPoint y: 83, distance: 77.3
click at [276, 83] on tr "[PERSON_NAME] Manager [PERSON_NAME] [PERSON_NAME] Raman 2 Reception Sameer SUNN…" at bounding box center [322, 93] width 522 height 51
type input "500"
click at [288, 129] on div "Client [PHONE_NUMBER] Date [DATE] Invoice Number V/2025 V/[PHONE_NUMBER] Servic…" at bounding box center [269, 22] width 445 height 242
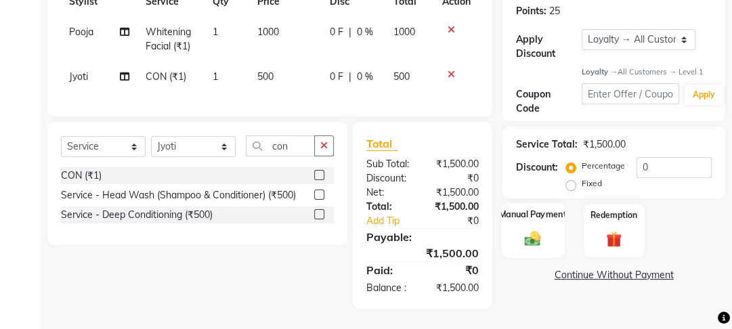
click at [523, 217] on div "Manual Payment" at bounding box center [533, 231] width 63 height 56
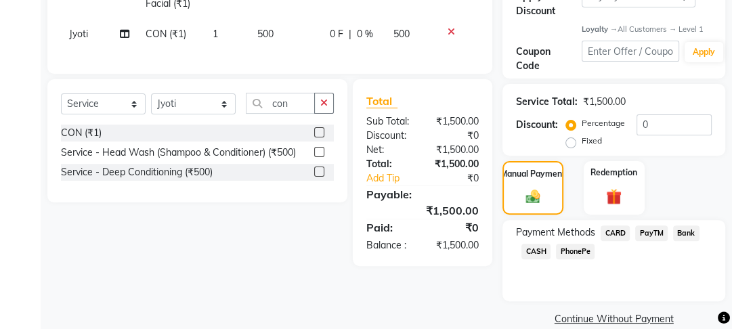
scroll to position [269, 0]
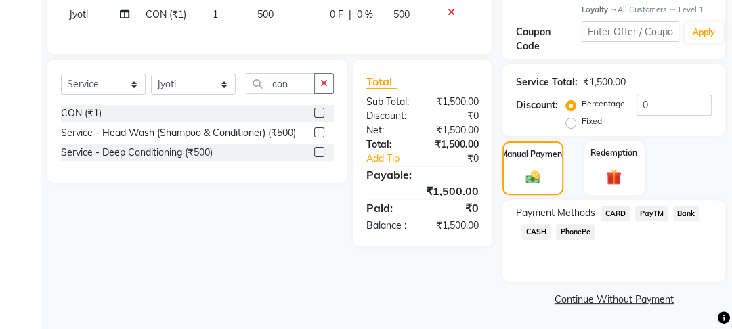
click at [654, 218] on span "PayTM" at bounding box center [651, 214] width 33 height 16
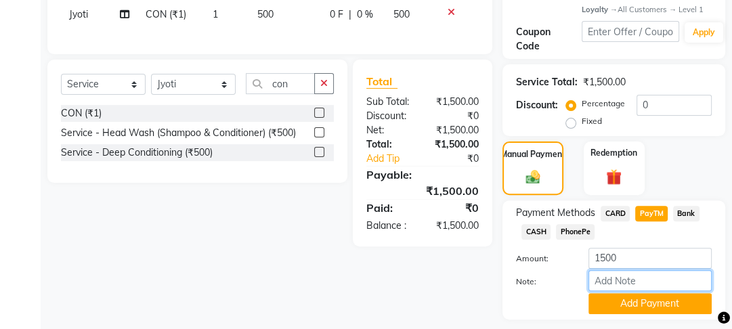
drag, startPoint x: 648, startPoint y: 284, endPoint x: 644, endPoint y: 317, distance: 33.4
click at [648, 299] on div "Amount: 1500 Note: Add Payment" at bounding box center [614, 281] width 196 height 66
click at [642, 319] on div "Payment Methods CARD PayTM Bank CASH PhonePe Amount: 1500 Note: Add Payment" at bounding box center [613, 259] width 223 height 119
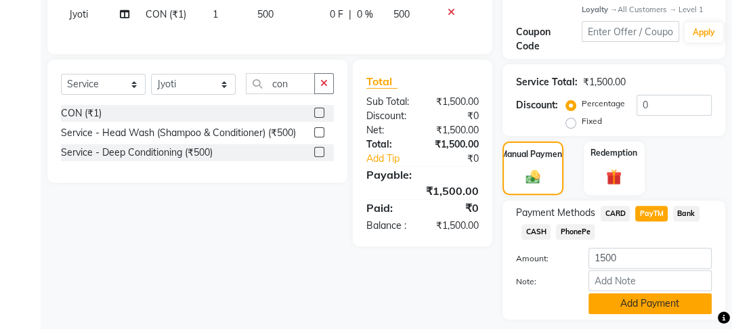
click at [637, 304] on button "Add Payment" at bounding box center [649, 303] width 123 height 21
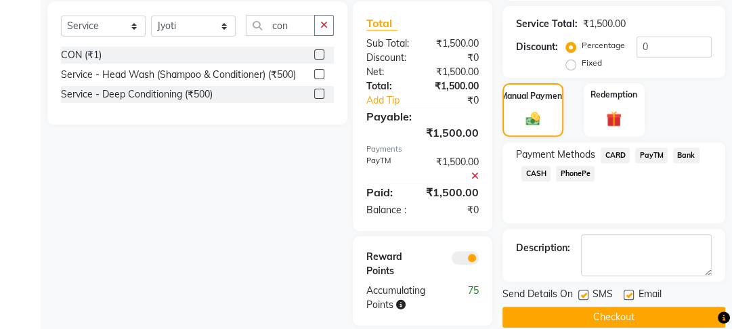
scroll to position [352, 0]
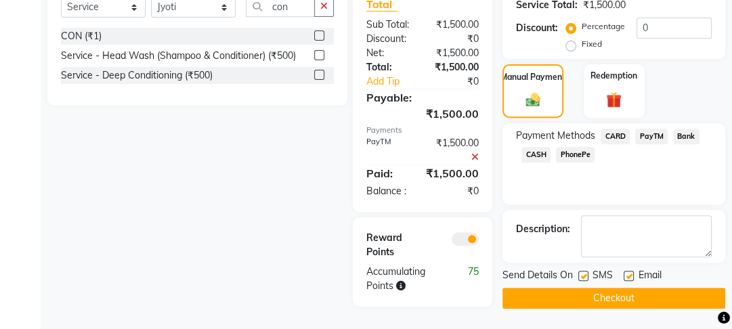
click at [626, 271] on label at bounding box center [629, 276] width 10 height 10
click at [626, 272] on input "checkbox" at bounding box center [628, 276] width 9 height 9
checkbox input "false"
click at [580, 271] on label at bounding box center [583, 276] width 10 height 10
click at [580, 272] on input "checkbox" at bounding box center [582, 276] width 9 height 9
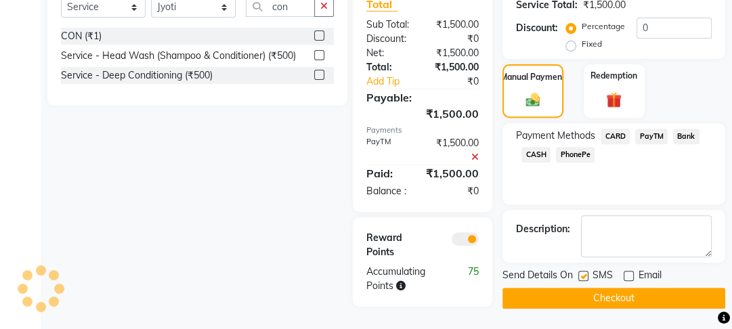
checkbox input "false"
click at [585, 288] on button "Checkout" at bounding box center [613, 298] width 223 height 21
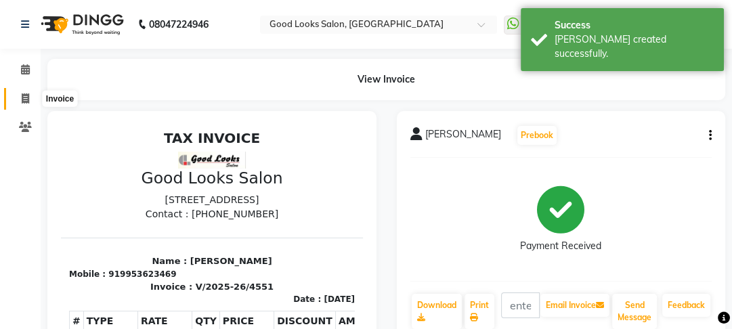
click at [24, 96] on icon at bounding box center [25, 98] width 7 height 10
select select "4230"
select select "service"
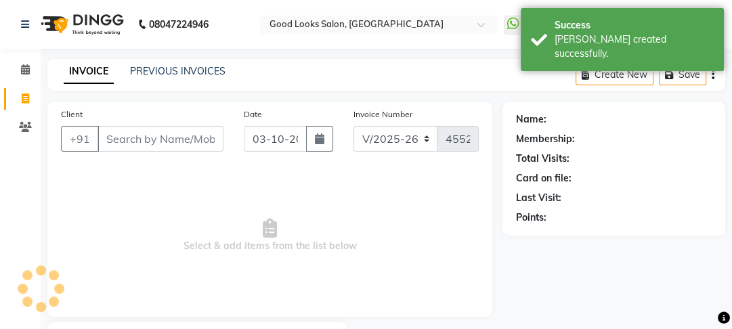
scroll to position [79, 0]
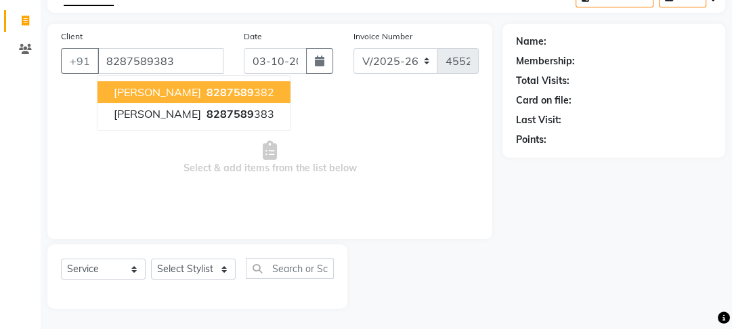
type input "8287589383"
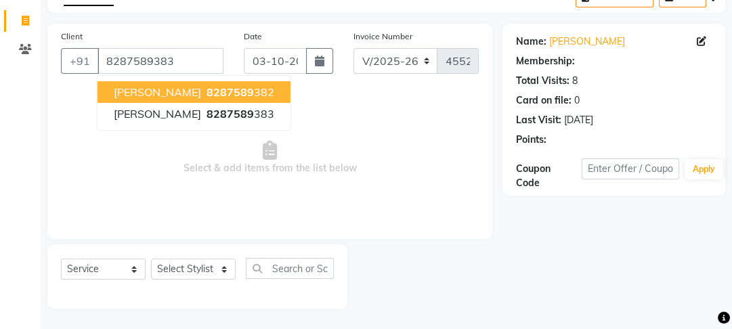
select select "1: Object"
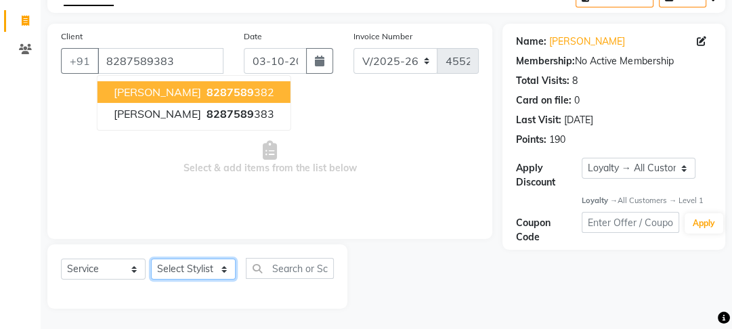
click at [202, 265] on select "Select Stylist [PERSON_NAME] Manager [PERSON_NAME] Pooja [PERSON_NAME] Raman 2 …" at bounding box center [193, 269] width 85 height 21
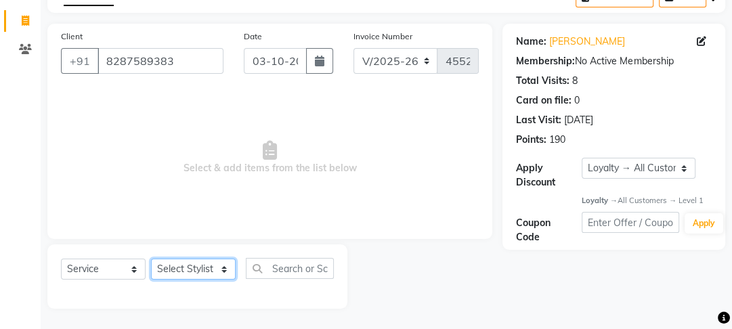
select select "79136"
click at [151, 259] on select "Select Stylist [PERSON_NAME] Manager [PERSON_NAME] Pooja [PERSON_NAME] Raman 2 …" at bounding box center [193, 269] width 85 height 21
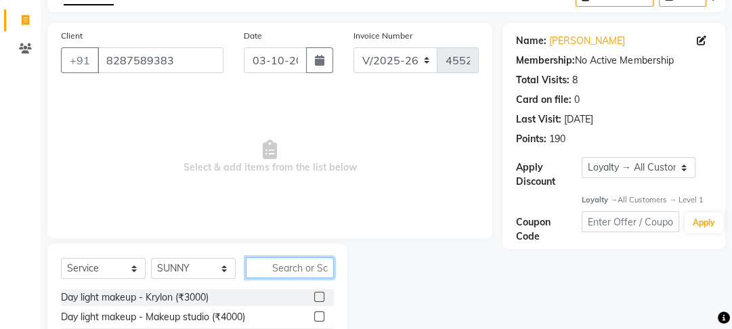
click at [284, 270] on input "text" at bounding box center [290, 267] width 88 height 21
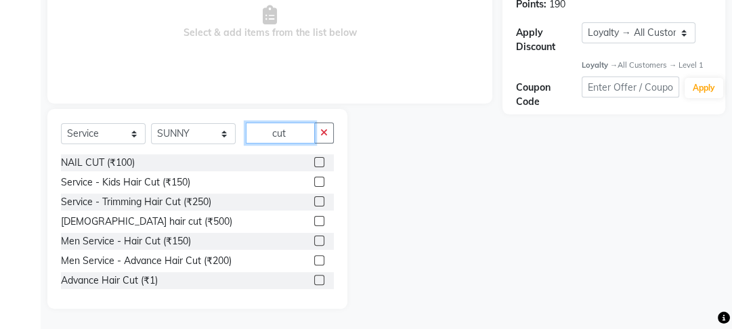
type input "cut"
click at [314, 261] on label at bounding box center [319, 260] width 10 height 10
click at [314, 261] on input "checkbox" at bounding box center [318, 261] width 9 height 9
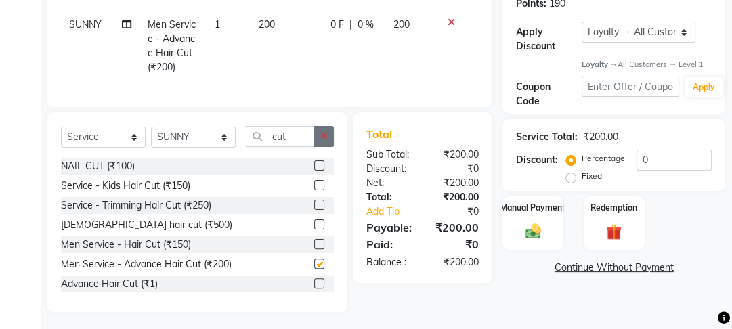
checkbox input "false"
click at [323, 147] on button "button" at bounding box center [324, 136] width 20 height 21
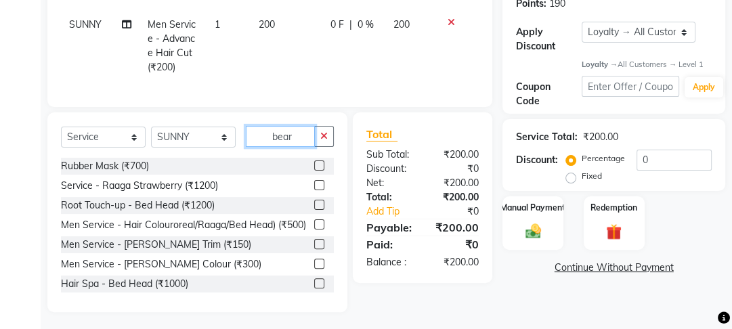
scroll to position [197, 0]
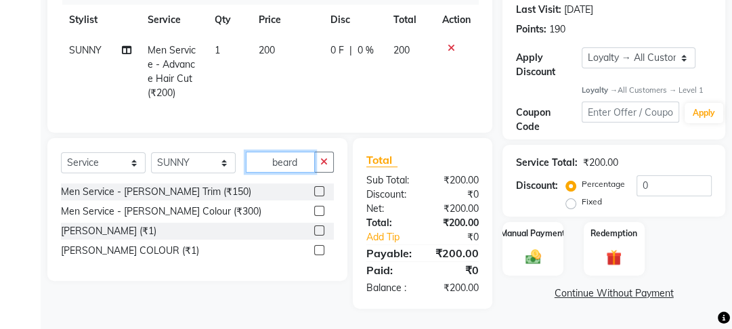
type input "beard"
click at [318, 192] on label at bounding box center [319, 191] width 10 height 10
click at [318, 192] on input "checkbox" at bounding box center [318, 192] width 9 height 9
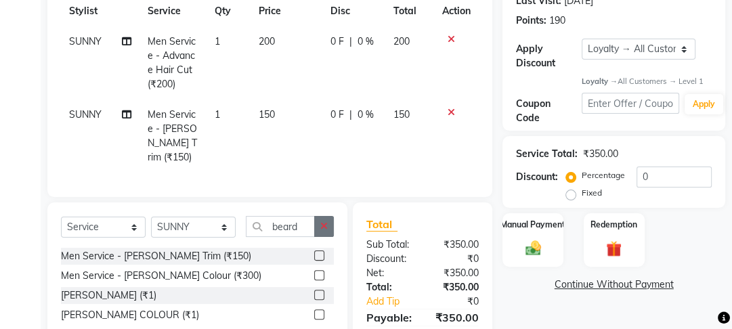
checkbox input "false"
click at [318, 216] on button "button" at bounding box center [324, 226] width 20 height 21
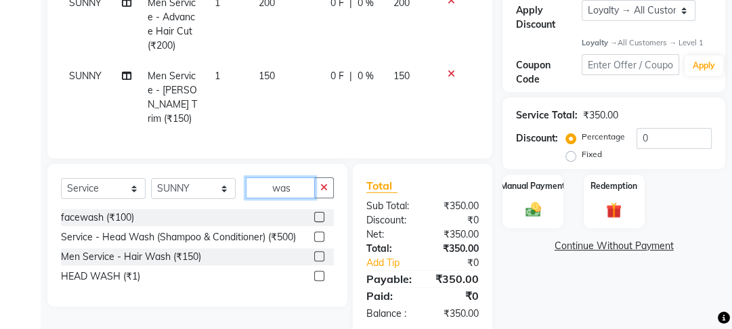
scroll to position [255, 0]
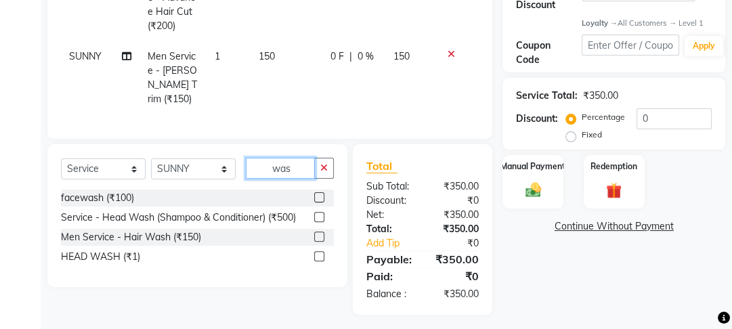
type input "was"
click at [318, 251] on label at bounding box center [319, 256] width 10 height 10
click at [318, 253] on input "checkbox" at bounding box center [318, 257] width 9 height 9
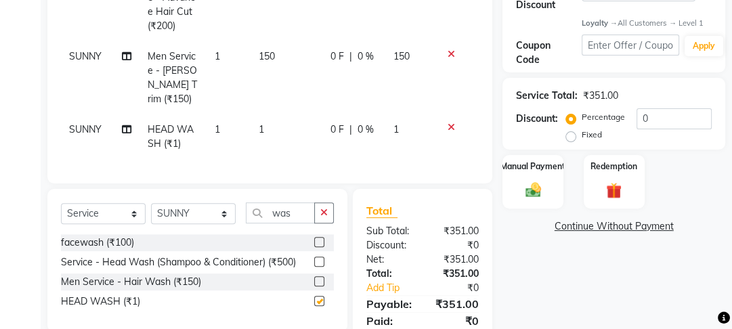
checkbox input "false"
click at [320, 114] on td "1" at bounding box center [287, 136] width 72 height 45
select select "79136"
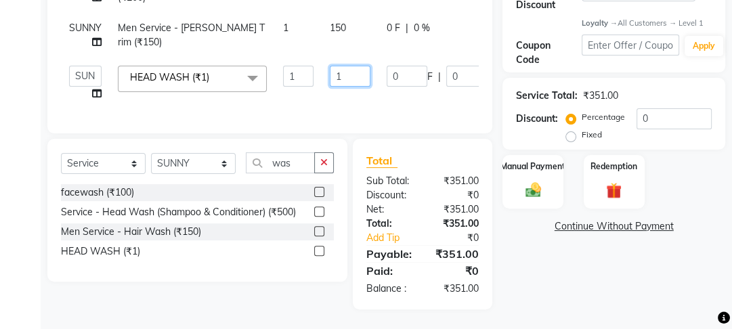
click at [363, 83] on input "1" at bounding box center [350, 76] width 41 height 21
type input "100"
click at [507, 173] on div "Manual Payment" at bounding box center [533, 182] width 63 height 56
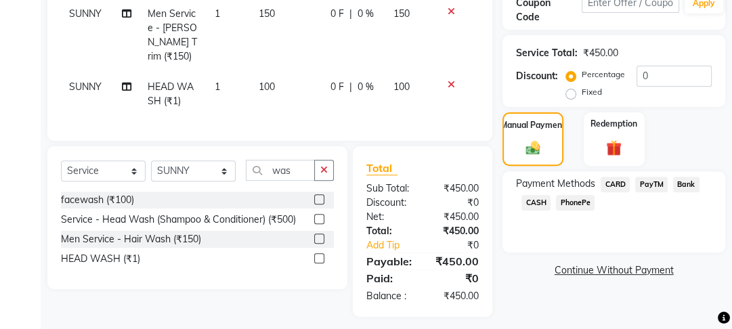
scroll to position [301, 0]
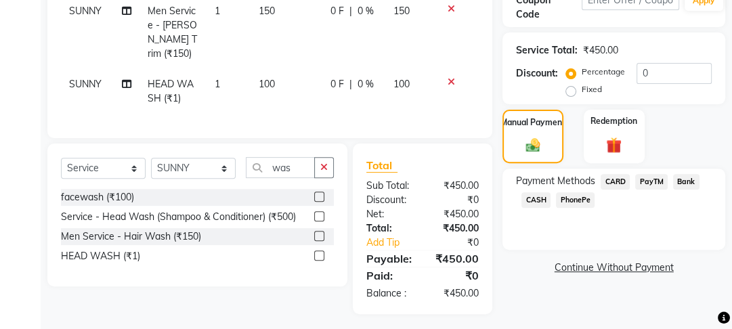
click at [662, 178] on span "PayTM" at bounding box center [651, 182] width 33 height 16
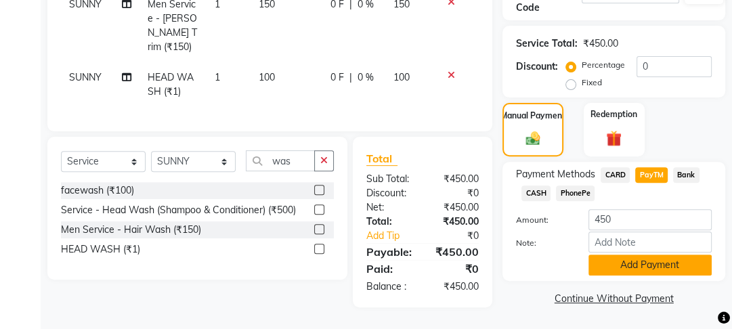
click at [624, 270] on button "Add Payment" at bounding box center [649, 265] width 123 height 21
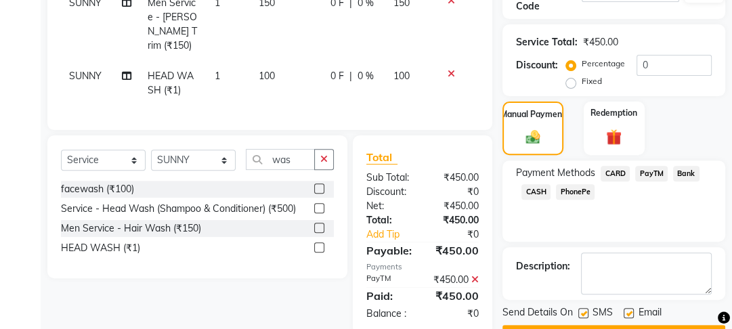
scroll to position [452, 0]
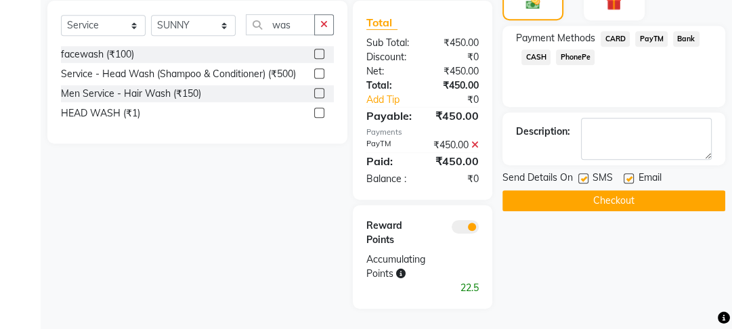
click at [629, 173] on label at bounding box center [629, 178] width 10 height 10
click at [629, 175] on input "checkbox" at bounding box center [628, 179] width 9 height 9
checkbox input "false"
click at [581, 173] on label at bounding box center [583, 178] width 10 height 10
click at [581, 175] on input "checkbox" at bounding box center [582, 179] width 9 height 9
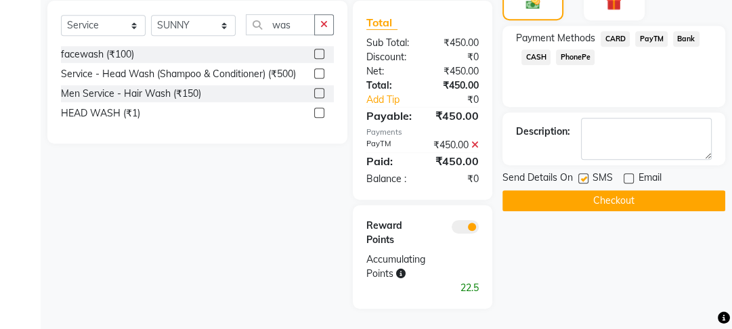
checkbox input "false"
click at [582, 190] on button "Checkout" at bounding box center [613, 200] width 223 height 21
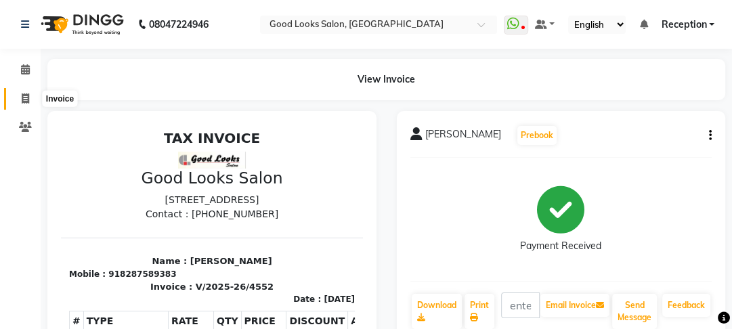
click at [28, 100] on icon at bounding box center [25, 98] width 7 height 10
select select "4230"
select select "service"
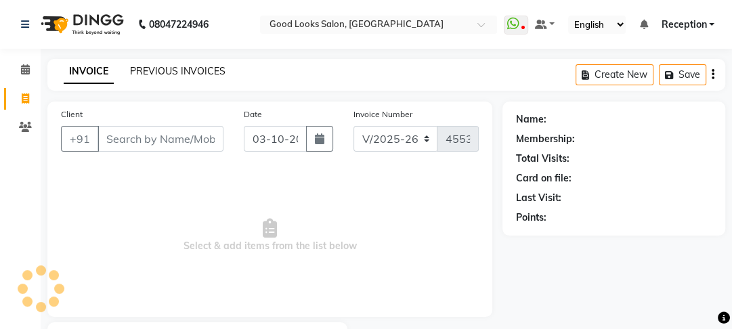
click at [163, 70] on link "PREVIOUS INVOICES" at bounding box center [177, 71] width 95 height 12
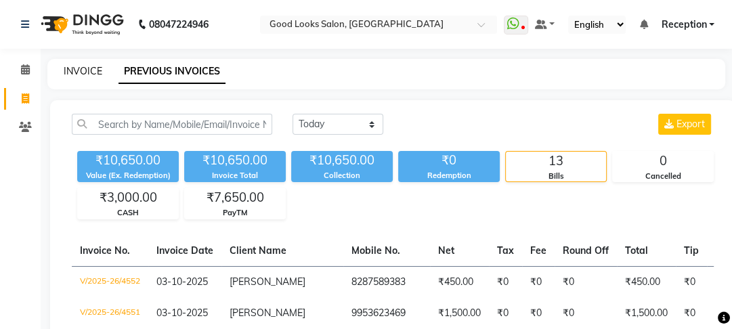
click at [79, 72] on link "INVOICE" at bounding box center [83, 71] width 39 height 12
select select "service"
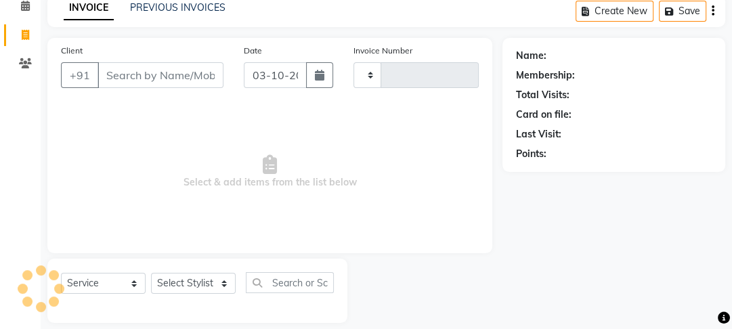
type input "4553"
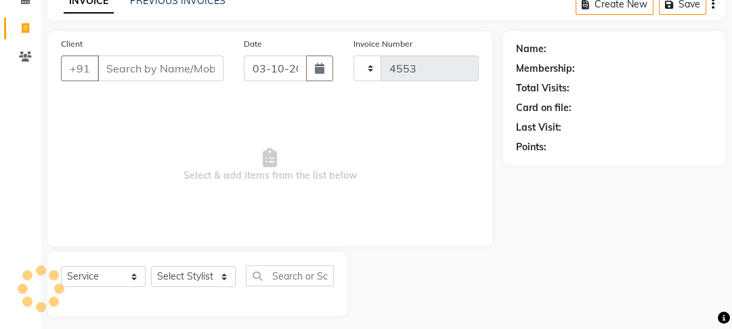
select select "4230"
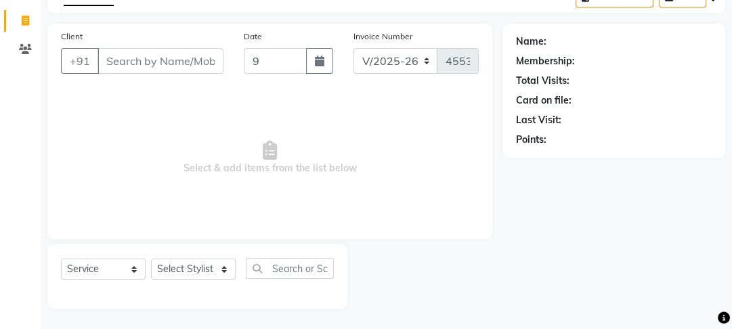
type input "[DATE]"
click at [125, 65] on input "Client" at bounding box center [161, 61] width 126 height 26
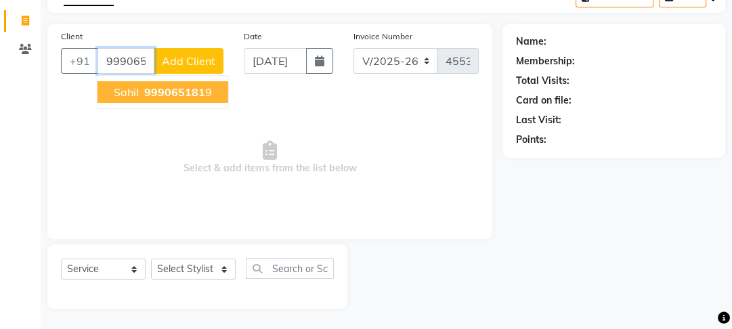
type input "9990651819"
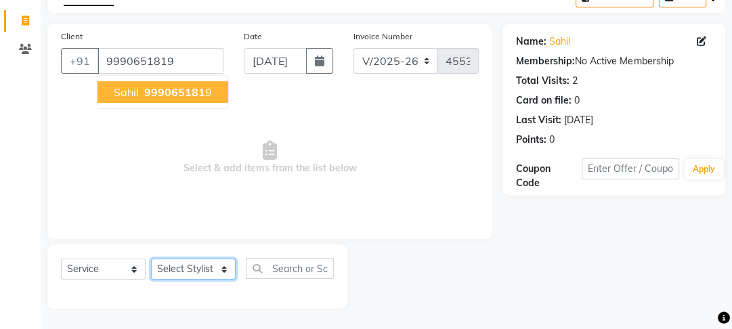
click at [198, 274] on select "Select Stylist [PERSON_NAME] Manager [PERSON_NAME] Pooja [PERSON_NAME] Raman 2 …" at bounding box center [193, 269] width 85 height 21
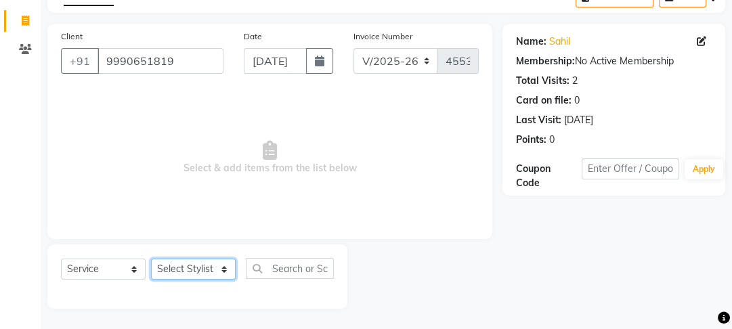
select select "89434"
click at [151, 259] on select "Select Stylist [PERSON_NAME] Manager [PERSON_NAME] Pooja [PERSON_NAME] Raman 2 …" at bounding box center [193, 269] width 85 height 21
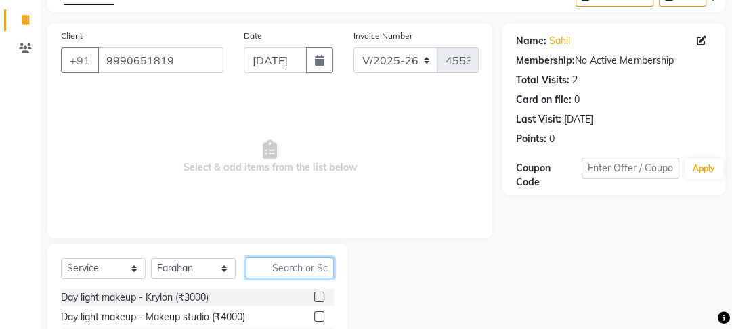
click at [283, 265] on input "text" at bounding box center [290, 267] width 88 height 21
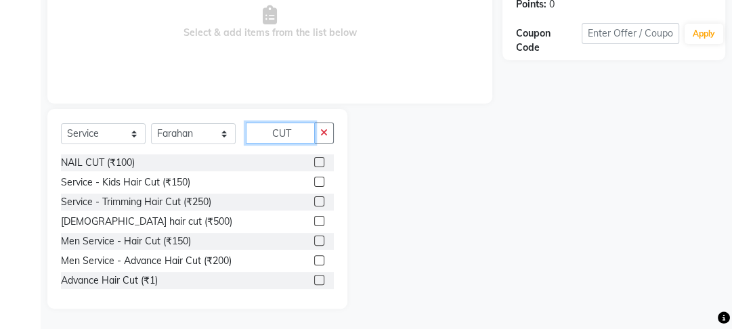
type input "CUT"
click at [314, 260] on label at bounding box center [319, 260] width 10 height 10
click at [314, 260] on input "checkbox" at bounding box center [318, 261] width 9 height 9
checkbox input "true"
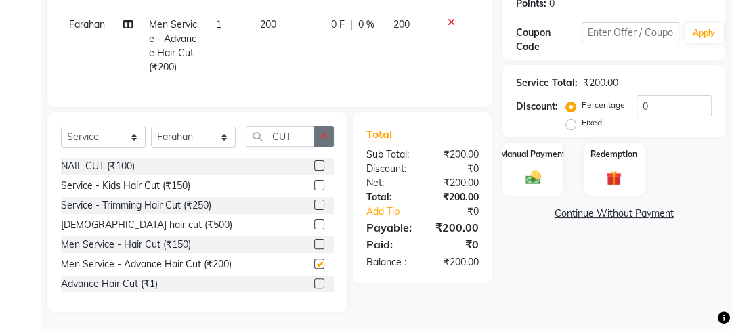
click at [322, 147] on button "button" at bounding box center [324, 136] width 20 height 21
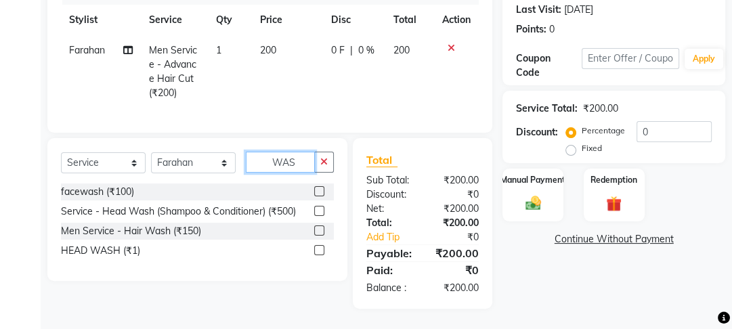
scroll to position [197, 0]
type input "WAS"
click at [320, 253] on label at bounding box center [319, 250] width 10 height 10
click at [320, 253] on input "checkbox" at bounding box center [318, 250] width 9 height 9
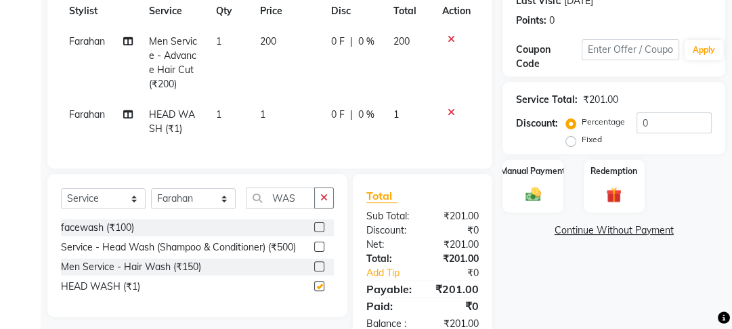
drag, startPoint x: 319, startPoint y: 116, endPoint x: 333, endPoint y: 106, distance: 17.9
click at [319, 116] on td "1" at bounding box center [287, 122] width 71 height 45
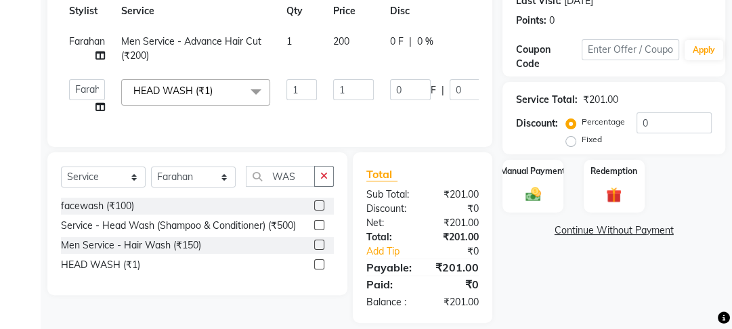
checkbox input "false"
click at [340, 102] on td "1" at bounding box center [353, 96] width 57 height 51
click at [351, 92] on input "1" at bounding box center [353, 89] width 41 height 21
type input "100"
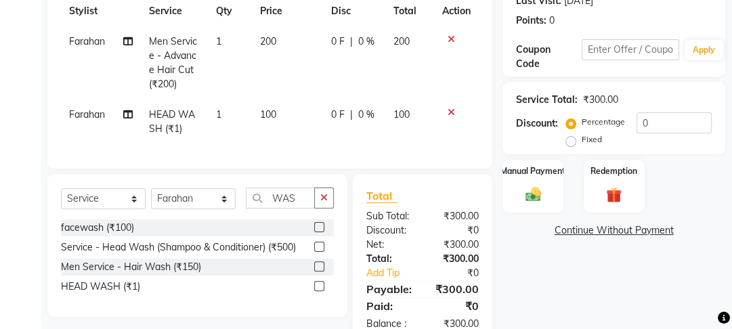
click at [501, 206] on div "Manual Payment Redemption" at bounding box center [613, 186] width 243 height 53
click at [521, 202] on img at bounding box center [533, 194] width 26 height 18
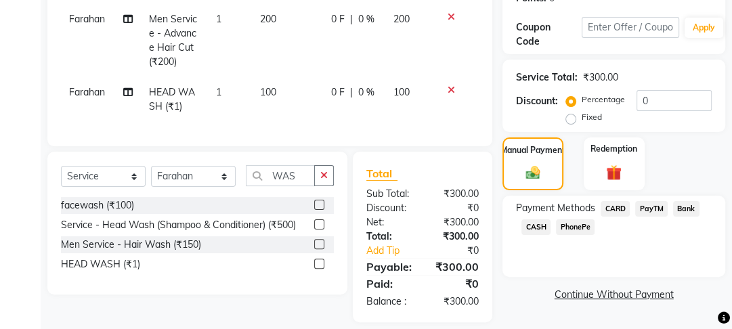
scroll to position [241, 0]
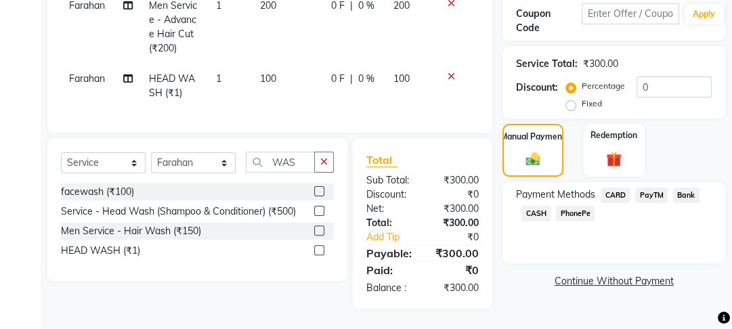
click at [643, 192] on span "PayTM" at bounding box center [651, 196] width 33 height 16
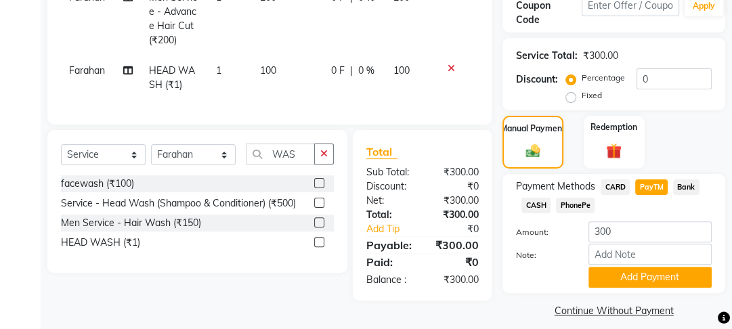
click at [634, 291] on div "Payment Methods CARD PayTM Bank CASH PhonePe Amount: 300 Note: Add Payment" at bounding box center [613, 233] width 223 height 119
click at [629, 276] on button "Add Payment" at bounding box center [649, 277] width 123 height 21
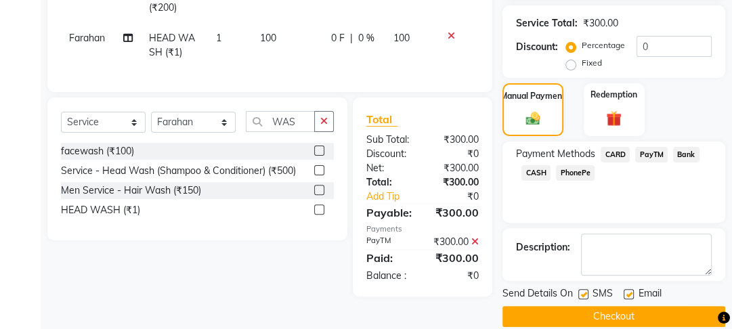
scroll to position [291, 0]
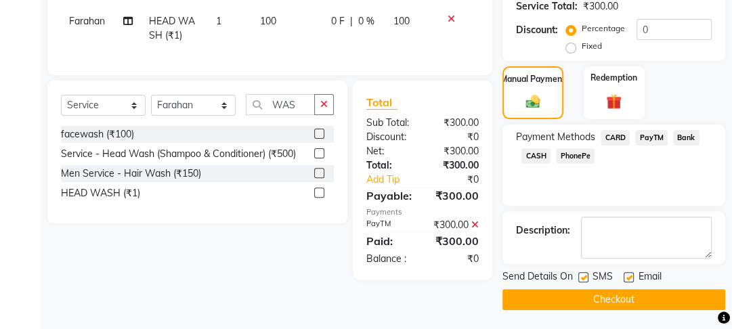
click at [629, 272] on label at bounding box center [629, 277] width 10 height 10
click at [629, 274] on input "checkbox" at bounding box center [628, 278] width 9 height 9
checkbox input "false"
click at [586, 274] on label at bounding box center [583, 277] width 10 height 10
click at [586, 274] on input "checkbox" at bounding box center [582, 278] width 9 height 9
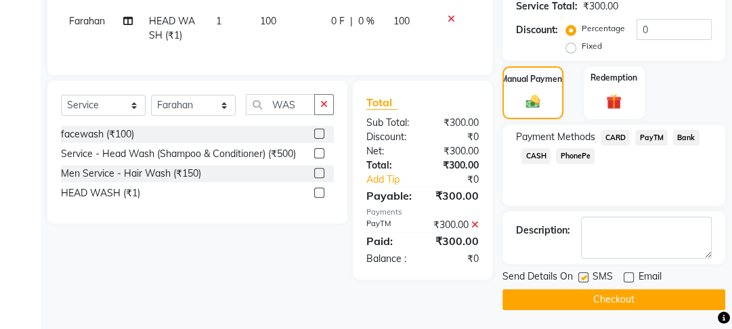
checkbox input "false"
click at [588, 289] on button "Checkout" at bounding box center [613, 299] width 223 height 21
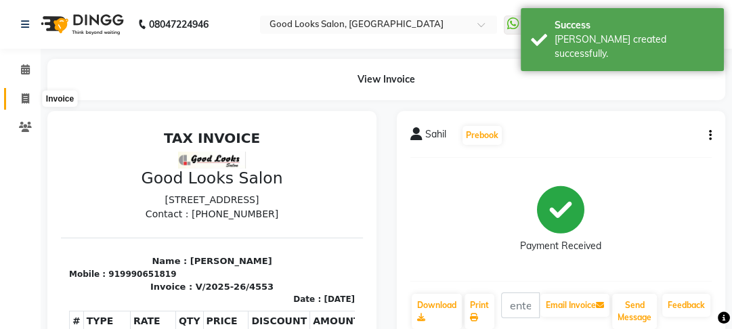
click at [22, 98] on icon at bounding box center [25, 98] width 7 height 10
select select "service"
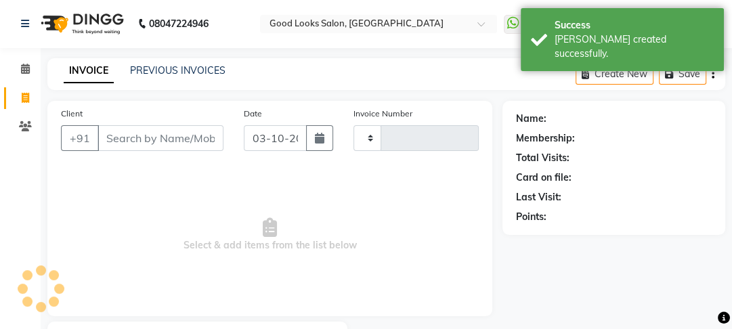
type input "4554"
select select "4230"
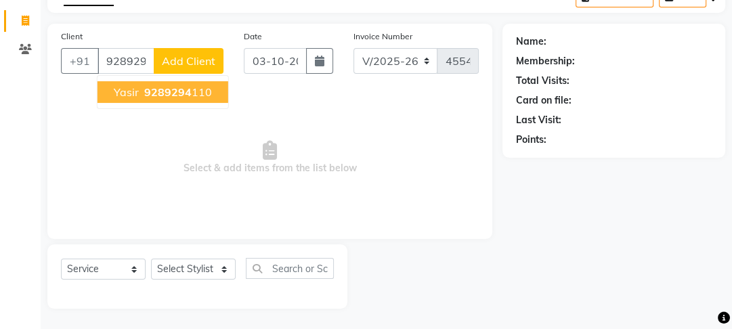
click at [170, 85] on span "9289294" at bounding box center [167, 92] width 47 height 14
type input "9289294110"
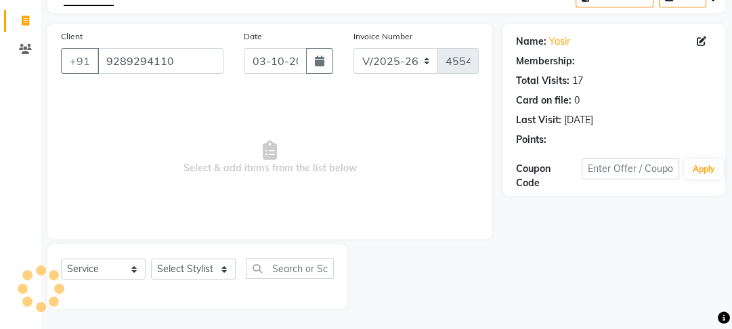
select select "1: Object"
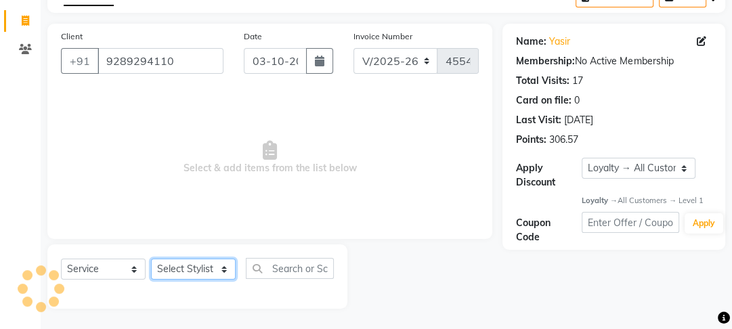
click at [194, 263] on select "Select Stylist [PERSON_NAME] Manager [PERSON_NAME] Pooja [PERSON_NAME] Raman 2 …" at bounding box center [193, 269] width 85 height 21
click at [189, 267] on select "Select Stylist [PERSON_NAME] Manager [PERSON_NAME] Pooja [PERSON_NAME] Raman 2 …" at bounding box center [193, 269] width 85 height 21
click at [151, 259] on select "Select Stylist [PERSON_NAME] Manager [PERSON_NAME] Pooja [PERSON_NAME] Raman 2 …" at bounding box center [193, 269] width 85 height 21
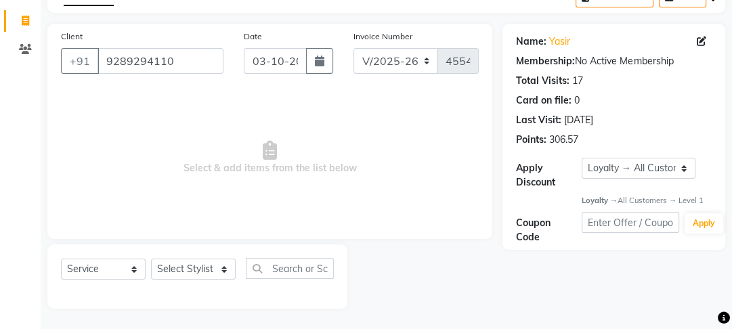
drag, startPoint x: 211, startPoint y: 280, endPoint x: 211, endPoint y: 272, distance: 8.8
click at [210, 278] on div "Select Service Product Membership Package Voucher Prepaid Gift Card Select Styl…" at bounding box center [197, 274] width 273 height 32
click at [211, 272] on select "Select Stylist [PERSON_NAME] Manager [PERSON_NAME] Pooja [PERSON_NAME] Raman 2 …" at bounding box center [193, 269] width 85 height 21
select select "89434"
click at [151, 259] on select "Select Stylist [PERSON_NAME] Manager [PERSON_NAME] Pooja [PERSON_NAME] Raman 2 …" at bounding box center [193, 269] width 85 height 21
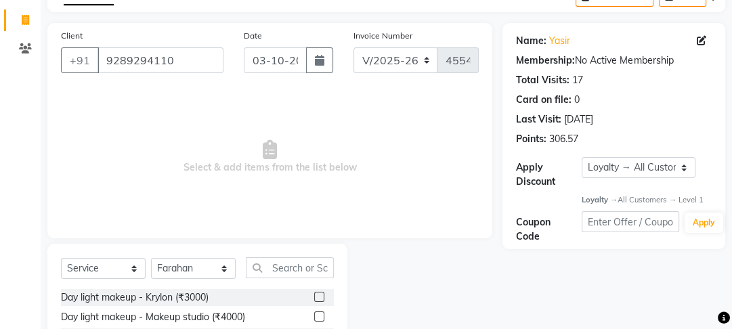
click at [262, 303] on div "Day light makeup - Krylon (₹3000)" at bounding box center [197, 297] width 273 height 17
click at [274, 286] on div "Select Service Product Membership Package Voucher Prepaid Gift Card Select Styl…" at bounding box center [197, 273] width 273 height 32
click at [278, 273] on input "text" at bounding box center [290, 267] width 88 height 21
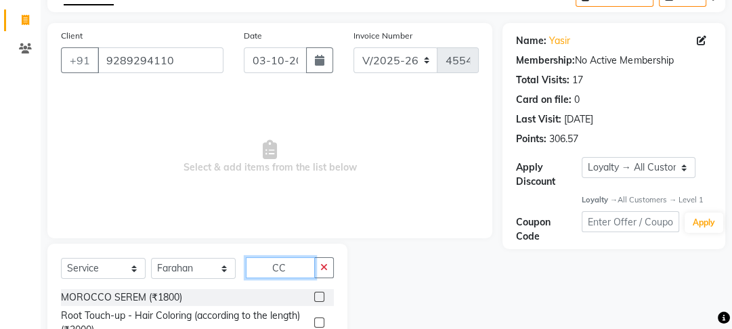
type input "C"
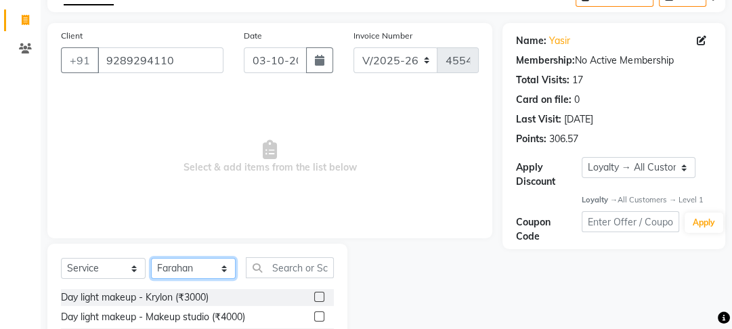
click at [211, 267] on select "Select Stylist [PERSON_NAME] Manager [PERSON_NAME] Pooja [PERSON_NAME] Raman 2 …" at bounding box center [193, 268] width 85 height 21
select select "79136"
click at [151, 259] on select "Select Stylist [PERSON_NAME] Manager [PERSON_NAME] Pooja [PERSON_NAME] Raman 2 …" at bounding box center [193, 268] width 85 height 21
click at [316, 293] on label at bounding box center [319, 297] width 10 height 10
click at [316, 293] on input "checkbox" at bounding box center [318, 297] width 9 height 9
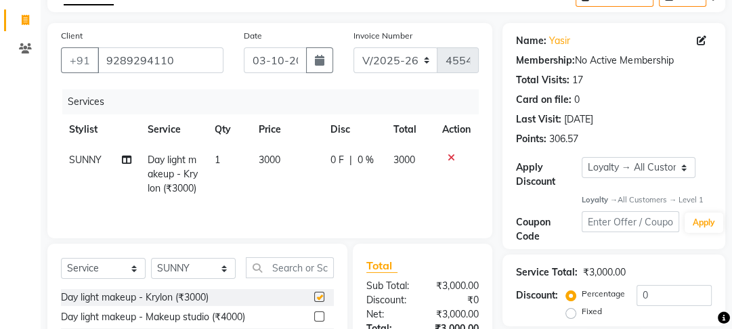
checkbox input "false"
click at [295, 275] on input "text" at bounding box center [290, 267] width 88 height 21
click at [448, 158] on icon at bounding box center [451, 157] width 7 height 9
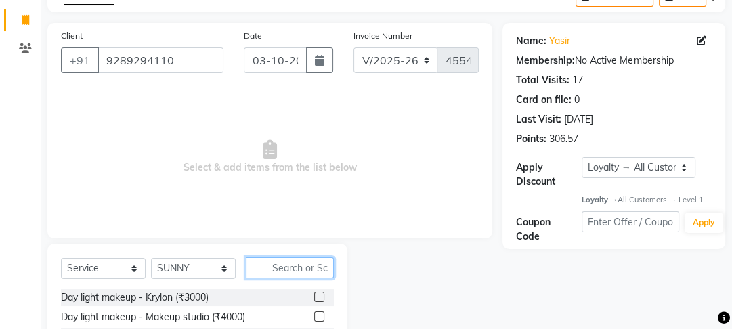
click at [305, 278] on input "text" at bounding box center [290, 267] width 88 height 21
type input "BEARD"
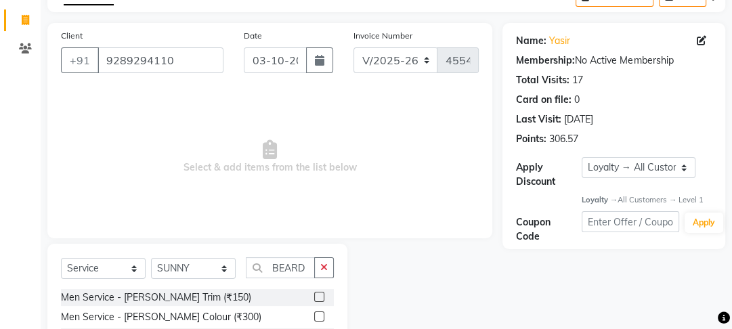
click at [323, 295] on label at bounding box center [319, 297] width 10 height 10
click at [323, 295] on input "checkbox" at bounding box center [318, 297] width 9 height 9
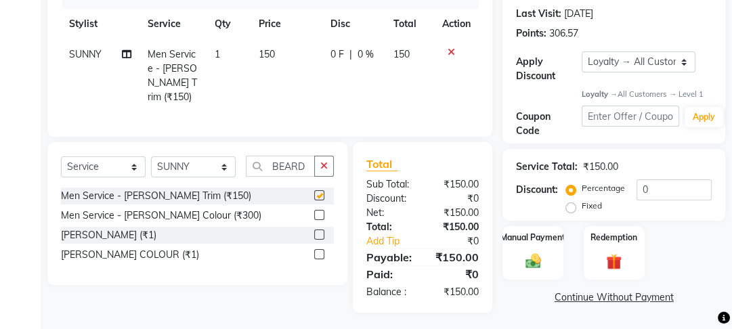
checkbox input "false"
click at [515, 235] on label "Manual Payment" at bounding box center [533, 237] width 68 height 13
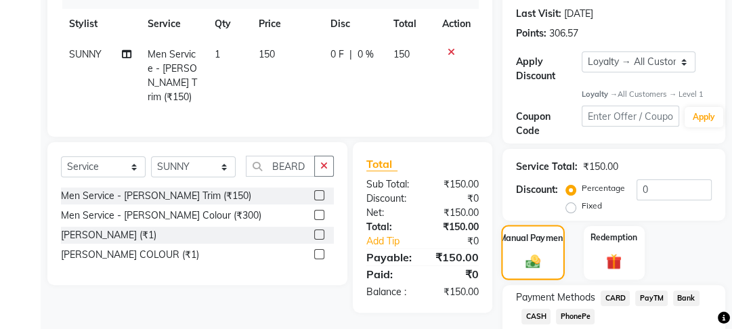
scroll to position [269, 0]
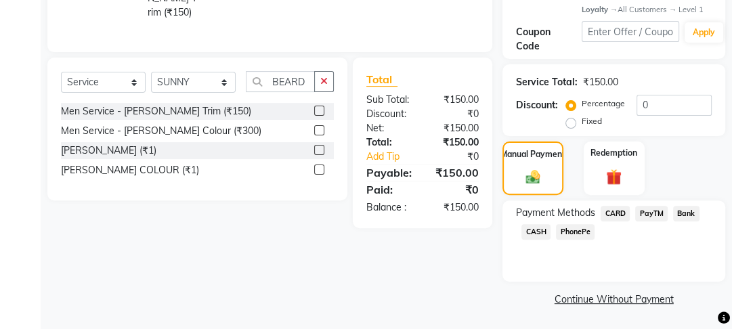
click at [534, 233] on span "CASH" at bounding box center [535, 232] width 29 height 16
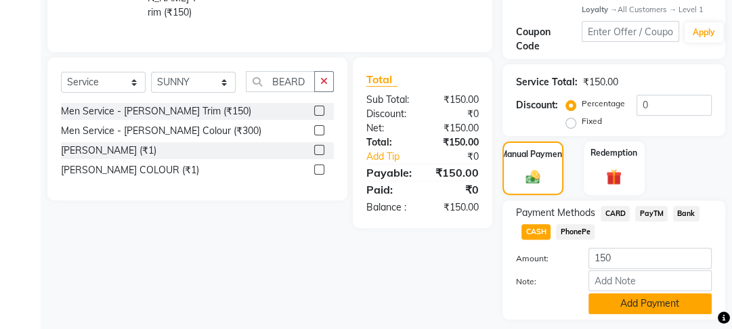
click at [620, 298] on button "Add Payment" at bounding box center [649, 303] width 123 height 21
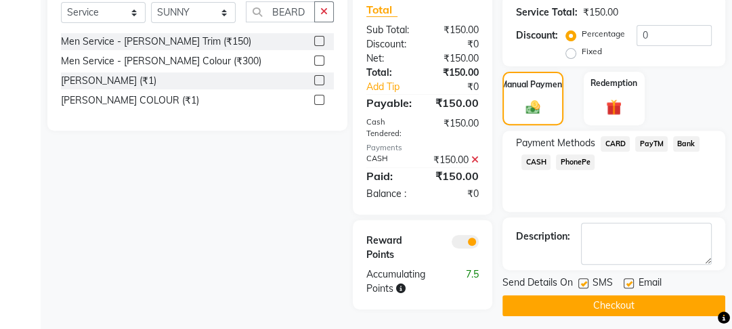
scroll to position [364, 0]
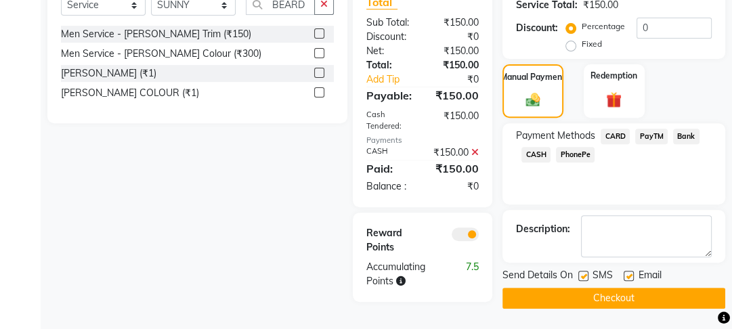
click at [624, 271] on label at bounding box center [629, 276] width 10 height 10
click at [624, 272] on input "checkbox" at bounding box center [628, 276] width 9 height 9
checkbox input "false"
click at [577, 268] on div "Send Details On SMS Email" at bounding box center [613, 276] width 223 height 17
click at [586, 271] on div at bounding box center [582, 278] width 9 height 14
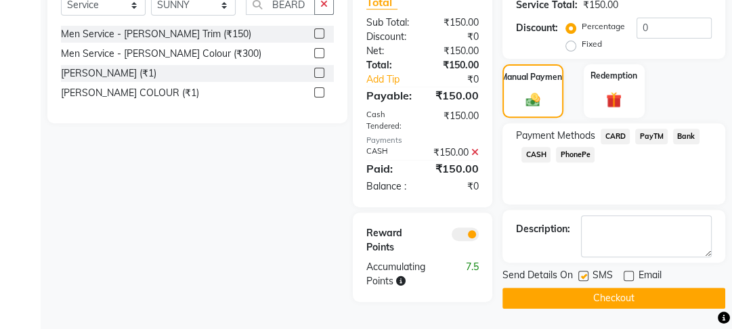
drag, startPoint x: 585, startPoint y: 259, endPoint x: 587, endPoint y: 284, distance: 25.1
click at [585, 271] on label at bounding box center [583, 276] width 10 height 10
click at [585, 272] on input "checkbox" at bounding box center [582, 276] width 9 height 9
checkbox input "false"
click at [587, 288] on button "Checkout" at bounding box center [613, 298] width 223 height 21
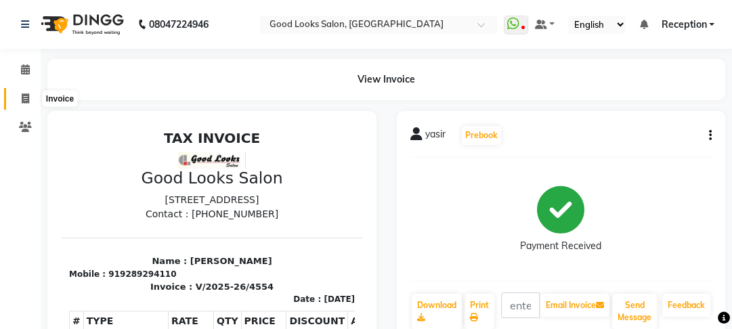
click at [16, 98] on span at bounding box center [26, 99] width 24 height 16
select select "service"
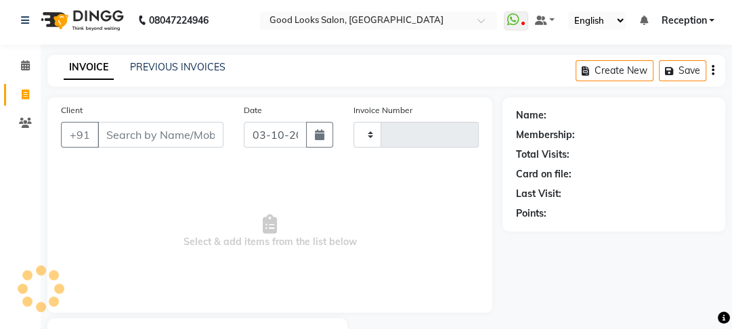
type input "4555"
select select "4230"
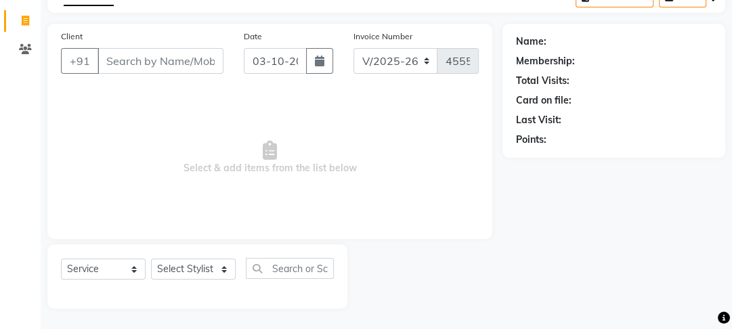
click at [140, 58] on input "Client" at bounding box center [161, 61] width 126 height 26
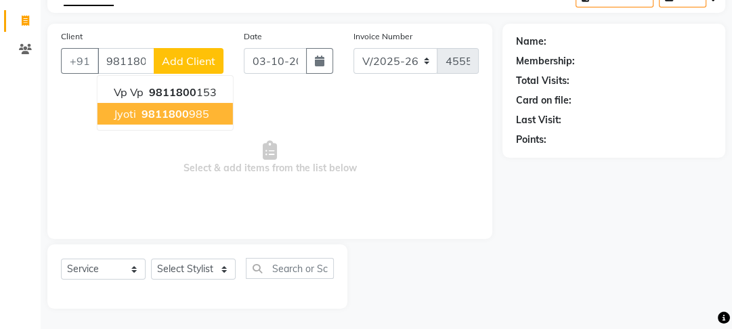
click at [200, 107] on ngb-highlight "9811800 985" at bounding box center [174, 114] width 70 height 14
type input "9811800985"
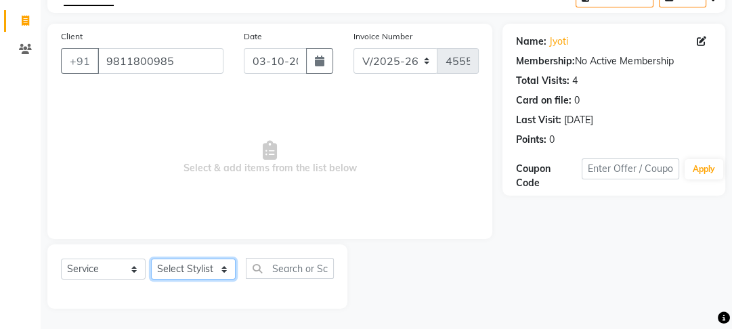
click at [165, 270] on select "Select Stylist [PERSON_NAME] Manager [PERSON_NAME] Pooja [PERSON_NAME] Raman 2 …" at bounding box center [193, 269] width 85 height 21
select select "70835"
click at [151, 259] on select "Select Stylist [PERSON_NAME] Manager [PERSON_NAME] Pooja [PERSON_NAME] Raman 2 …" at bounding box center [193, 269] width 85 height 21
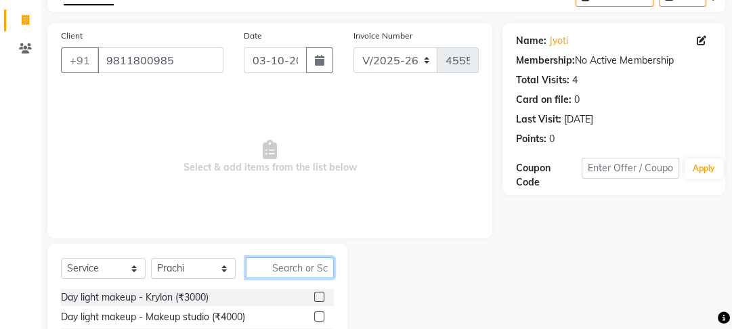
click at [259, 270] on input "text" at bounding box center [290, 267] width 88 height 21
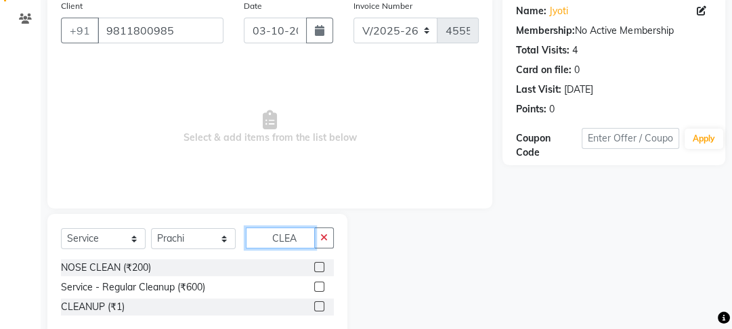
scroll to position [137, 0]
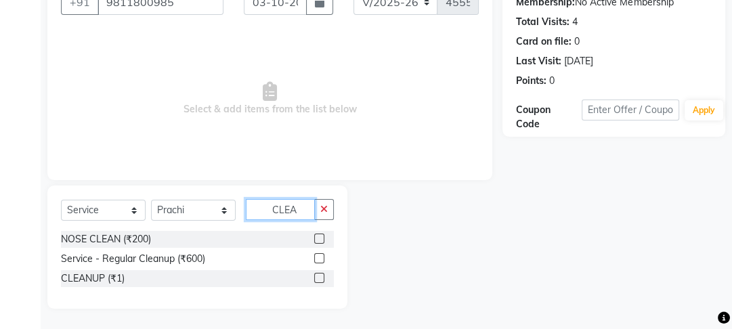
type input "CLEA"
click at [320, 282] on div at bounding box center [318, 280] width 9 height 14
click at [330, 100] on span "Select & add items from the list below" at bounding box center [270, 98] width 418 height 135
click at [317, 276] on label at bounding box center [319, 278] width 10 height 10
click at [317, 276] on input "checkbox" at bounding box center [318, 278] width 9 height 9
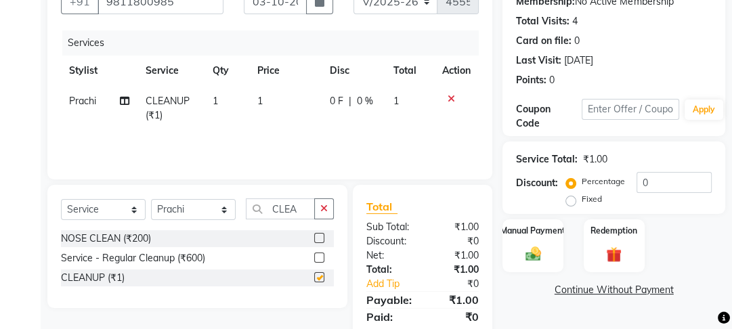
checkbox input "false"
click at [341, 87] on td "0 F | 0 %" at bounding box center [354, 108] width 64 height 45
select select "70835"
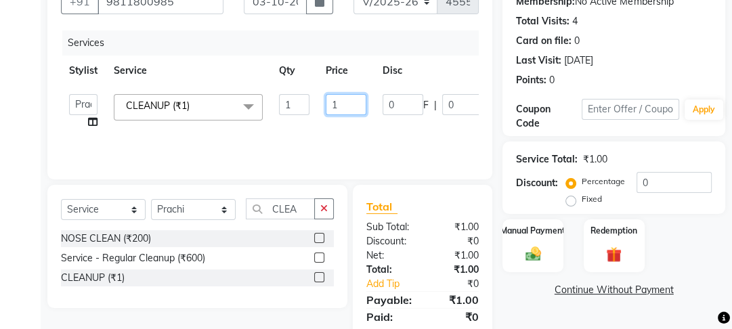
click at [333, 95] on input "1" at bounding box center [346, 104] width 41 height 21
drag, startPoint x: 342, startPoint y: 98, endPoint x: 317, endPoint y: 102, distance: 25.3
click at [318, 102] on td "1" at bounding box center [346, 111] width 57 height 51
type input "600"
click at [320, 119] on td "600" at bounding box center [346, 111] width 57 height 51
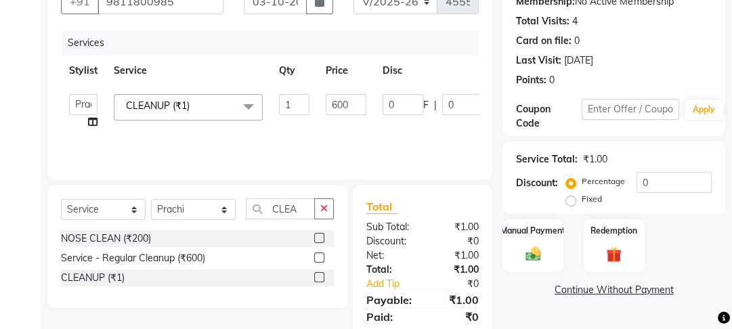
select select "70835"
click at [325, 214] on button "button" at bounding box center [324, 208] width 20 height 21
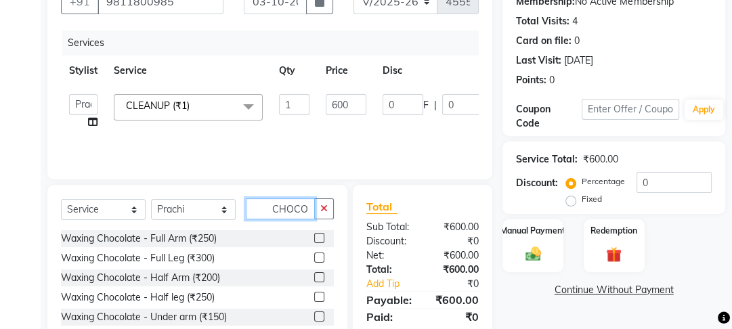
type input "CHOCO"
click at [318, 233] on div at bounding box center [324, 238] width 20 height 17
click at [314, 236] on label at bounding box center [319, 238] width 10 height 10
click at [314, 236] on input "checkbox" at bounding box center [318, 238] width 9 height 9
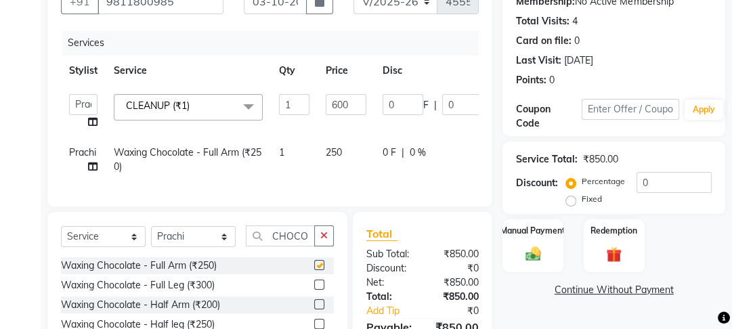
checkbox input "false"
click at [314, 288] on label at bounding box center [319, 285] width 10 height 10
click at [314, 288] on input "checkbox" at bounding box center [318, 285] width 9 height 9
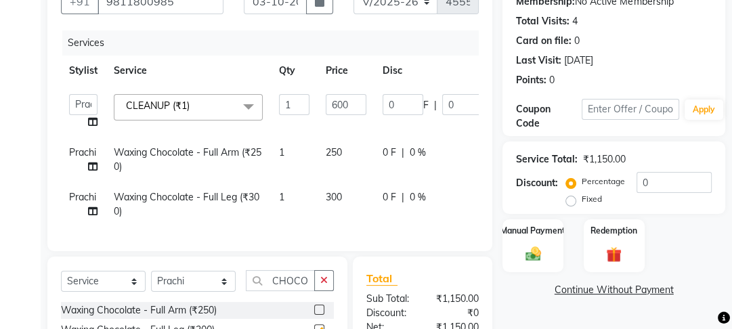
checkbox input "false"
click at [325, 190] on td "300" at bounding box center [346, 204] width 57 height 45
select select "70835"
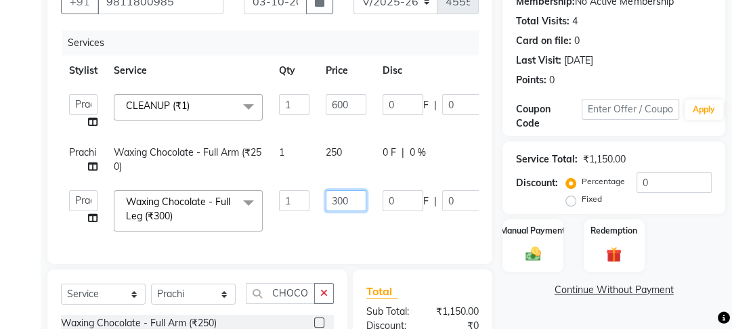
drag, startPoint x: 336, startPoint y: 200, endPoint x: 313, endPoint y: 200, distance: 23.0
click at [316, 200] on tr "Farahan Jyoti Manager Nihal Pooja Prachi Raman Raman 2 Reception Sameer SUNNY y…" at bounding box center [322, 211] width 522 height 58
type input "400"
click at [322, 186] on td "400" at bounding box center [346, 211] width 57 height 58
select select "70835"
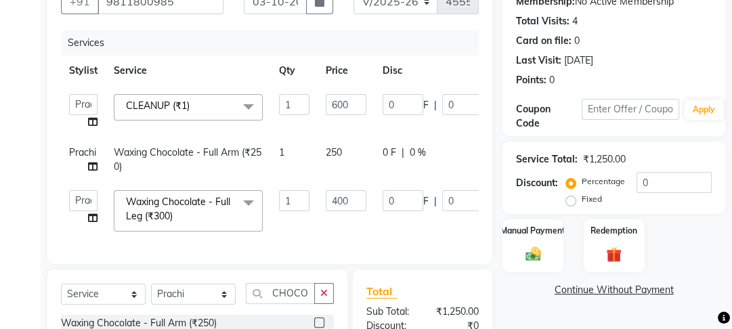
click at [338, 168] on td "250" at bounding box center [346, 159] width 57 height 45
select select "70835"
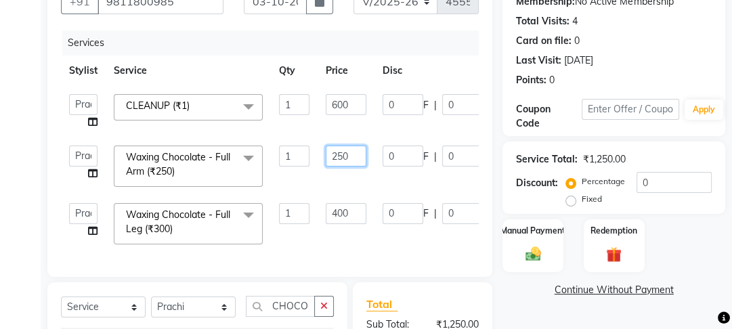
drag, startPoint x: 338, startPoint y: 163, endPoint x: 319, endPoint y: 162, distance: 19.0
click at [319, 162] on td "250" at bounding box center [346, 166] width 57 height 58
type input "350"
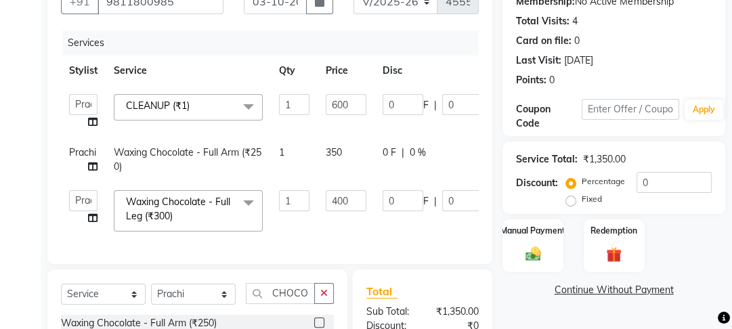
click at [319, 162] on td "350" at bounding box center [346, 159] width 57 height 45
select select "70835"
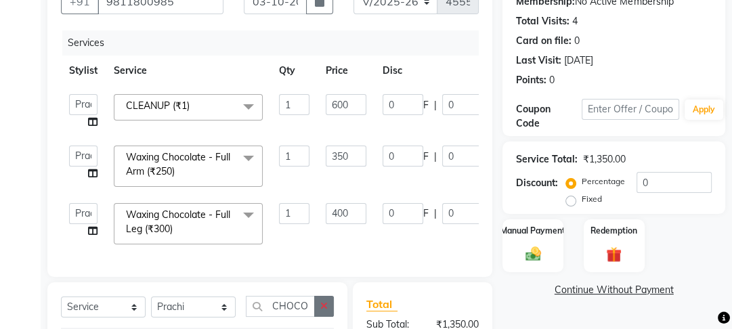
click at [324, 311] on icon "button" at bounding box center [323, 305] width 7 height 9
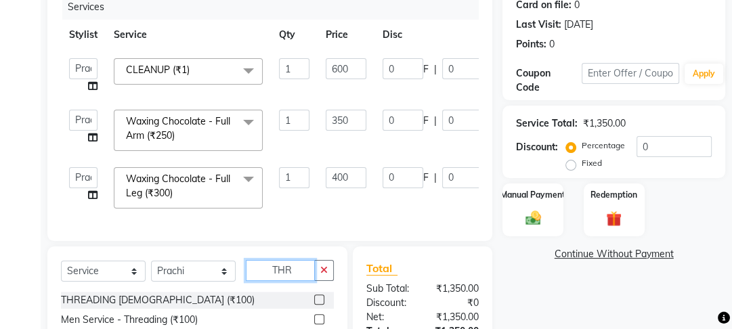
scroll to position [319, 0]
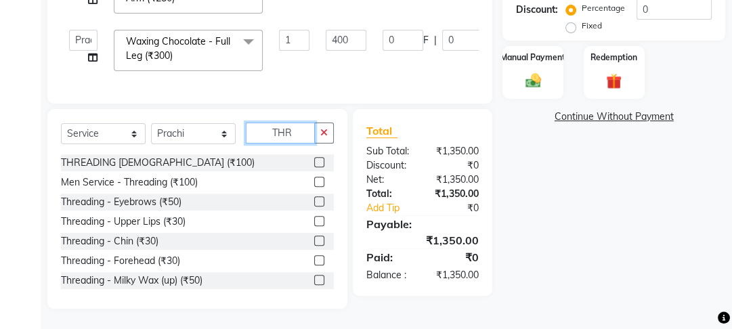
type input "THR"
click at [314, 203] on label at bounding box center [319, 201] width 10 height 10
click at [314, 203] on input "checkbox" at bounding box center [318, 202] width 9 height 9
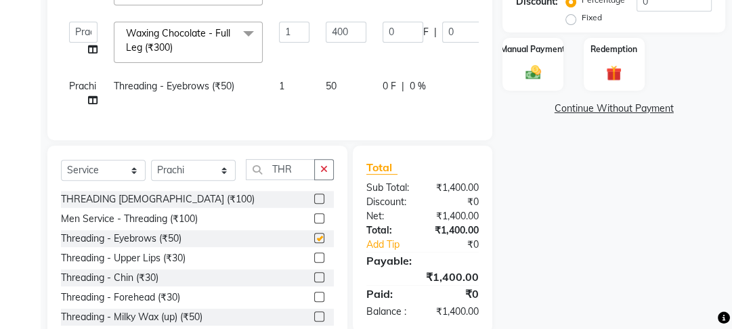
checkbox input "false"
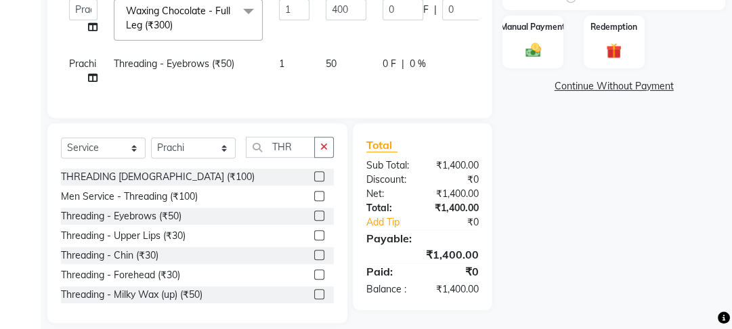
scroll to position [363, 0]
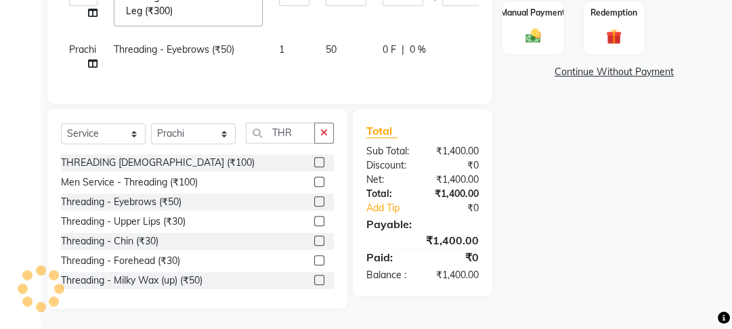
click at [314, 282] on label at bounding box center [319, 280] width 10 height 10
click at [314, 282] on input "checkbox" at bounding box center [318, 280] width 9 height 9
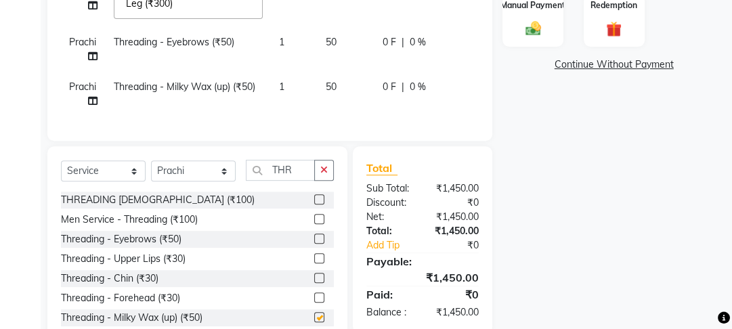
checkbox input "false"
click at [326, 181] on button "button" at bounding box center [324, 170] width 20 height 21
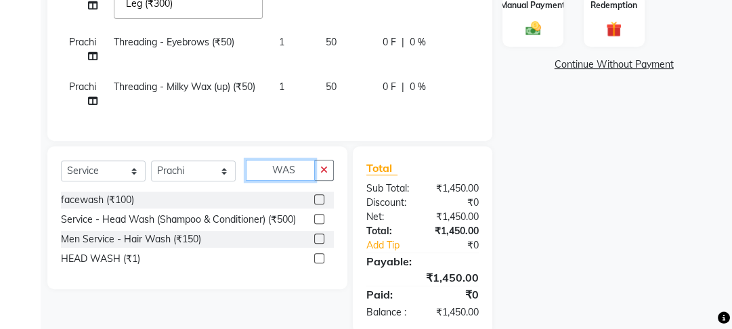
type input "WAS"
click at [317, 224] on label at bounding box center [319, 219] width 10 height 10
click at [317, 224] on input "checkbox" at bounding box center [318, 219] width 9 height 9
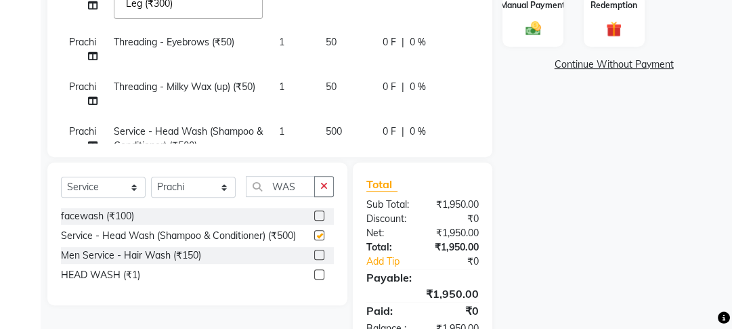
click at [326, 127] on span "500" at bounding box center [334, 131] width 16 height 12
checkbox input "false"
select select "70835"
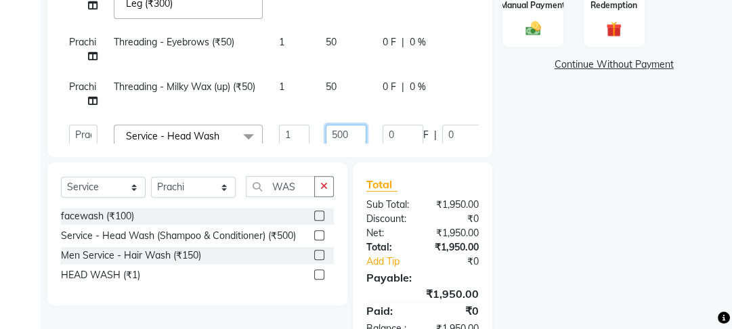
drag, startPoint x: 341, startPoint y: 119, endPoint x: 322, endPoint y: 130, distance: 21.6
click at [322, 130] on td "500" at bounding box center [346, 152] width 57 height 72
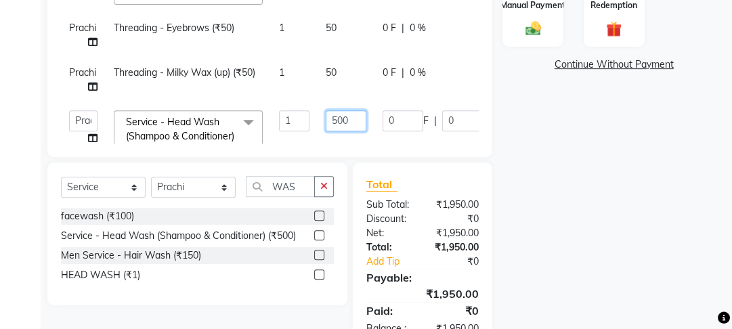
click at [343, 128] on input "500" at bounding box center [346, 120] width 41 height 21
type input "350"
click at [366, 96] on td "50" at bounding box center [346, 80] width 57 height 45
select select "70835"
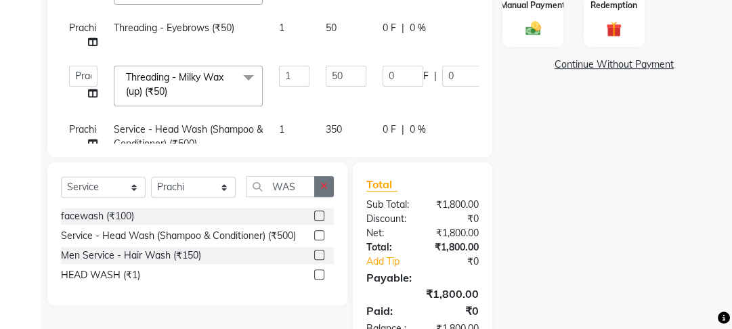
click at [324, 186] on icon "button" at bounding box center [323, 185] width 7 height 9
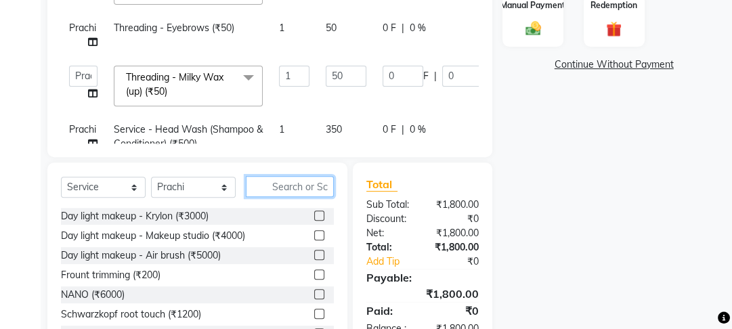
click at [276, 192] on input "text" at bounding box center [290, 186] width 88 height 21
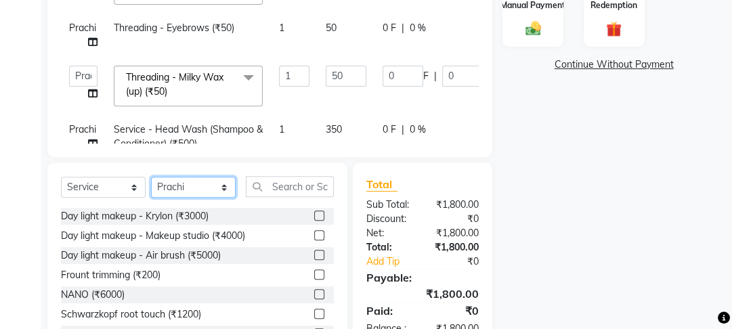
click at [203, 190] on select "Select Stylist Farahan Jyoti Manager Nihal Pooja Prachi Raman Raman 2 Reception…" at bounding box center [193, 187] width 85 height 21
select select "22725"
click at [151, 177] on select "Select Stylist Farahan Jyoti Manager Nihal Pooja Prachi Raman Raman 2 Reception…" at bounding box center [193, 187] width 85 height 21
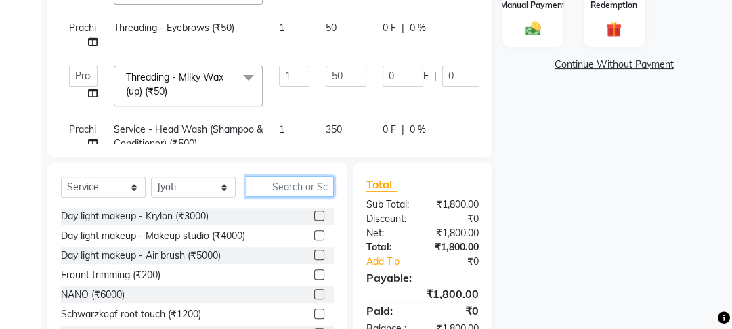
click at [308, 192] on input "text" at bounding box center [290, 186] width 88 height 21
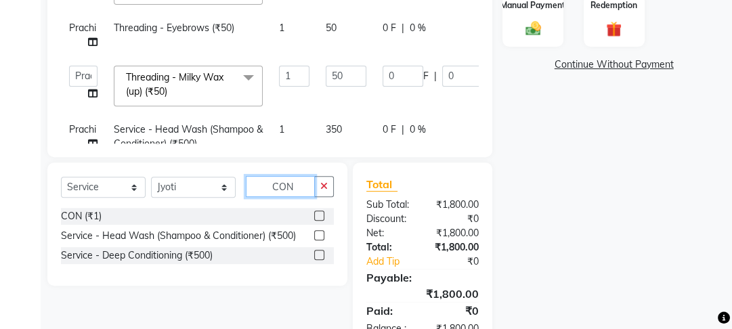
type input "CON"
click at [322, 216] on label at bounding box center [319, 216] width 10 height 10
click at [322, 216] on input "checkbox" at bounding box center [318, 216] width 9 height 9
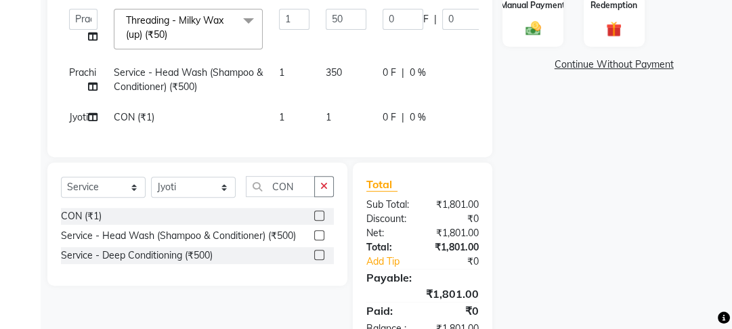
checkbox input "false"
click at [355, 106] on td "1" at bounding box center [346, 117] width 57 height 30
select select "22725"
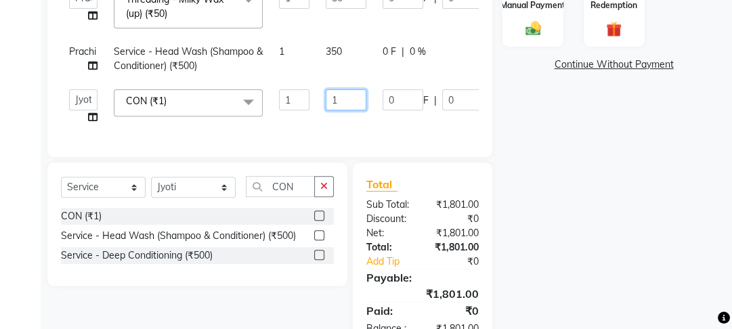
drag, startPoint x: 355, startPoint y: 102, endPoint x: 291, endPoint y: 106, distance: 63.7
click at [291, 106] on tr "Farahan Jyoti Manager Nihal Pooja Prachi Raman Raman 2 Reception Sameer SUNNY y…" at bounding box center [322, 106] width 522 height 51
type input "650"
click at [293, 122] on td "1" at bounding box center [294, 106] width 47 height 51
select select "22725"
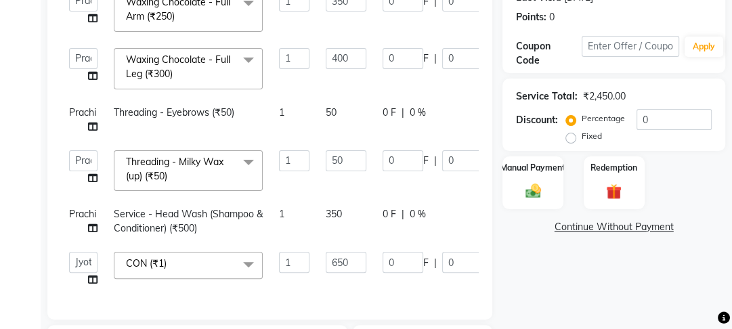
scroll to position [404, 0]
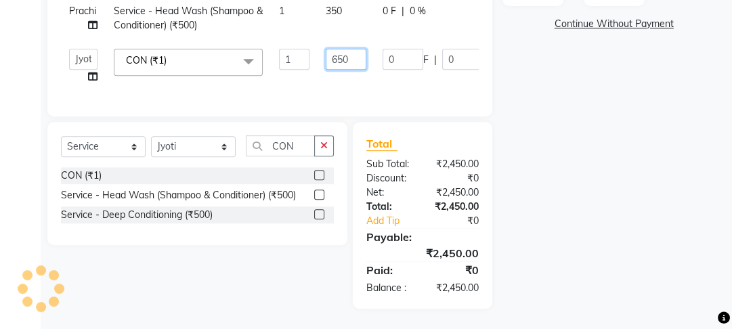
drag, startPoint x: 336, startPoint y: 52, endPoint x: 302, endPoint y: 49, distance: 34.0
click at [303, 49] on tr "Farahan Jyoti Manager Nihal Pooja Prachi Raman Raman 2 Reception Sameer SUNNY y…" at bounding box center [322, 66] width 522 height 51
type input "550"
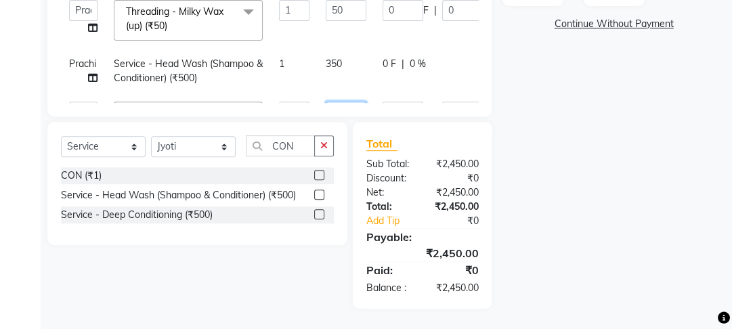
scroll to position [0, 0]
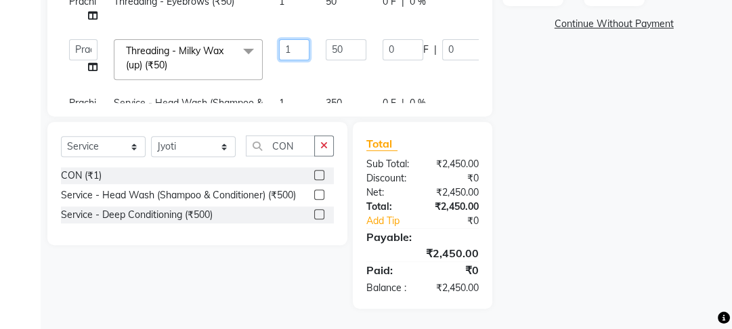
click at [305, 46] on input "1" at bounding box center [294, 49] width 30 height 21
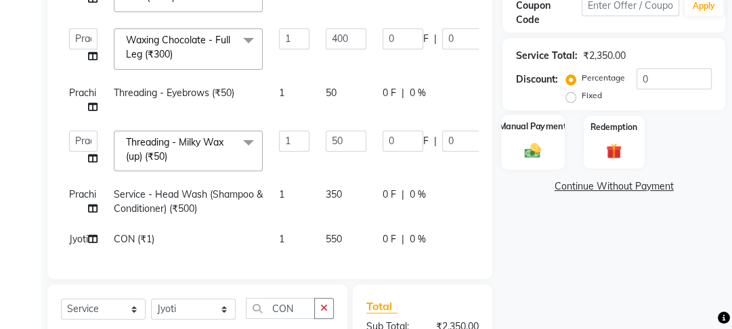
scroll to position [81, 0]
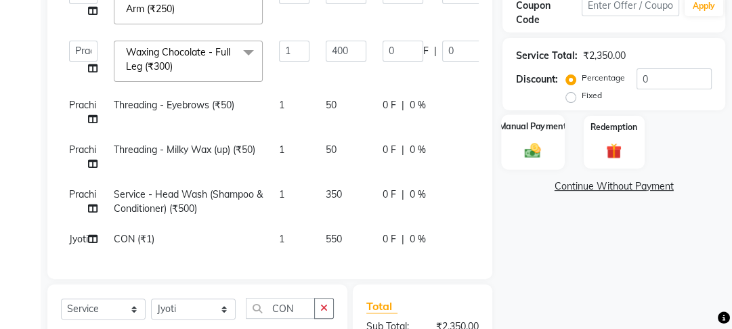
click at [530, 137] on div "Manual Payment" at bounding box center [533, 142] width 63 height 56
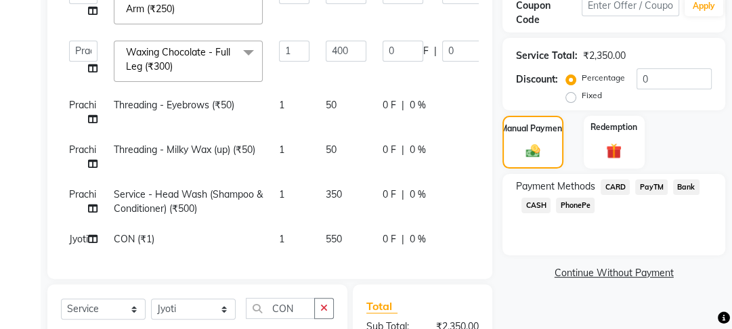
click at [649, 190] on span "PayTM" at bounding box center [651, 187] width 33 height 16
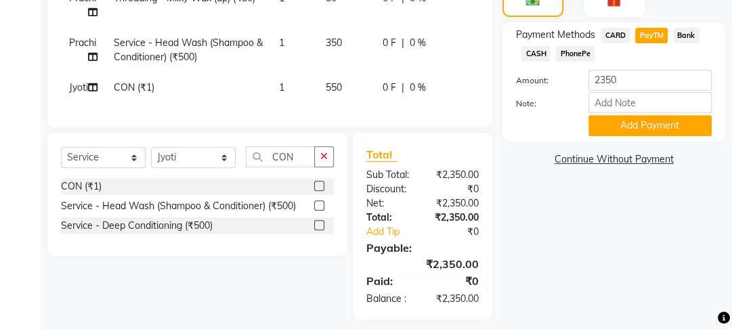
scroll to position [404, 0]
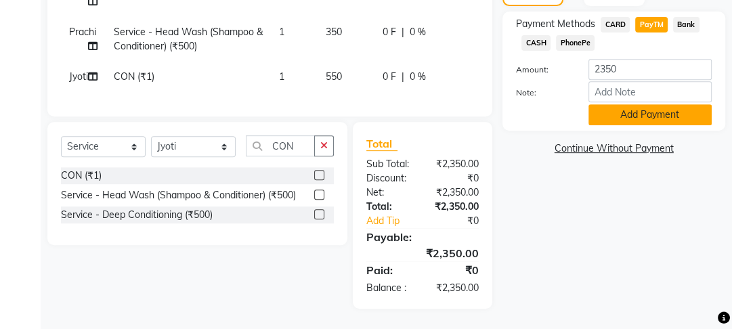
click at [623, 106] on button "Add Payment" at bounding box center [649, 114] width 123 height 21
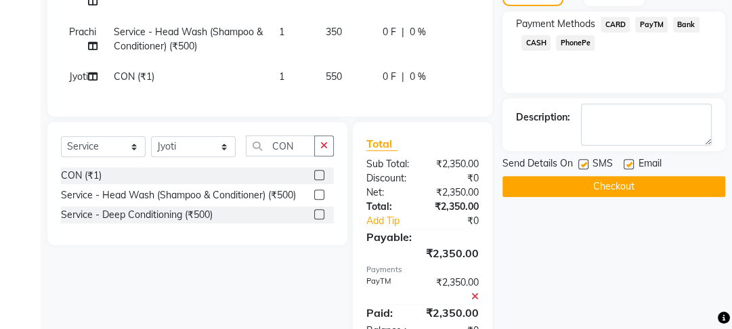
click at [626, 163] on label at bounding box center [629, 164] width 10 height 10
click at [626, 163] on input "checkbox" at bounding box center [628, 164] width 9 height 9
checkbox input "false"
click at [580, 165] on label at bounding box center [583, 164] width 10 height 10
click at [580, 165] on input "checkbox" at bounding box center [582, 164] width 9 height 9
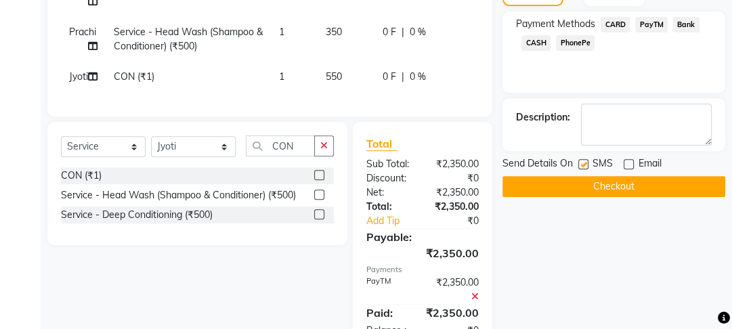
checkbox input "false"
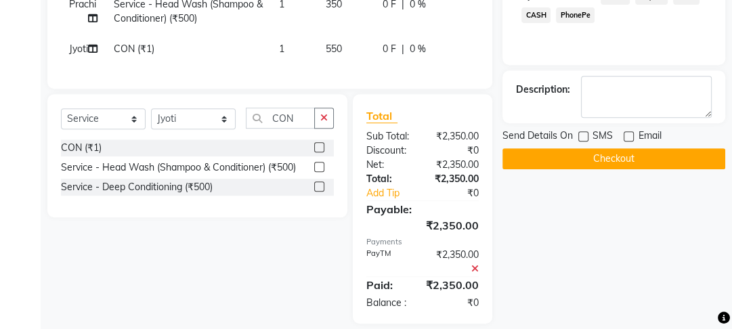
scroll to position [447, 0]
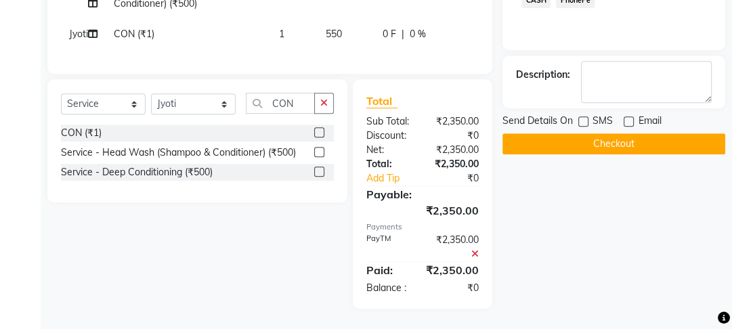
click at [593, 137] on button "Checkout" at bounding box center [613, 143] width 223 height 21
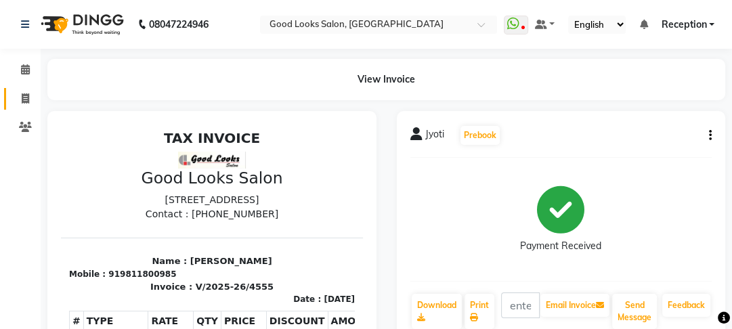
click at [18, 88] on link "Invoice" at bounding box center [20, 99] width 33 height 22
select select "service"
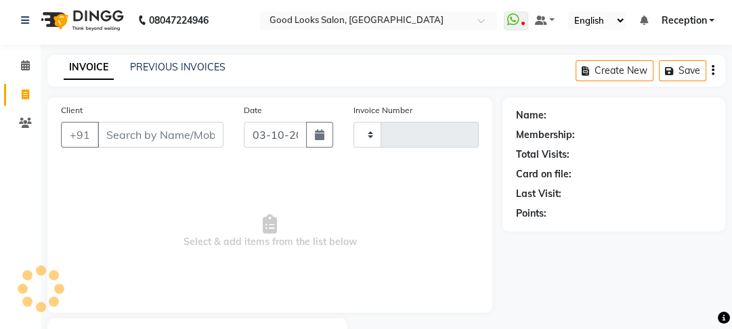
type input "4556"
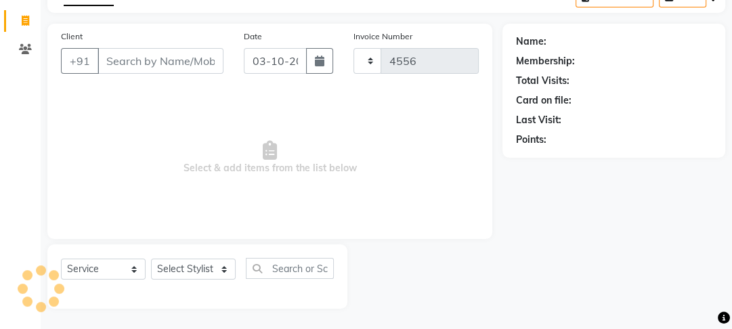
select select "4230"
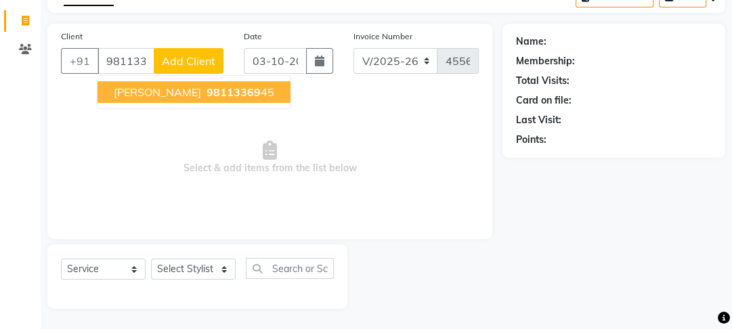
click at [129, 90] on span "OJASVI" at bounding box center [157, 92] width 87 height 14
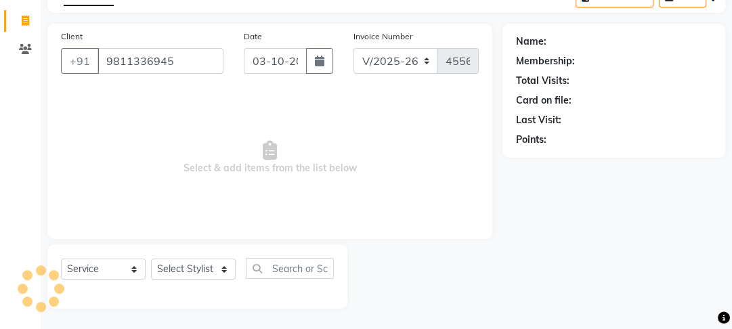
type input "9811336945"
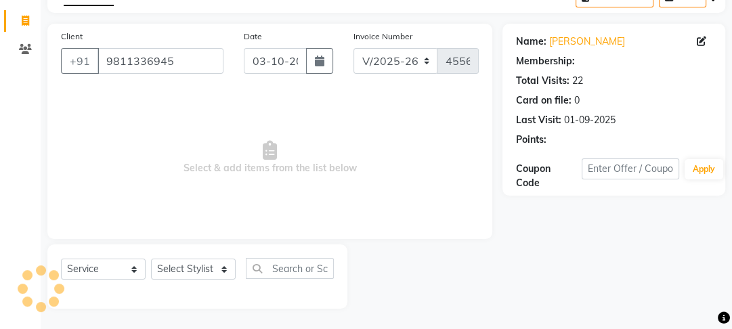
select select "1: Object"
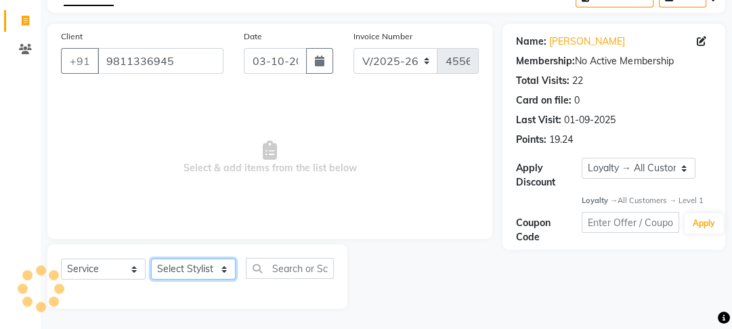
click at [178, 273] on select "Select Stylist Farahan Jyoti Manager Nihal Pooja Prachi Raman Raman 2 Reception…" at bounding box center [193, 269] width 85 height 21
select select "43944"
click at [151, 259] on select "Select Stylist Farahan Jyoti Manager Nihal Pooja Prachi Raman Raman 2 Reception…" at bounding box center [193, 269] width 85 height 21
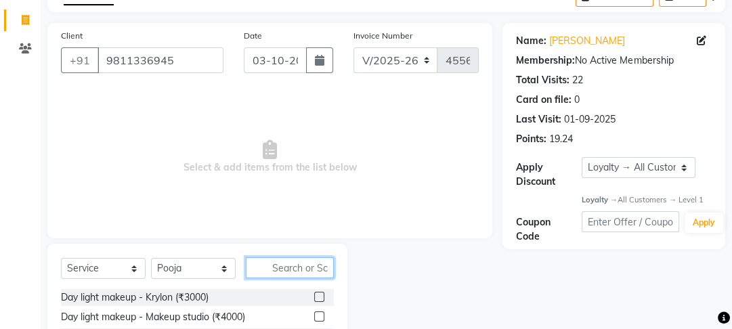
click at [287, 270] on input "text" at bounding box center [290, 267] width 88 height 21
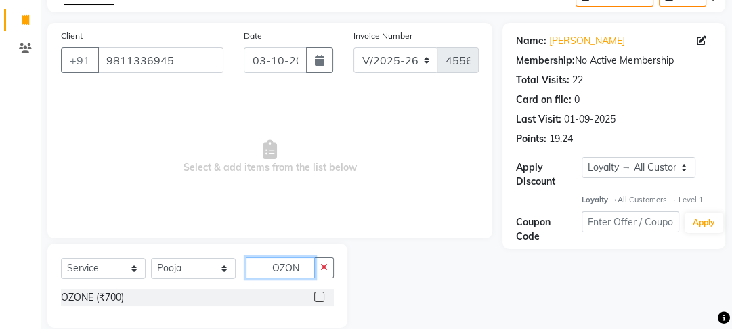
type input "OZON"
drag, startPoint x: 319, startPoint y: 297, endPoint x: 302, endPoint y: 253, distance: 47.8
click at [319, 297] on label at bounding box center [319, 297] width 10 height 10
click at [319, 297] on input "checkbox" at bounding box center [318, 297] width 9 height 9
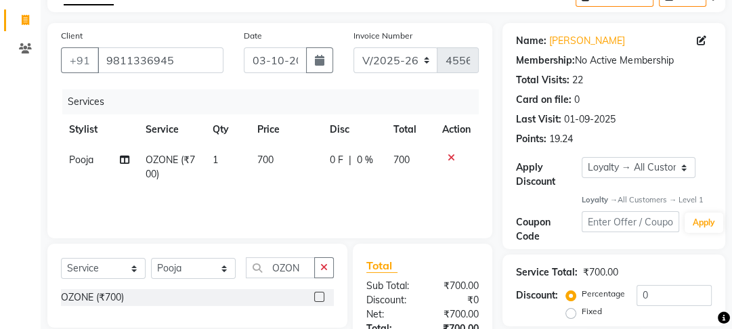
checkbox input "false"
click at [296, 187] on td "700" at bounding box center [285, 167] width 72 height 45
select select "43944"
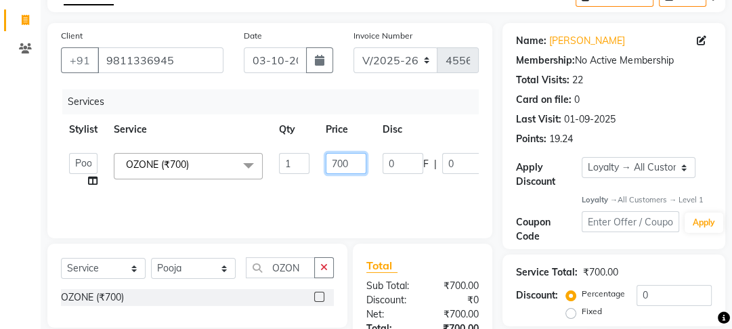
drag, startPoint x: 336, startPoint y: 168, endPoint x: 324, endPoint y: 168, distance: 12.2
click at [324, 168] on td "700" at bounding box center [346, 170] width 57 height 51
type input "600"
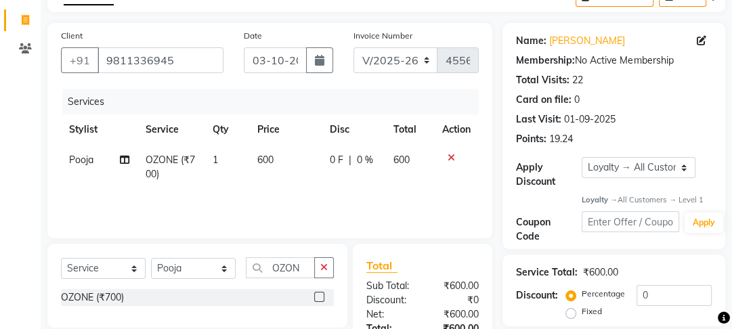
click at [314, 183] on tr "Pooja OZONE (₹700) 1 600 0 F | 0 % 600" at bounding box center [270, 167] width 418 height 45
click at [228, 165] on td "1" at bounding box center [227, 167] width 45 height 45
select select "43944"
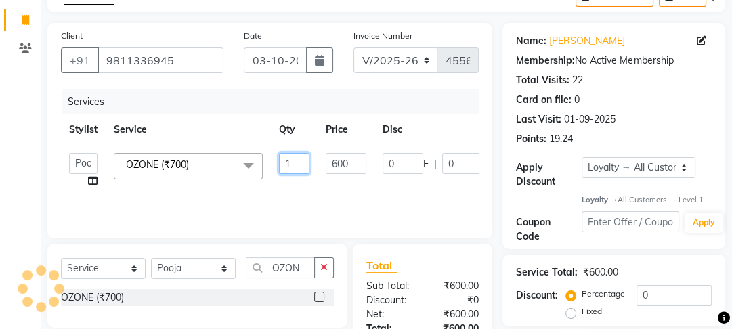
drag, startPoint x: 272, startPoint y: 162, endPoint x: 254, endPoint y: 162, distance: 18.3
click at [254, 162] on tr "Farahan Jyoti Manager Nihal Pooja Prachi Raman Raman 2 Reception Sameer SUNNY y…" at bounding box center [322, 170] width 522 height 51
type input "2"
drag, startPoint x: 257, startPoint y: 190, endPoint x: 241, endPoint y: 244, distance: 57.0
click at [255, 192] on div "Services Stylist Service Qty Price Disc Total Action Farahan Jyoti Manager Niha…" at bounding box center [270, 156] width 418 height 135
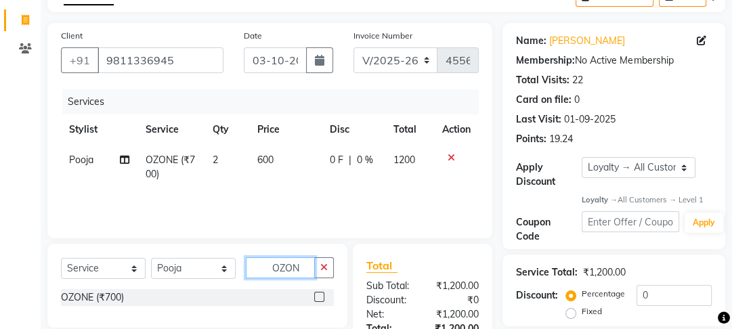
drag, startPoint x: 306, startPoint y: 266, endPoint x: 241, endPoint y: 257, distance: 65.6
click at [241, 257] on div "Select Service Product Membership Package Voucher Prepaid Gift Card Select Styl…" at bounding box center [197, 286] width 300 height 84
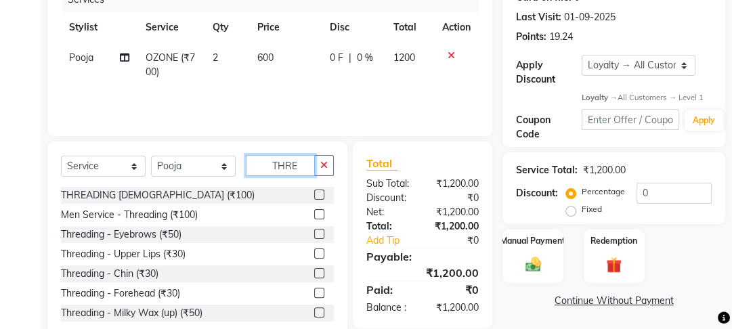
scroll to position [214, 0]
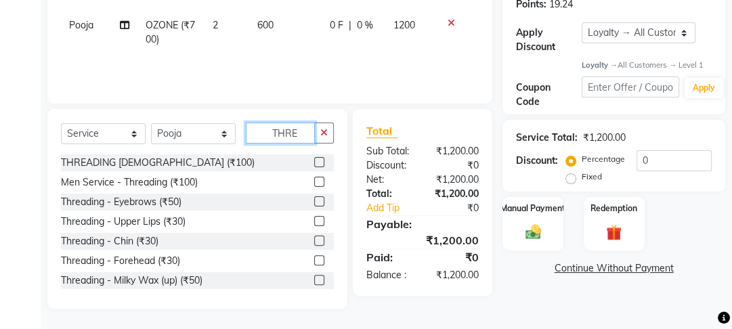
type input "THRE"
click at [314, 205] on label at bounding box center [319, 201] width 10 height 10
click at [314, 205] on input "checkbox" at bounding box center [318, 202] width 9 height 9
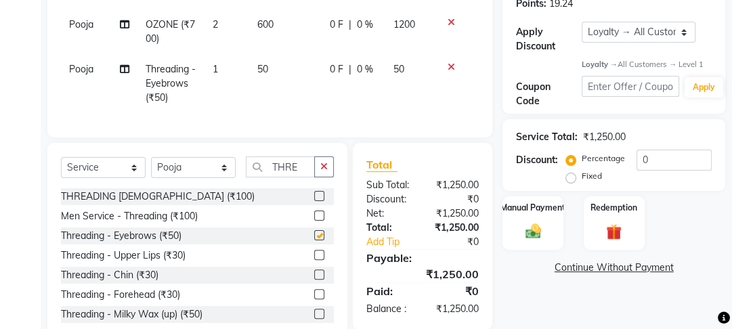
checkbox input "false"
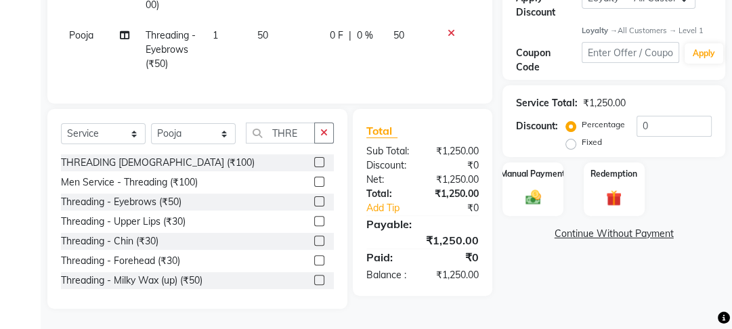
scroll to position [257, 0]
click at [316, 284] on div at bounding box center [324, 280] width 20 height 17
click at [314, 284] on label at bounding box center [319, 280] width 10 height 10
click at [314, 284] on input "checkbox" at bounding box center [318, 280] width 9 height 9
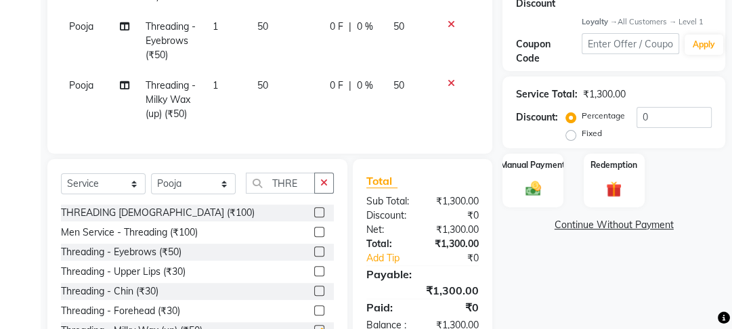
checkbox input "false"
click at [197, 181] on div "Select Service Product Membership Package Voucher Prepaid Gift Card Select Styl…" at bounding box center [197, 189] width 273 height 32
click at [197, 186] on select "Select Stylist Farahan Jyoti Manager Nihal Pooja Prachi Raman Raman 2 Reception…" at bounding box center [193, 183] width 85 height 21
select select "70835"
click at [151, 182] on select "Select Stylist Farahan Jyoti Manager Nihal Pooja Prachi Raman Raman 2 Reception…" at bounding box center [193, 183] width 85 height 21
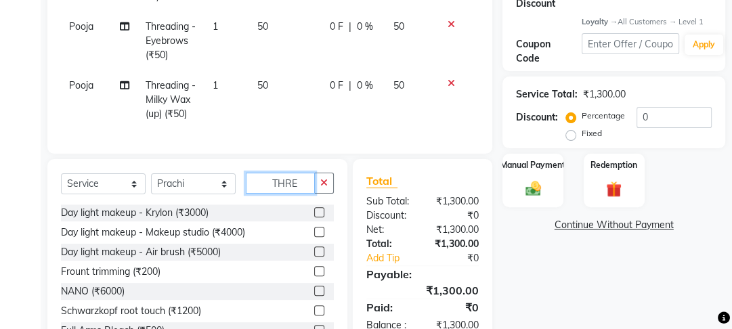
drag, startPoint x: 301, startPoint y: 192, endPoint x: 246, endPoint y: 194, distance: 54.2
click at [252, 192] on input "THRE" at bounding box center [280, 183] width 69 height 21
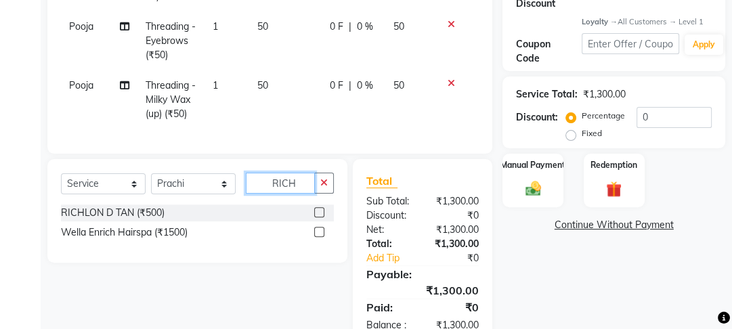
type input "RICH"
click at [322, 217] on label at bounding box center [319, 212] width 10 height 10
click at [322, 217] on input "checkbox" at bounding box center [318, 213] width 9 height 9
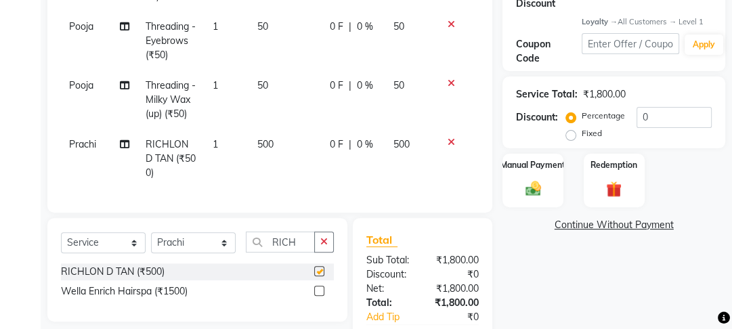
checkbox input "false"
click at [179, 253] on select "Select Stylist Farahan Jyoti Manager Nihal Pooja Prachi Raman Raman 2 Reception…" at bounding box center [193, 242] width 85 height 21
drag, startPoint x: 301, startPoint y: 250, endPoint x: 239, endPoint y: 240, distance: 63.1
click at [239, 240] on div "Select Service Product Membership Package Voucher Prepaid Gift Card Select Styl…" at bounding box center [197, 248] width 273 height 32
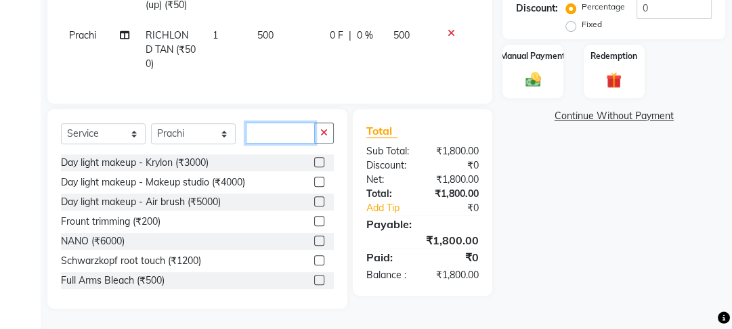
scroll to position [374, 0]
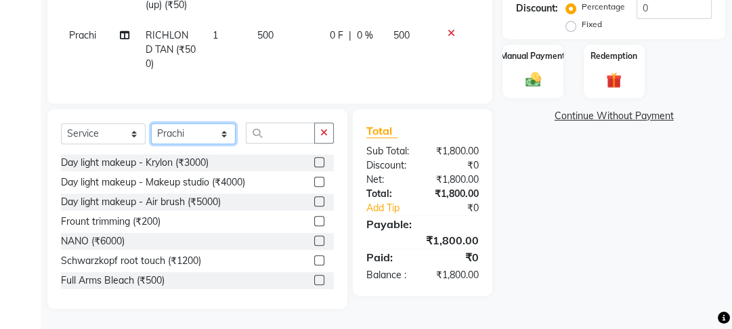
click at [230, 133] on select "Select Stylist Farahan Jyoti Manager Nihal Pooja Prachi Raman Raman 2 Reception…" at bounding box center [193, 133] width 85 height 21
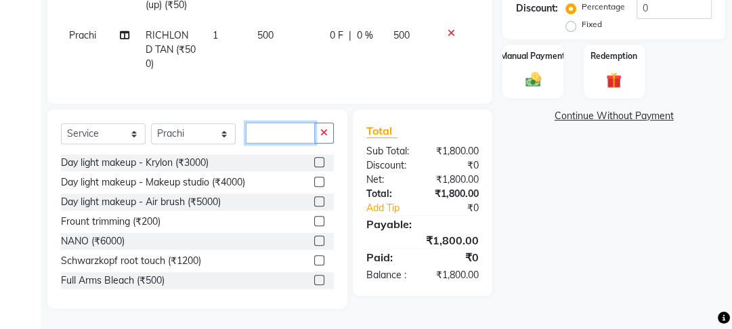
drag, startPoint x: 275, startPoint y: 136, endPoint x: 225, endPoint y: 133, distance: 50.2
click at [225, 133] on div "Select Service Product Membership Package Voucher Prepaid Gift Card Select Styl…" at bounding box center [197, 139] width 273 height 32
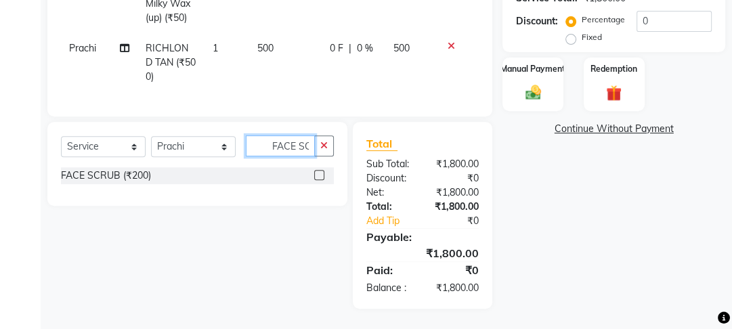
scroll to position [0, 7]
type input "FACE SCR"
click at [322, 173] on label at bounding box center [319, 175] width 10 height 10
click at [322, 173] on input "checkbox" at bounding box center [318, 175] width 9 height 9
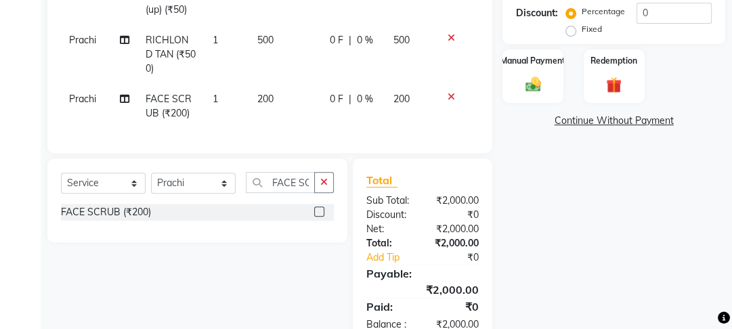
checkbox input "false"
click at [218, 188] on select "Select Stylist Farahan Jyoti Manager Nihal Pooja Prachi Raman Raman 2 Reception…" at bounding box center [193, 183] width 85 height 21
select select "22725"
click at [151, 179] on select "Select Stylist Farahan Jyoti Manager Nihal Pooja Prachi Raman Raman 2 Reception…" at bounding box center [193, 183] width 85 height 21
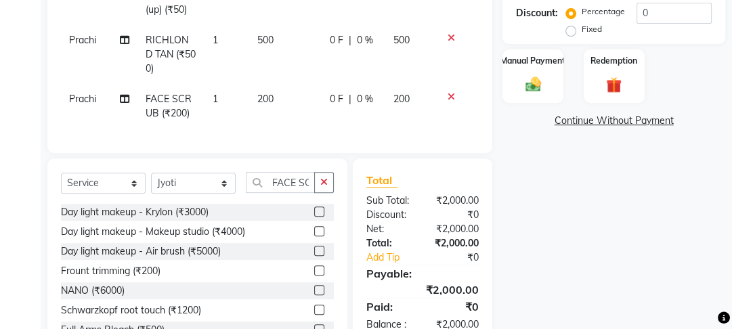
click at [335, 192] on div "Select Service Product Membership Package Voucher Prepaid Gift Card Select Styl…" at bounding box center [197, 258] width 300 height 200
click at [328, 188] on button "button" at bounding box center [324, 182] width 20 height 21
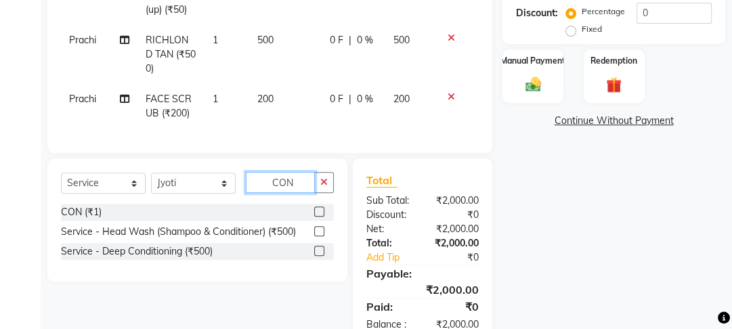
type input "CON"
click at [322, 217] on label at bounding box center [319, 212] width 10 height 10
click at [322, 217] on input "checkbox" at bounding box center [318, 212] width 9 height 9
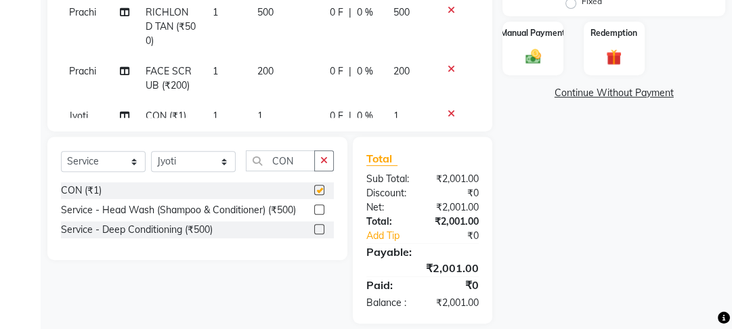
checkbox input "false"
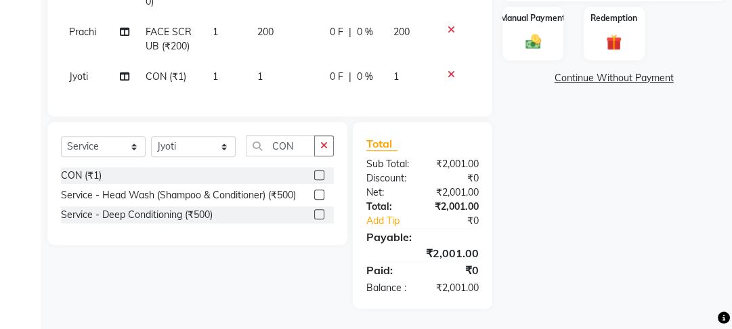
click at [347, 70] on div "0 F | 0 %" at bounding box center [353, 77] width 47 height 14
select select "22725"
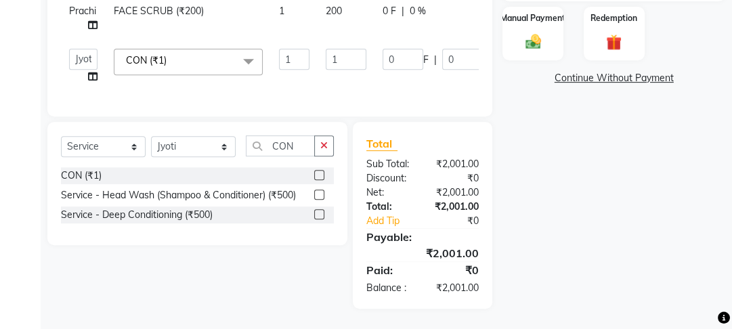
scroll to position [11, 0]
click at [357, 60] on input "1" at bounding box center [346, 59] width 41 height 21
type input "150"
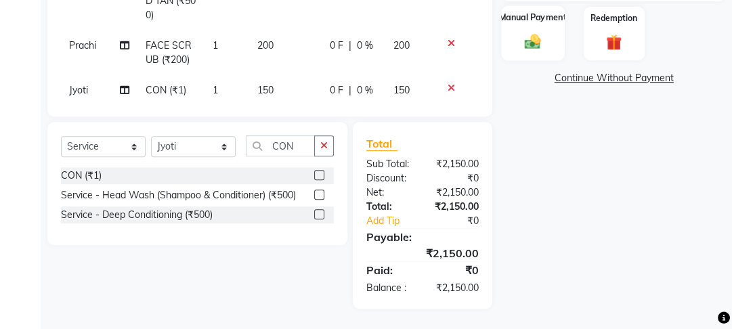
click at [528, 33] on img at bounding box center [533, 42] width 26 height 18
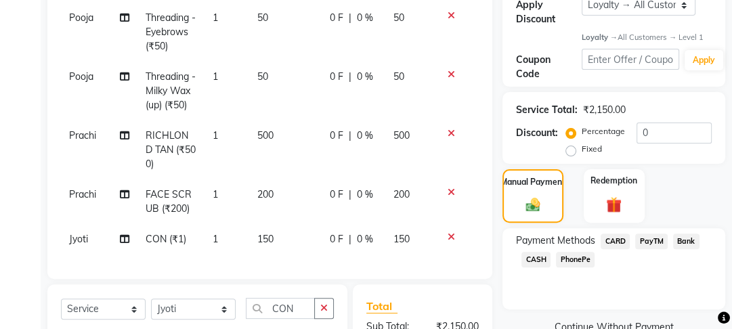
scroll to position [46, 0]
click at [227, 317] on select "Select Stylist Farahan Jyoti Manager Nihal Pooja Prachi Raman Raman 2 Reception…" at bounding box center [193, 309] width 85 height 21
select select "70835"
click at [151, 299] on select "Select Stylist Farahan Jyoti Manager Nihal Pooja Prachi Raman Raman 2 Reception…" at bounding box center [193, 309] width 85 height 21
click at [330, 310] on button "button" at bounding box center [324, 308] width 20 height 21
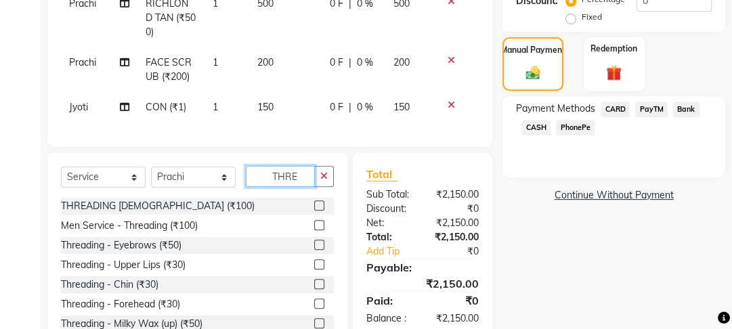
scroll to position [417, 0]
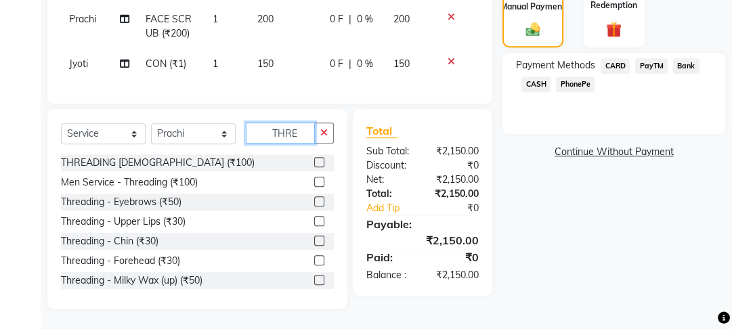
type input "THRE"
click at [314, 202] on label at bounding box center [319, 201] width 10 height 10
click at [314, 202] on input "checkbox" at bounding box center [318, 202] width 9 height 9
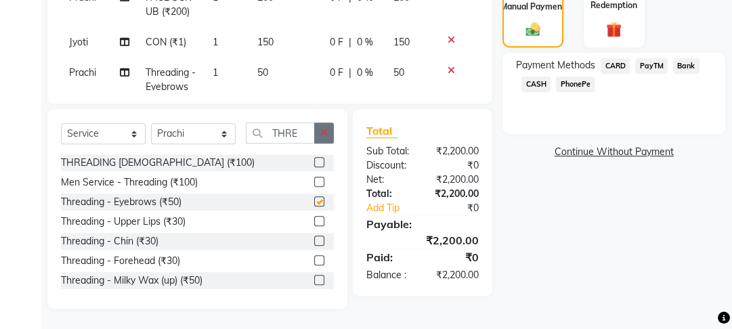
checkbox input "false"
click at [647, 67] on span "PayTM" at bounding box center [651, 66] width 33 height 16
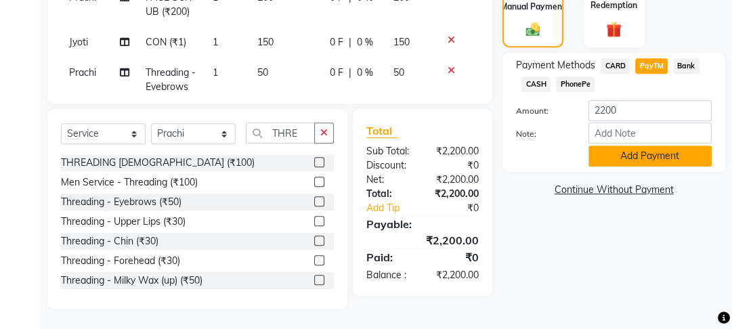
click at [624, 158] on button "Add Payment" at bounding box center [649, 156] width 123 height 21
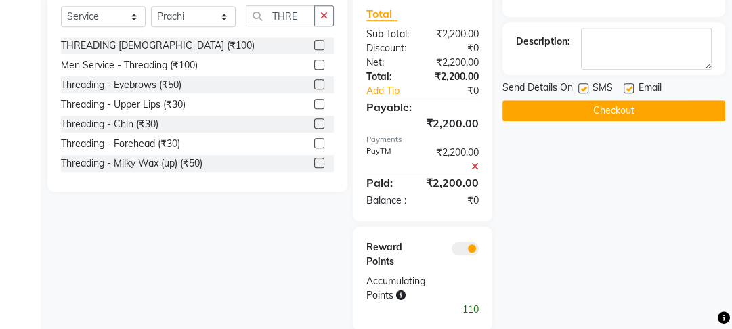
scroll to position [555, 0]
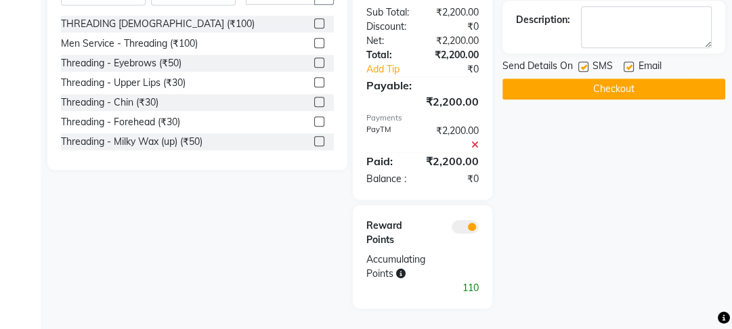
click at [631, 69] on label at bounding box center [629, 67] width 10 height 10
click at [631, 69] on input "checkbox" at bounding box center [628, 67] width 9 height 9
checkbox input "false"
click at [584, 66] on label at bounding box center [583, 67] width 10 height 10
click at [584, 66] on input "checkbox" at bounding box center [582, 67] width 9 height 9
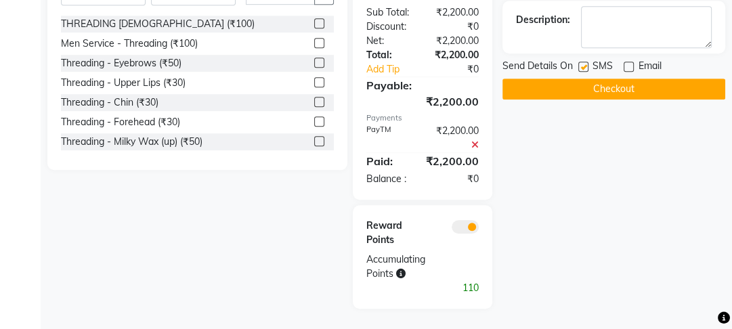
checkbox input "false"
click at [601, 87] on button "Checkout" at bounding box center [613, 89] width 223 height 21
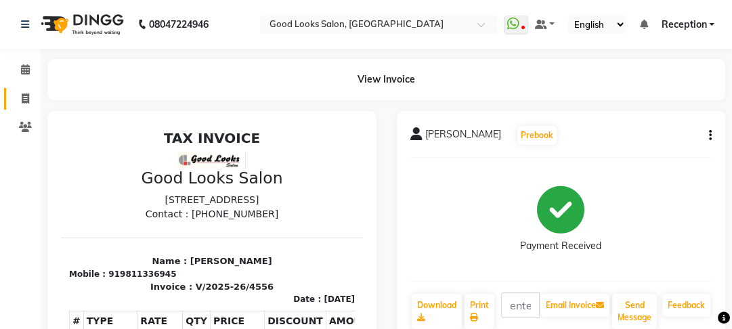
click at [14, 106] on link "Invoice" at bounding box center [20, 99] width 33 height 22
select select "service"
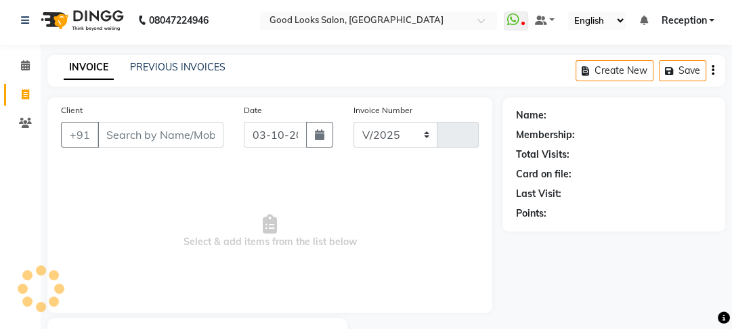
select select "4230"
type input "4557"
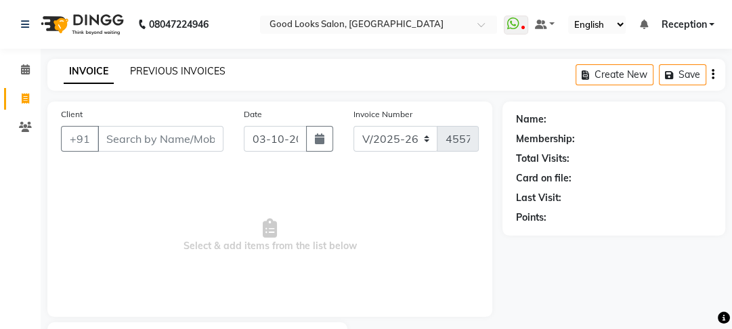
click at [170, 70] on link "PREVIOUS INVOICES" at bounding box center [177, 71] width 95 height 12
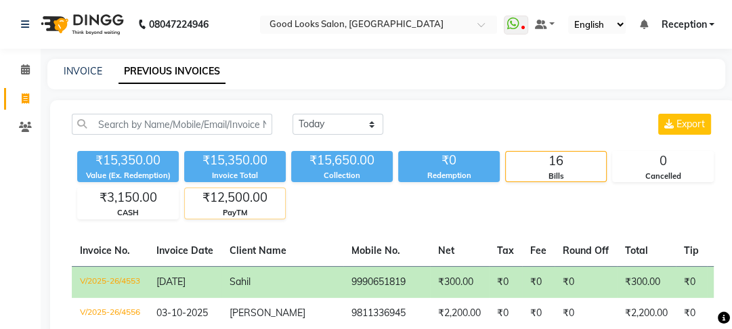
click at [285, 201] on div "₹12,500.00" at bounding box center [235, 197] width 100 height 19
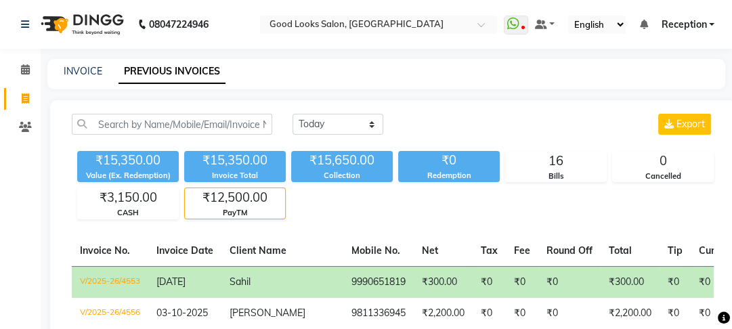
click at [414, 275] on td "₹300.00" at bounding box center [443, 282] width 59 height 32
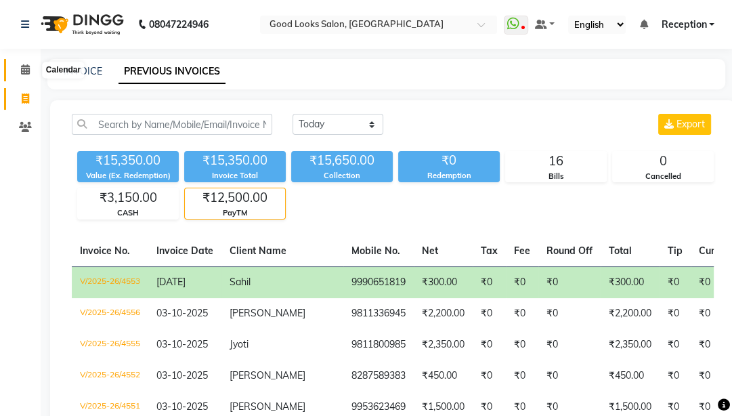
click at [22, 68] on icon at bounding box center [25, 69] width 9 height 10
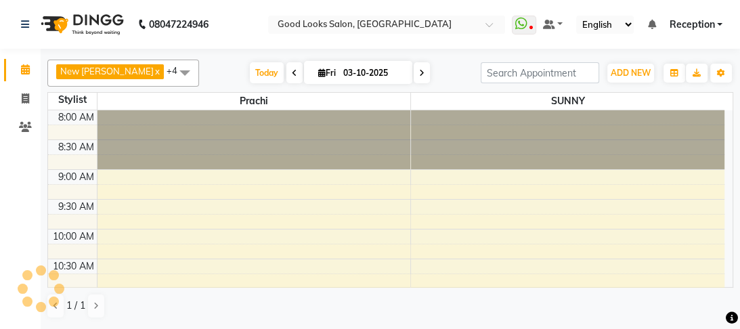
click at [19, 70] on span at bounding box center [26, 70] width 24 height 16
click at [26, 100] on icon at bounding box center [25, 98] width 7 height 10
select select "4230"
select select "service"
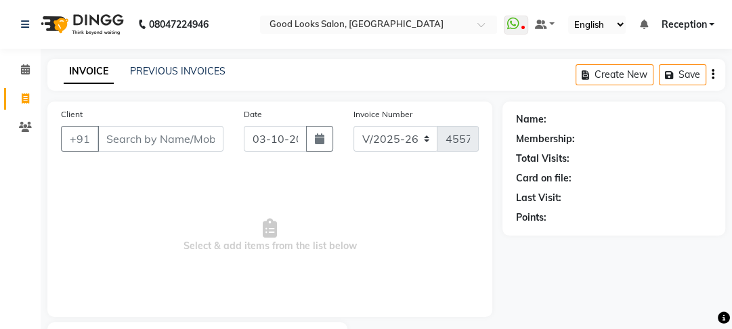
click at [677, 18] on span "Reception" at bounding box center [683, 25] width 45 height 14
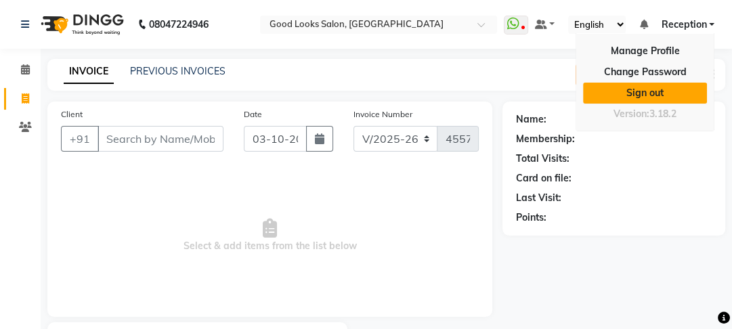
click at [645, 87] on link "Sign out" at bounding box center [645, 93] width 124 height 21
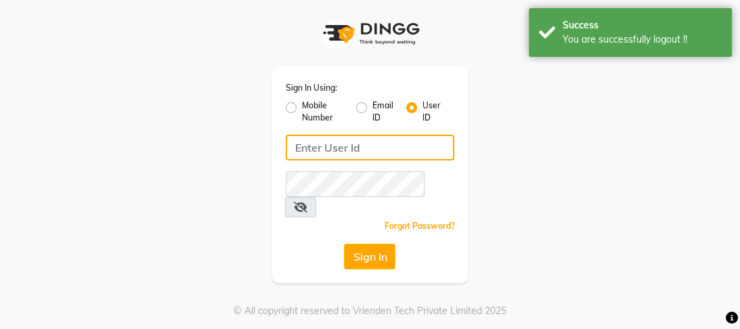
type input "8532836314"
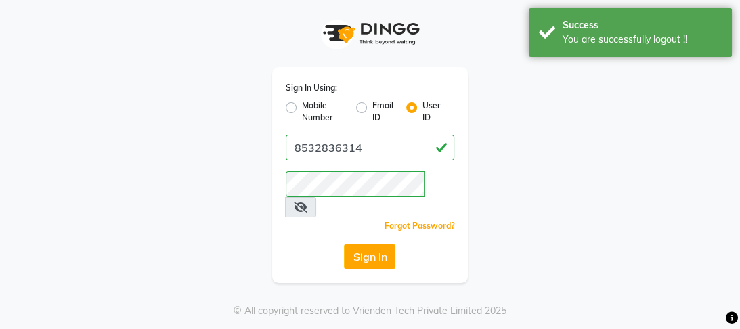
click at [302, 106] on label "Mobile Number" at bounding box center [323, 112] width 43 height 24
click at [302, 106] on input "Mobile Number" at bounding box center [306, 104] width 9 height 9
radio input "true"
radio input "false"
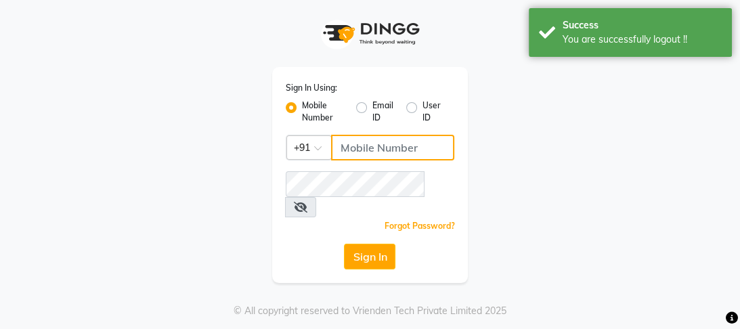
click at [363, 149] on input "Username" at bounding box center [393, 148] width 124 height 26
type input "9868279123"
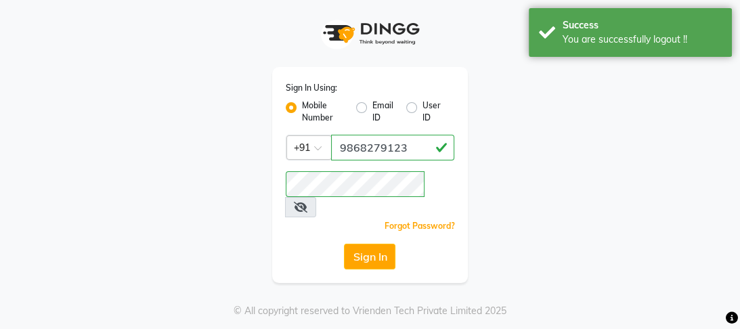
click at [672, 210] on div "Sign In Using: Mobile Number Email ID User ID Country Code × +91 9868279123 Rem…" at bounding box center [370, 141] width 650 height 283
click at [383, 244] on button "Sign In" at bounding box center [369, 257] width 51 height 26
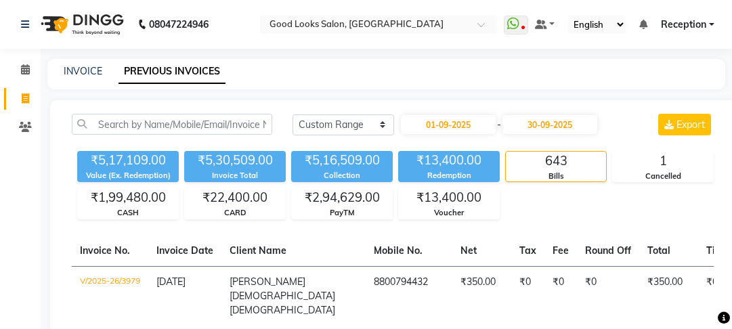
select select "range"
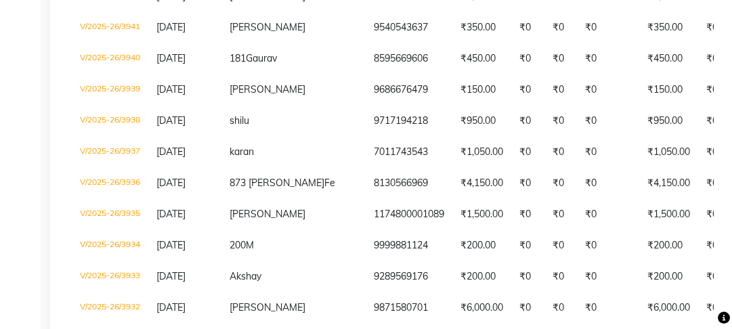
scroll to position [0, 85]
